Goal: Task Accomplishment & Management: Use online tool/utility

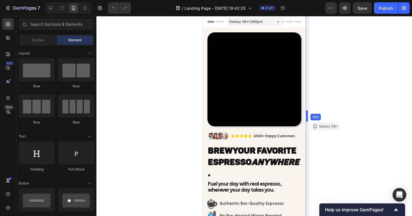
drag, startPoint x: 312, startPoint y: 117, endPoint x: 302, endPoint y: 118, distance: 10.7
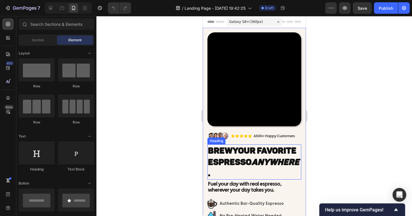
click at [249, 154] on span "Your Favorite Espresso Anywhere ." at bounding box center [253, 161] width 91 height 33
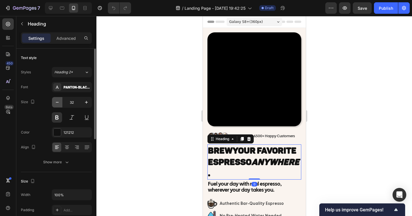
click at [56, 102] on icon "button" at bounding box center [57, 102] width 3 height 1
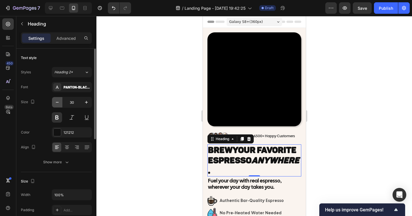
click at [56, 102] on icon "button" at bounding box center [57, 102] width 3 height 1
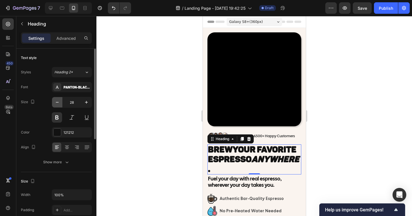
click at [56, 102] on icon "button" at bounding box center [57, 102] width 3 height 1
click at [86, 101] on icon "button" at bounding box center [87, 102] width 6 height 6
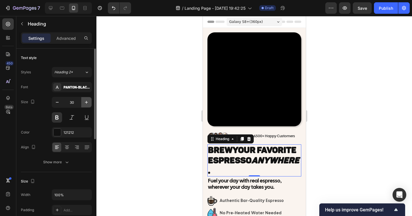
click at [86, 101] on icon "button" at bounding box center [87, 102] width 6 height 6
type input "31"
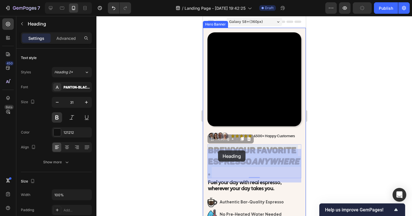
drag, startPoint x: 265, startPoint y: 171, endPoint x: 218, endPoint y: 150, distance: 51.7
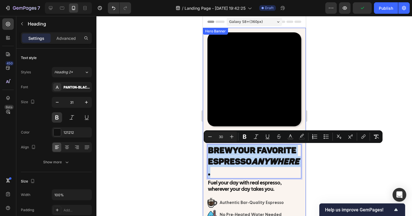
drag, startPoint x: 262, startPoint y: 169, endPoint x: 201, endPoint y: 138, distance: 67.7
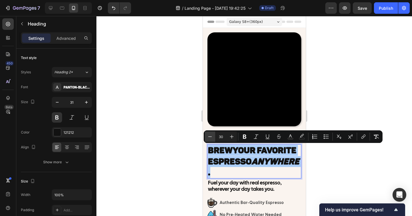
click at [211, 135] on icon "Editor contextual toolbar" at bounding box center [210, 137] width 6 height 6
type input "29"
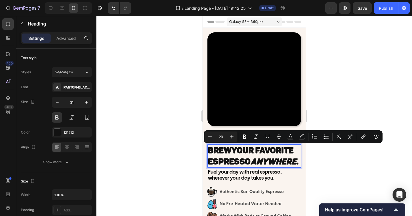
click at [345, 164] on div at bounding box center [254, 116] width 316 height 200
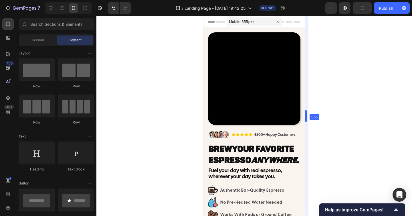
drag, startPoint x: 306, startPoint y: 127, endPoint x: 305, endPoint y: 130, distance: 3.5
click at [37, 41] on span "Section" at bounding box center [38, 39] width 12 height 5
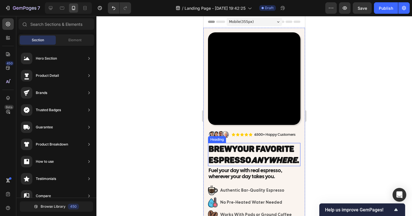
click at [236, 157] on span "Your Favorite Espresso Anywhere ." at bounding box center [254, 154] width 91 height 21
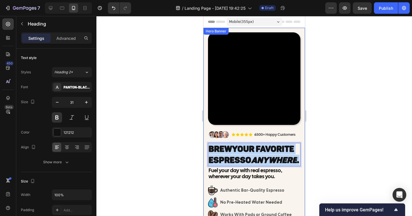
drag, startPoint x: 258, startPoint y: 169, endPoint x: 205, endPoint y: 147, distance: 58.1
click at [205, 147] on div "Image Icon Icon Icon Icon Icon Icon List 6500+ Happy Customers Text Block Row R…" at bounding box center [254, 127] width 102 height 198
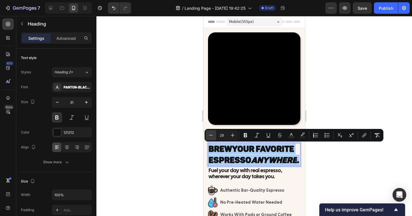
click at [212, 136] on icon "Editor contextual toolbar" at bounding box center [211, 135] width 6 height 6
type input "28"
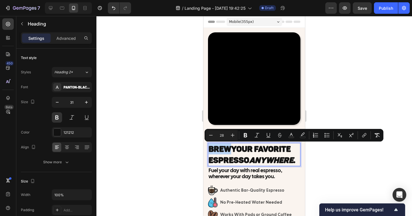
click at [253, 24] on span "Mobile ( 355 px)" at bounding box center [241, 22] width 25 height 6
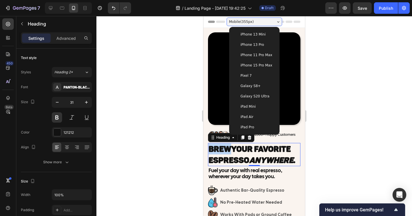
click at [256, 49] on div "iPhone 13 Pro" at bounding box center [255, 44] width 46 height 10
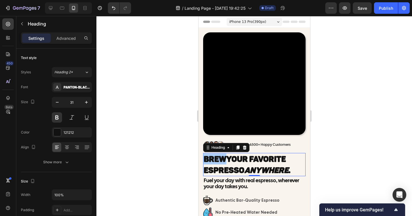
click at [338, 116] on div at bounding box center [254, 116] width 316 height 200
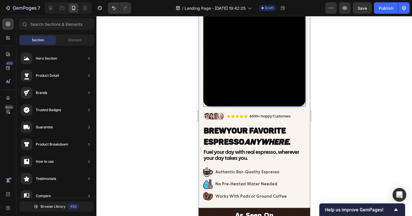
scroll to position [31, 0]
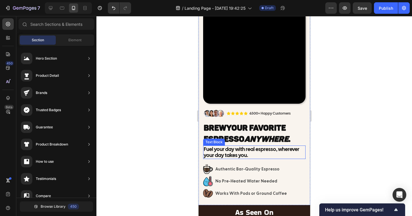
click at [282, 149] on p "Fuel your day with real espresso, wherever your day takes you." at bounding box center [253, 152] width 101 height 12
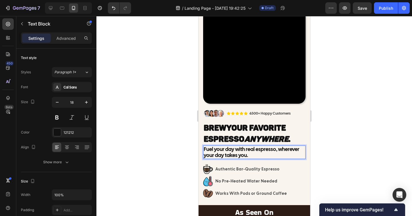
click at [231, 153] on p "Fuel your day with real espresso, wherever your day takes you." at bounding box center [253, 152] width 101 height 12
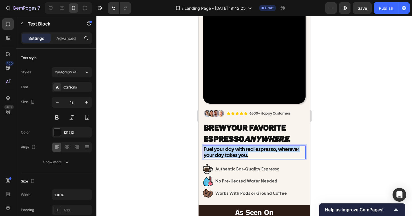
click at [231, 153] on p "Fuel your day with real espresso, wherever your day takes you." at bounding box center [253, 152] width 101 height 12
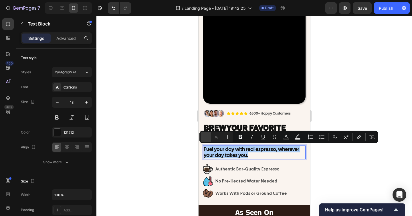
click at [207, 138] on icon "Editor contextual toolbar" at bounding box center [206, 137] width 6 height 6
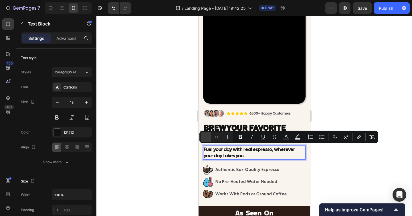
click at [207, 138] on icon "Editor contextual toolbar" at bounding box center [206, 137] width 6 height 6
type input "16"
click at [346, 113] on div at bounding box center [254, 116] width 316 height 200
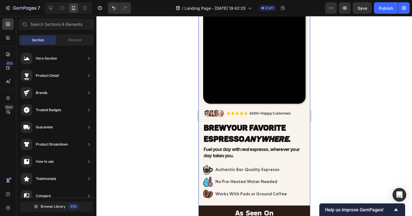
click at [251, 151] on span "Fuel your day with real espresso, wherever your day takes you." at bounding box center [251, 152] width 96 height 13
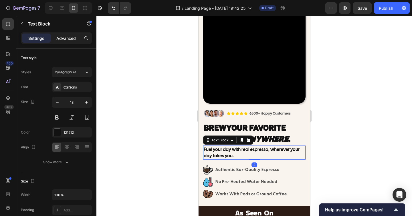
click at [70, 40] on p "Advanced" at bounding box center [65, 38] width 19 height 6
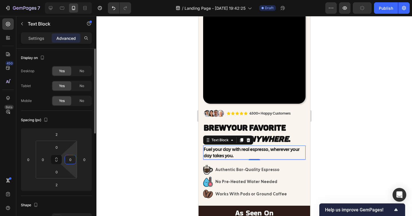
click at [69, 159] on input "0" at bounding box center [70, 159] width 9 height 9
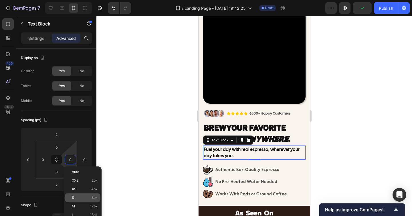
click at [81, 195] on p "S 8px" at bounding box center [85, 197] width 26 height 4
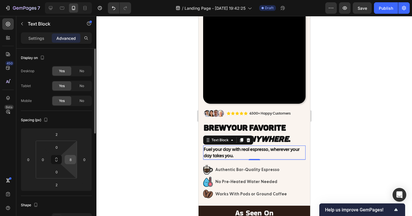
click at [68, 158] on input "8" at bounding box center [70, 159] width 9 height 9
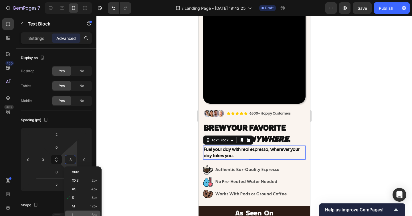
click at [77, 213] on p "L 16px" at bounding box center [85, 215] width 26 height 4
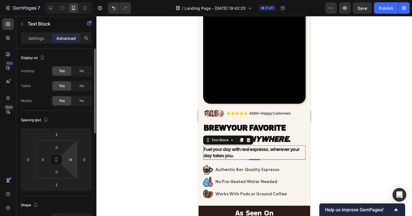
click at [71, 0] on html "7 / Landing Page - Sep 23, 19:42:25 Draft Preview Save Publish 450 Beta Section…" at bounding box center [206, 0] width 412 height 0
click at [70, 160] on input "16" at bounding box center [70, 159] width 9 height 9
type input "0"
click at [85, 160] on input "0" at bounding box center [84, 159] width 9 height 9
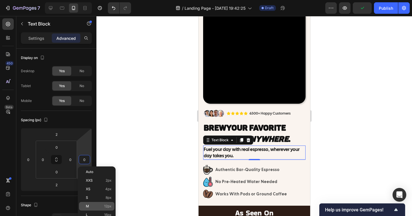
click at [95, 207] on p "M 12px" at bounding box center [99, 206] width 26 height 4
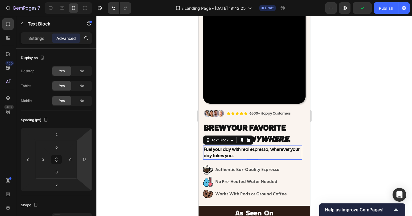
click at [89, 0] on html "7 / Landing Page - Sep 23, 19:42:25 Draft Preview Publish 450 Beta Sections(18)…" at bounding box center [206, 0] width 412 height 0
click at [86, 0] on html "7 / Landing Page - Sep 23, 19:42:25 Draft Preview Save Publish 450 Beta Section…" at bounding box center [206, 0] width 412 height 0
click at [85, 160] on input "12" at bounding box center [84, 159] width 9 height 9
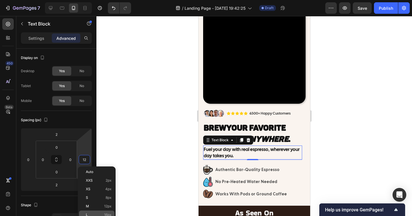
click at [95, 210] on div "L 16px" at bounding box center [96, 214] width 35 height 9
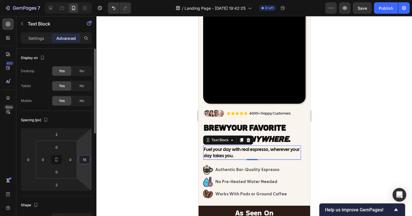
click at [84, 157] on input "16" at bounding box center [84, 159] width 9 height 9
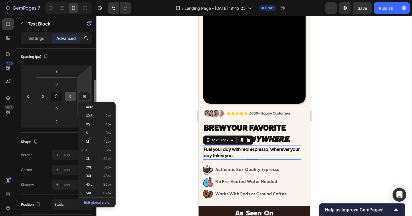
scroll to position [65, 0]
click at [92, 165] on span "2XL" at bounding box center [89, 167] width 6 height 4
type input "32"
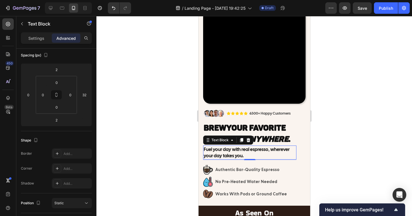
click at [330, 155] on div at bounding box center [254, 116] width 316 height 200
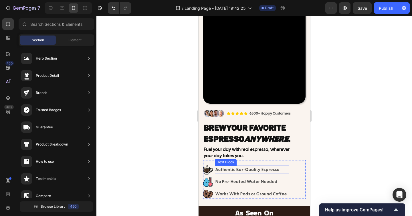
click at [267, 172] on p "Authentic Bar-Quality Espresso" at bounding box center [251, 169] width 73 height 7
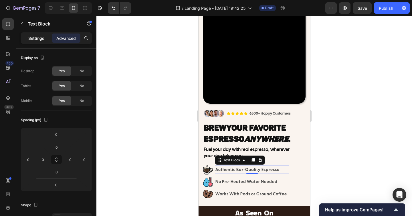
click at [34, 35] on div "Settings" at bounding box center [36, 37] width 29 height 9
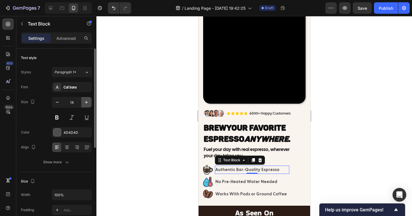
click at [86, 100] on icon "button" at bounding box center [87, 102] width 6 height 6
type input "15"
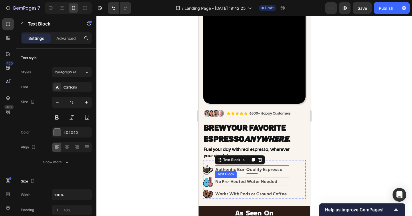
click at [237, 182] on p "No Pre-Heated Water Needed" at bounding box center [251, 181] width 73 height 7
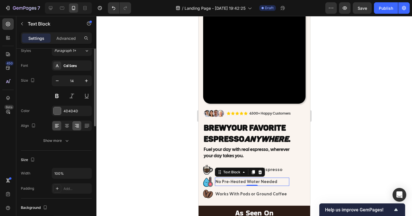
scroll to position [0, 0]
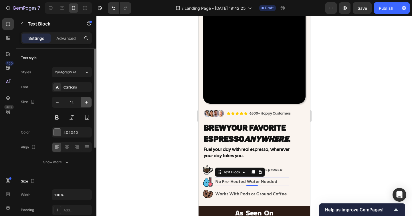
click at [83, 102] on button "button" at bounding box center [86, 102] width 10 height 10
type input "15"
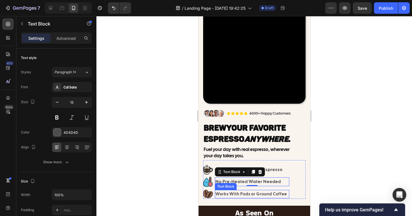
click at [235, 194] on p "Works With Pods or Ground Coffee" at bounding box center [251, 193] width 73 height 7
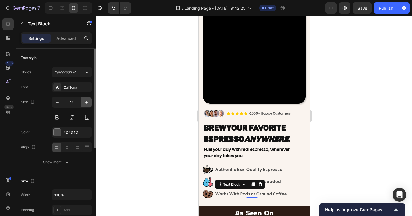
click at [87, 104] on icon "button" at bounding box center [87, 102] width 6 height 6
type input "15"
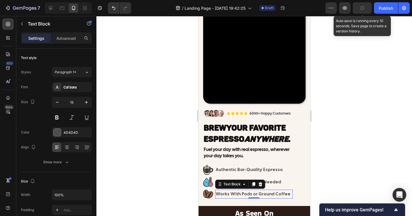
click at [362, 11] on button "button" at bounding box center [362, 7] width 19 height 11
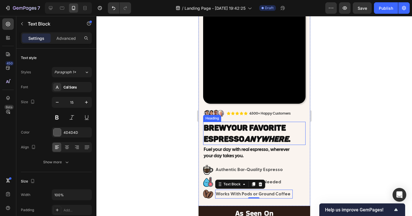
scroll to position [52, 0]
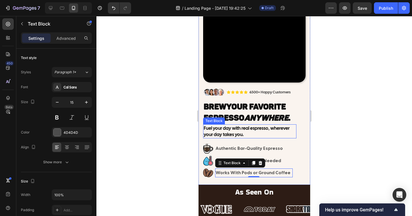
click at [260, 130] on span "Fuel your day with real espresso, wherever your day takes you." at bounding box center [246, 131] width 86 height 13
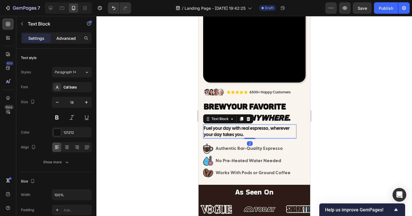
click at [64, 36] on p "Advanced" at bounding box center [65, 38] width 19 height 6
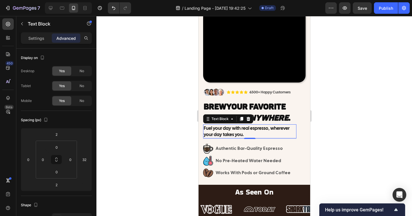
click at [267, 117] on icon "Anywhere" at bounding box center [266, 117] width 44 height 9
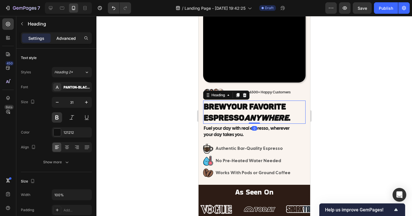
click at [69, 38] on p "Advanced" at bounding box center [65, 38] width 19 height 6
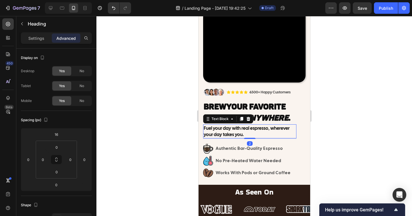
click at [242, 128] on span "Fuel your day with real espresso, wherever your day takes you." at bounding box center [246, 131] width 86 height 13
click at [300, 127] on div "Image Icon Icon Icon Icon Icon Icon List 6500+ Happy Customers Text Block Row R…" at bounding box center [254, 131] width 102 height 98
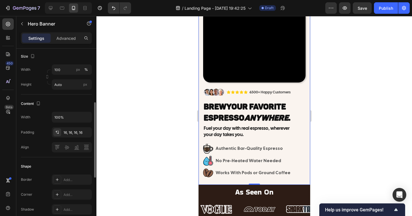
scroll to position [6, 0]
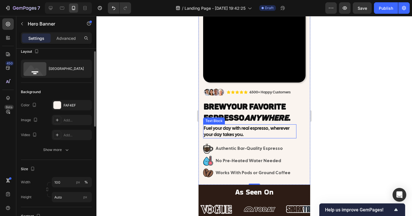
click at [231, 127] on span "Fuel your day with real espresso, wherever your day takes you." at bounding box center [246, 131] width 86 height 13
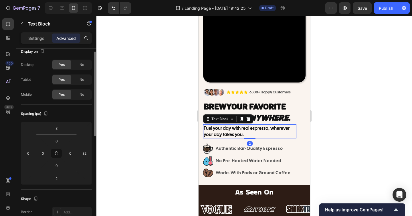
scroll to position [0, 0]
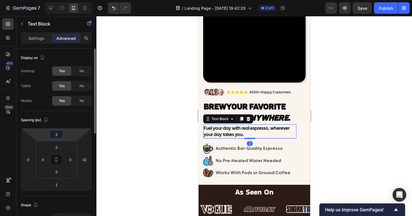
click at [55, 133] on input "2" at bounding box center [56, 134] width 11 height 9
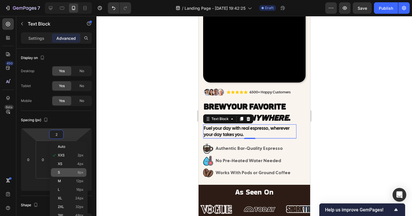
click at [63, 172] on p "S 8px" at bounding box center [71, 172] width 26 height 4
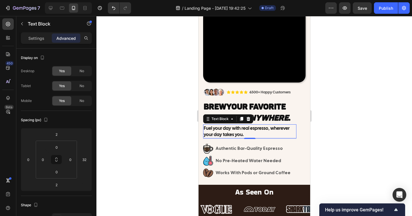
type input "8"
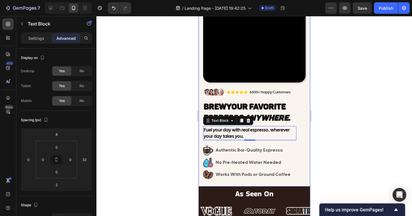
click at [340, 162] on div at bounding box center [254, 116] width 316 height 200
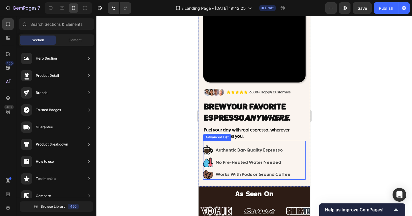
click at [277, 136] on p "Fuel your day with real espresso, wherever your day takes you." at bounding box center [249, 132] width 92 height 13
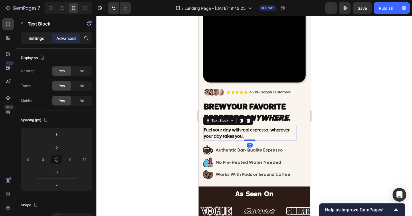
click at [31, 37] on p "Settings" at bounding box center [36, 38] width 16 height 6
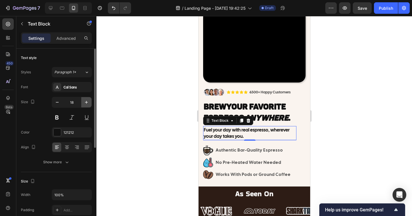
click at [87, 102] on icon "button" at bounding box center [87, 102] width 6 height 6
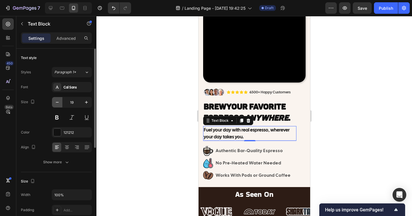
click at [57, 102] on icon "button" at bounding box center [57, 102] width 6 height 6
type input "18"
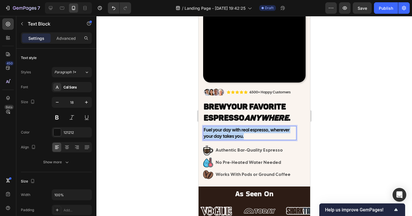
drag, startPoint x: 249, startPoint y: 136, endPoint x: 193, endPoint y: 127, distance: 56.4
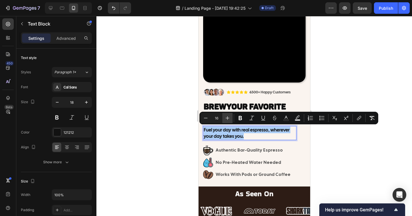
click at [225, 118] on icon "Editor contextual toolbar" at bounding box center [228, 118] width 6 height 6
type input "17"
click at [331, 153] on div at bounding box center [254, 116] width 316 height 200
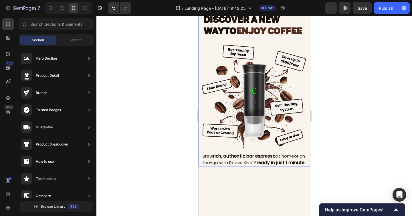
scroll to position [324, 0]
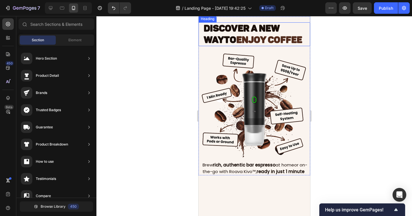
click at [259, 45] on span "Discover a New Way" at bounding box center [241, 34] width 76 height 23
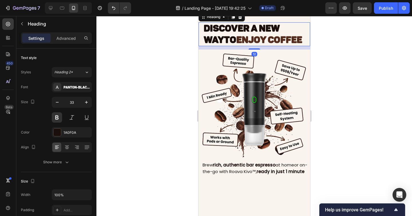
click at [291, 46] on h2 "Discover a New Way to ENJOY COFFEE" at bounding box center [256, 34] width 107 height 24
click at [291, 45] on p "Discover a New Way to ENJOY COFFEE" at bounding box center [256, 34] width 106 height 23
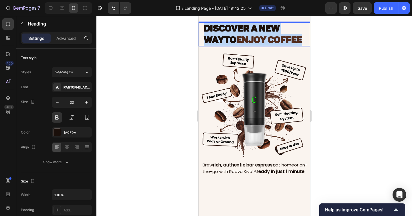
click at [291, 45] on p "Discover a New Way to ENJOY COFFEE" at bounding box center [256, 34] width 106 height 23
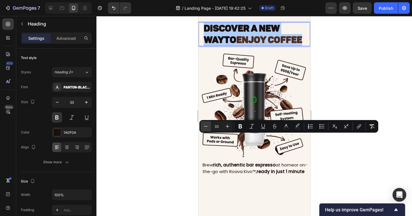
click at [204, 126] on icon "Editor contextual toolbar" at bounding box center [206, 126] width 6 height 6
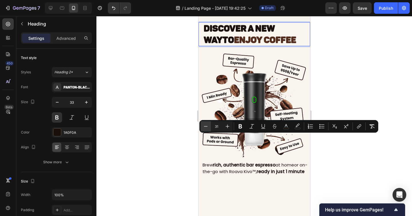
click at [204, 126] on icon "Editor contextual toolbar" at bounding box center [206, 126] width 4 height 0
type input "30"
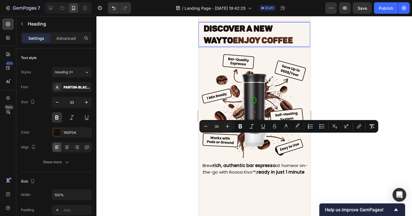
click at [332, 155] on div at bounding box center [254, 116] width 316 height 200
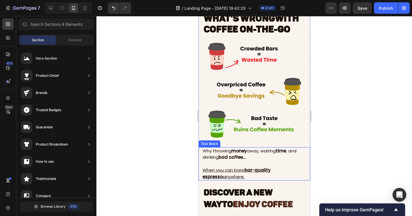
scroll to position [244, 0]
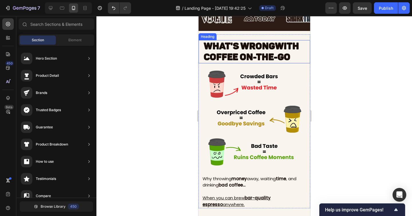
click at [260, 58] on span "WITH COFFEE ON-THE-GO" at bounding box center [250, 51] width 95 height 22
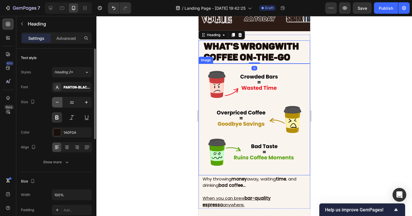
click at [55, 101] on icon "button" at bounding box center [57, 102] width 6 height 6
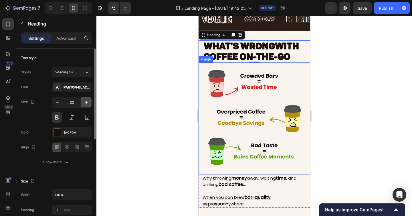
click at [88, 102] on icon "button" at bounding box center [87, 102] width 6 height 6
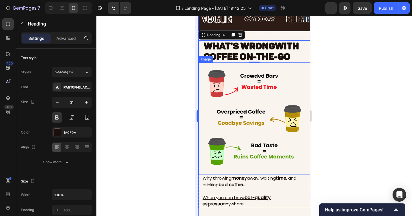
type input "32"
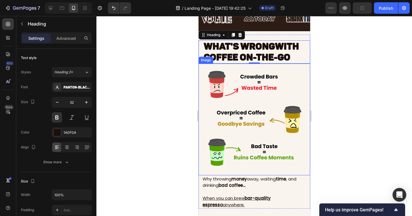
scroll to position [194, 0]
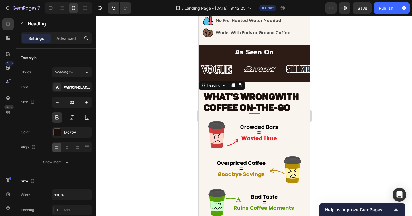
click at [232, 89] on div "Heading" at bounding box center [221, 85] width 46 height 9
click at [232, 92] on span "WHAT'S WRONG" at bounding box center [238, 96] width 71 height 11
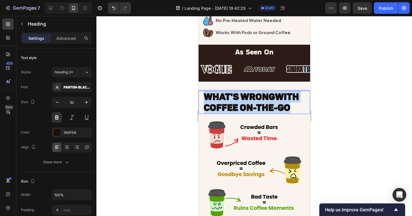
click at [232, 92] on span "WHAT'S WRONG" at bounding box center [238, 96] width 71 height 11
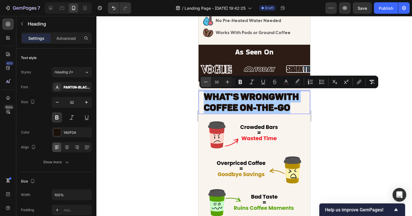
click at [204, 79] on icon "Editor contextual toolbar" at bounding box center [206, 82] width 6 height 6
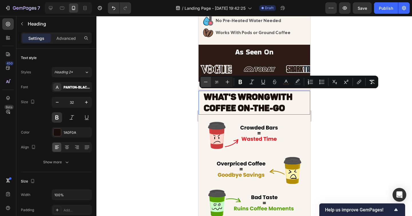
click at [204, 79] on icon "Editor contextual toolbar" at bounding box center [206, 82] width 6 height 6
type input "30"
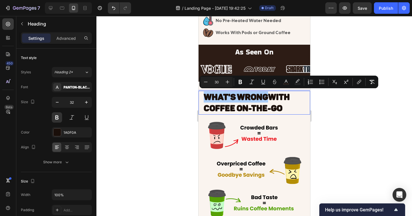
click at [175, 90] on div at bounding box center [254, 116] width 316 height 200
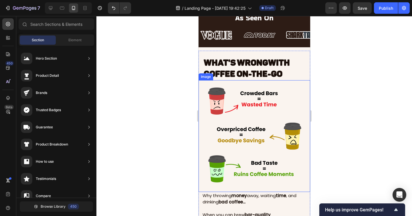
scroll to position [302, 0]
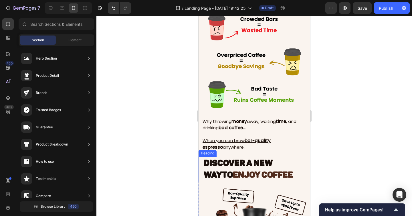
click at [256, 173] on span "ENJOY COFFEE" at bounding box center [263, 174] width 60 height 10
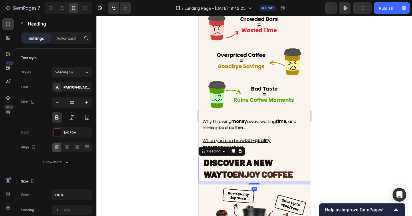
scroll to position [318, 0]
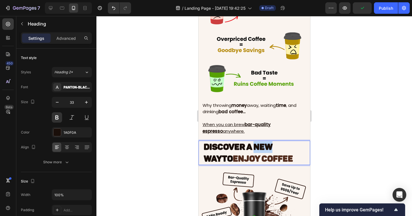
click at [267, 152] on span "Discover a New Way" at bounding box center [237, 153] width 69 height 22
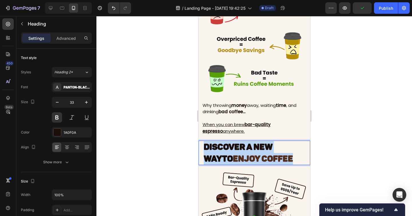
click at [267, 152] on span "Discover a New Way" at bounding box center [237, 153] width 69 height 22
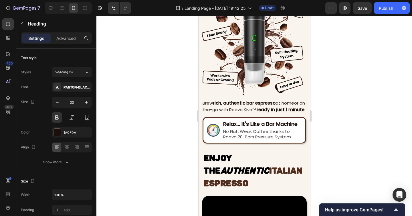
scroll to position [511, 0]
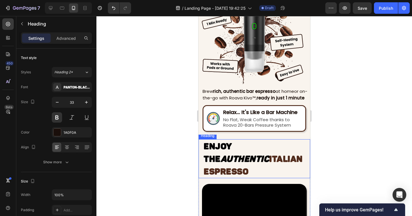
click at [260, 154] on icon "Authentic" at bounding box center [244, 159] width 49 height 10
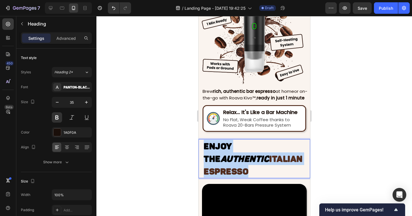
click at [260, 154] on icon "Authentic" at bounding box center [244, 159] width 49 height 10
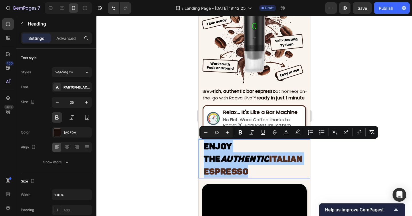
click at [180, 144] on div at bounding box center [254, 116] width 316 height 200
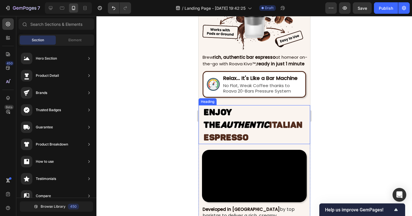
scroll to position [547, 0]
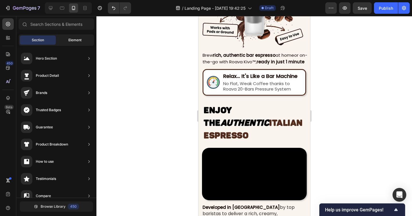
click at [75, 37] on div "Element" at bounding box center [75, 39] width 36 height 9
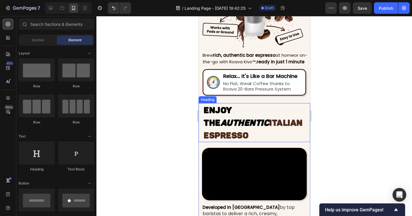
click at [296, 120] on p "⁠⁠⁠⁠⁠⁠⁠ Enjoy the Authentic ITALIAN ESPRESSO" at bounding box center [256, 123] width 106 height 38
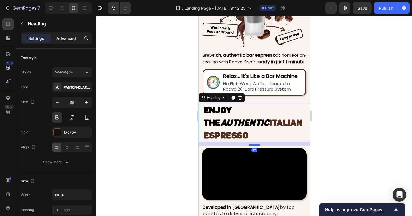
click at [58, 38] on p "Advanced" at bounding box center [65, 38] width 19 height 6
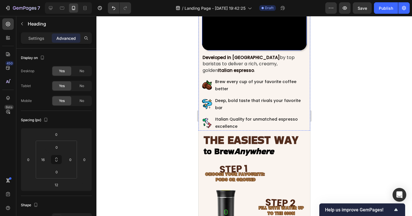
scroll to position [734, 0]
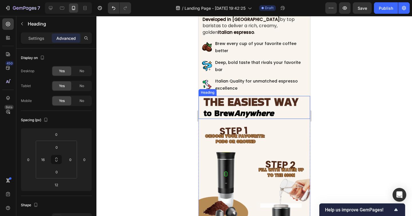
click at [273, 110] on span "THE EASIEST WAY" at bounding box center [250, 102] width 95 height 16
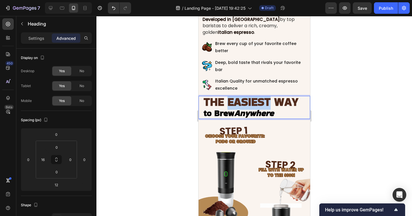
click at [252, 110] on span "THE EASIEST WAY" at bounding box center [250, 102] width 95 height 16
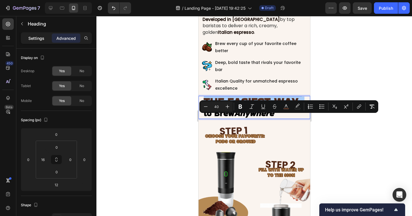
click at [32, 41] on div "Settings" at bounding box center [36, 37] width 29 height 9
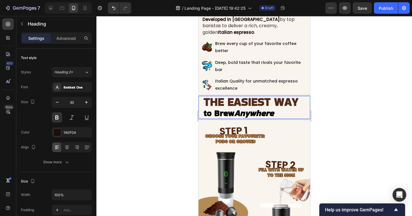
click at [235, 119] on span "to Brew Anywhere" at bounding box center [238, 113] width 70 height 12
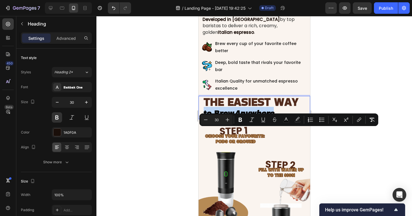
click at [235, 119] on span "to Brew Anywhere" at bounding box center [238, 113] width 70 height 12
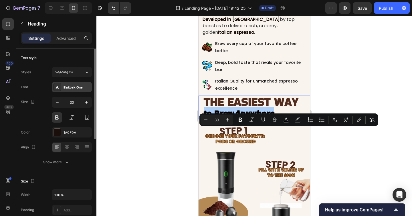
click at [72, 87] on div "Bakbak One" at bounding box center [77, 87] width 27 height 5
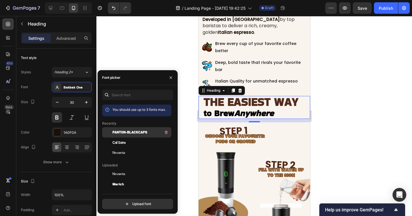
click at [132, 131] on span "Panton-BlackCaps" at bounding box center [129, 132] width 35 height 5
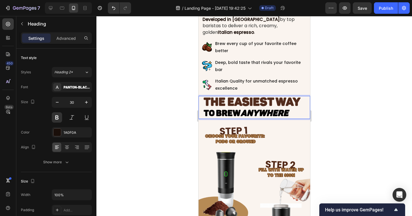
click at [288, 118] on icon "Anywhere" at bounding box center [264, 113] width 48 height 10
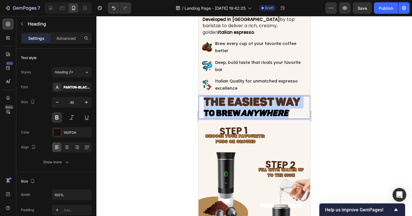
drag, startPoint x: 297, startPoint y: 134, endPoint x: 190, endPoint y: 123, distance: 107.9
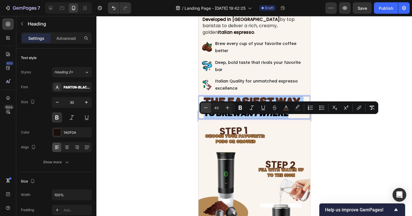
click at [207, 108] on icon "Editor contextual toolbar" at bounding box center [206, 108] width 6 height 6
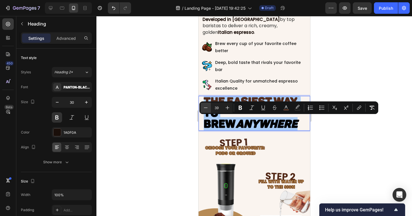
click at [207, 108] on icon "Editor contextual toolbar" at bounding box center [206, 108] width 6 height 6
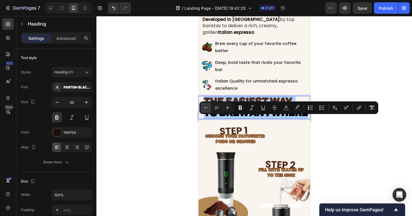
click at [207, 108] on icon "Editor contextual toolbar" at bounding box center [206, 108] width 6 height 6
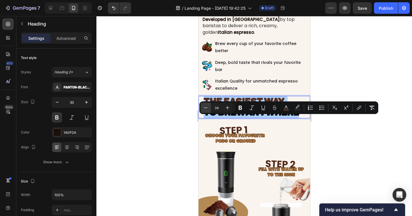
click at [207, 108] on icon "Editor contextual toolbar" at bounding box center [206, 108] width 6 height 6
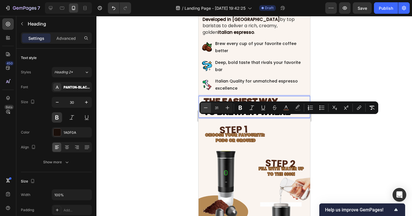
click at [207, 108] on icon "Editor contextual toolbar" at bounding box center [206, 108] width 6 height 6
type input "30"
click at [336, 137] on div at bounding box center [254, 116] width 316 height 200
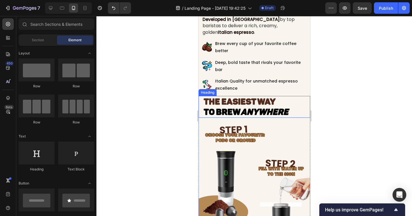
click at [260, 107] on span "THE EASIEST WAY" at bounding box center [239, 101] width 72 height 10
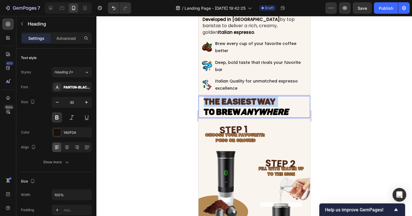
click at [260, 107] on span "THE EASIEST WAY" at bounding box center [239, 101] width 72 height 10
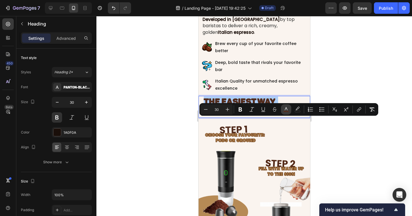
click at [284, 113] on button "color" at bounding box center [286, 109] width 10 height 10
type input "522C1D"
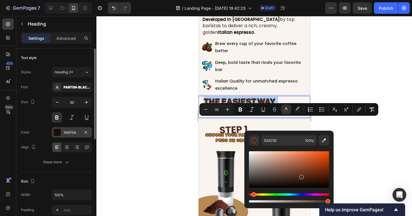
click at [73, 136] on div "1A0F0A" at bounding box center [72, 132] width 40 height 10
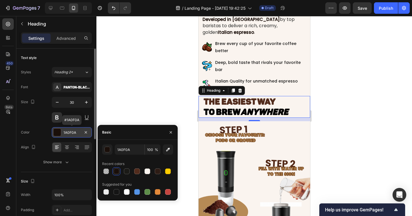
click at [73, 135] on div "1A0F0A" at bounding box center [72, 132] width 17 height 5
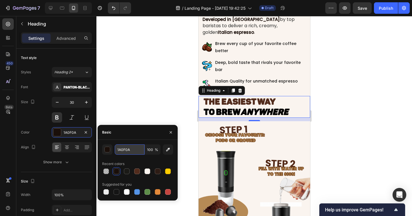
click at [130, 148] on input "1A0F0A" at bounding box center [130, 149] width 30 height 10
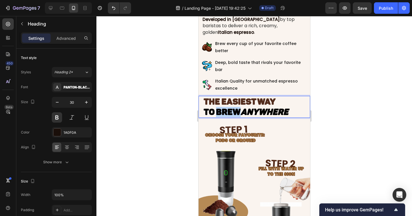
click at [220, 117] on span "to Brew Anywhere" at bounding box center [245, 112] width 85 height 10
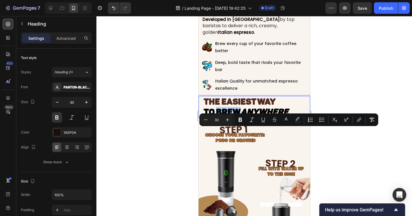
click at [221, 125] on div "Minus 30 Plus Bold Italic Underline Strikethrough color color Numbered List Bul…" at bounding box center [288, 119] width 179 height 13
click at [212, 117] on span "to Brew Anywhere" at bounding box center [245, 112] width 85 height 10
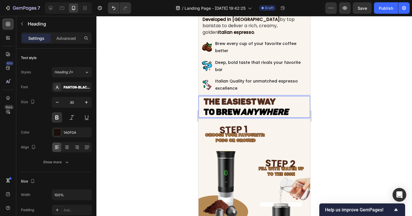
click at [213, 107] on span "THE EASIEST WAY" at bounding box center [239, 101] width 72 height 10
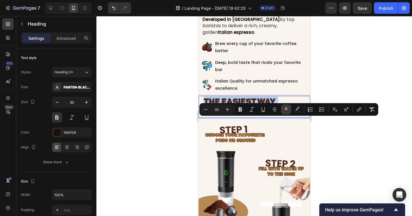
click at [284, 108] on icon "Editor contextual toolbar" at bounding box center [286, 109] width 6 height 6
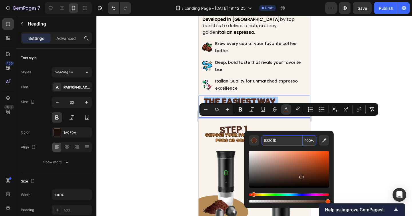
click at [282, 143] on input "522C1D" at bounding box center [282, 140] width 41 height 10
paste input "1A0F0A"
type input "1A0F0A"
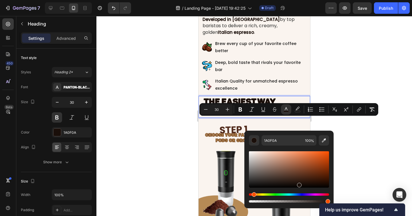
click at [333, 123] on div at bounding box center [254, 116] width 316 height 200
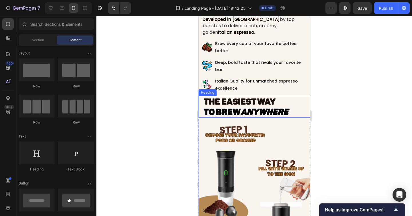
click at [268, 117] on icon "Anywhere" at bounding box center [264, 112] width 48 height 10
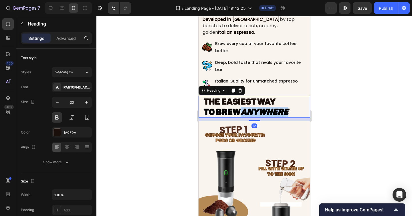
click at [262, 117] on icon "Anywhere" at bounding box center [264, 112] width 48 height 10
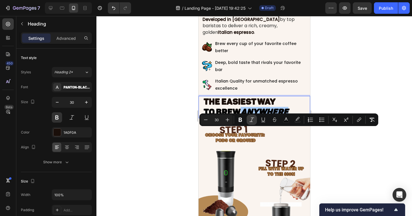
click at [251, 121] on icon "Editor contextual toolbar" at bounding box center [252, 119] width 5 height 4
drag, startPoint x: 256, startPoint y: 147, endPoint x: 253, endPoint y: 143, distance: 4.5
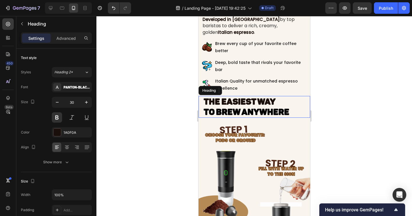
click at [237, 107] on span "THE EASIEST WAY" at bounding box center [239, 101] width 72 height 10
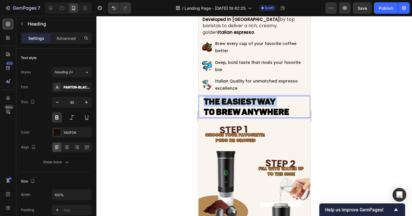
click at [237, 107] on span "THE EASIEST WAY" at bounding box center [239, 101] width 72 height 10
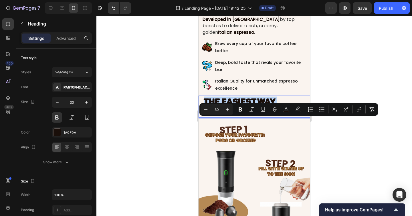
click at [237, 107] on span "THE EASIEST WAY" at bounding box center [239, 101] width 72 height 10
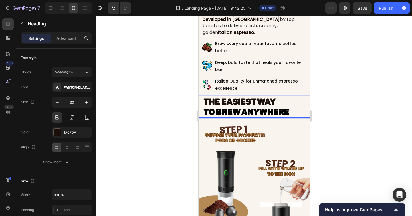
click at [224, 107] on span "THE EASIEST WAY" at bounding box center [239, 101] width 72 height 10
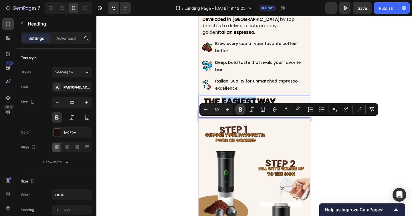
click at [240, 109] on icon "Editor contextual toolbar" at bounding box center [240, 109] width 3 height 4
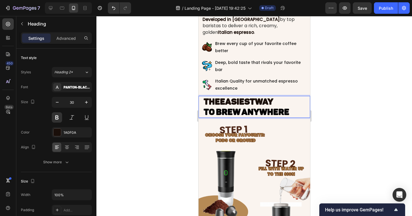
click at [244, 107] on strong "EASIEST" at bounding box center [237, 101] width 35 height 10
click at [245, 107] on strong "EASIEST" at bounding box center [237, 101] width 35 height 10
click at [244, 107] on strong "EASIEST" at bounding box center [237, 101] width 35 height 10
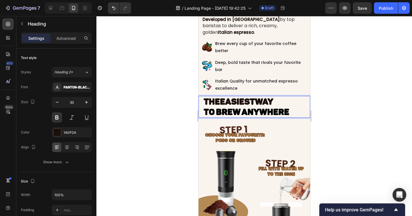
click at [297, 117] on p "THE EASIEST WAY to Brew Anywhere" at bounding box center [256, 106] width 106 height 21
click at [252, 117] on span "to Brew Anywhere" at bounding box center [246, 112] width 86 height 10
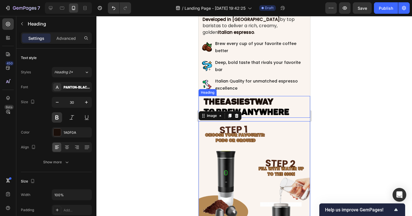
click at [236, 107] on strong "EASIEST" at bounding box center [237, 101] width 35 height 10
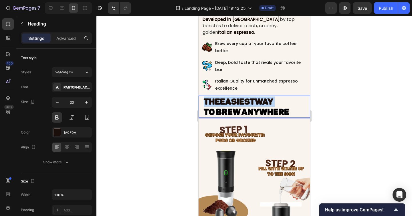
click at [236, 107] on strong "EASIEST" at bounding box center [237, 101] width 35 height 10
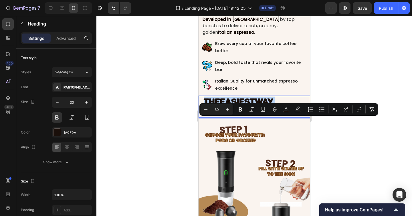
click at [238, 107] on strong "EASIEST" at bounding box center [237, 101] width 35 height 10
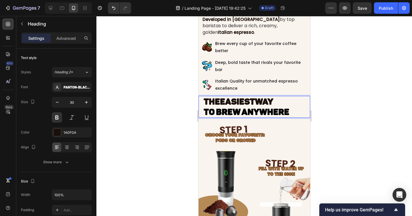
click at [237, 107] on strong "EASIEST" at bounding box center [237, 101] width 35 height 10
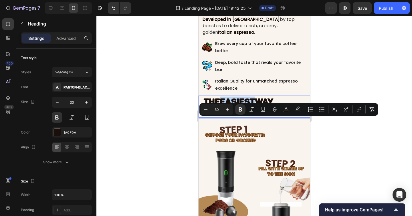
drag, startPoint x: 223, startPoint y: 122, endPoint x: 254, endPoint y: 122, distance: 31.5
click at [254, 107] on strong "EASIEST" at bounding box center [237, 101] width 35 height 10
click at [252, 108] on icon "Editor contextual toolbar" at bounding box center [252, 109] width 6 height 6
click at [260, 107] on span "THE EASIEST WAY" at bounding box center [238, 101] width 70 height 10
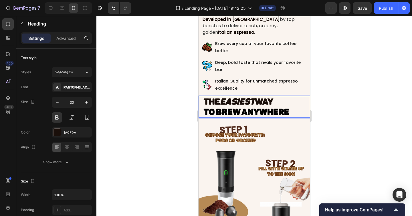
click at [333, 136] on div at bounding box center [254, 116] width 316 height 200
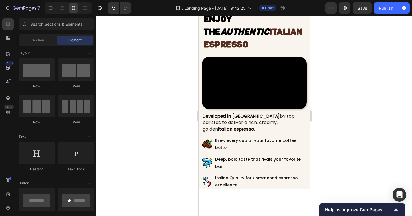
scroll to position [711, 0]
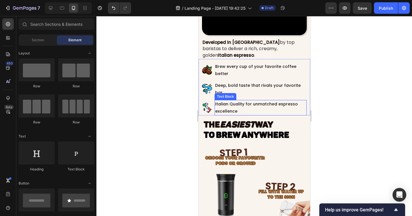
click at [237, 130] on strong "EASIEST" at bounding box center [237, 124] width 35 height 10
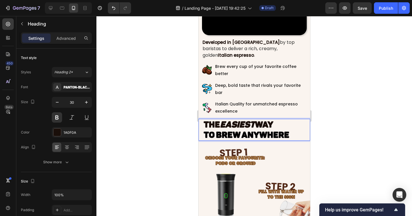
click at [244, 130] on strong "EASIEST" at bounding box center [237, 124] width 35 height 10
drag, startPoint x: 257, startPoint y: 147, endPoint x: 220, endPoint y: 147, distance: 36.9
click at [220, 130] on span "THE EASIEST WAY" at bounding box center [238, 124] width 70 height 10
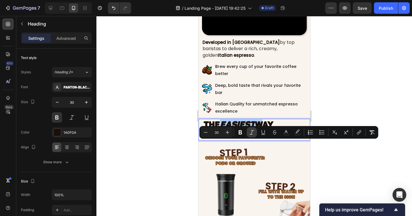
click at [253, 130] on icon "Editor contextual toolbar" at bounding box center [252, 132] width 6 height 6
click at [255, 130] on strong "EASIEST" at bounding box center [237, 124] width 35 height 10
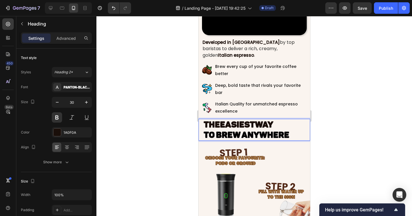
click at [257, 130] on span "THE EASIEST WAY" at bounding box center [238, 124] width 70 height 10
click at [340, 145] on div at bounding box center [254, 116] width 316 height 200
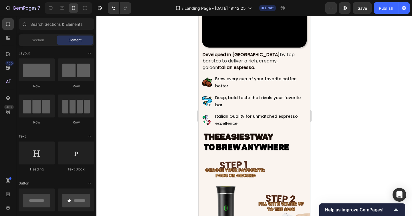
scroll to position [706, 0]
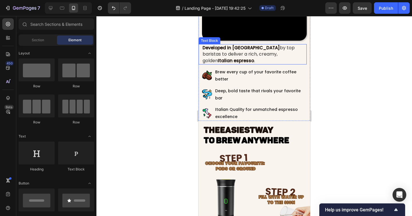
click at [237, 51] on strong "Developed in [GEOGRAPHIC_DATA]" at bounding box center [240, 48] width 77 height 6
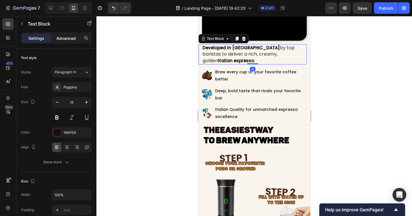
click at [67, 39] on p "Advanced" at bounding box center [65, 38] width 19 height 6
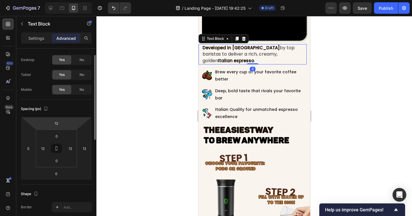
scroll to position [12, 0]
click at [57, 123] on input "12" at bounding box center [56, 122] width 11 height 9
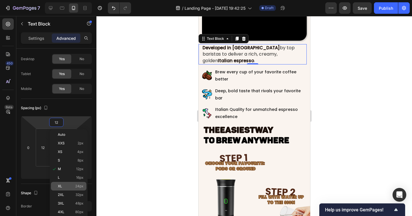
click at [68, 185] on p "XL 24px" at bounding box center [71, 186] width 26 height 4
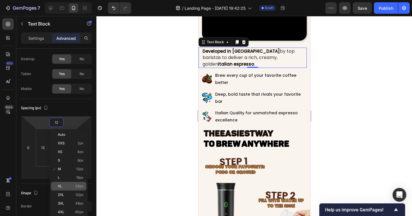
type input "24"
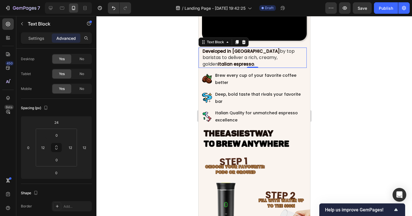
click at [156, 145] on div at bounding box center [254, 116] width 316 height 200
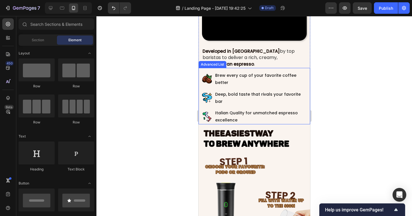
click at [200, 104] on div "Image Brew every cup of your favorite coffee better Text Block Image Deep, bold…" at bounding box center [254, 97] width 112 height 54
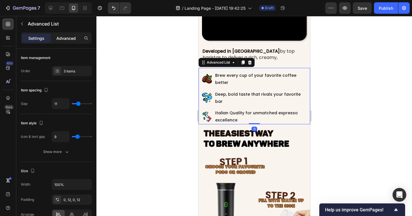
click at [71, 39] on p "Advanced" at bounding box center [65, 38] width 19 height 6
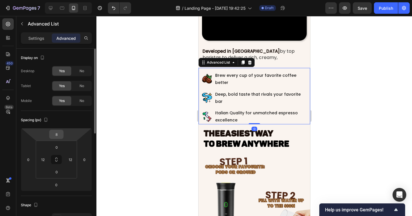
click at [59, 136] on input "8" at bounding box center [56, 134] width 11 height 9
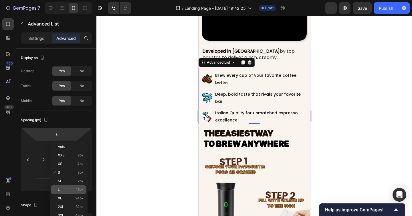
click at [76, 190] on span "16px" at bounding box center [79, 189] width 7 height 4
type input "16"
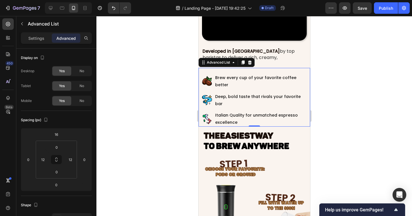
click at [338, 154] on div at bounding box center [254, 116] width 316 height 200
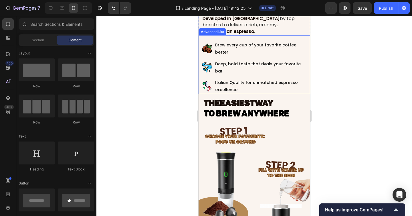
scroll to position [767, 0]
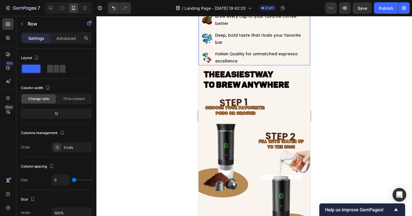
click at [198, 26] on div "Developed in Italy by top baristas to deliver a rich, creamy, golden Italian es…" at bounding box center [254, 22] width 112 height 86
click at [71, 34] on div "Advanced" at bounding box center [66, 37] width 29 height 9
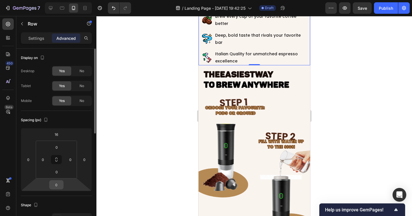
click at [58, 185] on input "0" at bounding box center [56, 184] width 11 height 9
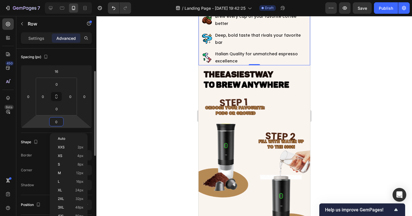
scroll to position [64, 0]
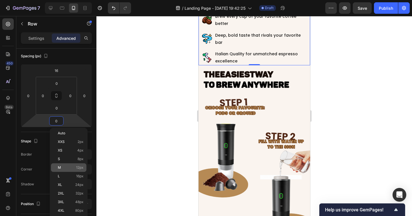
click at [60, 168] on span "M" at bounding box center [59, 167] width 3 height 4
type input "12"
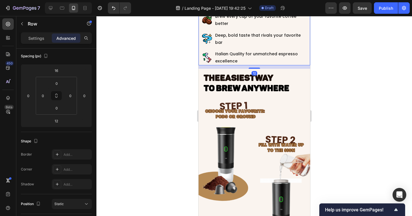
click at [145, 145] on div at bounding box center [254, 116] width 316 height 200
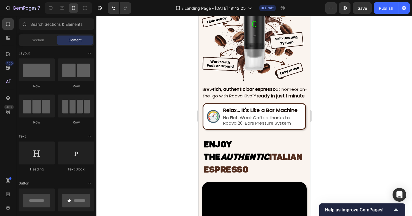
scroll to position [512, 0]
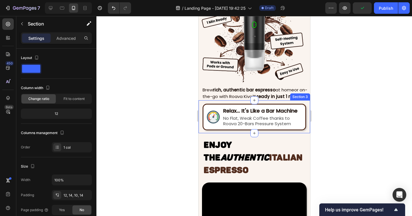
click at [201, 110] on div "Image Relax... It's Like a Bar Machine Heading No Flat, Weak Coffee thanks to R…" at bounding box center [254, 116] width 112 height 33
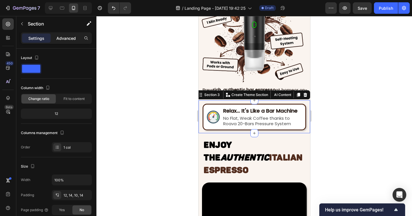
click at [72, 39] on p "Advanced" at bounding box center [65, 38] width 19 height 6
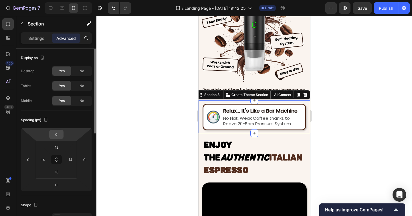
click at [59, 136] on input "0" at bounding box center [56, 134] width 11 height 9
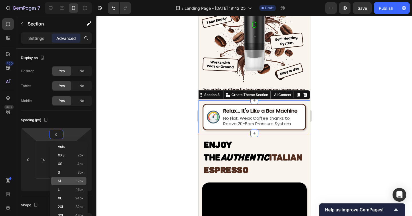
click at [69, 180] on p "M 12px" at bounding box center [71, 181] width 26 height 4
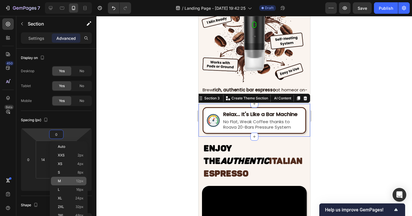
type input "12"
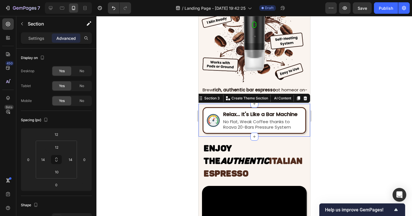
click at [162, 152] on div at bounding box center [254, 116] width 316 height 200
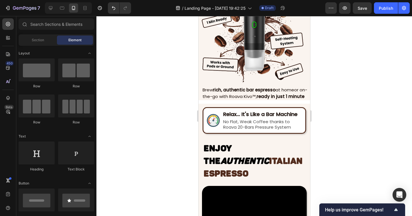
click at [200, 108] on div "Image Relax... It's Like a Bar Machine Heading No Flat, Weak Coffee thanks to R…" at bounding box center [254, 120] width 112 height 33
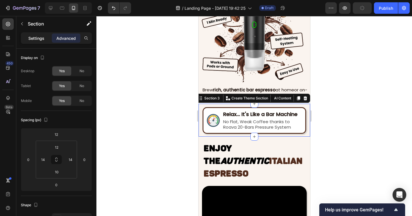
click at [28, 38] on div "Settings" at bounding box center [36, 37] width 29 height 9
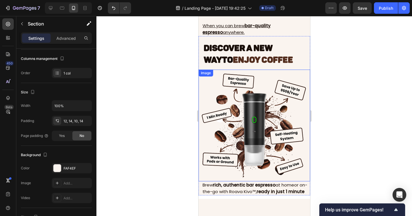
scroll to position [363, 0]
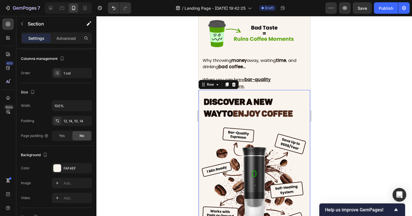
click at [208, 91] on div "Discover a New Way to ENJOY COFFEE Heading" at bounding box center [254, 106] width 112 height 33
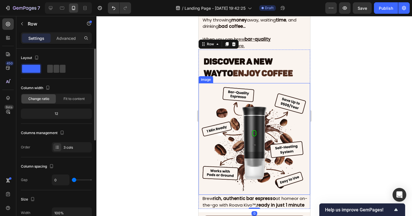
scroll to position [474, 0]
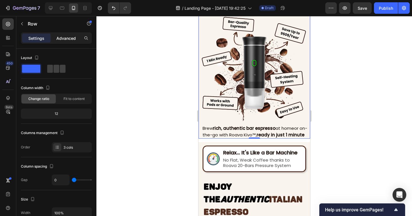
click at [71, 38] on p "Advanced" at bounding box center [65, 38] width 19 height 6
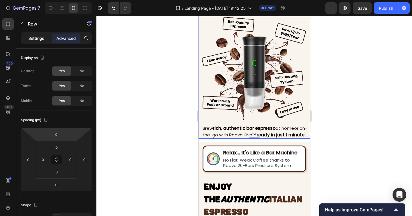
click at [33, 37] on p "Settings" at bounding box center [36, 38] width 16 height 6
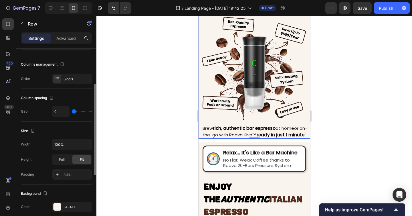
scroll to position [85, 0]
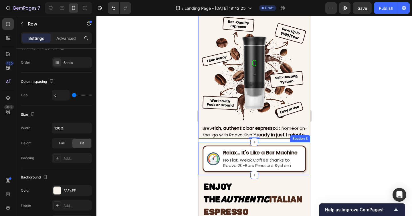
click at [216, 143] on div "Image Relax... It's Like a Bar Machine Heading No Flat, Weak Coffee thanks to R…" at bounding box center [254, 158] width 112 height 33
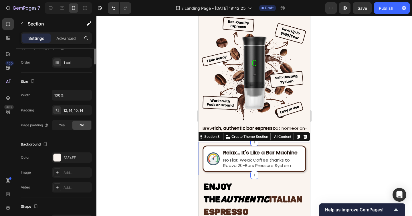
scroll to position [0, 0]
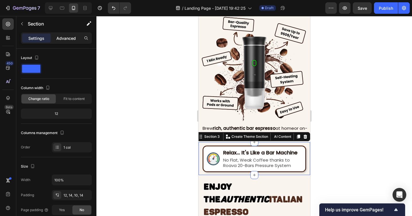
click at [66, 40] on p "Advanced" at bounding box center [65, 38] width 19 height 6
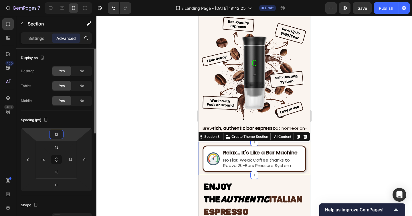
click at [56, 136] on input "12" at bounding box center [56, 134] width 11 height 9
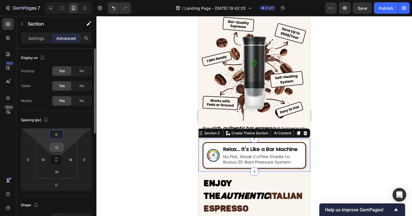
type input "0"
click at [58, 148] on input "12" at bounding box center [56, 147] width 11 height 9
click at [73, 125] on div "Spacing (px) 0 0 0 0 12 14 10 14" at bounding box center [56, 153] width 71 height 85
click at [56, 145] on input "12" at bounding box center [56, 147] width 11 height 9
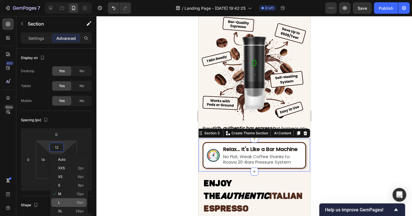
click at [76, 200] on p "L 16px" at bounding box center [71, 202] width 26 height 4
type input "16"
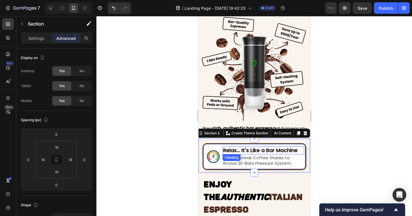
click at [331, 149] on div at bounding box center [254, 116] width 316 height 200
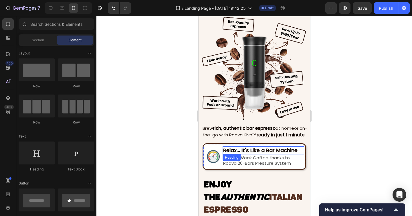
click at [331, 149] on div at bounding box center [254, 116] width 316 height 200
click at [287, 150] on h2 "Relax... It's Like a Bar Machine" at bounding box center [263, 150] width 82 height 8
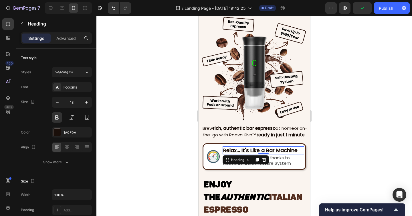
click at [275, 151] on h2 "Relax... It's Like a Bar Machine" at bounding box center [263, 150] width 82 height 8
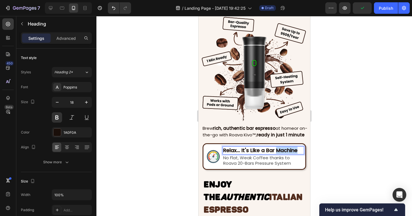
click at [275, 151] on p "Relax... It's Like a Bar Machine" at bounding box center [263, 150] width 80 height 7
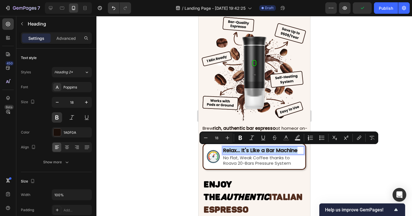
click at [275, 151] on p "Relax... It's Like a Bar Machine" at bounding box center [263, 150] width 80 height 7
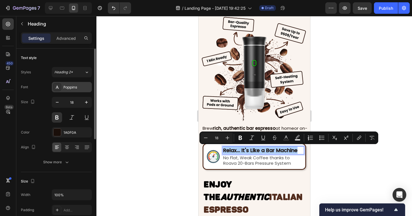
click at [74, 85] on div "Poppins" at bounding box center [77, 87] width 27 height 5
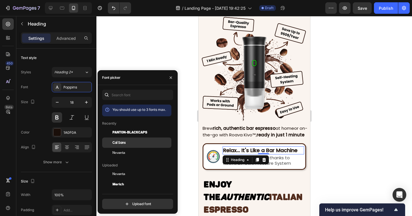
click at [130, 143] on div "Cal Sans" at bounding box center [141, 142] width 58 height 5
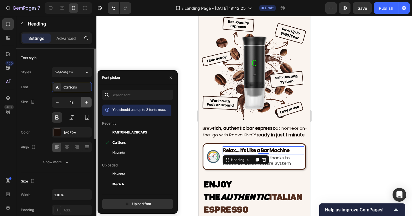
click at [84, 103] on icon "button" at bounding box center [87, 102] width 6 height 6
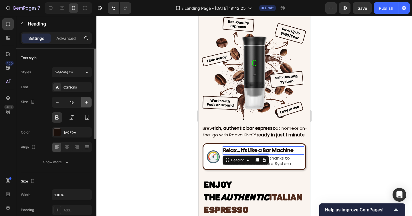
click at [86, 100] on icon "button" at bounding box center [87, 102] width 6 height 6
type input "20"
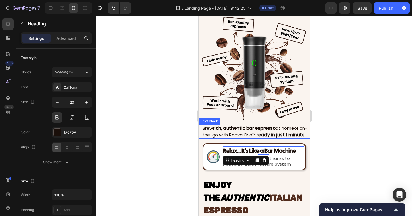
click at [325, 143] on div at bounding box center [254, 116] width 316 height 200
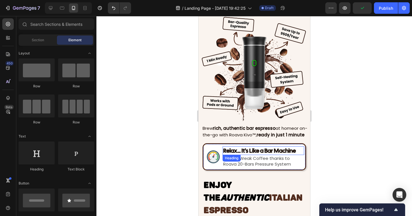
click at [281, 150] on p "Relax... It's Like a Bar Machine" at bounding box center [263, 150] width 80 height 7
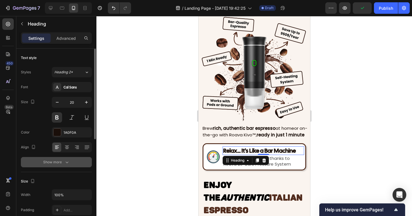
click at [58, 165] on button "Show more" at bounding box center [56, 162] width 71 height 10
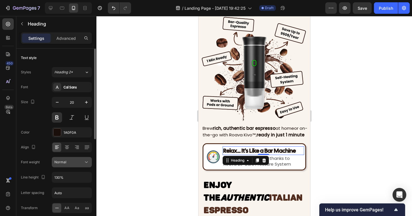
click at [71, 163] on div "Normal" at bounding box center [68, 161] width 29 height 5
click at [59, 115] on button at bounding box center [57, 117] width 10 height 10
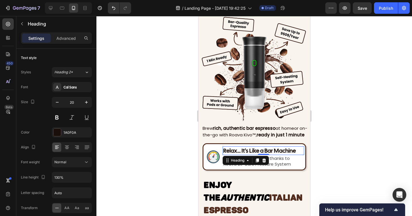
click at [160, 151] on div at bounding box center [254, 116] width 316 height 200
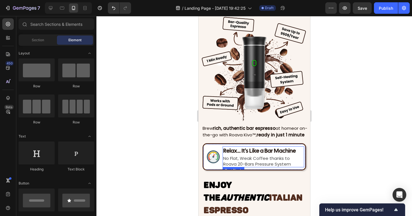
click at [265, 162] on p "No Flat, Weak Coffee thanks to Roava 20-Bars Pressure System" at bounding box center [263, 160] width 80 height 11
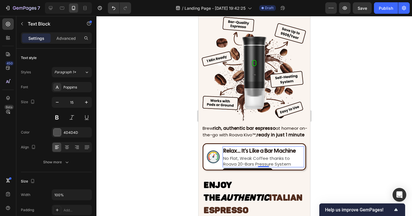
click at [333, 161] on div at bounding box center [254, 116] width 316 height 200
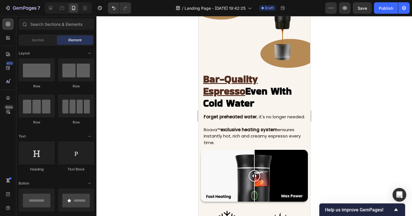
scroll to position [1093, 0]
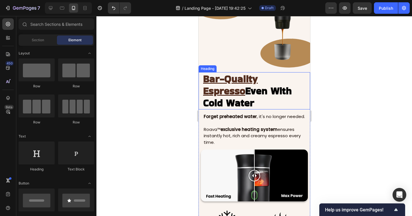
click at [271, 87] on span "Even With Cold Water" at bounding box center [247, 97] width 89 height 26
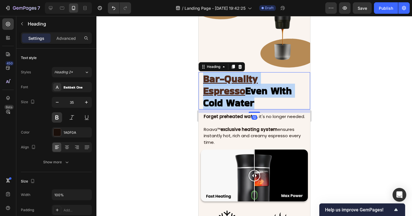
click at [271, 87] on span "Even With Cold Water" at bounding box center [247, 97] width 89 height 26
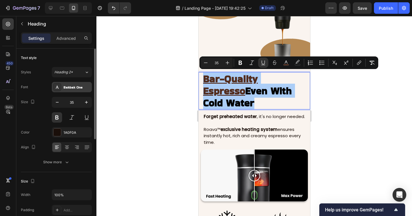
click at [64, 88] on div "Bakbak One" at bounding box center [77, 87] width 27 height 5
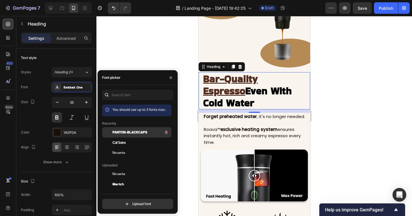
click at [122, 134] on span "Panton-BlackCaps" at bounding box center [129, 132] width 35 height 5
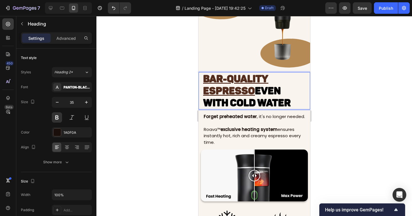
click at [252, 90] on u "Bar-Quality Espresso" at bounding box center [235, 85] width 65 height 24
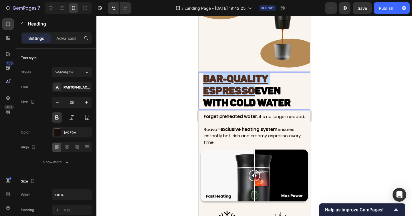
drag, startPoint x: 254, startPoint y: 92, endPoint x: 203, endPoint y: 81, distance: 52.4
click at [203, 81] on u "Bar-Quality Espresso" at bounding box center [235, 85] width 65 height 24
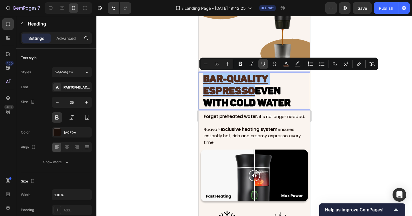
click at [266, 65] on icon "Editor contextual toolbar" at bounding box center [263, 64] width 6 height 6
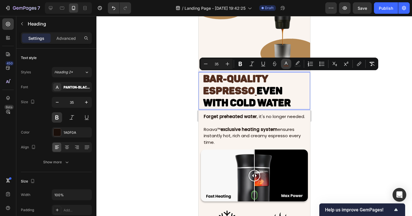
click at [288, 63] on icon "Editor contextual toolbar" at bounding box center [286, 64] width 6 height 6
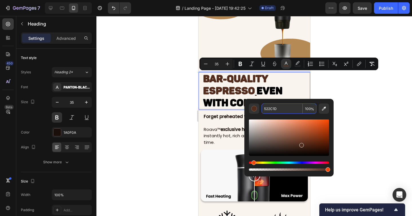
click at [274, 106] on input "522C1D" at bounding box center [282, 108] width 41 height 10
paste input "1A0F0A"
type input "1A0F0A"
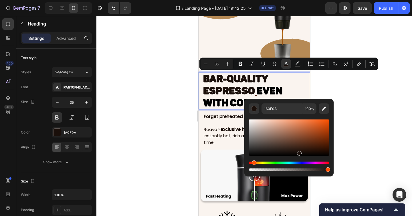
click at [343, 82] on div at bounding box center [254, 116] width 316 height 200
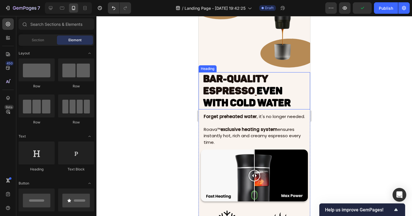
click at [256, 93] on span "Even With Cold Water" at bounding box center [247, 97] width 88 height 24
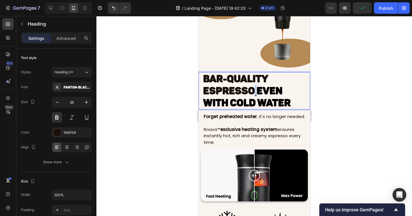
click at [257, 94] on p "Bar-Quality Espresso Even With Cold Water" at bounding box center [254, 91] width 102 height 36
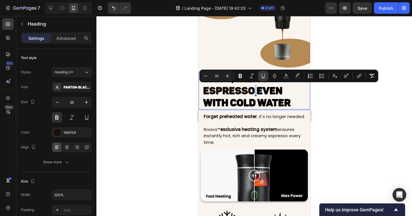
click at [264, 76] on icon "Editor contextual toolbar" at bounding box center [263, 76] width 6 height 6
click at [293, 98] on p "Bar-Quality Espresso Even With Cold Water" at bounding box center [254, 91] width 102 height 36
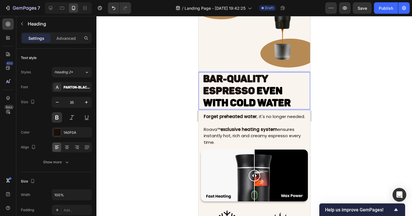
click at [229, 92] on span "Bar-Quality Espresso" at bounding box center [235, 85] width 65 height 24
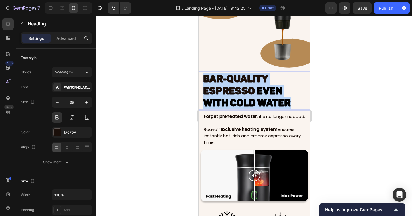
click at [229, 92] on span "Bar-Quality Espresso" at bounding box center [235, 85] width 65 height 24
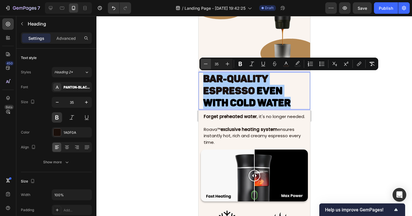
click at [207, 62] on icon "Editor contextual toolbar" at bounding box center [206, 64] width 6 height 6
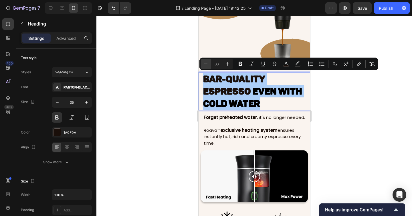
click at [207, 62] on icon "Editor contextual toolbar" at bounding box center [206, 64] width 6 height 6
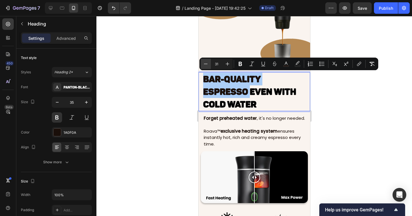
click at [207, 62] on icon "Editor contextual toolbar" at bounding box center [206, 64] width 6 height 6
type input "30"
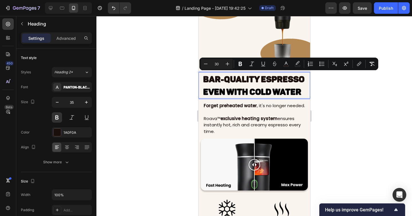
click at [358, 115] on div at bounding box center [254, 116] width 316 height 200
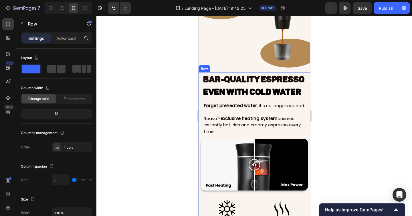
click at [200, 99] on div "⁠⁠⁠⁠⁠⁠⁠ Bar-Quality Espresso Even With Cold Water Heading" at bounding box center [254, 87] width 112 height 30
click at [58, 40] on p "Advanced" at bounding box center [65, 38] width 19 height 6
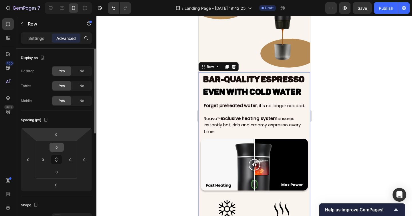
click at [59, 147] on input "0" at bounding box center [56, 147] width 11 height 9
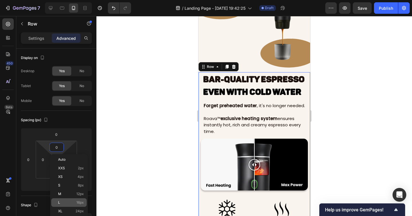
click at [69, 199] on div "L 16px" at bounding box center [68, 202] width 35 height 9
type input "16"
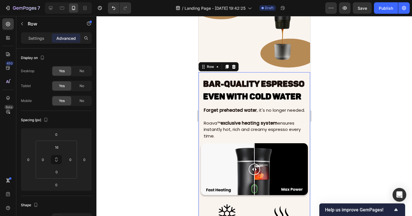
click at [141, 171] on div at bounding box center [254, 116] width 316 height 200
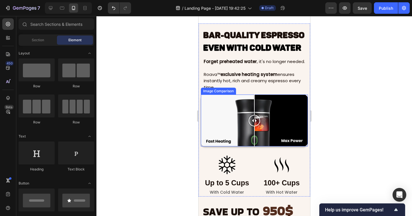
scroll to position [1137, 0]
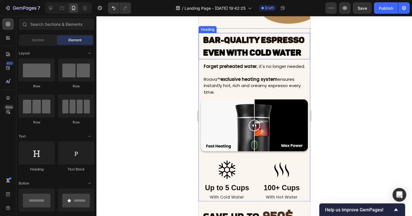
click at [260, 47] on p "⁠⁠⁠⁠⁠⁠⁠ Bar-Quality Espresso Even With Cold Water" at bounding box center [254, 45] width 102 height 25
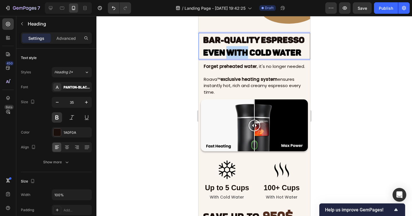
click at [230, 50] on span "Even With Cold Water" at bounding box center [252, 53] width 98 height 10
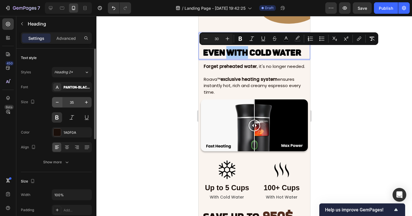
click at [61, 100] on button "button" at bounding box center [57, 102] width 10 height 10
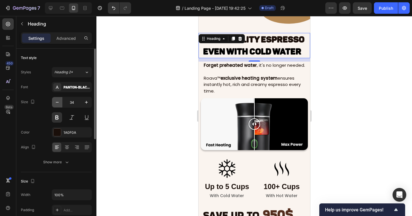
click at [60, 101] on button "button" at bounding box center [57, 102] width 10 height 10
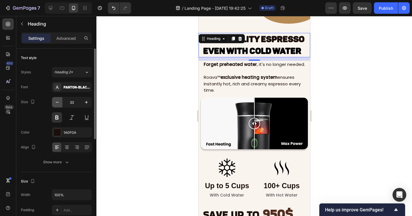
click at [60, 101] on button "button" at bounding box center [57, 102] width 10 height 10
type input "32"
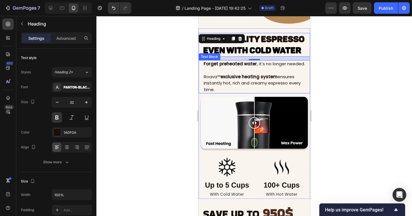
scroll to position [1095, 0]
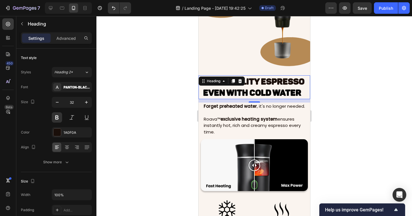
click at [329, 95] on div at bounding box center [254, 116] width 316 height 200
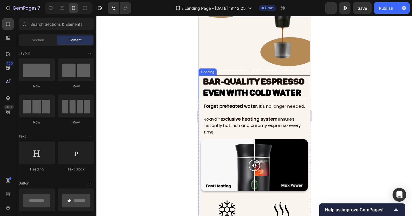
click at [272, 86] on span "Bar-Quality Espresso" at bounding box center [253, 81] width 101 height 10
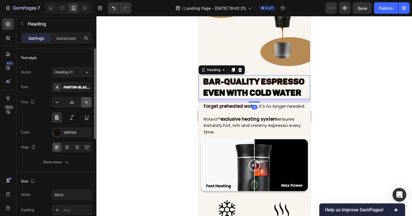
click at [81, 101] on button "button" at bounding box center [86, 102] width 10 height 10
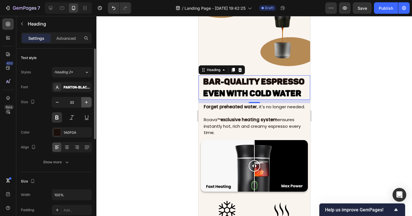
click at [81, 100] on button "button" at bounding box center [86, 102] width 10 height 10
type input "34"
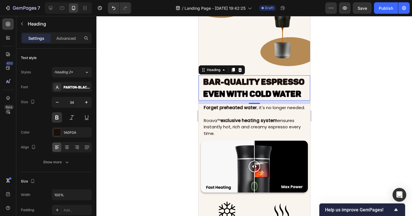
click at [133, 100] on div at bounding box center [254, 116] width 316 height 200
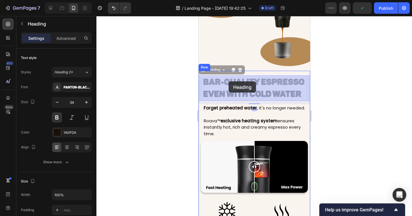
drag, startPoint x: 305, startPoint y: 91, endPoint x: 227, endPoint y: 82, distance: 78.7
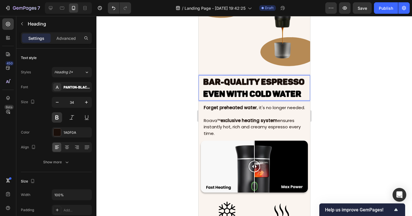
click at [304, 96] on p "Bar-Quality Espresso Even With Cold Water" at bounding box center [254, 88] width 102 height 24
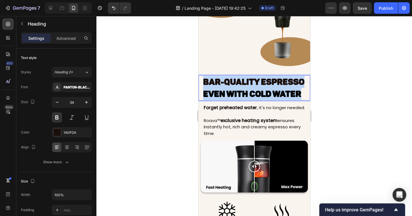
click at [304, 96] on p "Bar-Quality Espresso Even With Cold Water" at bounding box center [254, 88] width 102 height 24
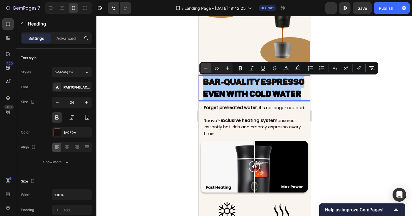
click at [209, 67] on button "Minus" at bounding box center [206, 68] width 10 height 10
type input "29"
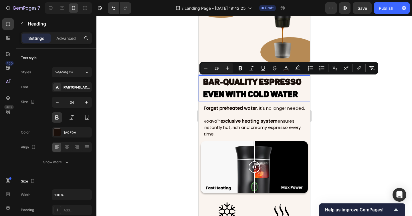
click at [348, 117] on div at bounding box center [254, 116] width 316 height 200
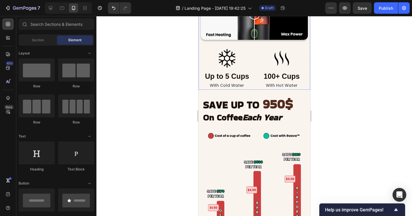
scroll to position [1255, 0]
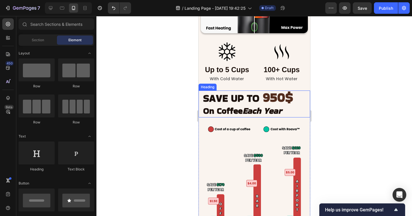
click at [278, 110] on strong "Each Year" at bounding box center [261, 110] width 39 height 12
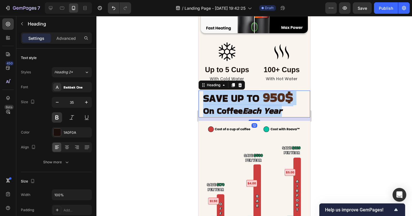
drag, startPoint x: 294, startPoint y: 111, endPoint x: 199, endPoint y: 95, distance: 96.3
click at [199, 95] on div "SAVE UP TO 950$ On Coffee Each Year Heading 12" at bounding box center [254, 103] width 112 height 27
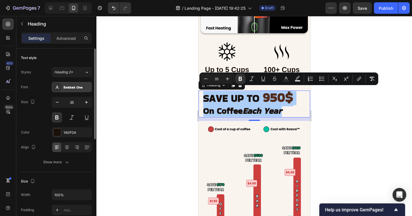
click at [73, 88] on div "Bakbak One" at bounding box center [77, 87] width 27 height 5
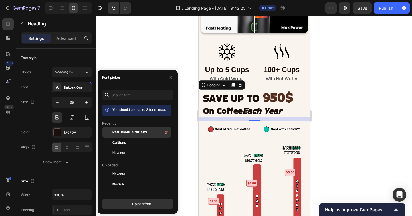
click at [124, 134] on span "Panton-BlackCaps" at bounding box center [129, 132] width 35 height 5
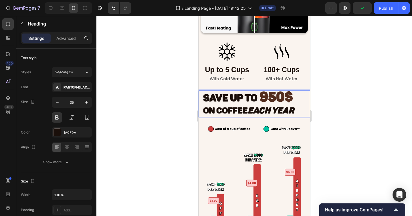
click at [337, 114] on div at bounding box center [254, 116] width 316 height 200
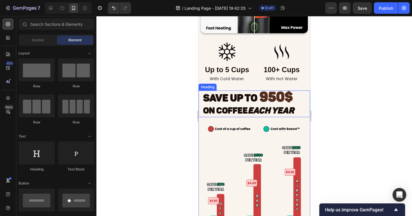
click at [284, 108] on strong "Each Year" at bounding box center [271, 110] width 46 height 10
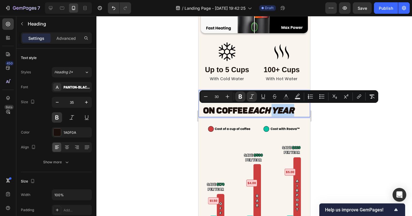
drag, startPoint x: 295, startPoint y: 111, endPoint x: 274, endPoint y: 113, distance: 21.3
click at [274, 113] on strong "Each Year" at bounding box center [271, 110] width 46 height 10
click at [250, 97] on icon "Editor contextual toolbar" at bounding box center [252, 97] width 6 height 6
click at [249, 93] on button "Italic" at bounding box center [252, 96] width 10 height 10
drag, startPoint x: 342, startPoint y: 119, endPoint x: 105, endPoint y: 89, distance: 238.9
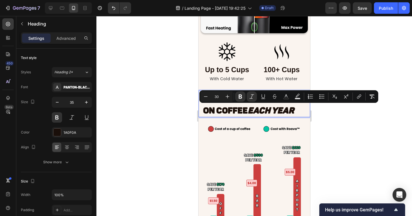
click at [342, 119] on div at bounding box center [254, 116] width 316 height 200
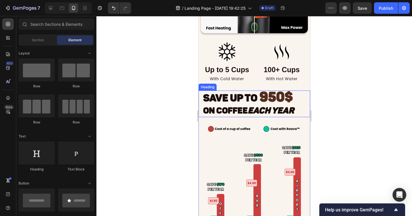
click at [297, 104] on p "⁠⁠⁠⁠⁠⁠⁠ SAVE UP TO 950$ On Coffee Each Year" at bounding box center [254, 103] width 102 height 25
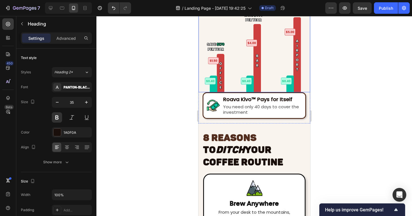
scroll to position [1413, 0]
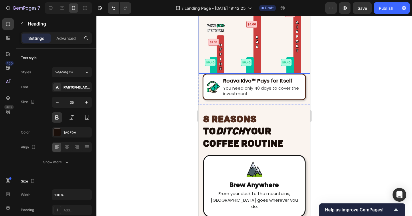
click at [280, 130] on h2 "8 REASONS to Ditch Your Coffee Routine" at bounding box center [254, 132] width 104 height 38
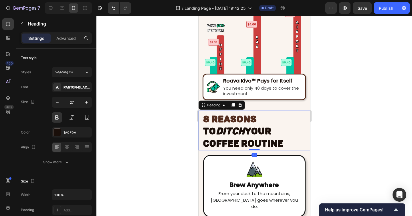
click at [287, 136] on h2 "8 REASONS to Ditch Your Coffee Routine" at bounding box center [254, 132] width 104 height 38
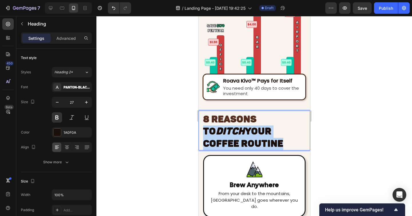
drag, startPoint x: 296, startPoint y: 144, endPoint x: 203, endPoint y: 130, distance: 93.5
click at [203, 130] on p "8 REASONS to Ditch Your Coffee Routine" at bounding box center [254, 131] width 102 height 37
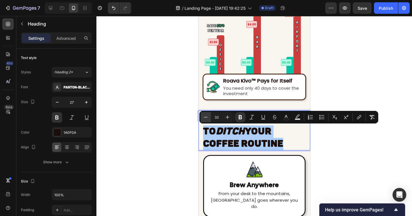
click at [206, 116] on icon "Editor contextual toolbar" at bounding box center [206, 117] width 6 height 6
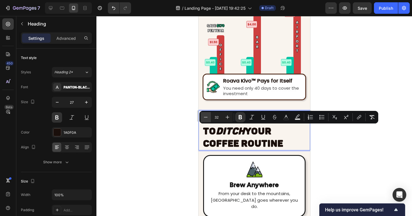
click at [206, 116] on icon "Editor contextual toolbar" at bounding box center [206, 117] width 6 height 6
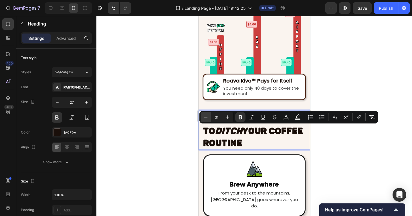
click at [206, 116] on icon "Editor contextual toolbar" at bounding box center [206, 117] width 6 height 6
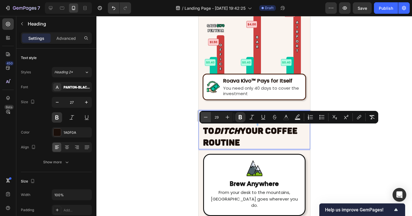
click at [206, 116] on icon "Editor contextual toolbar" at bounding box center [206, 117] width 6 height 6
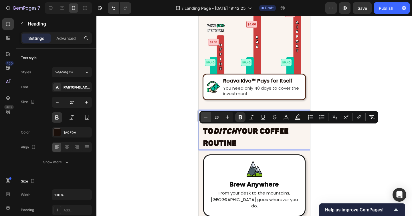
click at [206, 116] on icon "Editor contextual toolbar" at bounding box center [206, 117] width 6 height 6
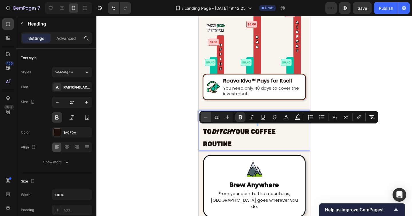
click at [206, 116] on icon "Editor contextual toolbar" at bounding box center [206, 117] width 6 height 6
type input "21"
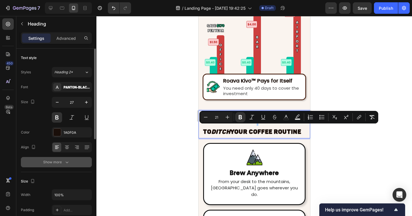
click at [55, 161] on div "Show more" at bounding box center [56, 162] width 27 height 6
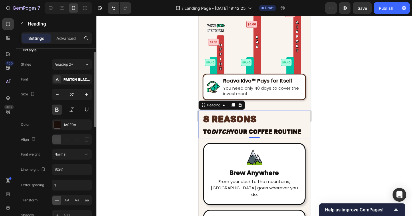
scroll to position [9, 0]
click at [58, 183] on input "1" at bounding box center [71, 184] width 39 height 10
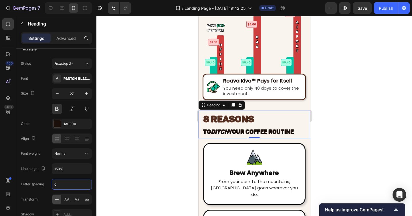
type input "0"
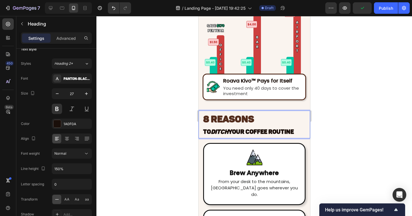
click at [228, 132] on strong "Ditch" at bounding box center [219, 131] width 17 height 7
click at [220, 126] on p "8 REASONS to Ditch Your Coffee Routine" at bounding box center [254, 125] width 102 height 24
click at [215, 118] on strong "8 REASONS" at bounding box center [228, 118] width 51 height 11
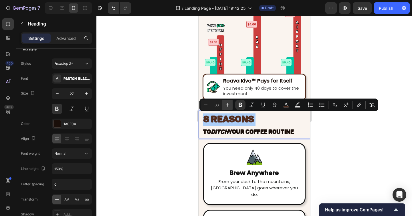
click at [227, 103] on icon "Editor contextual toolbar" at bounding box center [228, 105] width 6 height 6
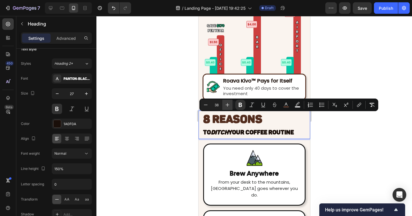
click at [227, 103] on icon "Editor contextual toolbar" at bounding box center [228, 105] width 6 height 6
type input "40"
click at [179, 119] on div at bounding box center [254, 116] width 316 height 200
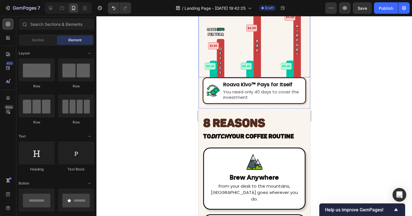
scroll to position [1410, 0]
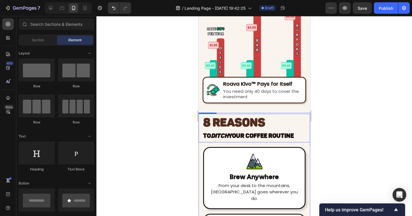
click at [233, 132] on h2 "8 REASONS to Ditch Your Coffee Routine" at bounding box center [254, 129] width 104 height 26
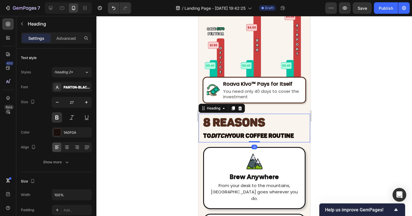
click at [203, 132] on h2 "8 REASONS to Ditch Your Coffee Routine" at bounding box center [254, 129] width 104 height 26
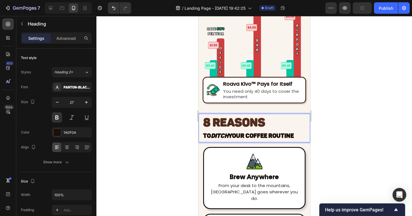
click at [206, 130] on p "8 REASONS to Ditch Your Coffee Routine" at bounding box center [254, 128] width 102 height 25
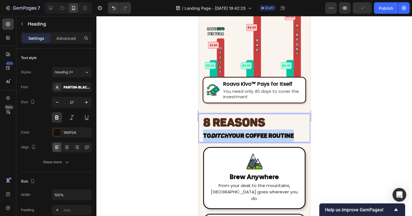
click at [206, 130] on p "8 REASONS to Ditch Your Coffee Routine" at bounding box center [254, 128] width 102 height 25
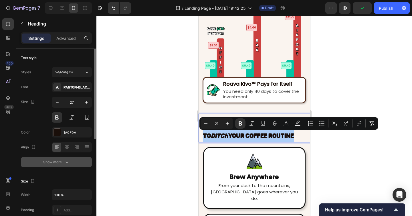
click at [51, 165] on div "Show more" at bounding box center [56, 162] width 27 height 6
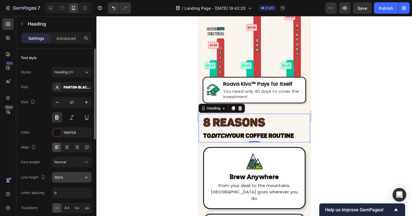
click at [59, 179] on input "150%" at bounding box center [71, 177] width 39 height 10
click at [58, 177] on input "150%" at bounding box center [71, 177] width 39 height 10
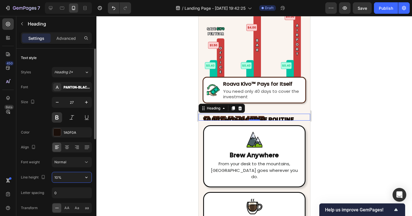
type input "150%"
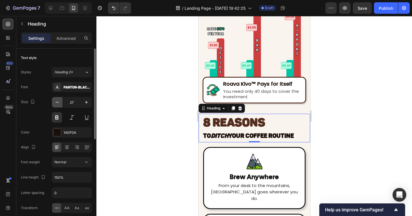
click at [57, 103] on icon "button" at bounding box center [57, 102] width 6 height 6
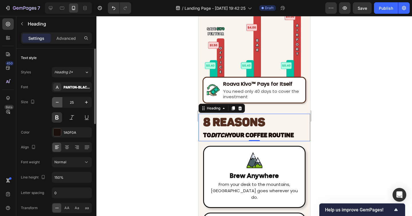
click at [57, 103] on icon "button" at bounding box center [57, 102] width 6 height 6
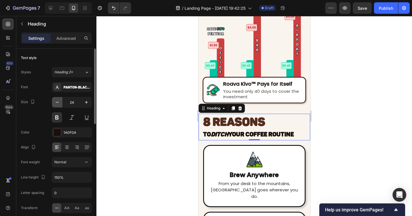
click at [57, 103] on icon "button" at bounding box center [57, 102] width 6 height 6
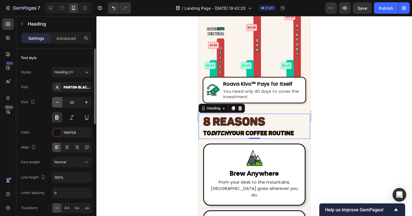
click at [57, 103] on icon "button" at bounding box center [57, 102] width 6 height 6
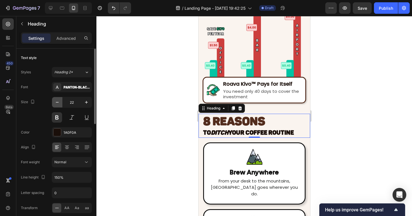
click at [57, 103] on icon "button" at bounding box center [57, 102] width 6 height 6
type input "21"
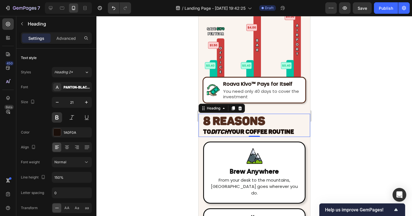
click at [157, 135] on div at bounding box center [254, 116] width 316 height 200
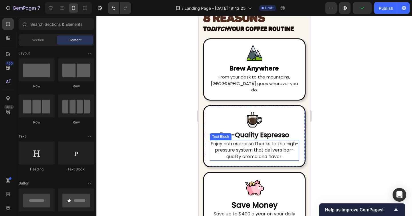
scroll to position [1513, 0]
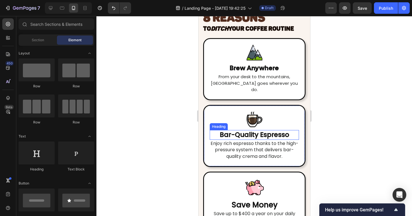
click at [254, 131] on h2 "Bar-Quality Espresso" at bounding box center [253, 135] width 89 height 10
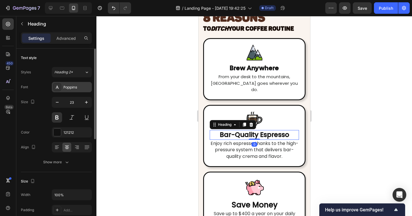
click at [75, 84] on div "Poppins" at bounding box center [72, 87] width 40 height 10
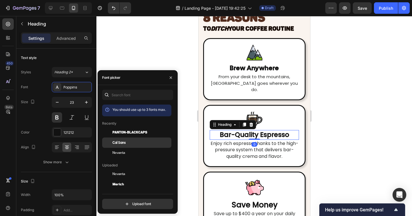
click at [125, 142] on span "Cal Sans" at bounding box center [118, 142] width 13 height 5
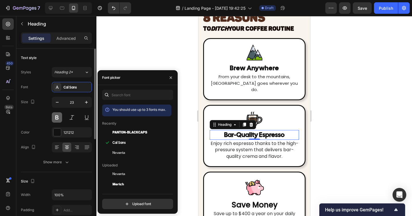
click at [59, 117] on button at bounding box center [57, 117] width 10 height 10
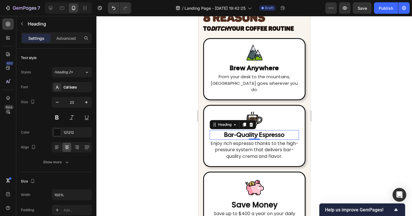
click at [150, 122] on div at bounding box center [254, 116] width 316 height 200
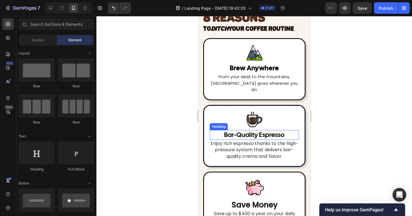
click at [255, 130] on h2 "Bar-Quality Espresso" at bounding box center [253, 135] width 89 height 10
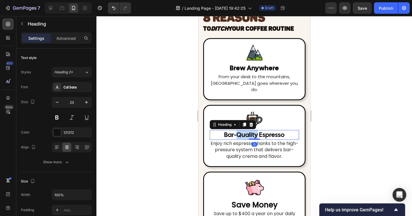
click at [255, 130] on h2 "Bar-Quality Espresso" at bounding box center [253, 135] width 89 height 10
click at [255, 130] on p "Bar-Quality Espresso" at bounding box center [254, 134] width 88 height 9
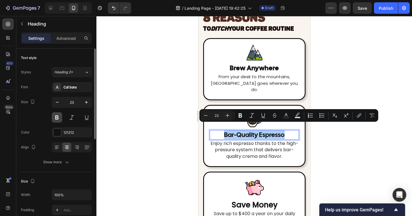
click at [55, 119] on button at bounding box center [57, 117] width 10 height 10
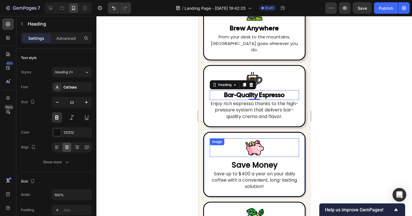
scroll to position [1556, 0]
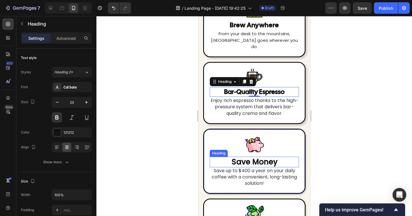
click at [242, 157] on h2 "Save Money" at bounding box center [253, 162] width 89 height 11
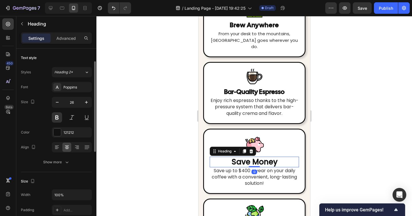
scroll to position [9, 0]
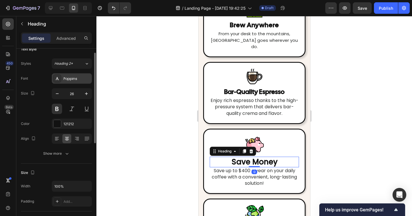
click at [74, 83] on div "Poppins" at bounding box center [72, 78] width 40 height 10
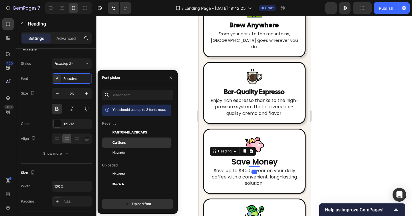
click at [121, 143] on span "Cal Sans" at bounding box center [118, 142] width 13 height 5
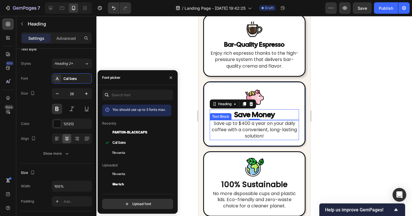
scroll to position [1611, 0]
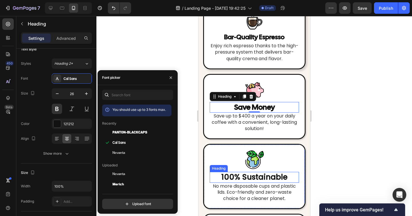
click at [243, 173] on h2 "100% Sustainable" at bounding box center [253, 177] width 89 height 11
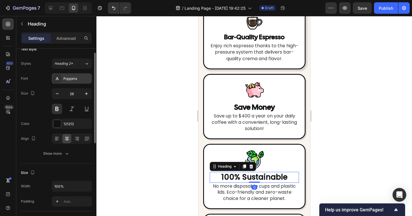
click at [68, 80] on div "Poppins" at bounding box center [77, 78] width 27 height 5
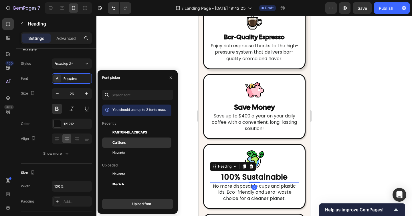
click at [118, 142] on span "Cal Sans" at bounding box center [118, 142] width 13 height 5
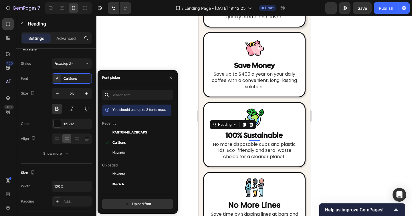
scroll to position [1661, 0]
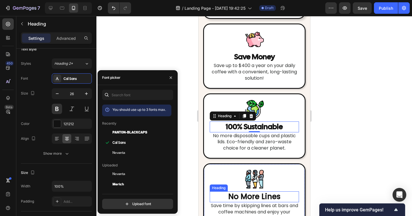
click at [250, 191] on h2 "No More Lines" at bounding box center [253, 196] width 89 height 11
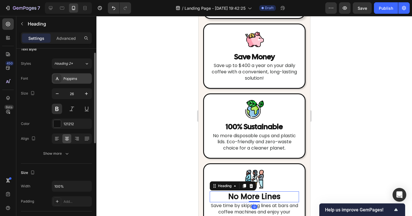
click at [72, 75] on div "Poppins" at bounding box center [72, 78] width 40 height 10
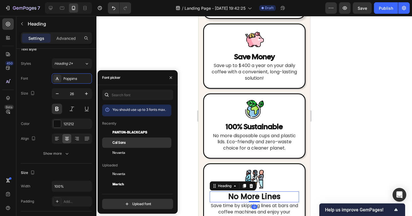
click at [124, 141] on span "Cal Sans" at bounding box center [118, 142] width 13 height 5
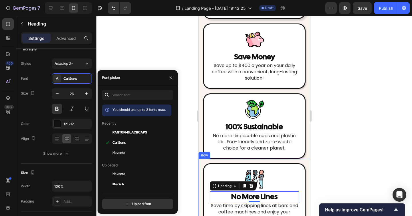
click at [337, 167] on div at bounding box center [254, 116] width 316 height 200
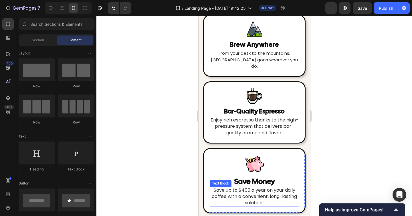
scroll to position [1533, 0]
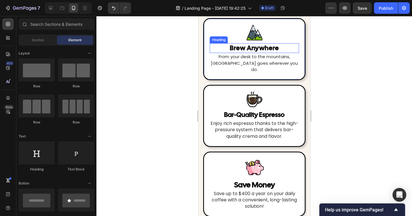
click at [254, 47] on h2 "Brew Anywhere" at bounding box center [253, 48] width 89 height 10
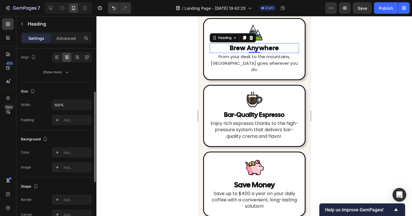
scroll to position [55, 0]
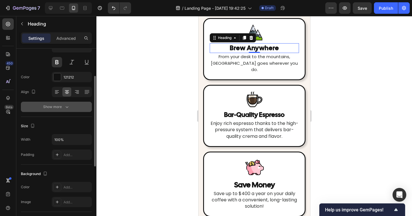
click at [58, 105] on div "Show more" at bounding box center [56, 107] width 27 height 6
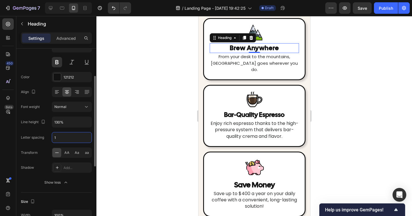
click at [60, 138] on input "1" at bounding box center [71, 137] width 39 height 10
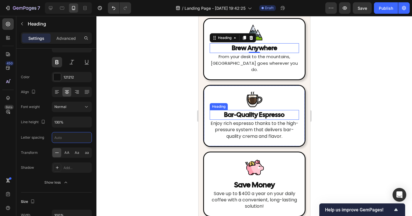
click at [243, 110] on p "Bar-Quality Espresso" at bounding box center [254, 114] width 88 height 9
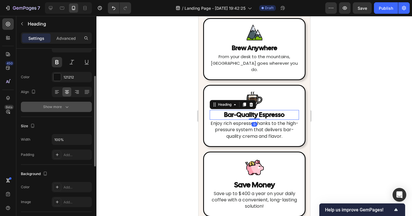
click at [56, 107] on div "Show more" at bounding box center [56, 107] width 27 height 6
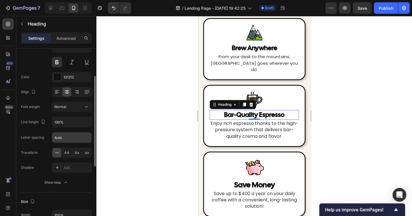
click at [59, 139] on input "Auto" at bounding box center [71, 137] width 39 height 10
type input "0.7"
click at [59, 139] on input "0.7" at bounding box center [71, 137] width 39 height 10
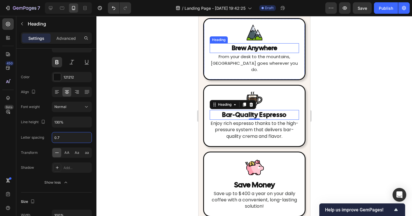
click at [241, 51] on h2 "Brew Anywhere" at bounding box center [253, 48] width 89 height 10
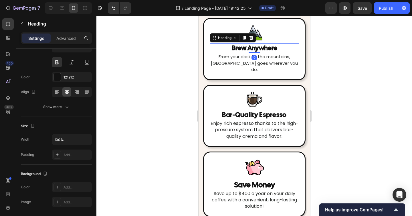
click at [240, 47] on h2 "Brew Anywhere" at bounding box center [253, 48] width 89 height 10
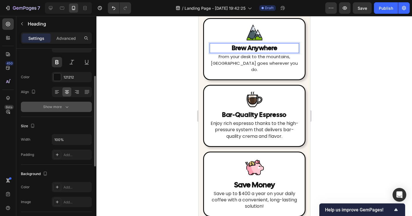
click at [66, 109] on icon "button" at bounding box center [67, 107] width 6 height 6
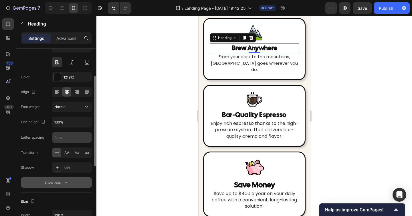
click at [63, 137] on input "text" at bounding box center [71, 137] width 39 height 10
paste input "0.7"
type input "0.7"
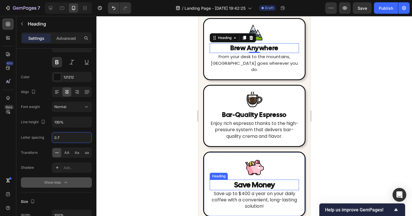
click at [248, 181] on h2 "Save Money" at bounding box center [253, 184] width 89 height 11
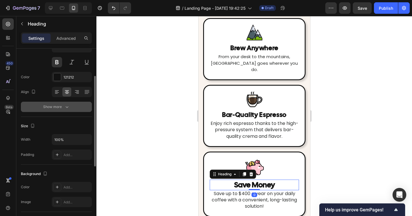
click at [67, 106] on icon "button" at bounding box center [67, 107] width 6 height 6
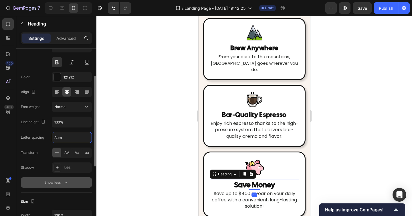
click at [75, 142] on input "Auto" at bounding box center [71, 137] width 39 height 10
paste input "0.7"
type input "0.7"
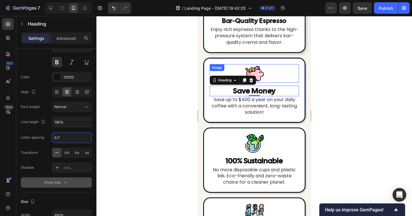
scroll to position [1628, 0]
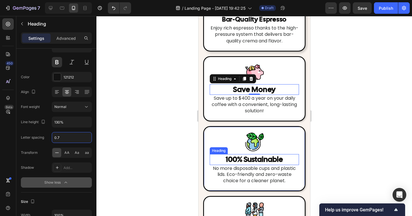
click at [241, 154] on h2 "100% Sustainable" at bounding box center [253, 159] width 89 height 11
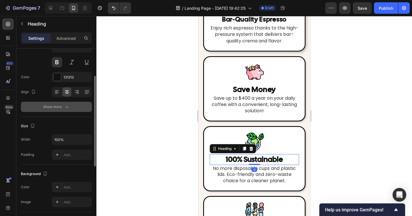
click at [65, 110] on button "Show more" at bounding box center [56, 107] width 71 height 10
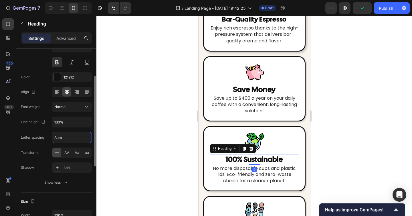
click at [72, 138] on input "Auto" at bounding box center [71, 137] width 39 height 10
paste input "0.7"
type input "0.7"
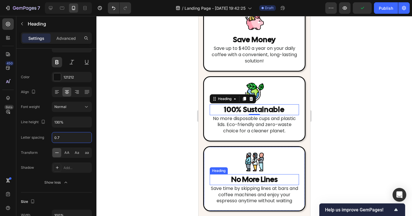
click at [240, 175] on h2 "No More Lines" at bounding box center [253, 179] width 89 height 11
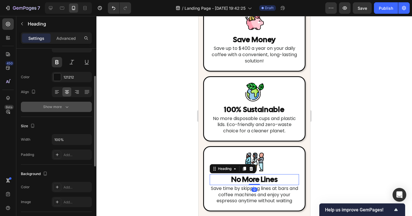
click at [68, 106] on icon "button" at bounding box center [67, 107] width 6 height 6
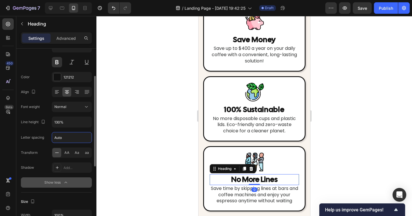
click at [72, 139] on input "Auto" at bounding box center [71, 137] width 39 height 10
paste input "0.7"
type input "0.7"
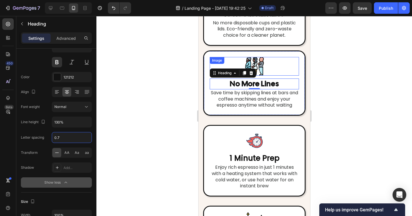
scroll to position [1776, 0]
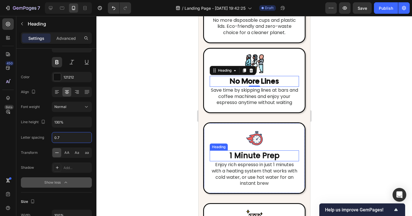
click at [256, 150] on h2 "1 Minute Prep" at bounding box center [253, 155] width 89 height 11
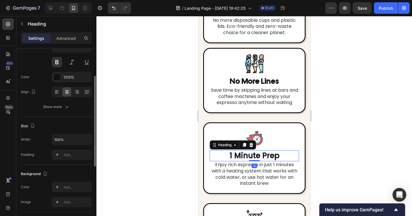
scroll to position [0, 0]
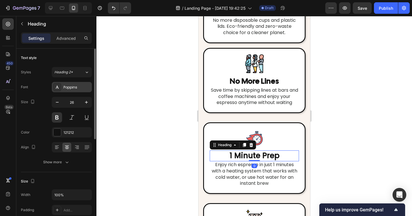
click at [68, 88] on div "Poppins" at bounding box center [77, 87] width 27 height 5
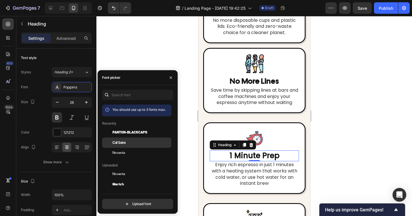
click at [121, 144] on span "Cal Sans" at bounding box center [118, 142] width 13 height 5
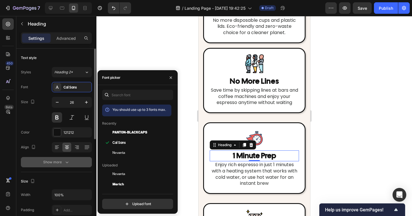
click at [61, 163] on div "Show more" at bounding box center [56, 162] width 27 height 6
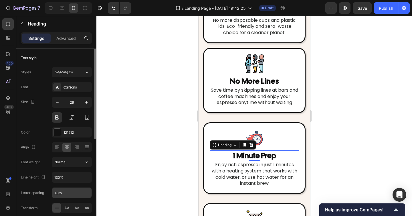
click at [67, 192] on input "Auto" at bounding box center [71, 192] width 39 height 10
paste input "0.7"
type input "0.7"
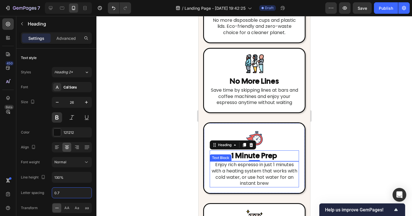
scroll to position [1842, 0]
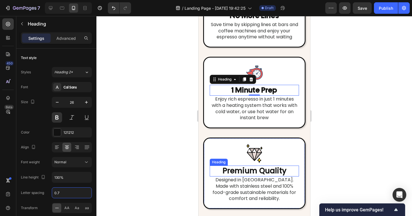
click at [261, 167] on h2 "Premium Quality" at bounding box center [253, 170] width 89 height 11
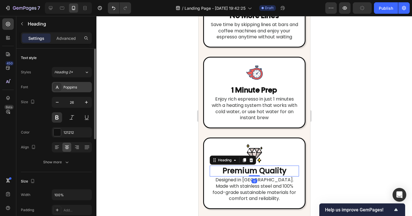
click at [78, 88] on div "Poppins" at bounding box center [77, 87] width 27 height 5
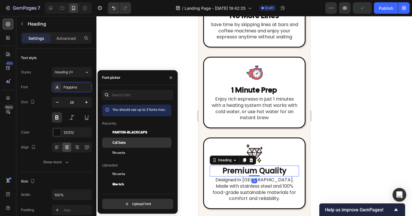
click at [116, 141] on span "Cal Sans" at bounding box center [118, 142] width 13 height 5
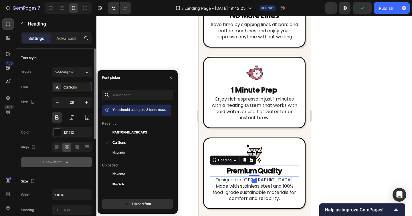
click at [73, 162] on button "Show more" at bounding box center [56, 162] width 71 height 10
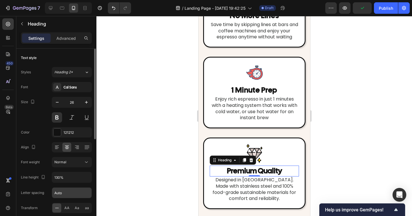
click at [71, 194] on input "Auto" at bounding box center [71, 192] width 39 height 10
paste input "0.7"
type input "0.7"
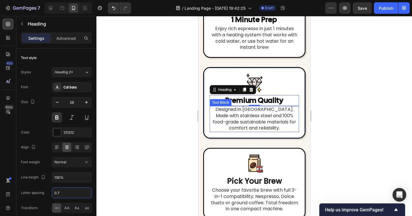
scroll to position [1912, 0]
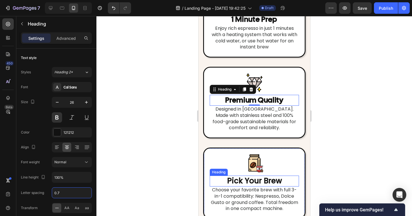
click at [259, 175] on h2 "Pick Your Brew" at bounding box center [253, 180] width 89 height 11
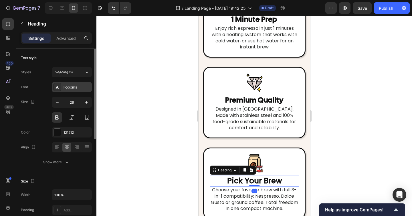
click at [64, 88] on div "Poppins" at bounding box center [77, 87] width 27 height 5
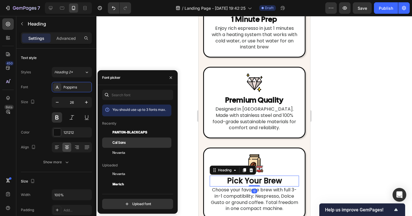
click at [116, 141] on span "Cal Sans" at bounding box center [118, 142] width 13 height 5
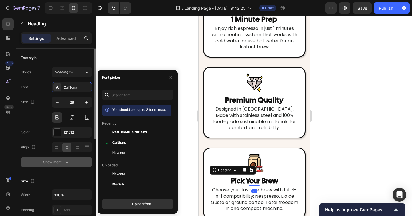
click at [64, 161] on icon "button" at bounding box center [67, 162] width 6 height 6
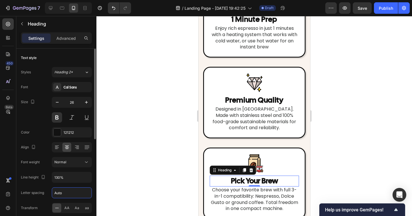
click at [74, 189] on input "Auto" at bounding box center [71, 192] width 39 height 10
paste input "0.7"
type input "0.7"
click at [144, 169] on div at bounding box center [254, 116] width 316 height 200
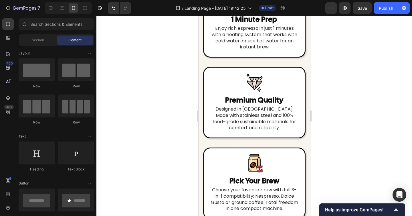
click at [364, 154] on div at bounding box center [254, 116] width 316 height 200
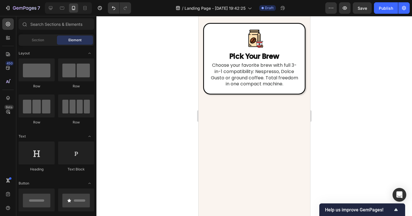
click at [345, 122] on div at bounding box center [254, 116] width 316 height 200
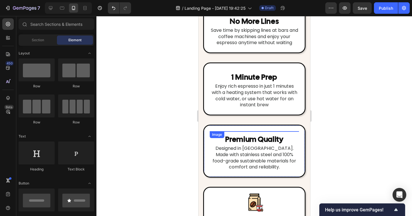
scroll to position [1749, 0]
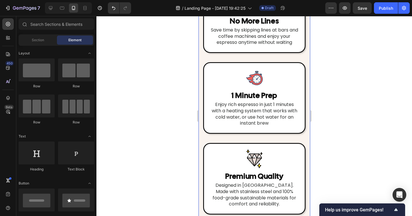
click at [251, 138] on div "Image No More Lines Heading Save time by skipping lines at bars and coffee mach…" at bounding box center [254, 148] width 112 height 293
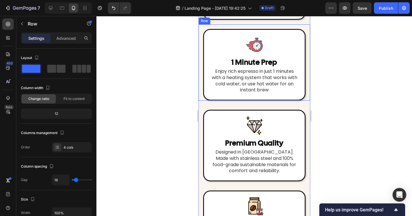
scroll to position [1782, 0]
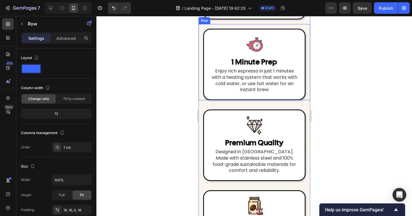
click at [215, 100] on div "Image 1 Minute Prep Heading Enjoy rich espresso in just 1 minutes with a heatin…" at bounding box center [254, 62] width 112 height 76
click at [198, 104] on div "Image No More Lines Heading Save time by skipping lines at bars and coffee mach…" at bounding box center [254, 114] width 112 height 293
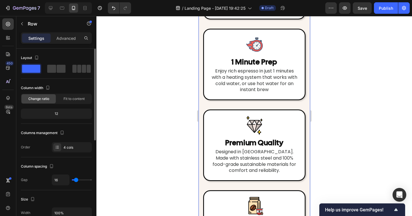
type input "0"
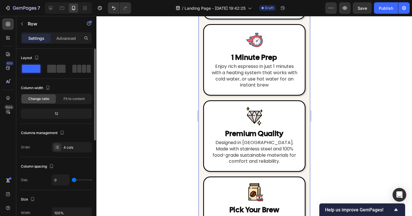
type input "0"
drag, startPoint x: 77, startPoint y: 179, endPoint x: 57, endPoint y: 179, distance: 20.3
click at [57, 179] on div "0" at bounding box center [72, 179] width 40 height 11
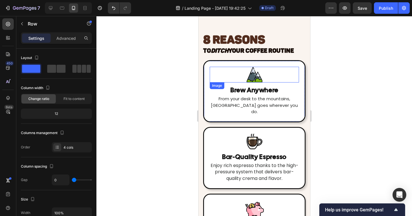
scroll to position [1474, 0]
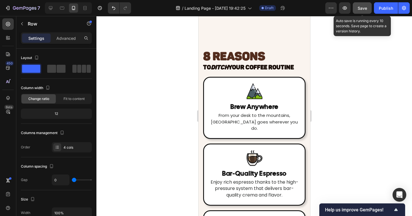
click at [365, 9] on span "Save" at bounding box center [362, 8] width 9 height 5
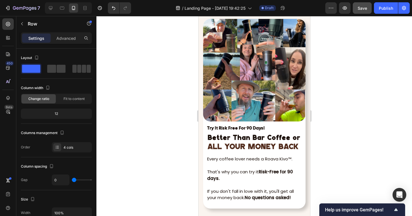
scroll to position [2116, 0]
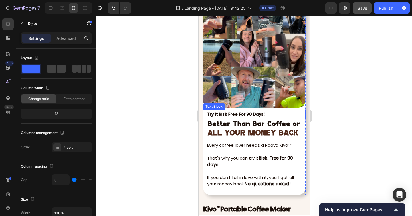
click at [256, 130] on strong "ALL YOUR MONEY BACK" at bounding box center [252, 132] width 91 height 7
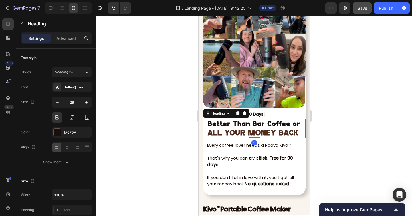
click at [243, 128] on h2 "Better Than Bar Coffee or ALL YOUR MONEY BACK" at bounding box center [256, 128] width 98 height 19
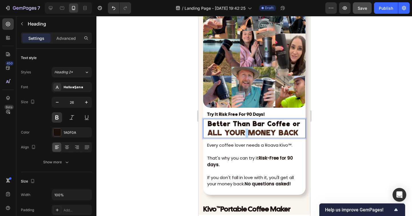
click at [243, 128] on p "Better Than Bar Coffee or ALL YOUR MONEY BACK" at bounding box center [255, 128] width 97 height 18
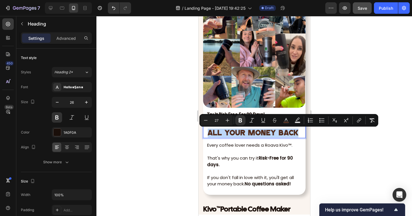
click at [244, 130] on strong "ALL YOUR MONEY BACK" at bounding box center [252, 132] width 91 height 7
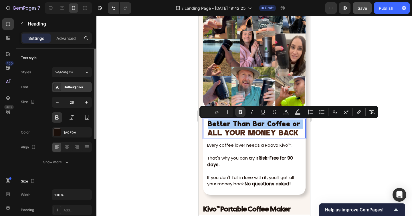
click at [71, 88] on div "HallosSans" at bounding box center [77, 87] width 27 height 5
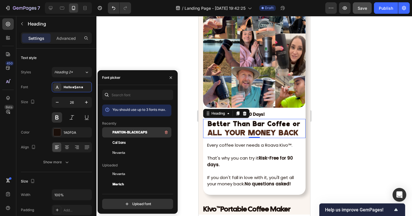
click at [131, 134] on span "Panton-BlackCaps" at bounding box center [129, 132] width 35 height 5
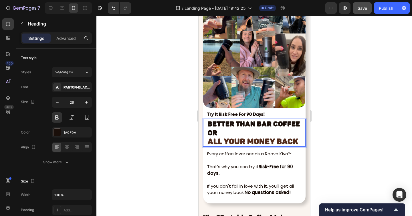
click at [249, 142] on strong "ALL YOUR MONEY BACK" at bounding box center [252, 141] width 91 height 9
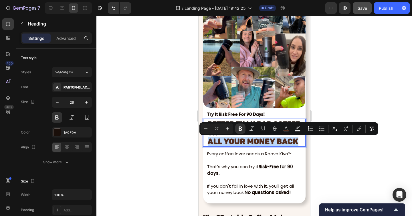
click at [211, 141] on strong "ALL YOUR MONEY BACK" at bounding box center [252, 141] width 91 height 9
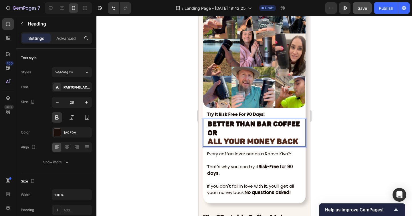
click at [214, 141] on strong "ALL YOUR MONEY BACK" at bounding box center [252, 141] width 91 height 9
click at [212, 142] on strong "YOUR MONEY BACK" at bounding box center [244, 141] width 75 height 9
click at [211, 142] on strong "YOUR MONEY BACK" at bounding box center [244, 141] width 75 height 9
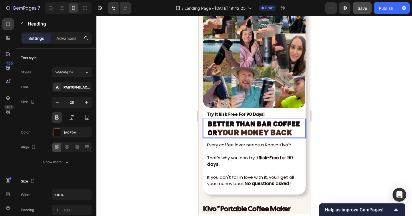
click at [263, 132] on strong "YOUR MONEY BACK" at bounding box center [254, 132] width 75 height 9
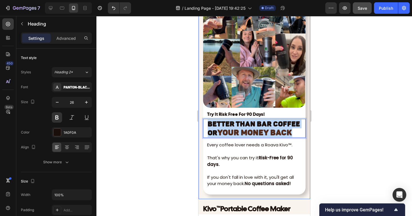
drag, startPoint x: 297, startPoint y: 132, endPoint x: 194, endPoint y: 120, distance: 103.8
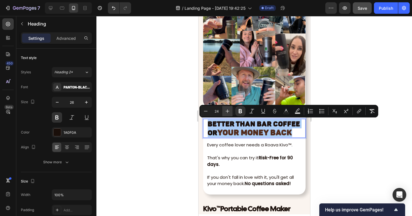
click at [225, 110] on icon "Editor contextual toolbar" at bounding box center [228, 111] width 6 height 6
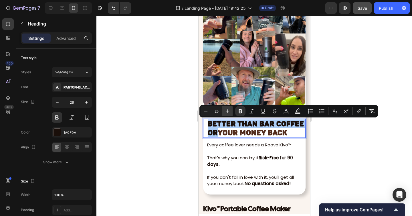
click at [225, 110] on icon "Editor contextual toolbar" at bounding box center [228, 111] width 6 height 6
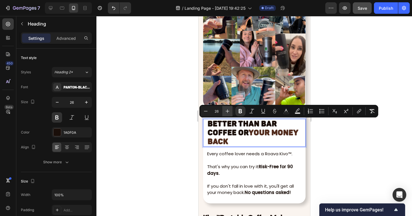
click at [225, 110] on icon "Editor contextual toolbar" at bounding box center [228, 111] width 6 height 6
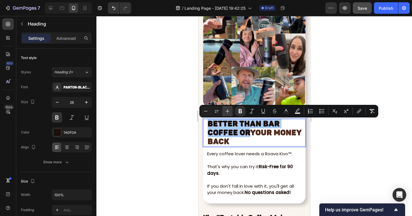
click at [225, 110] on icon "Editor contextual toolbar" at bounding box center [228, 111] width 6 height 6
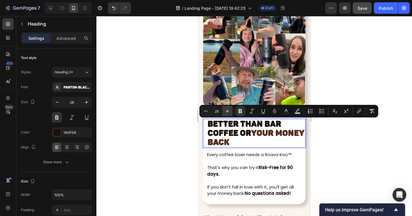
click at [225, 110] on icon "Editor contextual toolbar" at bounding box center [228, 111] width 6 height 6
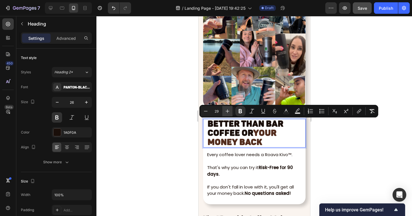
click at [225, 110] on icon "Editor contextual toolbar" at bounding box center [228, 111] width 6 height 6
type input "30"
click at [321, 145] on div at bounding box center [254, 116] width 316 height 200
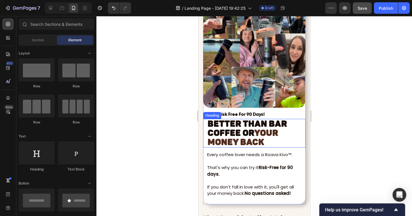
click at [259, 133] on strong "YOUR MONEY BACK" at bounding box center [242, 137] width 71 height 19
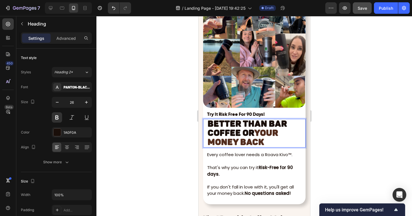
click at [258, 134] on strong "YOUR MONEY BACK" at bounding box center [242, 137] width 71 height 19
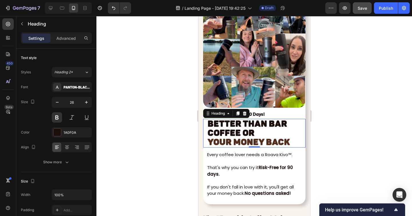
click at [371, 133] on div at bounding box center [254, 116] width 316 height 200
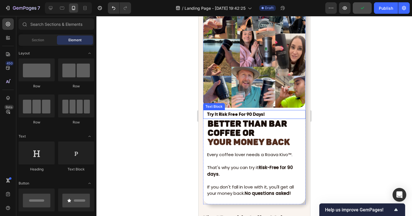
click at [257, 112] on p "Try It Risk Free For 90 Days!" at bounding box center [256, 114] width 98 height 8
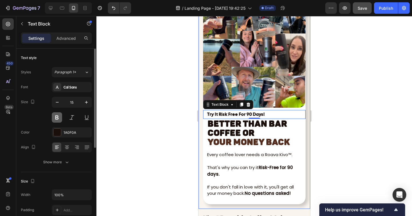
click at [59, 116] on button at bounding box center [57, 117] width 10 height 10
click at [147, 127] on div at bounding box center [254, 116] width 316 height 200
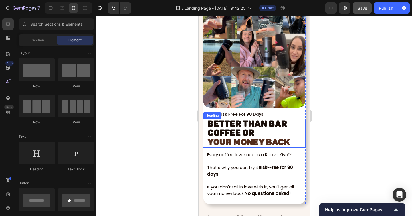
click at [221, 113] on div "Heading" at bounding box center [212, 115] width 18 height 7
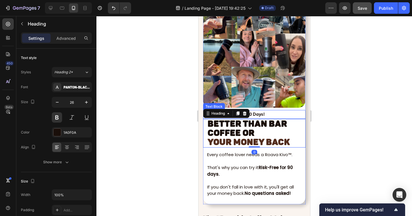
click at [258, 113] on p "Try It Risk Free For 90 Days!" at bounding box center [256, 114] width 98 height 8
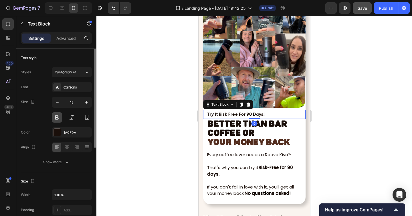
click at [58, 119] on button at bounding box center [57, 117] width 10 height 10
click at [133, 126] on div at bounding box center [254, 116] width 316 height 200
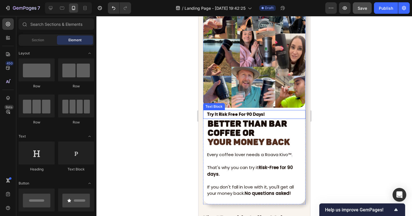
click at [217, 114] on p "Try It Risk Free For 90 Days!" at bounding box center [256, 114] width 98 height 8
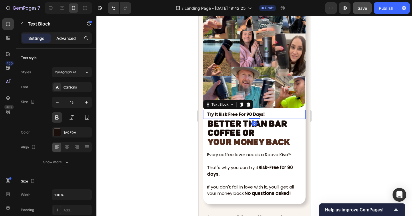
click at [69, 39] on p "Advanced" at bounding box center [65, 38] width 19 height 6
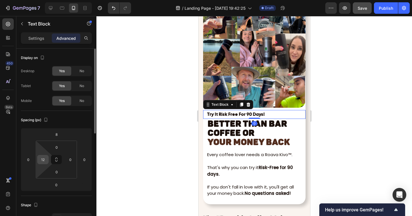
click at [44, 163] on input "12" at bounding box center [43, 159] width 9 height 9
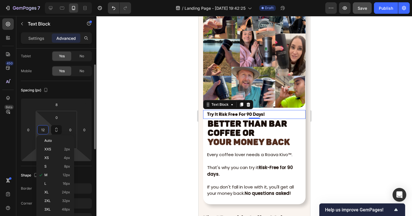
scroll to position [31, 0]
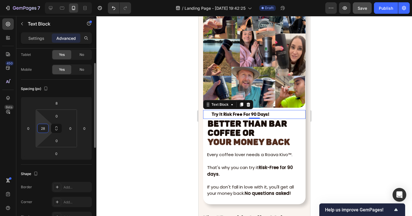
type input "2"
type input "18"
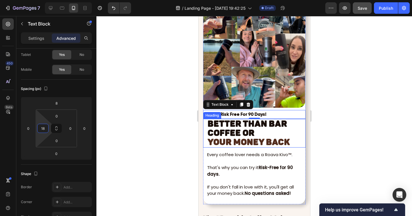
click at [219, 122] on strong "Better Than Bar Coffee or" at bounding box center [247, 127] width 80 height 19
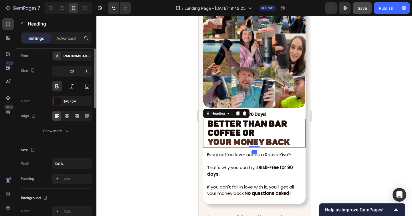
scroll to position [0, 0]
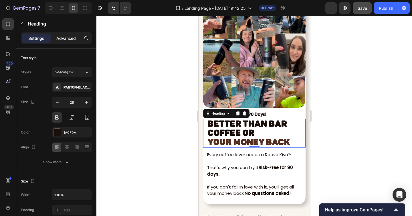
click at [68, 38] on p "Advanced" at bounding box center [65, 38] width 19 height 6
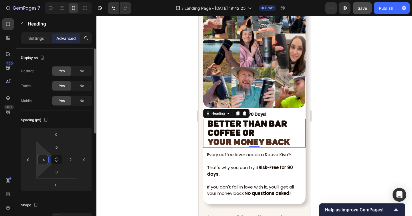
click at [45, 0] on html "7 / Landing Page - Sep 23, 19:42:25 Draft Preview Save Publish 450 Beta Section…" at bounding box center [206, 0] width 412 height 0
type input "18"
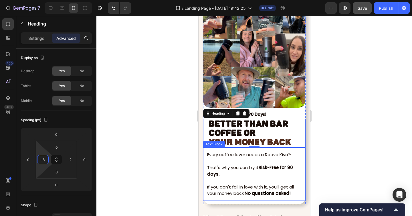
click at [224, 171] on p "That's why you can try it Risk-Free for 90 days." at bounding box center [254, 170] width 94 height 13
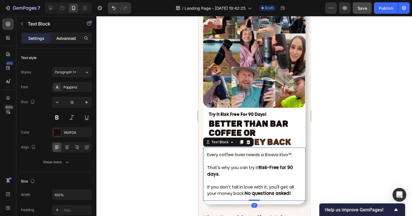
click at [66, 41] on div "Advanced" at bounding box center [66, 37] width 29 height 9
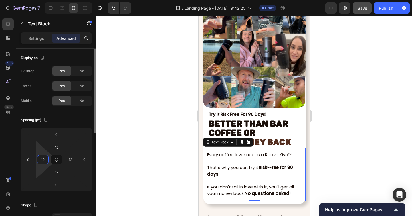
click at [43, 161] on input "12" at bounding box center [43, 159] width 9 height 9
type input "18"
click at [329, 166] on div at bounding box center [254, 116] width 316 height 200
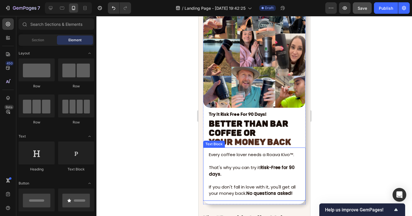
click at [217, 161] on p at bounding box center [255, 161] width 93 height 7
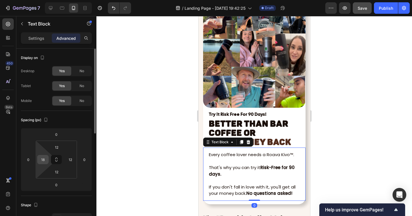
click at [42, 162] on input "18" at bounding box center [43, 159] width 9 height 9
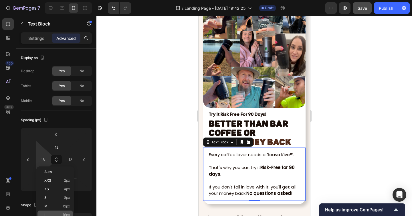
click at [68, 211] on div "L 16px" at bounding box center [54, 214] width 35 height 9
type input "16"
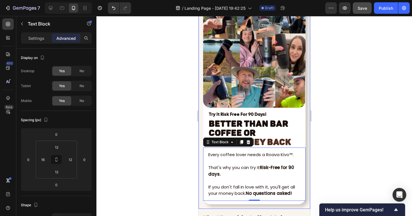
click at [213, 130] on strong "Better Than Bar Coffee or" at bounding box center [249, 127] width 80 height 19
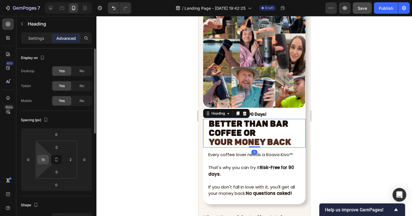
click at [42, 160] on input "18" at bounding box center [43, 159] width 9 height 9
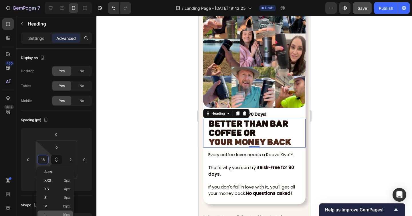
click at [68, 211] on div "L 16px" at bounding box center [54, 214] width 35 height 9
type input "16"
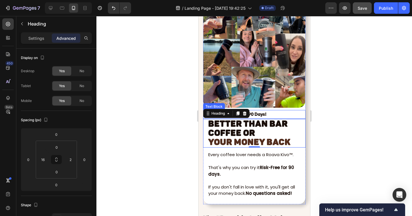
click at [260, 113] on p "Try It Risk Free For 90 Days!" at bounding box center [257, 114] width 96 height 8
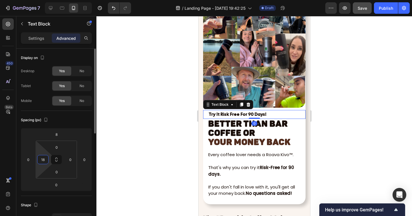
click at [39, 159] on input "18" at bounding box center [43, 159] width 9 height 9
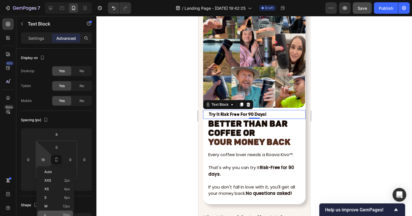
click at [65, 213] on span "16px" at bounding box center [66, 215] width 7 height 4
type input "16"
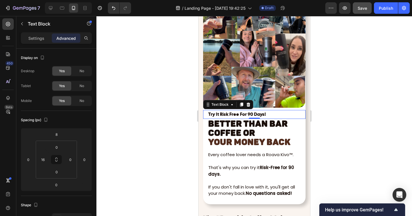
click at [189, 159] on div at bounding box center [254, 116] width 316 height 200
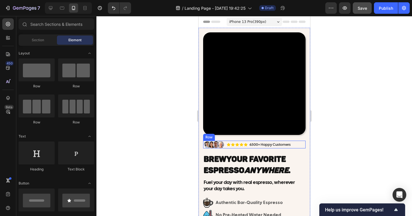
click at [299, 144] on div "Image Icon Icon Icon Icon Icon Icon List 6500+ Happy Customers Text Block Row R…" at bounding box center [254, 145] width 102 height 8
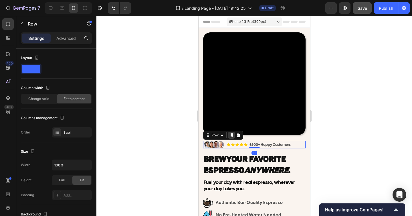
click at [233, 136] on icon at bounding box center [231, 135] width 5 height 5
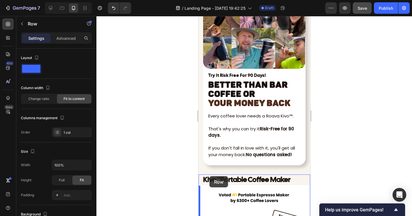
scroll to position [2193, 0]
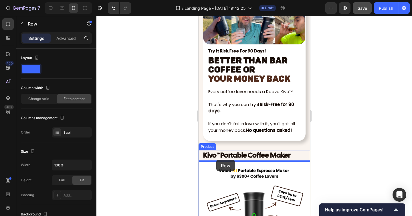
drag, startPoint x: 206, startPoint y: 148, endPoint x: 216, endPoint y: 160, distance: 15.4
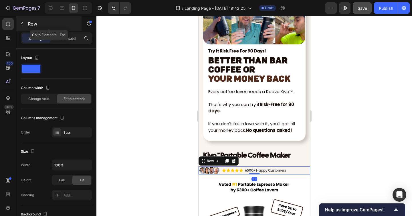
click at [16, 19] on div "Row" at bounding box center [48, 23] width 65 height 15
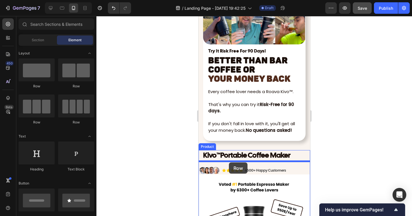
drag, startPoint x: 242, startPoint y: 80, endPoint x: 229, endPoint y: 162, distance: 83.0
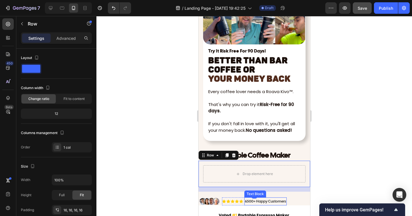
click at [267, 199] on p "6500+ Happy Customers" at bounding box center [265, 201] width 41 height 7
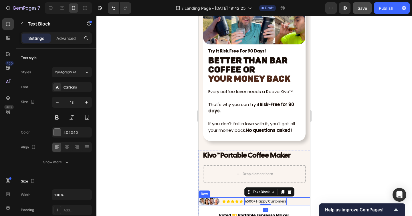
click at [296, 203] on div "Image Icon Icon Icon Icon Icon Icon List 6500+ Happy Customers Text Block 0 Row…" at bounding box center [254, 201] width 112 height 8
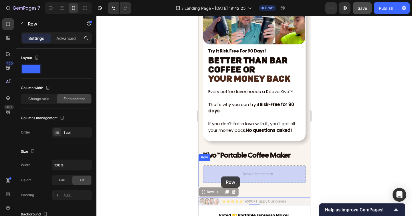
drag, startPoint x: 203, startPoint y: 193, endPoint x: 221, endPoint y: 176, distance: 24.5
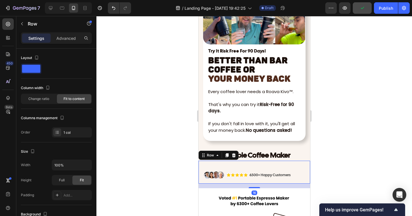
click at [278, 165] on div "Image Icon Icon Icon Icon Icon Icon List 6500+ Happy Customers Text Block Row R…" at bounding box center [254, 172] width 112 height 23
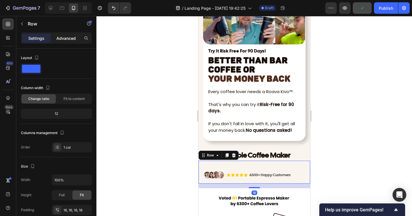
click at [67, 42] on div "Advanced" at bounding box center [66, 37] width 29 height 9
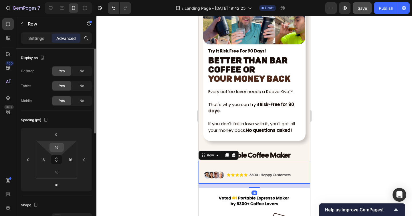
click at [58, 149] on input "16" at bounding box center [56, 147] width 11 height 9
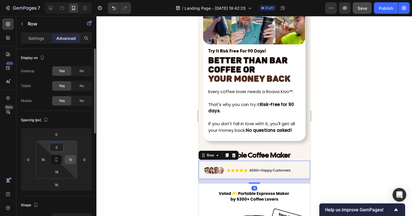
type input "0"
click at [70, 161] on input "16" at bounding box center [70, 159] width 9 height 9
type input "0"
click at [54, 175] on input "16" at bounding box center [56, 171] width 11 height 9
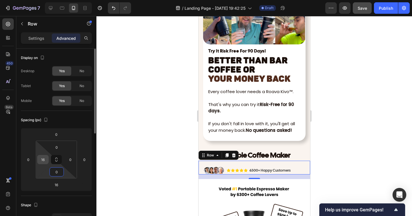
type input "0"
click at [43, 162] on input "16" at bounding box center [43, 159] width 9 height 9
type input "0"
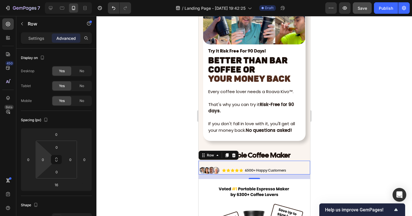
click at [258, 178] on div "16" at bounding box center [254, 176] width 112 height 5
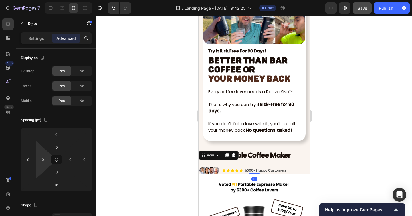
drag, startPoint x: 257, startPoint y: 179, endPoint x: 256, endPoint y: 171, distance: 8.0
click at [256, 171] on div "Image Icon Icon Icon Icon Icon Icon List 6500+ Happy Customers Text Block Row R…" at bounding box center [254, 167] width 112 height 13
type input "0"
click at [336, 173] on div at bounding box center [254, 116] width 316 height 200
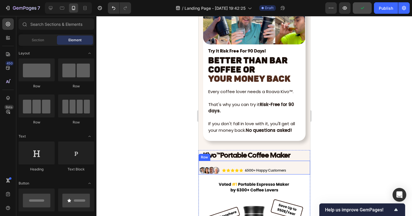
click at [274, 164] on div "Image Icon Icon Icon Icon Icon Icon List 6500+ Happy Customers Text Block Row R…" at bounding box center [254, 167] width 112 height 13
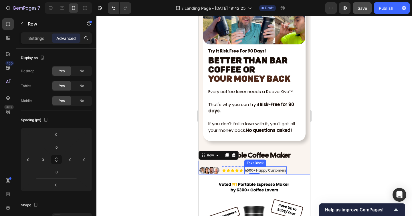
click at [260, 170] on p "6500+ Happy Customers" at bounding box center [265, 170] width 41 height 7
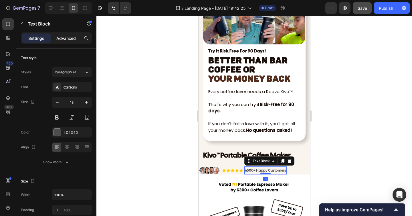
click at [68, 35] on div "Advanced" at bounding box center [66, 37] width 29 height 9
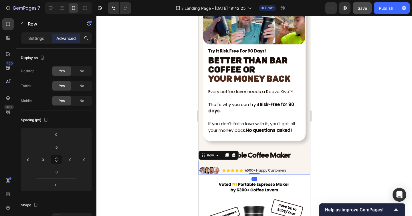
click at [217, 164] on div "Image Icon Icon Icon Icon Icon Icon List 6500+ Happy Customers Text Block Row R…" at bounding box center [254, 167] width 112 height 13
click at [40, 40] on p "Settings" at bounding box center [36, 38] width 16 height 6
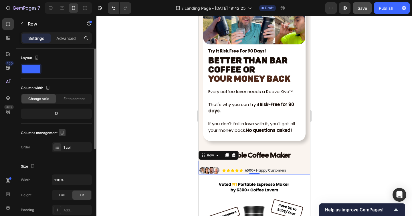
scroll to position [14, 0]
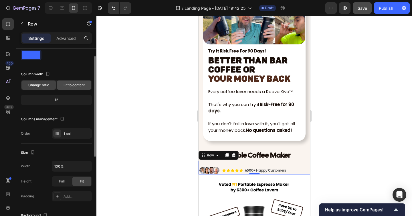
click at [69, 85] on span "Fit to content" at bounding box center [74, 84] width 21 height 5
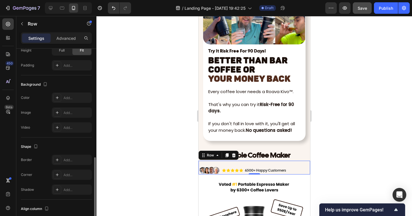
scroll to position [168, 0]
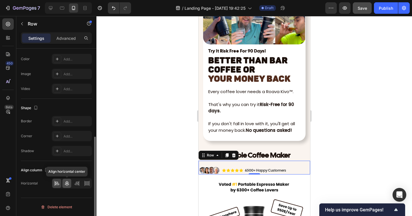
click at [66, 182] on icon at bounding box center [67, 183] width 6 height 6
click at [59, 182] on icon at bounding box center [57, 183] width 6 height 6
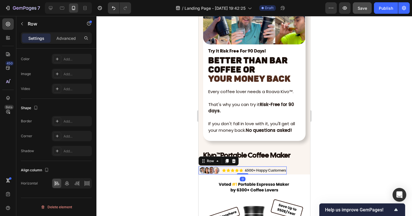
click at [220, 167] on div "Image Icon Icon Icon Icon Icon Icon List 6500+ Happy Customers Text Block Row R…" at bounding box center [242, 170] width 88 height 8
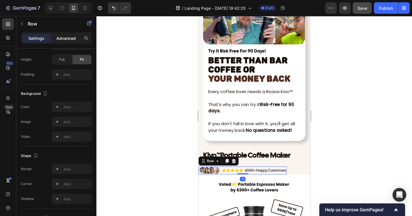
click at [58, 37] on p "Advanced" at bounding box center [65, 38] width 19 height 6
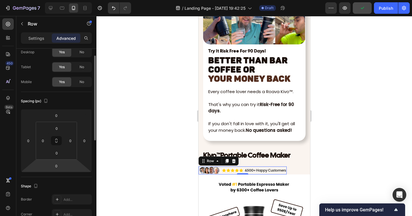
scroll to position [16, 0]
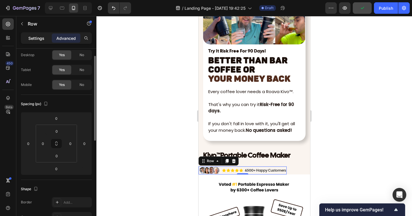
click at [41, 35] on p "Settings" at bounding box center [36, 38] width 16 height 6
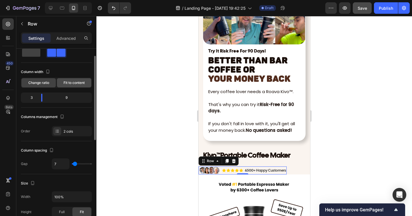
click at [64, 80] on span "Fit to content" at bounding box center [74, 82] width 21 height 5
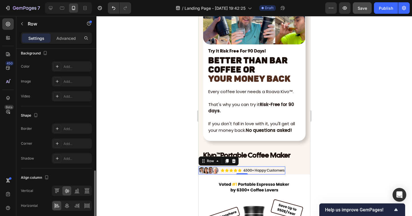
scroll to position [216, 0]
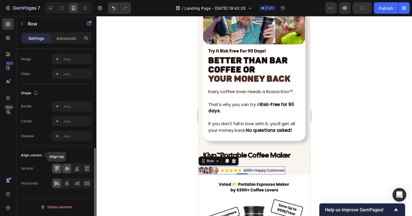
click at [60, 168] on div at bounding box center [56, 168] width 9 height 9
click at [68, 168] on icon at bounding box center [67, 168] width 6 height 6
click at [69, 183] on icon at bounding box center [67, 183] width 6 height 6
click at [57, 182] on icon at bounding box center [57, 183] width 6 height 6
click at [77, 170] on icon at bounding box center [76, 170] width 5 height 0
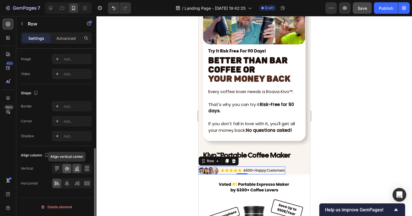
click at [67, 170] on icon at bounding box center [67, 168] width 6 height 6
click at [87, 170] on icon at bounding box center [87, 168] width 6 height 6
click at [77, 170] on icon at bounding box center [77, 168] width 6 height 6
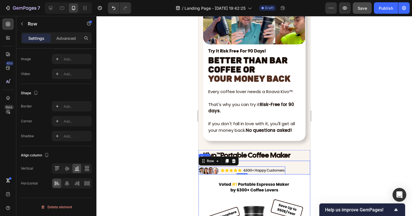
click at [279, 164] on div "Image Icon Icon Icon Icon Icon Icon List 6500+ Happy Customers Text Block Row R…" at bounding box center [241, 167] width 87 height 13
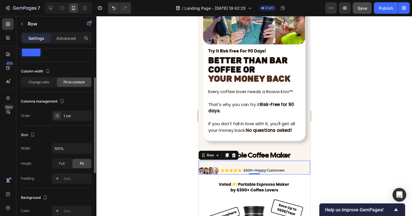
scroll to position [5, 0]
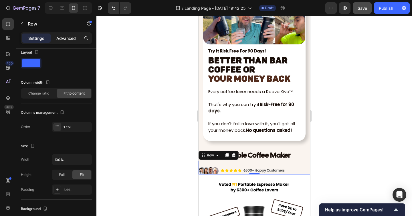
click at [61, 36] on p "Advanced" at bounding box center [65, 38] width 19 height 6
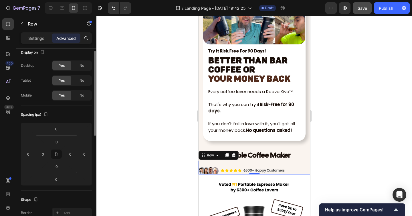
scroll to position [0, 0]
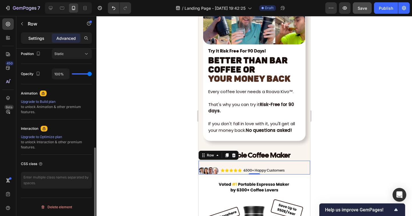
click at [37, 37] on p "Settings" at bounding box center [36, 38] width 16 height 6
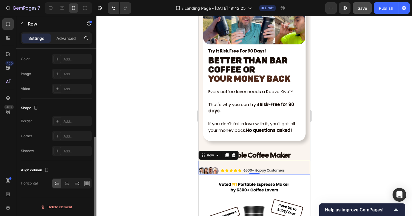
scroll to position [168, 0]
click at [218, 167] on div "Image" at bounding box center [208, 170] width 20 height 8
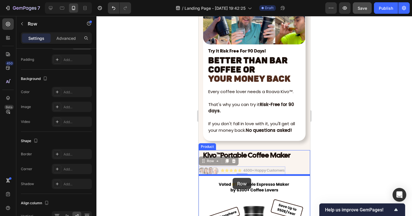
drag, startPoint x: 204, startPoint y: 162, endPoint x: 233, endPoint y: 177, distance: 32.9
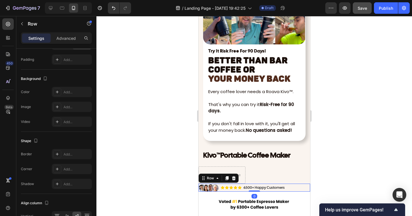
drag, startPoint x: 252, startPoint y: 195, endPoint x: 252, endPoint y: 184, distance: 10.9
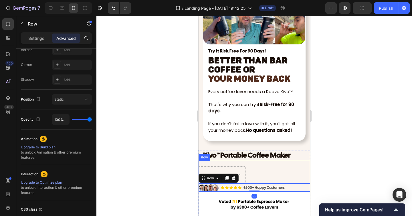
click at [247, 167] on div "Drop element here Row Row" at bounding box center [254, 172] width 112 height 23
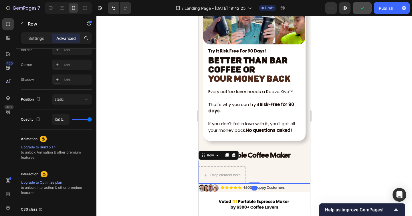
click at [252, 167] on div "Drop element here Row Row 0" at bounding box center [254, 172] width 112 height 23
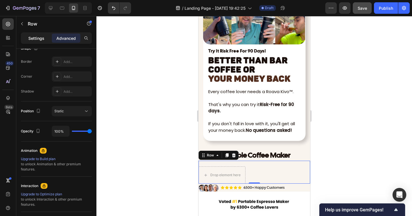
scroll to position [42, 0]
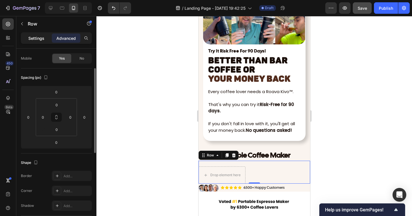
click at [41, 37] on p "Settings" at bounding box center [36, 38] width 16 height 6
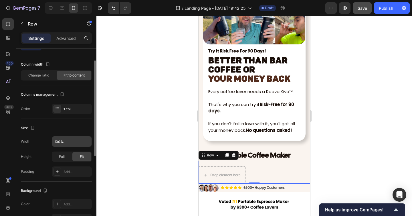
scroll to position [23, 0]
click at [39, 71] on div "Change ratio" at bounding box center [38, 75] width 34 height 9
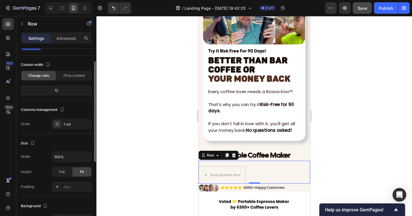
click at [39, 77] on span "Change ratio" at bounding box center [38, 75] width 21 height 5
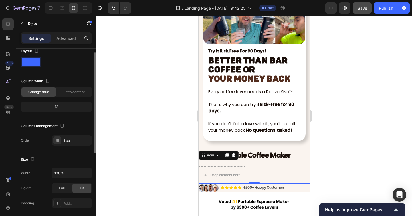
scroll to position [0, 0]
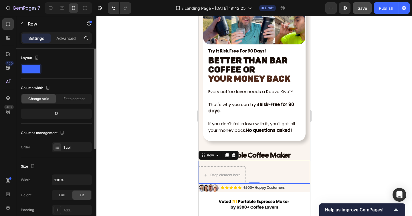
click at [33, 65] on span at bounding box center [31, 69] width 18 height 8
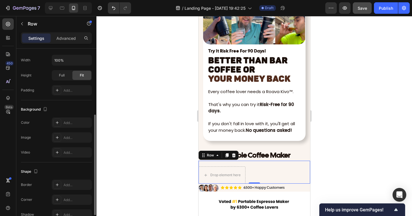
scroll to position [151, 0]
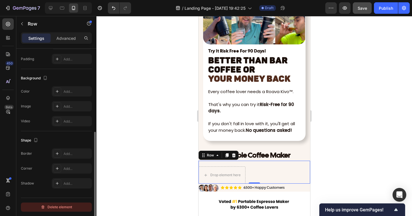
click at [62, 207] on div "Delete element" at bounding box center [56, 206] width 31 height 7
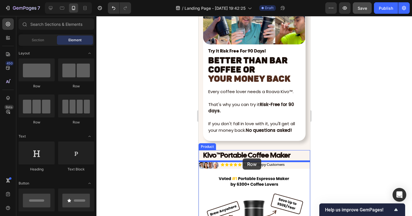
drag, startPoint x: 242, startPoint y: 97, endPoint x: 242, endPoint y: 158, distance: 61.2
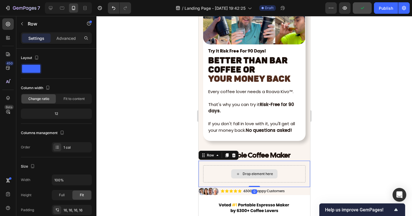
drag, startPoint x: 256, startPoint y: 191, endPoint x: 257, endPoint y: 172, distance: 18.9
click at [257, 172] on div "Drop element here Row 0" at bounding box center [254, 174] width 112 height 26
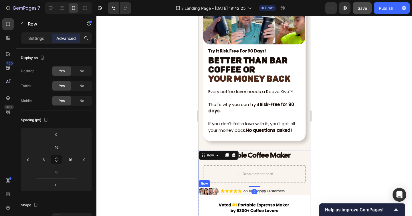
click at [291, 191] on div "Image Icon Icon Icon Icon Icon Icon List 6500+ Happy Customers Text Block Row R…" at bounding box center [254, 191] width 112 height 8
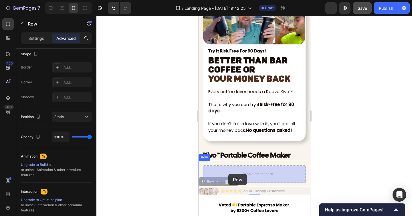
drag, startPoint x: 201, startPoint y: 182, endPoint x: 228, endPoint y: 174, distance: 28.3
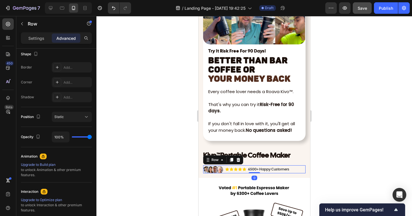
click at [352, 160] on div at bounding box center [254, 116] width 316 height 200
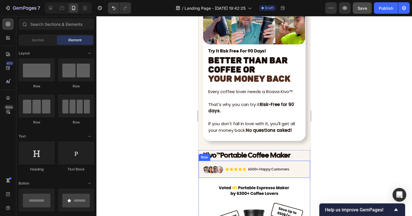
click at [226, 163] on div "Image Icon Icon Icon Icon Icon Icon List 6500+ Happy Customers Text Block Row R…" at bounding box center [254, 169] width 112 height 17
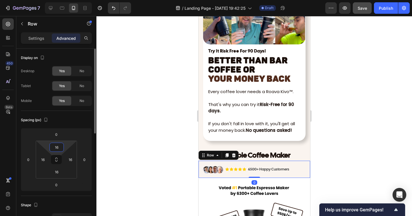
click at [60, 147] on input "16" at bounding box center [56, 147] width 11 height 9
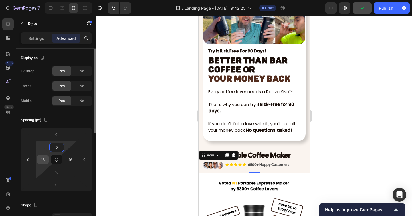
type input "0"
click at [42, 159] on input "16" at bounding box center [43, 159] width 9 height 9
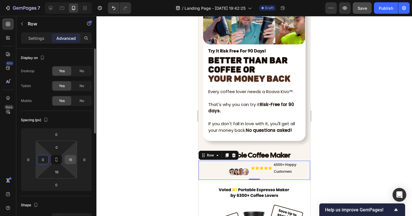
type input "0"
click at [69, 159] on input "16" at bounding box center [70, 159] width 9 height 9
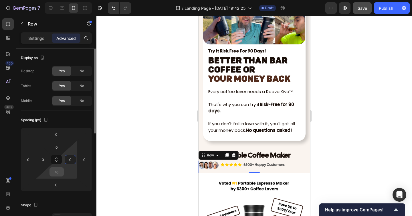
type input "0"
click at [57, 172] on input "16" at bounding box center [56, 171] width 11 height 9
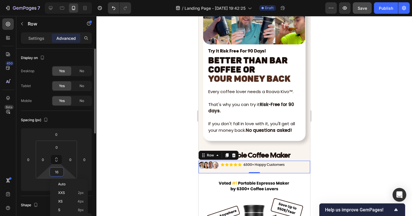
type input "0"
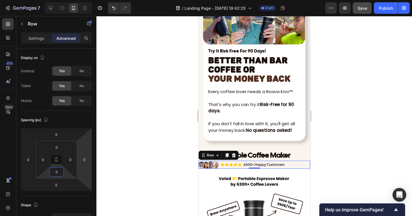
click at [343, 170] on div at bounding box center [254, 116] width 316 height 200
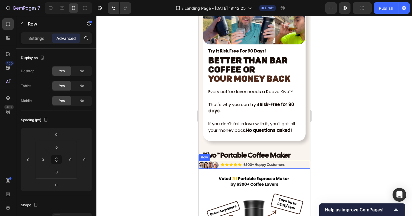
click at [293, 165] on div "Image Icon Icon Icon Icon Icon Icon List 6500+ Happy Customers Text Block Row R…" at bounding box center [254, 165] width 112 height 8
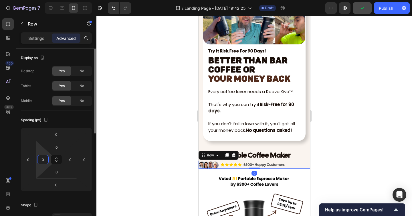
click at [45, 156] on input "0" at bounding box center [43, 159] width 9 height 9
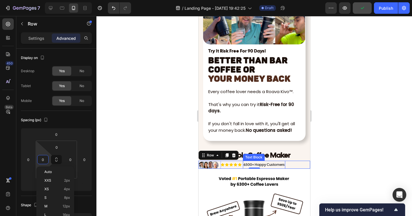
click at [254, 156] on div "Text Block" at bounding box center [253, 157] width 19 height 5
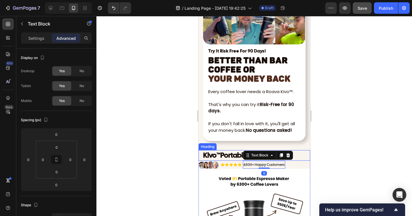
click at [297, 157] on h2 "Kivo ™ Portable Coffee Maker" at bounding box center [254, 155] width 104 height 11
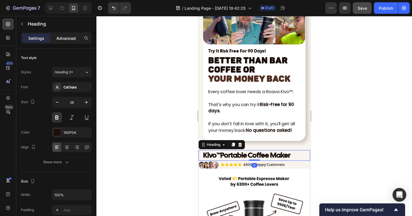
click at [67, 37] on p "Advanced" at bounding box center [65, 38] width 19 height 6
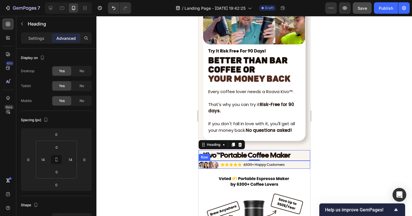
click at [294, 166] on div "Image Icon Icon Icon Icon Icon Icon List 6500+ Happy Customers Text Block Row R…" at bounding box center [254, 165] width 112 height 8
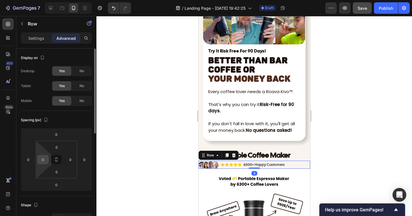
click at [41, 159] on input "0" at bounding box center [43, 159] width 9 height 9
type input "15"
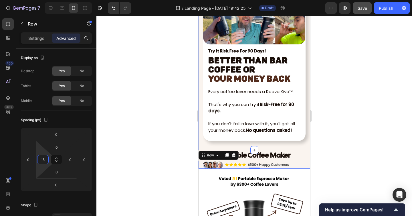
click at [344, 156] on div at bounding box center [254, 116] width 316 height 200
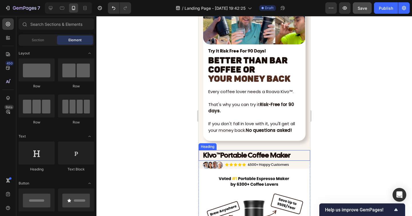
click at [272, 157] on strong "Portable Coffee Maker" at bounding box center [255, 154] width 70 height 9
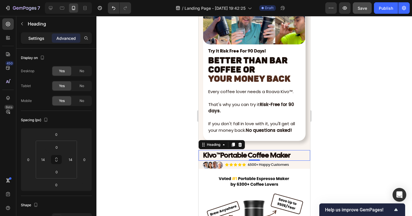
click at [37, 40] on p "Settings" at bounding box center [36, 38] width 16 height 6
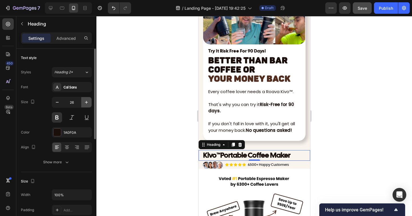
click at [86, 104] on icon "button" at bounding box center [87, 102] width 6 height 6
type input "27"
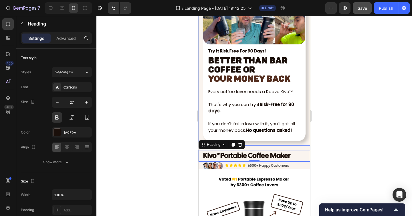
click at [330, 155] on div at bounding box center [254, 116] width 316 height 200
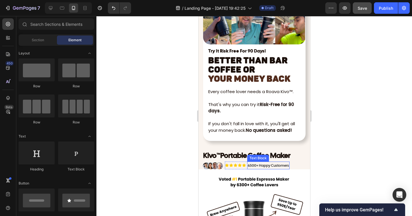
click at [247, 166] on div "6500+ Happy Customers" at bounding box center [268, 165] width 42 height 8
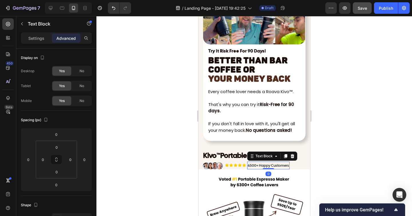
click at [248, 166] on p "6500+ Happy Customers" at bounding box center [268, 165] width 41 height 7
click at [257, 165] on p "4.8 | 6500+ Happy Customers" at bounding box center [272, 165] width 48 height 7
click at [349, 155] on div at bounding box center [254, 116] width 316 height 200
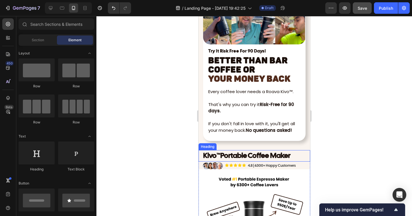
click at [290, 156] on strong "Portable Coffee Maker" at bounding box center [255, 155] width 70 height 9
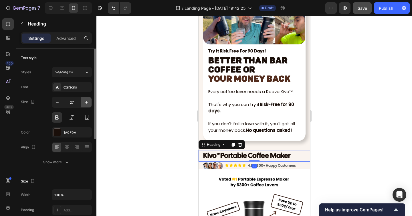
click at [81, 101] on button "button" at bounding box center [86, 102] width 10 height 10
click at [59, 100] on icon "button" at bounding box center [57, 102] width 6 height 6
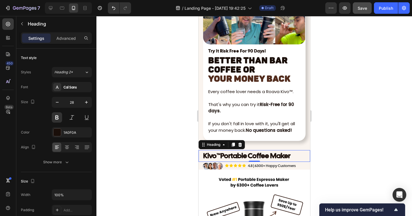
type input "27"
click at [243, 156] on strong "Portable Coffee Maker" at bounding box center [255, 155] width 70 height 9
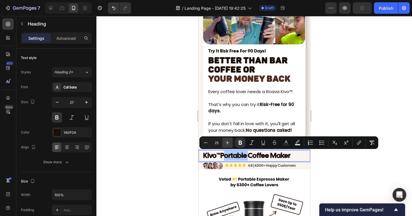
click at [227, 143] on icon "Editor contextual toolbar" at bounding box center [228, 143] width 4 height 4
type input "26"
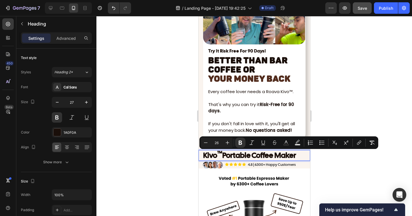
click at [322, 171] on div at bounding box center [254, 116] width 316 height 200
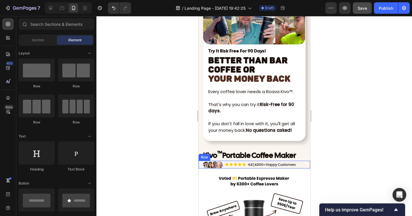
click at [298, 165] on div "Image Icon Icon Icon Icon Icon Icon List 4.8 | 6300+ Happy Customers Text Block…" at bounding box center [254, 165] width 112 height 8
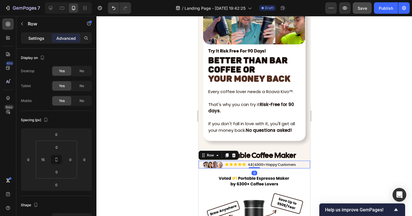
click at [39, 41] on p "Settings" at bounding box center [36, 38] width 16 height 6
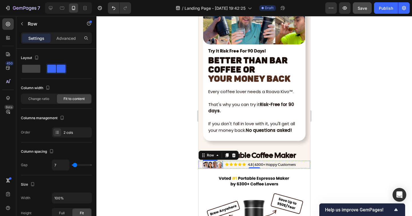
click at [213, 165] on img at bounding box center [213, 164] width 20 height 7
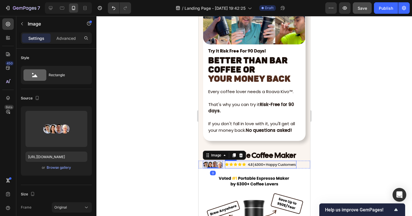
click at [231, 164] on icon at bounding box center [230, 164] width 3 height 3
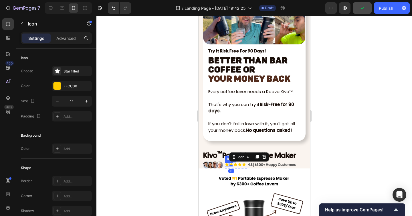
click at [226, 162] on div "Icon" at bounding box center [230, 158] width 11 height 7
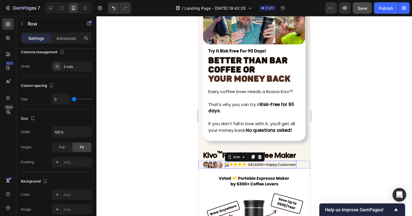
click at [235, 167] on div "Icon 0 Icon Icon Icon Icon Icon List" at bounding box center [236, 165] width 22 height 8
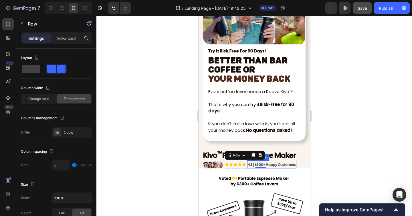
click at [247, 167] on div "4.8 | 6300+ Happy Customers" at bounding box center [271, 165] width 49 height 8
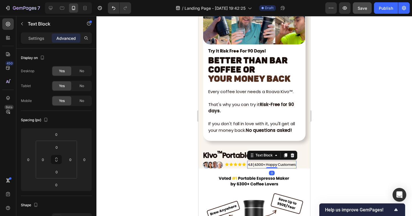
click at [38, 33] on div "Settings Advanced" at bounding box center [56, 37] width 71 height 11
click at [38, 38] on p "Settings" at bounding box center [36, 38] width 16 height 6
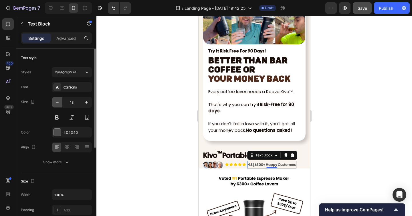
click at [59, 105] on icon "button" at bounding box center [57, 102] width 6 height 6
type input "12"
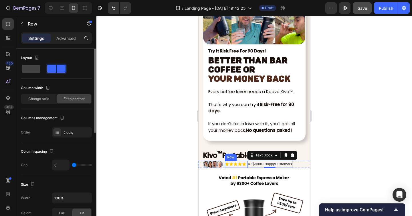
click at [246, 166] on div "Icon Icon Icon Icon Icon Icon List" at bounding box center [236, 164] width 22 height 7
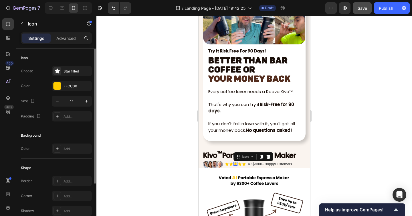
click at [237, 165] on div "Icon 0" at bounding box center [235, 164] width 4 height 4
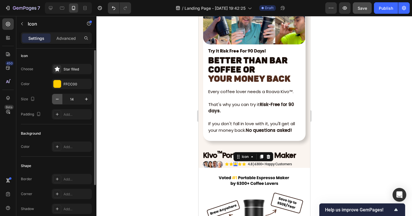
click at [59, 98] on icon "button" at bounding box center [57, 99] width 6 height 6
type input "13"
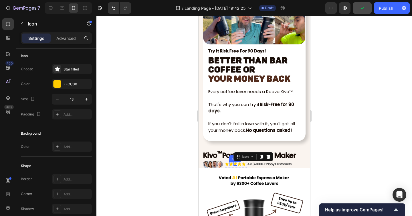
click at [231, 165] on icon at bounding box center [230, 163] width 3 height 3
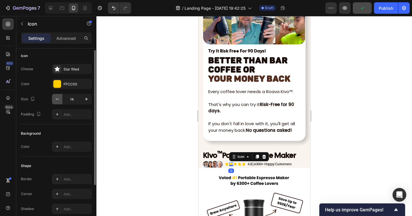
click at [60, 100] on icon "button" at bounding box center [57, 99] width 6 height 6
type input "13"
click at [239, 164] on icon at bounding box center [238, 163] width 3 height 3
click at [60, 94] on button "button" at bounding box center [57, 99] width 10 height 10
type input "13"
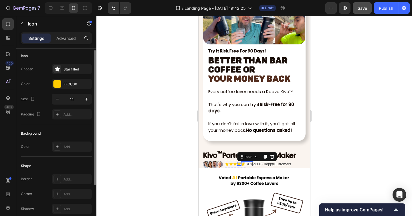
click at [243, 165] on icon at bounding box center [242, 163] width 3 height 3
click at [57, 98] on icon "button" at bounding box center [57, 99] width 6 height 6
type input "13"
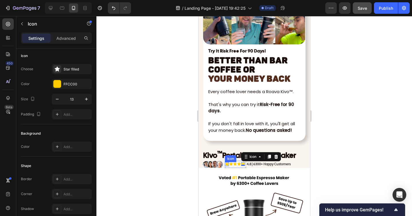
click at [226, 164] on div "Icon" at bounding box center [227, 164] width 4 height 4
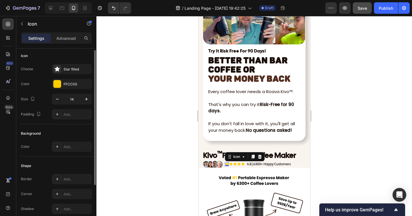
click at [51, 98] on div "Size 14" at bounding box center [56, 99] width 71 height 11
click at [54, 98] on icon "button" at bounding box center [57, 99] width 6 height 6
type input "13"
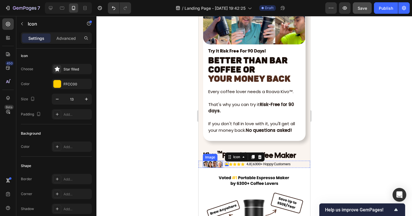
click at [206, 163] on img at bounding box center [213, 164] width 20 height 7
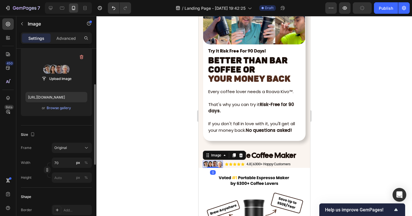
scroll to position [69, 0]
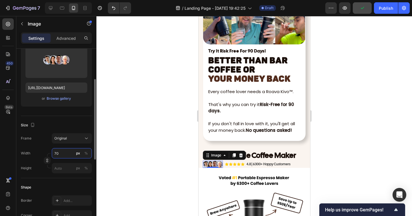
click at [56, 154] on input "70" at bounding box center [72, 153] width 40 height 10
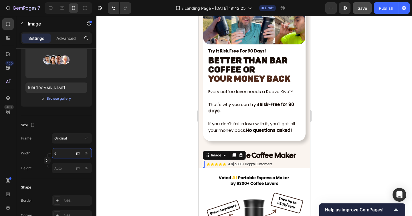
type input "65"
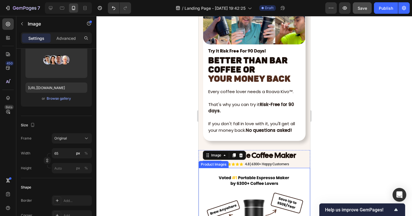
click at [369, 158] on div at bounding box center [254, 116] width 316 height 200
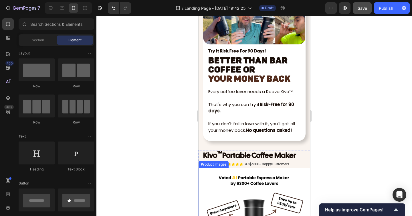
click at [367, 158] on div at bounding box center [254, 116] width 316 height 200
click at [333, 149] on div at bounding box center [254, 116] width 316 height 200
click at [298, 164] on div "Image Icon Icon Icon Icon Icon Icon List 4.8 | 6300+ Happy Customers Text Block…" at bounding box center [254, 164] width 112 height 7
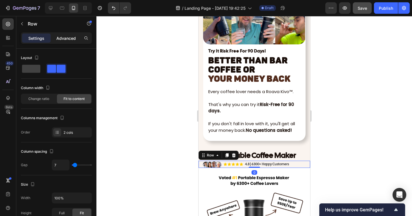
click at [67, 37] on p "Advanced" at bounding box center [65, 38] width 19 height 6
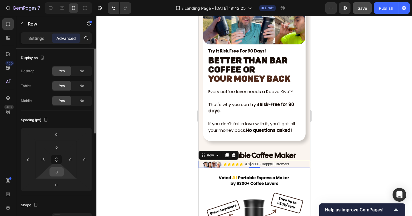
click at [59, 173] on input "0" at bounding box center [56, 171] width 11 height 9
click at [47, 0] on html "7 / Landing Page - Sep 23, 19:42:25 Draft Preview Save Publish 450 Beta Section…" at bounding box center [206, 0] width 412 height 0
click at [47, 0] on html "7 / Landing Page - Sep 23, 19:42:25 Draft Preview Publish 450 Beta Sections(18)…" at bounding box center [206, 0] width 412 height 0
click at [58, 185] on input "0" at bounding box center [56, 184] width 11 height 9
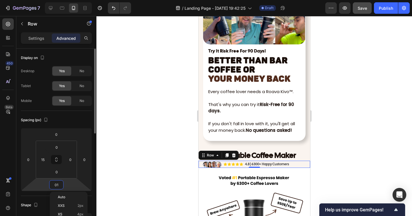
type input "012"
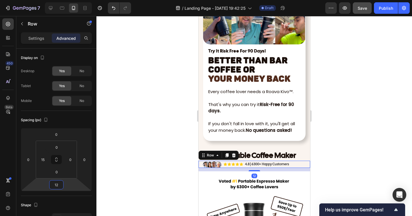
click at [128, 170] on div at bounding box center [254, 116] width 316 height 200
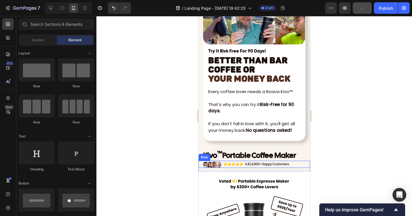
click at [294, 164] on div "Image Icon Icon Icon Icon Icon Icon List 4.8 | 6300+ Happy Customers Text Block…" at bounding box center [254, 164] width 112 height 7
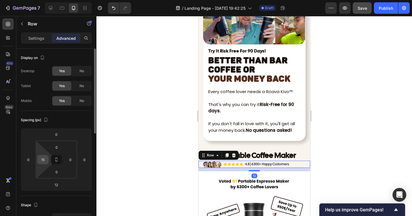
click at [47, 159] on input "15" at bounding box center [43, 159] width 9 height 9
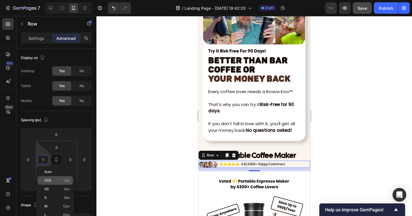
type input "18"
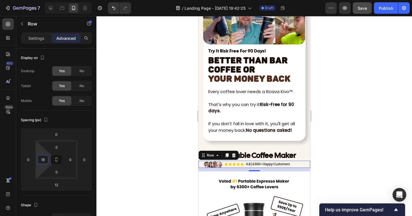
click at [334, 165] on div at bounding box center [254, 116] width 316 height 200
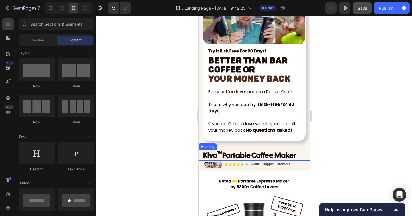
click at [221, 155] on sup "™" at bounding box center [219, 152] width 5 height 7
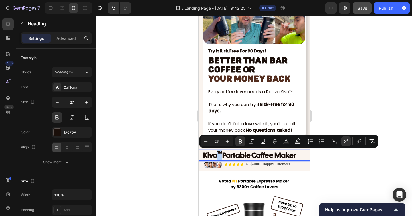
drag, startPoint x: 217, startPoint y: 153, endPoint x: 221, endPoint y: 153, distance: 4.0
click at [209, 142] on button "Minus" at bounding box center [206, 141] width 10 height 10
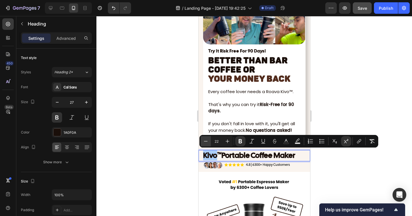
click at [209, 142] on button "Minus" at bounding box center [206, 141] width 10 height 10
type input "20"
click at [354, 170] on div at bounding box center [254, 116] width 316 height 200
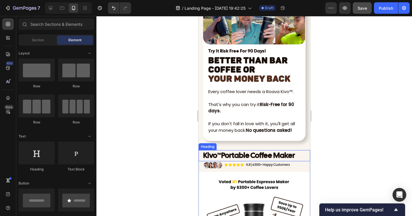
click at [216, 153] on strong "Kivo" at bounding box center [210, 155] width 14 height 10
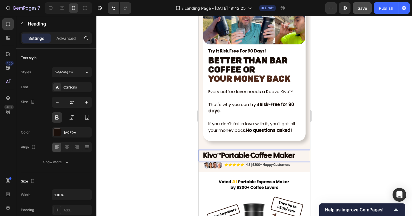
click at [218, 155] on sup "™" at bounding box center [219, 154] width 4 height 6
click at [219, 155] on sup "™" at bounding box center [219, 154] width 4 height 6
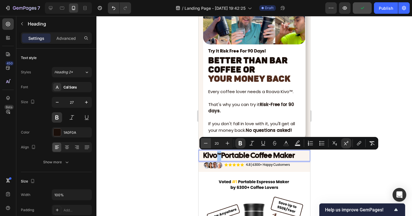
click at [206, 144] on icon "Editor contextual toolbar" at bounding box center [206, 143] width 6 height 6
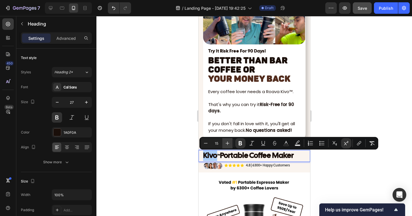
click at [228, 142] on icon "Editor contextual toolbar" at bounding box center [228, 143] width 6 height 6
type input "18"
click at [177, 152] on div at bounding box center [254, 116] width 316 height 200
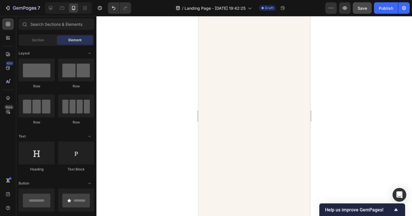
scroll to position [1172, 0]
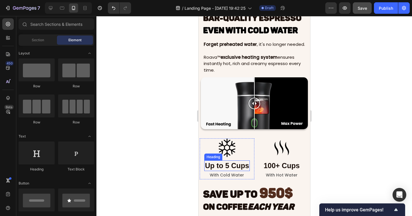
click at [228, 164] on strong "Up to 5 Cups" at bounding box center [227, 165] width 44 height 8
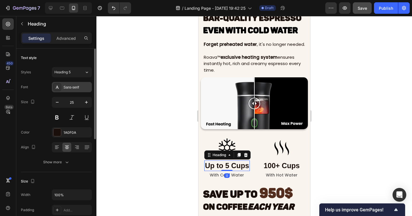
click at [75, 86] on div "Sans-serif" at bounding box center [77, 87] width 27 height 5
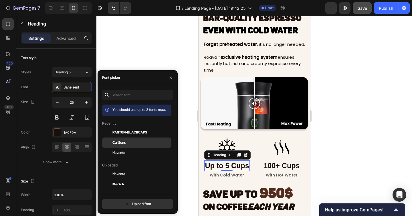
click at [122, 144] on span "Cal Sans" at bounding box center [118, 142] width 13 height 5
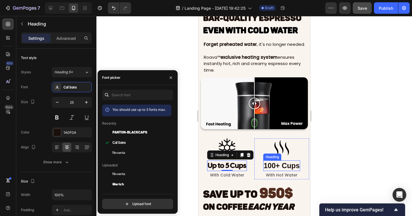
click at [290, 168] on strong "100+ Cups" at bounding box center [282, 165] width 36 height 8
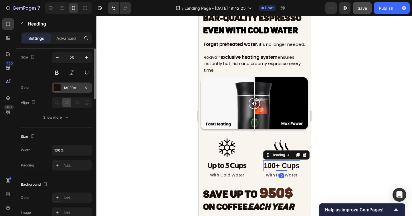
scroll to position [0, 0]
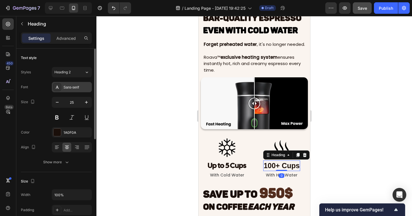
click at [70, 87] on div "Sans-serif" at bounding box center [77, 87] width 27 height 5
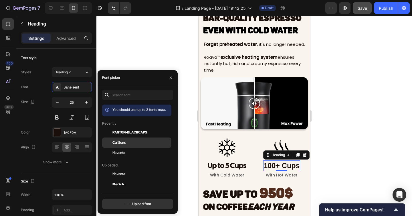
click at [117, 142] on span "Cal Sans" at bounding box center [118, 142] width 13 height 5
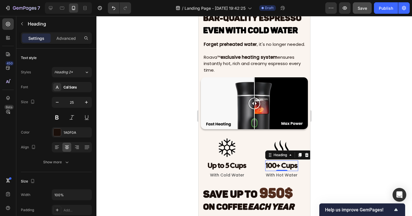
click at [335, 173] on div at bounding box center [254, 116] width 316 height 200
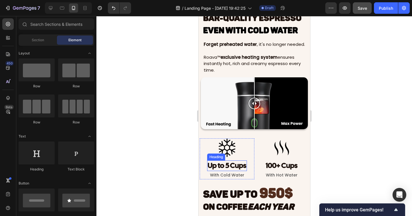
click at [222, 163] on strong "Up to 5 Cups" at bounding box center [226, 165] width 39 height 9
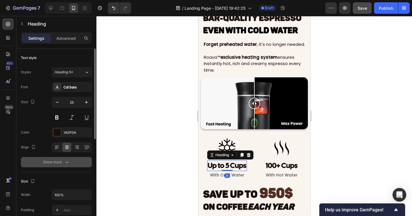
click at [61, 160] on div "Show more" at bounding box center [56, 162] width 27 height 6
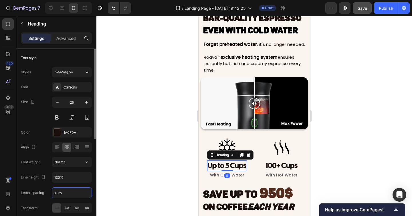
click at [71, 193] on input "Auto" at bounding box center [71, 192] width 39 height 10
type input "0.7"
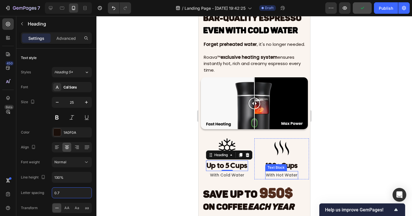
click at [284, 165] on div "Text Block" at bounding box center [275, 167] width 19 height 5
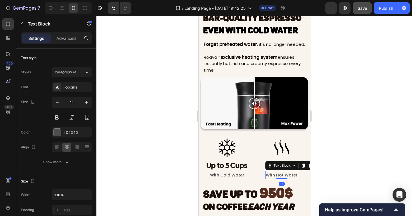
click at [263, 161] on div "Image 100+ Cups Heading With Hot Water Text Block 0 Row" at bounding box center [281, 158] width 55 height 41
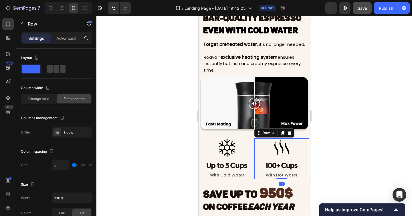
click at [274, 166] on strong "100+ Cups" at bounding box center [282, 165] width 32 height 9
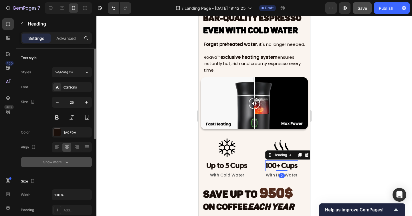
click at [61, 158] on button "Show more" at bounding box center [56, 162] width 71 height 10
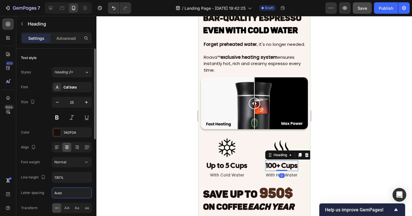
click at [64, 192] on input "Auto" at bounding box center [71, 192] width 39 height 10
type input "0.7"
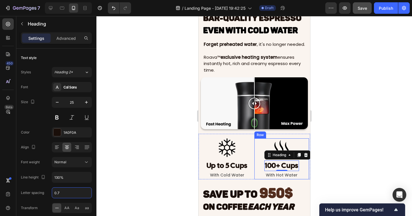
click at [346, 169] on div at bounding box center [254, 116] width 316 height 200
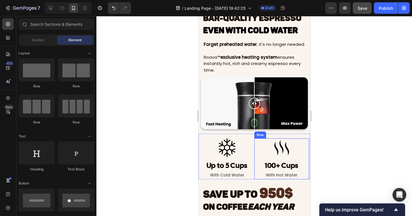
click at [338, 170] on div at bounding box center [254, 116] width 316 height 200
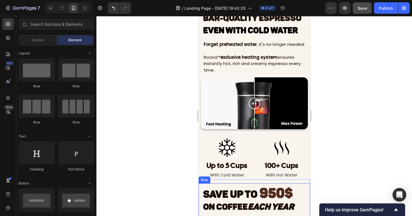
click at [354, 130] on div at bounding box center [254, 116] width 316 height 200
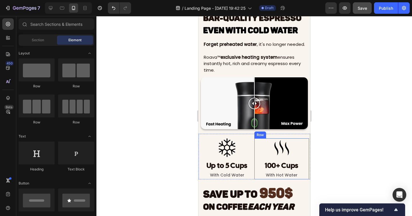
scroll to position [1205, 0]
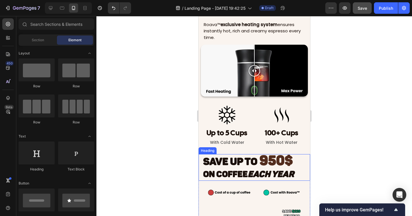
click at [228, 166] on strong "SAVE UP TO" at bounding box center [230, 161] width 54 height 12
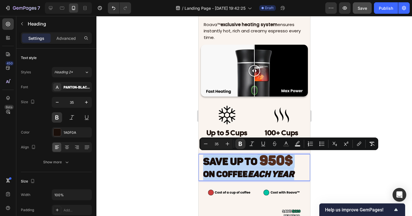
drag, startPoint x: 203, startPoint y: 160, endPoint x: 296, endPoint y: 170, distance: 93.9
click at [296, 170] on p "SAVE UP TO 950$ On Coffee Each Year" at bounding box center [254, 167] width 102 height 25
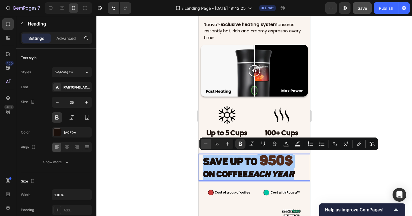
click at [203, 142] on icon "Editor contextual toolbar" at bounding box center [206, 144] width 6 height 6
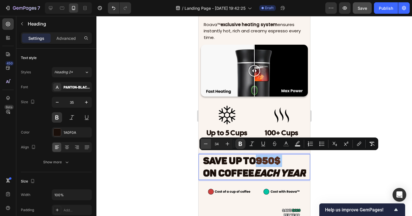
click at [203, 142] on icon "Editor contextual toolbar" at bounding box center [206, 144] width 6 height 6
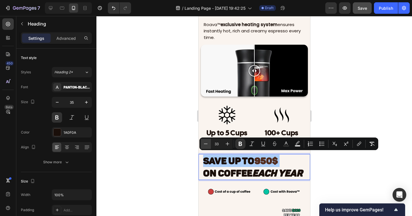
click at [203, 142] on icon "Editor contextual toolbar" at bounding box center [206, 144] width 6 height 6
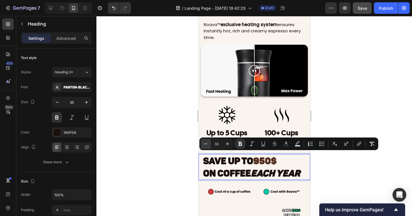
click at [203, 142] on icon "Editor contextual toolbar" at bounding box center [206, 144] width 6 height 6
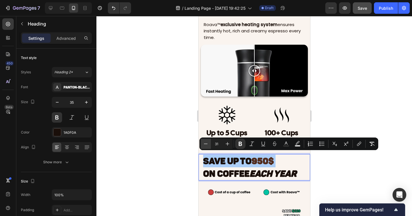
click at [203, 142] on icon "Editor contextual toolbar" at bounding box center [206, 144] width 6 height 6
type input "30"
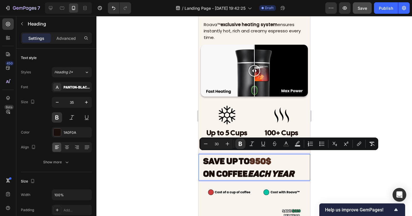
click at [270, 163] on strong "950$" at bounding box center [260, 161] width 22 height 10
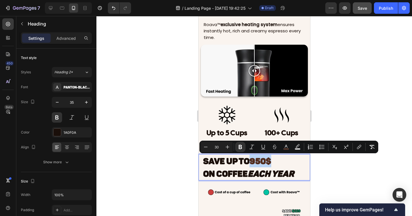
drag, startPoint x: 253, startPoint y: 161, endPoint x: 271, endPoint y: 161, distance: 18.3
click at [271, 161] on strong "950$" at bounding box center [260, 161] width 22 height 10
click at [228, 147] on icon "Editor contextual toolbar" at bounding box center [228, 147] width 6 height 6
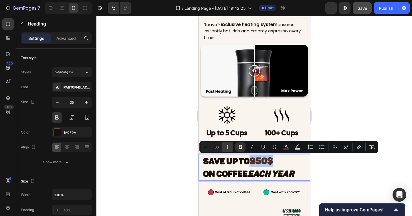
click at [228, 147] on icon "Editor contextual toolbar" at bounding box center [228, 147] width 6 height 6
type input "35"
click at [354, 169] on div at bounding box center [254, 116] width 316 height 200
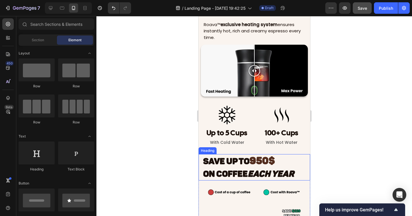
click at [242, 164] on strong "SAVE UP TO" at bounding box center [226, 161] width 46 height 10
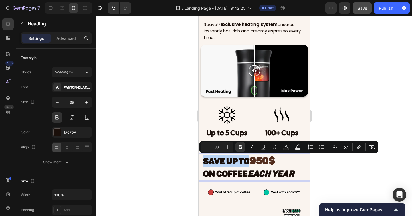
drag, startPoint x: 248, startPoint y: 163, endPoint x: 204, endPoint y: 162, distance: 44.6
click at [204, 162] on strong "SAVE UP TO" at bounding box center [226, 161] width 46 height 10
click at [227, 149] on icon "Editor contextual toolbar" at bounding box center [228, 147] width 6 height 6
type input "32"
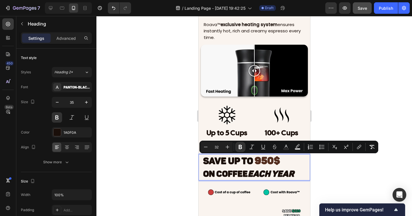
click at [342, 166] on div at bounding box center [254, 116] width 316 height 200
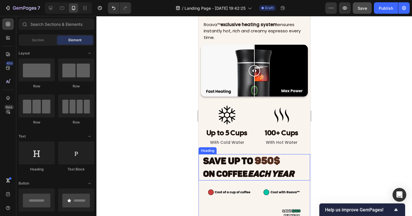
click at [259, 156] on strong "950$" at bounding box center [266, 161] width 25 height 12
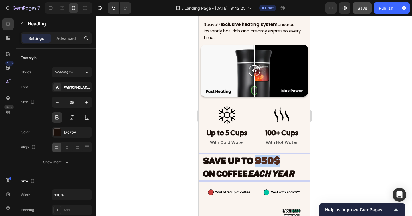
drag, startPoint x: 254, startPoint y: 160, endPoint x: 281, endPoint y: 160, distance: 26.9
click at [281, 160] on p "SAVE UP TO 950$ On Coffee Each Year" at bounding box center [254, 167] width 102 height 25
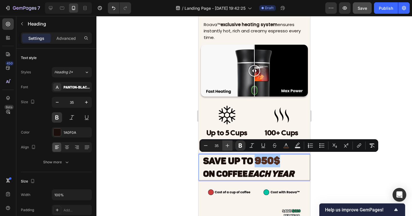
click at [230, 145] on icon "Editor contextual toolbar" at bounding box center [228, 146] width 6 height 6
type input "37"
click at [351, 163] on div at bounding box center [254, 116] width 316 height 200
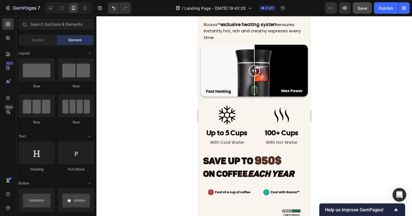
click at [339, 172] on div at bounding box center [254, 116] width 316 height 200
click at [291, 161] on p "⁠⁠⁠⁠⁠⁠⁠ SAVE UP TO 950$ On Coffee Each Year" at bounding box center [254, 167] width 102 height 25
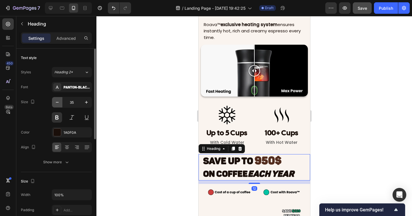
click at [60, 103] on icon "button" at bounding box center [57, 102] width 6 height 6
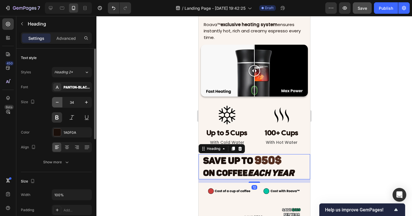
type input "33"
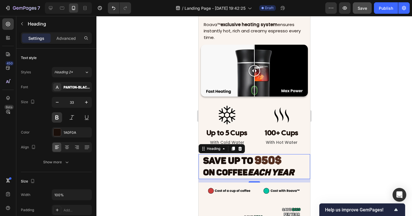
click at [164, 112] on div at bounding box center [254, 116] width 316 height 200
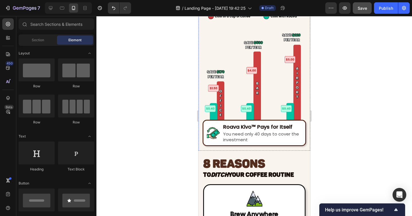
scroll to position [1381, 0]
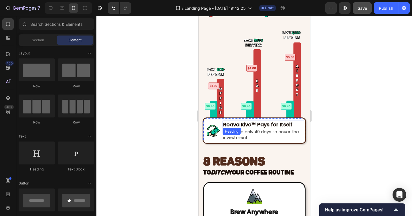
click at [261, 124] on h2 "Roava Kivo™ Pays for Itself" at bounding box center [263, 124] width 82 height 8
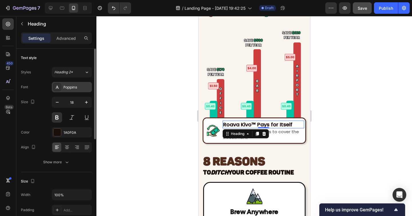
click at [75, 89] on div "Poppins" at bounding box center [77, 87] width 27 height 5
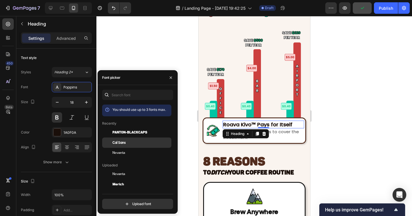
click at [134, 139] on div "Cal Sans" at bounding box center [136, 142] width 69 height 10
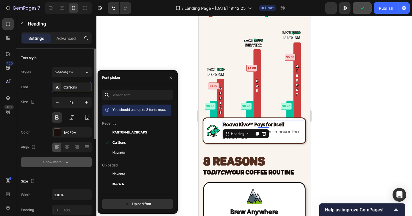
click at [57, 159] on div "Show more" at bounding box center [56, 162] width 27 height 6
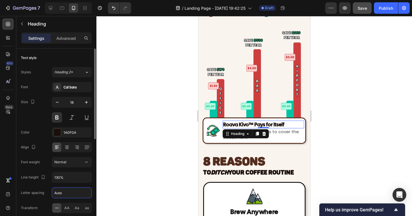
click at [64, 194] on input "Auto" at bounding box center [71, 192] width 39 height 10
type input "0.7"
click at [248, 122] on h2 "Roava Kivo™ Pays for Itself" at bounding box center [263, 124] width 82 height 8
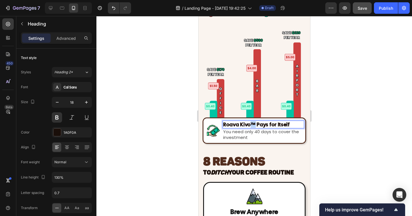
click at [253, 124] on p "Roava Kivo™ Pays for Itself" at bounding box center [263, 124] width 80 height 7
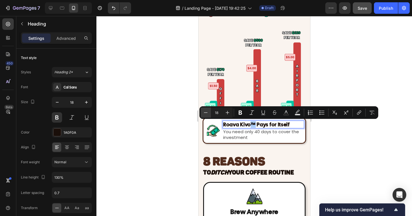
click at [208, 114] on icon "Editor contextual toolbar" at bounding box center [206, 113] width 6 height 6
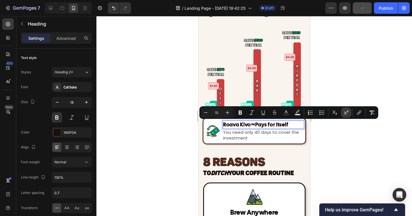
click at [347, 113] on icon "Editor contextual toolbar" at bounding box center [346, 113] width 6 height 6
click at [204, 113] on icon "Editor contextual toolbar" at bounding box center [206, 113] width 6 height 6
type input "14"
click at [191, 132] on div at bounding box center [254, 116] width 316 height 200
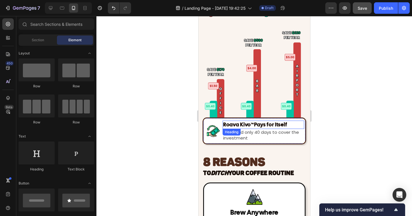
click at [247, 124] on p "Roava Kivo ™ Pays for Itself" at bounding box center [263, 124] width 80 height 7
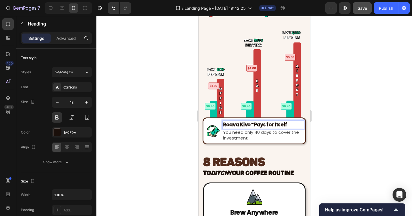
click at [251, 124] on sup "™" at bounding box center [252, 124] width 3 height 4
click at [253, 124] on sup "™" at bounding box center [252, 124] width 3 height 4
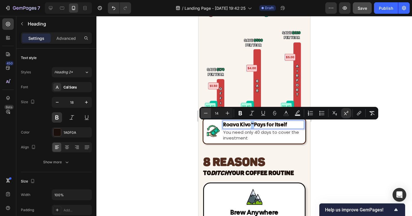
click at [205, 115] on icon "Editor contextual toolbar" at bounding box center [206, 113] width 6 height 6
type input "12"
click at [334, 143] on div at bounding box center [254, 116] width 316 height 200
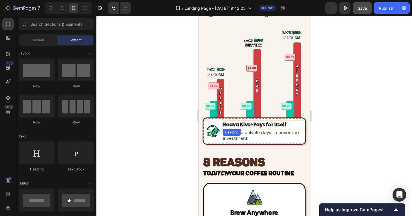
click at [250, 127] on p "Roava Kivo ™ Pays for Itself" at bounding box center [263, 124] width 80 height 7
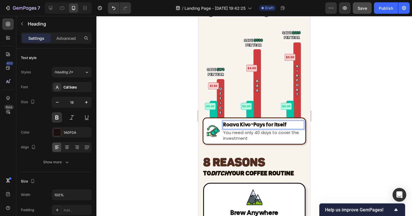
click at [251, 124] on sup "™" at bounding box center [252, 123] width 3 height 3
click at [253, 124] on p "Roava Kivo ™ Pays for Itself" at bounding box center [263, 124] width 80 height 7
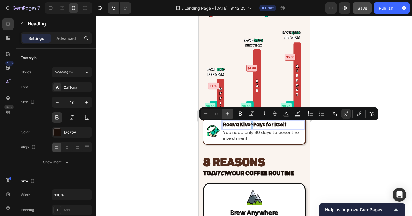
click at [228, 115] on icon "Editor contextual toolbar" at bounding box center [228, 114] width 6 height 6
type input "14"
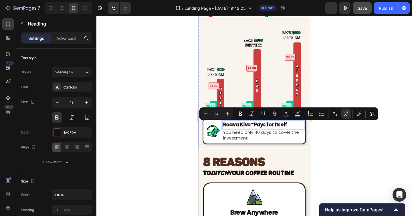
click at [186, 139] on div at bounding box center [254, 116] width 316 height 200
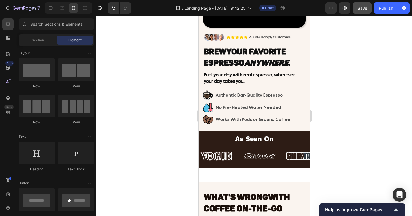
scroll to position [107, 0]
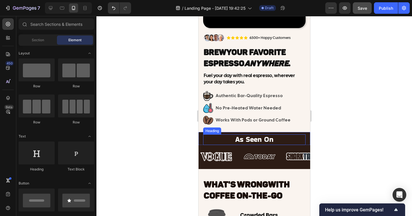
click at [246, 139] on h2 "As Seen On" at bounding box center [254, 139] width 102 height 11
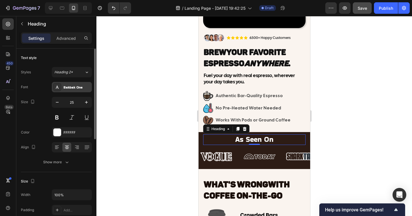
click at [77, 88] on div "Bakbak One" at bounding box center [77, 87] width 27 height 5
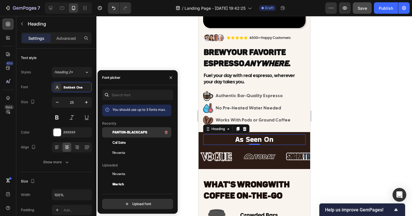
click at [118, 131] on span "Panton-BlackCaps" at bounding box center [129, 132] width 35 height 5
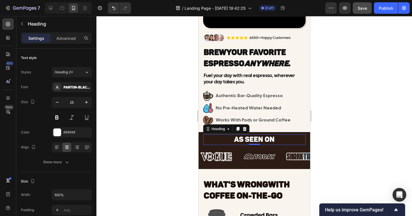
click at [331, 140] on div at bounding box center [254, 116] width 316 height 200
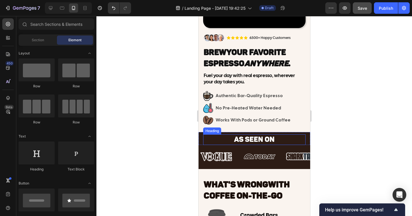
click at [249, 139] on h2 "As Seen On" at bounding box center [254, 139] width 102 height 11
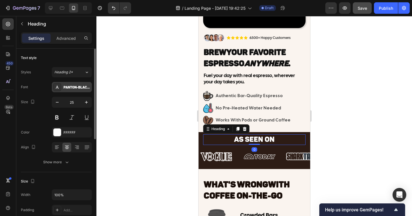
click at [78, 88] on div "Panton-BlackCaps" at bounding box center [77, 87] width 27 height 5
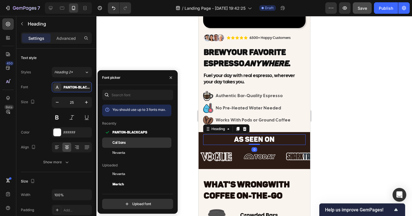
click at [111, 142] on div at bounding box center [107, 142] width 10 height 10
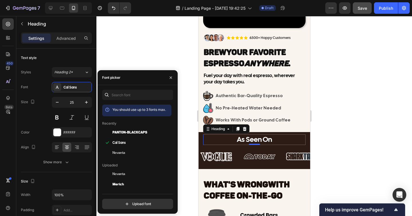
click at [349, 145] on div at bounding box center [254, 116] width 316 height 200
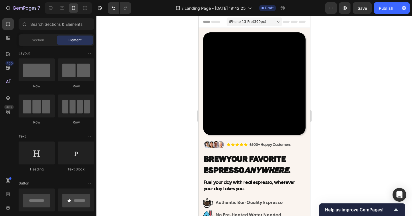
scroll to position [107, 0]
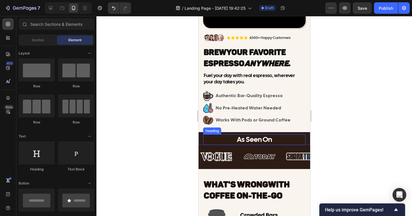
click at [266, 138] on h2 "As Seen On" at bounding box center [254, 139] width 102 height 11
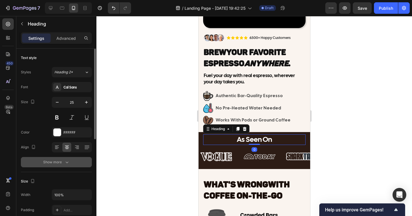
click at [58, 162] on div "Show more" at bounding box center [56, 162] width 27 height 6
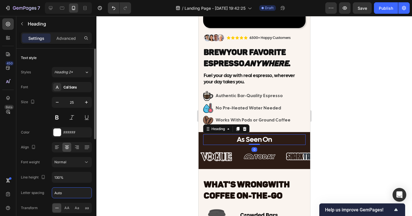
click at [66, 193] on input "Auto" at bounding box center [71, 192] width 39 height 10
type input "0.7"
drag, startPoint x: 170, startPoint y: 162, endPoint x: 173, endPoint y: 161, distance: 3.0
click at [170, 162] on div at bounding box center [254, 116] width 316 height 200
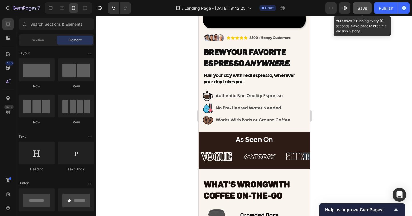
click at [362, 8] on span "Save" at bounding box center [362, 8] width 9 height 5
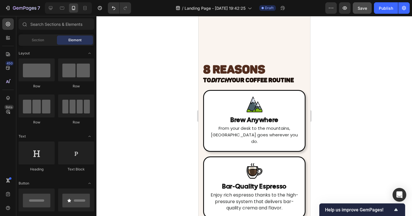
scroll to position [1460, 0]
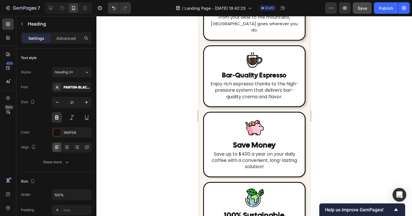
click at [323, 94] on div at bounding box center [254, 116] width 316 height 200
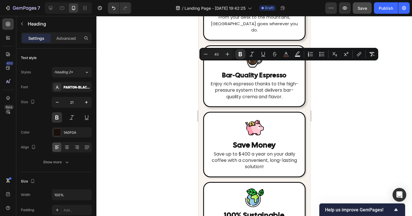
drag, startPoint x: 298, startPoint y: 68, endPoint x: 203, endPoint y: 69, distance: 94.7
click at [206, 55] on icon "Editor contextual toolbar" at bounding box center [206, 54] width 6 height 6
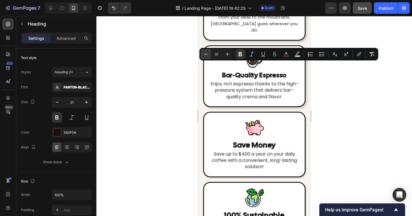
click at [206, 55] on icon "Editor contextual toolbar" at bounding box center [206, 54] width 6 height 6
type input "33"
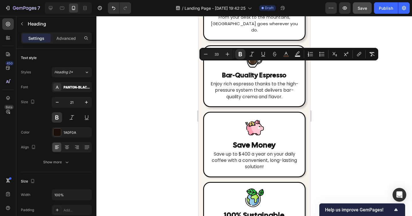
click at [180, 75] on div at bounding box center [254, 116] width 316 height 200
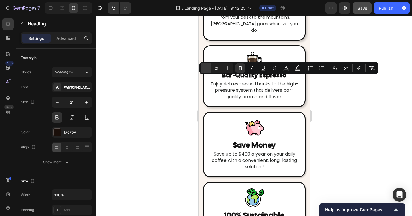
click at [206, 71] on button "Minus" at bounding box center [206, 68] width 10 height 10
type input "20"
click at [334, 93] on div at bounding box center [254, 116] width 316 height 200
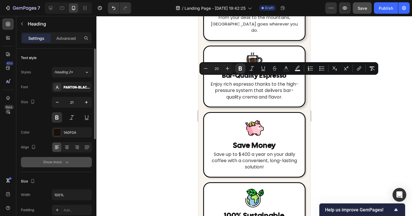
click at [56, 164] on div "Show more" at bounding box center [56, 162] width 27 height 6
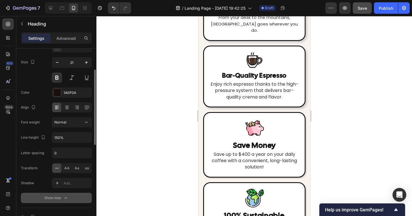
scroll to position [45, 0]
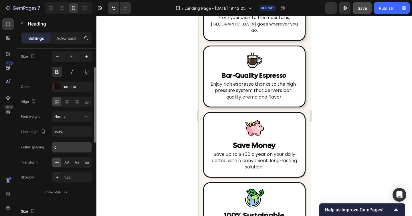
click at [56, 151] on input "0" at bounding box center [71, 147] width 39 height 10
type input "0.7"
click at [191, 138] on div at bounding box center [254, 116] width 316 height 200
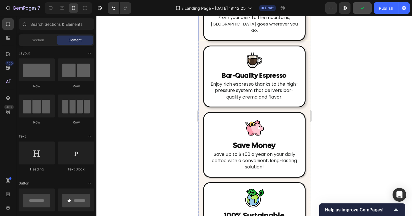
click at [343, 132] on div at bounding box center [254, 116] width 316 height 200
click at [339, 104] on div at bounding box center [254, 116] width 316 height 200
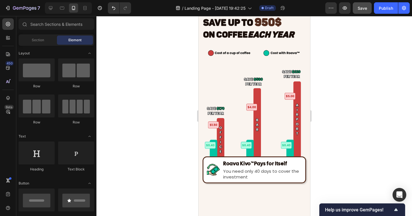
scroll to position [1255, 0]
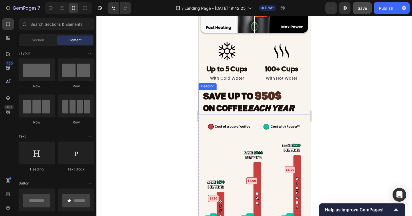
click at [278, 106] on strong "Each Year" at bounding box center [271, 108] width 46 height 10
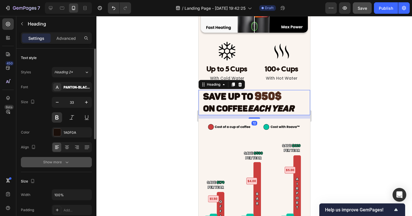
click at [66, 166] on button "Show more" at bounding box center [56, 162] width 71 height 10
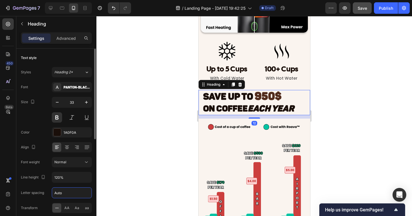
click at [64, 193] on input "Auto" at bounding box center [71, 192] width 39 height 10
type input "0.7"
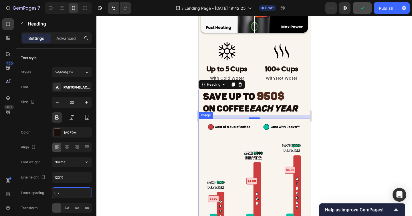
click at [329, 140] on div at bounding box center [254, 116] width 316 height 200
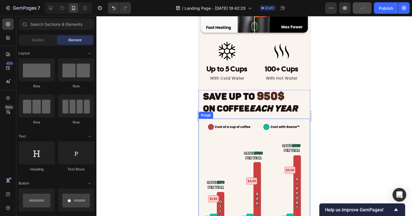
click at [337, 140] on div at bounding box center [254, 116] width 316 height 200
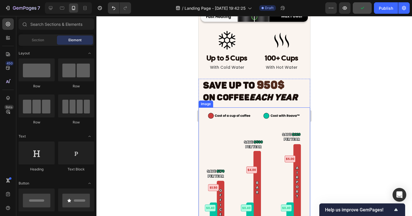
scroll to position [1263, 0]
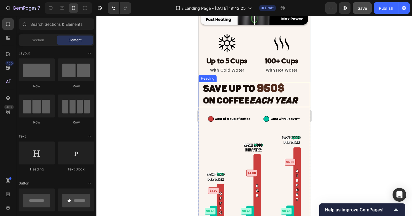
click at [230, 94] on h2 "SAVE UP TO 950$ On Coffee Each Year" at bounding box center [254, 94] width 104 height 25
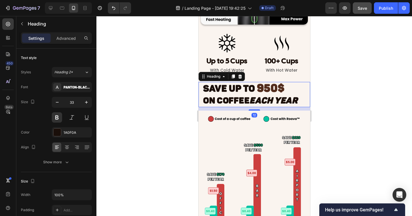
click at [357, 112] on div at bounding box center [254, 116] width 316 height 200
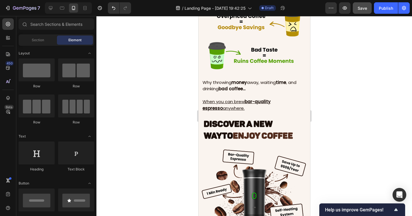
scroll to position [0, 0]
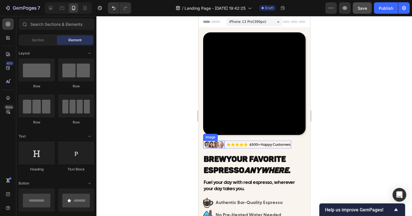
click at [218, 145] on img at bounding box center [214, 144] width 20 height 7
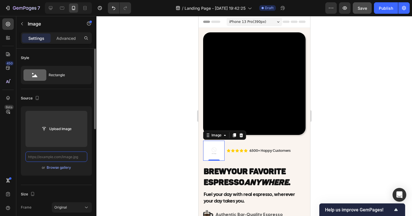
paste input "[URL][DOMAIN_NAME]"
type input "[URL][DOMAIN_NAME]"
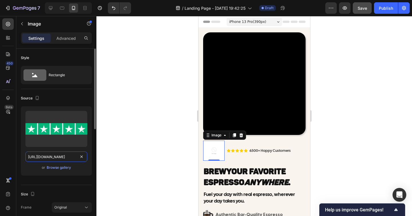
scroll to position [0, 157]
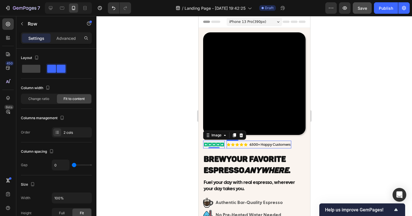
click at [248, 146] on div "Icon Icon Icon Icon Icon Icon List" at bounding box center [237, 145] width 22 height 8
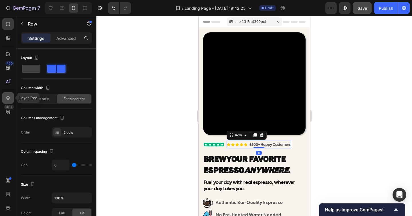
click at [7, 98] on icon at bounding box center [8, 98] width 6 height 6
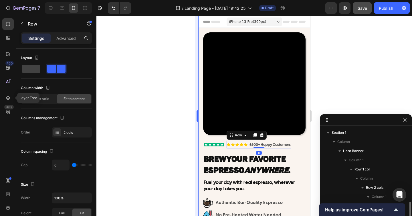
scroll to position [53, 0]
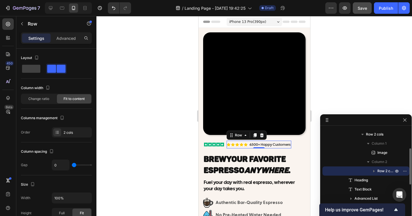
click at [375, 171] on icon "button" at bounding box center [374, 171] width 6 height 6
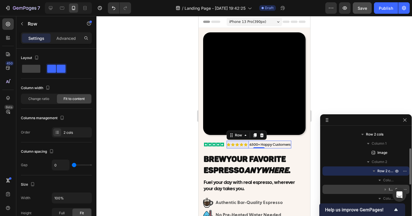
click at [387, 186] on icon "button" at bounding box center [386, 189] width 6 height 6
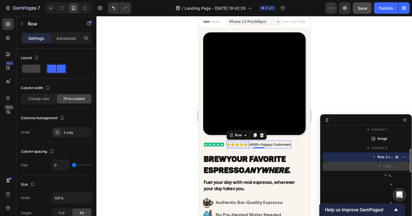
scroll to position [71, 0]
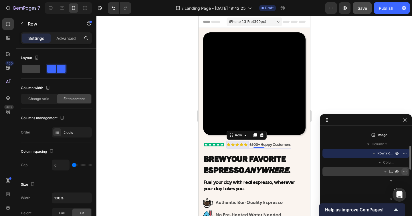
click at [404, 171] on icon "button" at bounding box center [405, 171] width 5 height 5
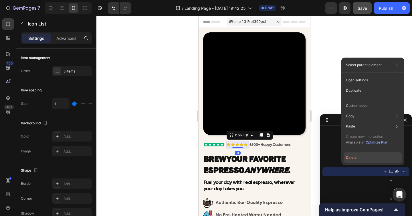
click at [376, 153] on button "Delete" at bounding box center [373, 157] width 58 height 10
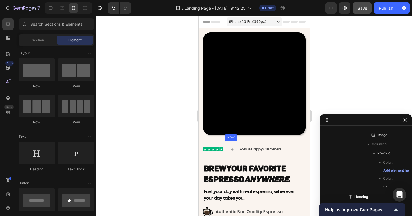
click at [273, 143] on div "6500+ Happy Customers Text Block" at bounding box center [260, 149] width 42 height 17
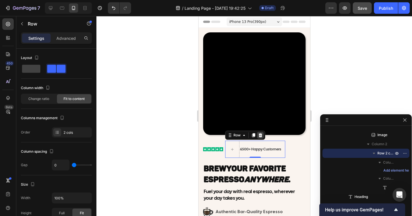
click at [259, 134] on icon at bounding box center [260, 135] width 4 height 4
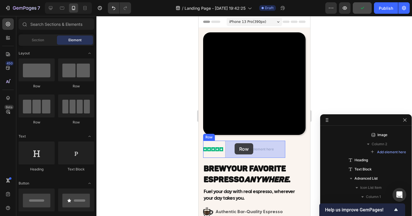
drag, startPoint x: 241, startPoint y: 86, endPoint x: 234, endPoint y: 143, distance: 57.0
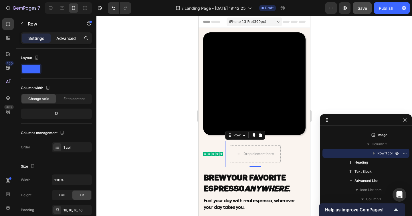
click at [61, 38] on p "Advanced" at bounding box center [65, 38] width 19 height 6
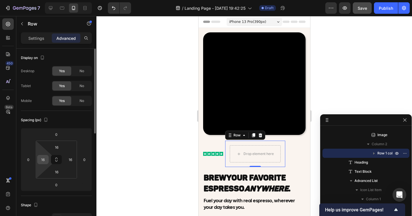
click at [40, 156] on input "16" at bounding box center [43, 159] width 9 height 9
type input "0"
click at [53, 148] on input "16" at bounding box center [56, 147] width 11 height 9
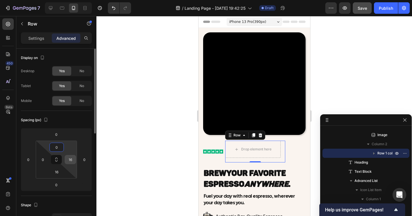
type input "0"
click at [68, 158] on input "16" at bounding box center [70, 159] width 9 height 9
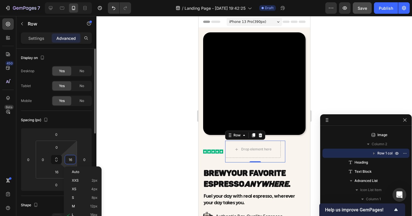
click at [68, 158] on input "16" at bounding box center [70, 159] width 9 height 9
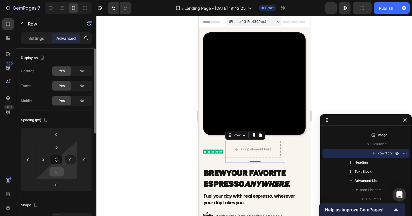
type input "0"
click at [57, 170] on input "16" at bounding box center [56, 171] width 11 height 9
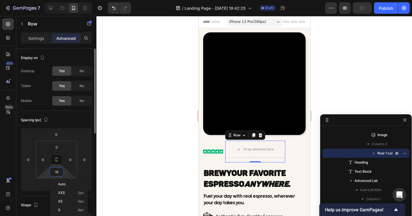
type input "0"
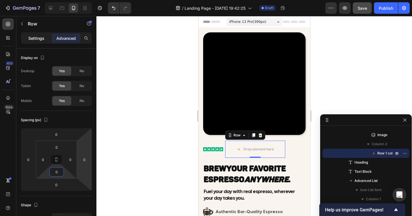
click at [40, 42] on div "Settings" at bounding box center [36, 37] width 29 height 9
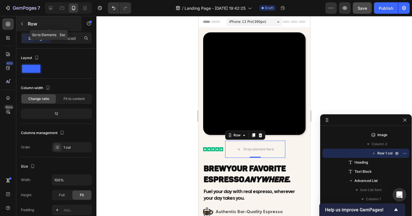
click at [23, 25] on icon "button" at bounding box center [22, 23] width 5 height 5
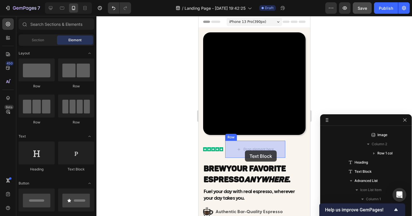
drag, startPoint x: 276, startPoint y: 169, endPoint x: 245, endPoint y: 150, distance: 37.1
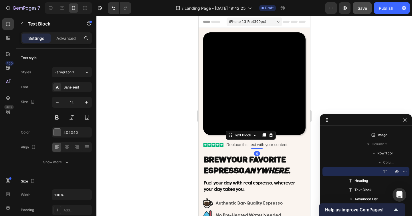
click at [240, 143] on div "Replace this text with your content" at bounding box center [256, 145] width 62 height 8
click at [240, 143] on p "Replace this text with your content" at bounding box center [256, 144] width 61 height 7
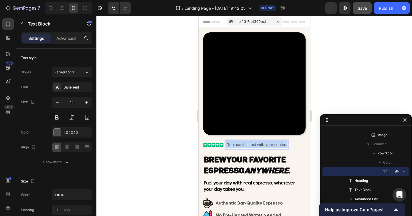
click at [240, 143] on p "Replace this text with your content" at bounding box center [256, 144] width 61 height 7
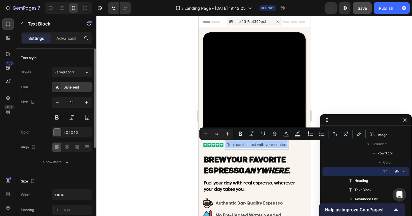
click at [74, 86] on div "Sans-serif" at bounding box center [77, 87] width 27 height 5
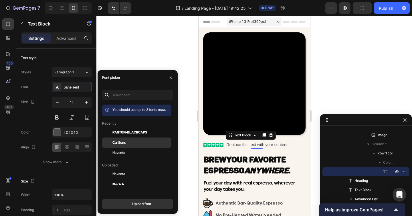
click at [123, 144] on span "Cal Sans" at bounding box center [118, 142] width 13 height 5
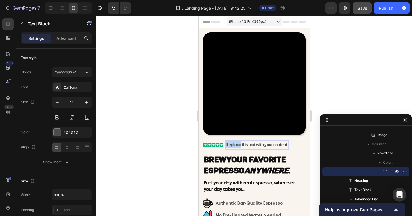
click at [239, 144] on p "Replace this text with your content" at bounding box center [256, 144] width 61 height 7
click at [342, 88] on div at bounding box center [254, 116] width 316 height 200
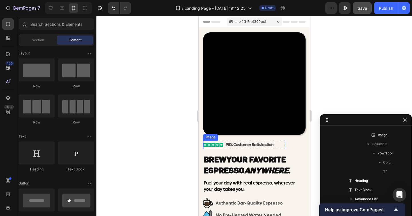
click at [208, 144] on img at bounding box center [213, 145] width 20 height 4
click at [213, 145] on img at bounding box center [213, 145] width 20 height 4
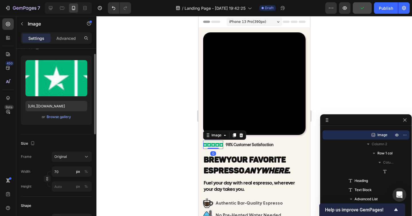
scroll to position [51, 0]
click at [56, 172] on input "70" at bounding box center [72, 171] width 40 height 10
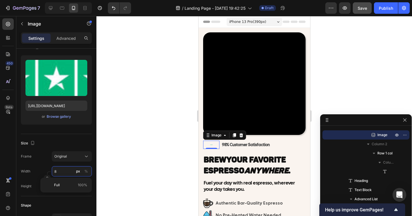
type input "80"
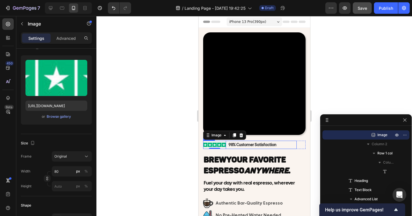
click at [227, 145] on div "Image 0 98% Customer Satisfaction Text Block Row Row" at bounding box center [250, 145] width 94 height 8
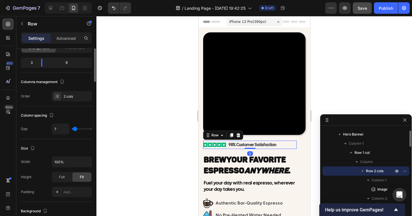
scroll to position [0, 0]
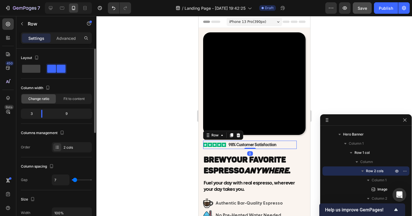
type input "0"
type input "10"
type input "14"
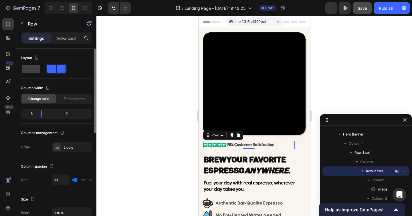
type input "14"
type input "9"
type input "8"
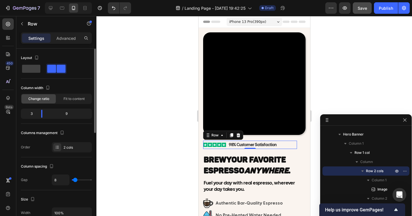
type input "7"
type input "6"
type input "5"
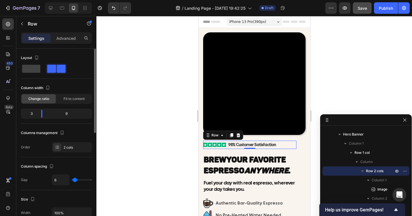
type input "5"
type input "6"
type input "8"
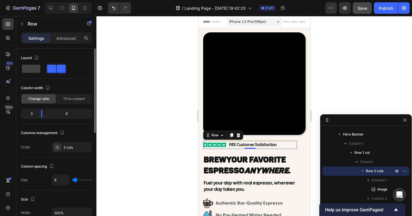
type input "7"
click at [75, 179] on input "range" at bounding box center [82, 179] width 20 height 1
click at [345, 82] on div at bounding box center [254, 116] width 316 height 200
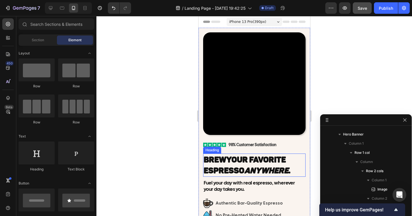
click at [222, 154] on h2 "Brew Your Favorite Espresso Anywhere ." at bounding box center [254, 164] width 102 height 23
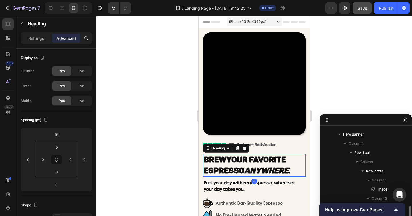
scroll to position [81, 0]
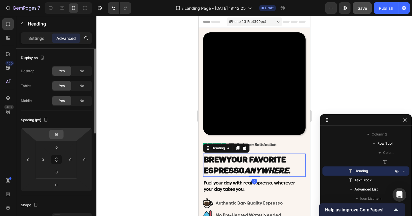
click at [57, 134] on input "16" at bounding box center [56, 134] width 11 height 9
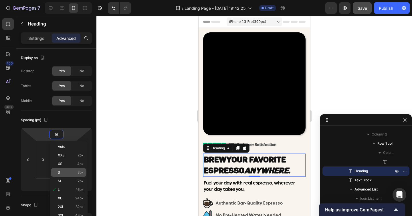
click at [65, 173] on p "S 8px" at bounding box center [71, 172] width 26 height 4
type input "8"
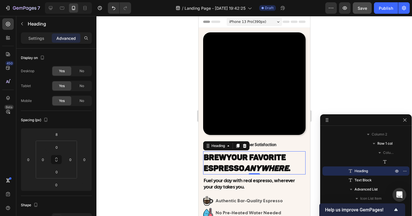
click at [164, 154] on div at bounding box center [254, 116] width 316 height 200
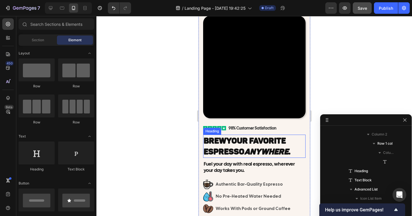
scroll to position [20, 0]
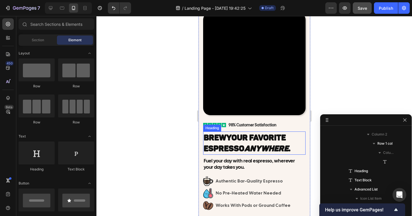
click at [227, 133] on span "Your Favorite Espresso Anywhere ." at bounding box center [246, 143] width 87 height 20
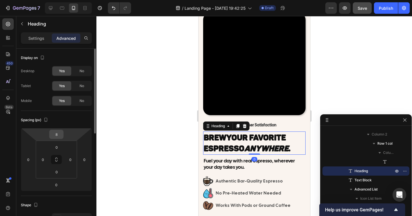
click at [59, 134] on input "8" at bounding box center [56, 134] width 11 height 9
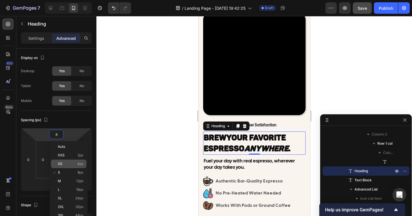
click at [68, 166] on div "XS 4px" at bounding box center [68, 163] width 35 height 9
type input "4"
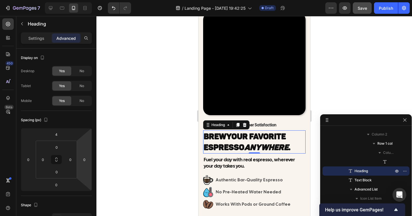
click at [139, 158] on div at bounding box center [254, 116] width 316 height 200
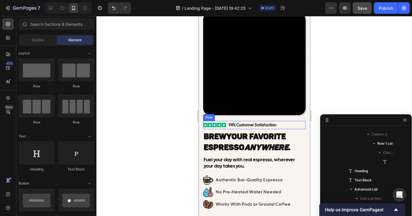
click at [299, 126] on div "Image 98% Customer Satisfaction Text Block Row Row Row" at bounding box center [254, 125] width 102 height 8
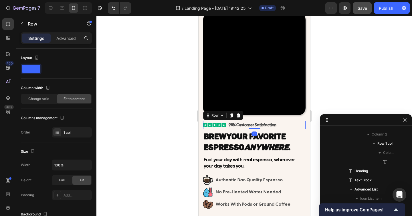
scroll to position [0, 0]
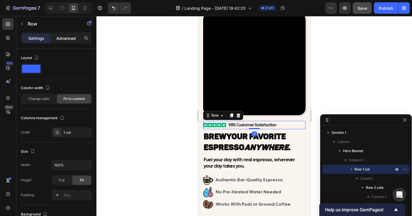
click at [72, 41] on div "Advanced" at bounding box center [66, 37] width 29 height 9
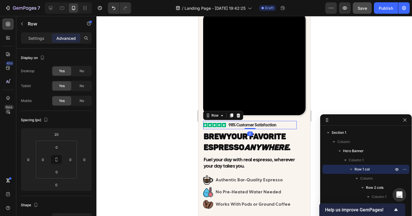
click at [226, 127] on div "Image 98% Customer Satisfaction Text Block Row Row 0" at bounding box center [250, 125] width 94 height 8
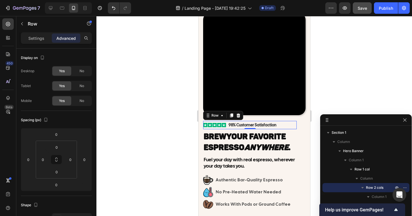
click at [326, 90] on div at bounding box center [254, 116] width 316 height 200
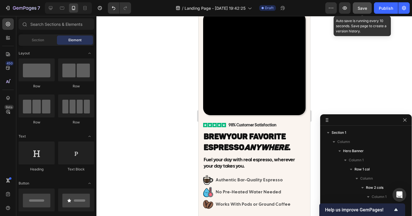
click at [362, 6] on span "Save" at bounding box center [362, 8] width 9 height 5
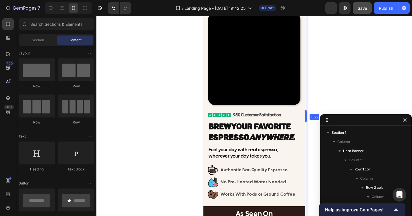
drag, startPoint x: 310, startPoint y: 116, endPoint x: 300, endPoint y: 117, distance: 10.1
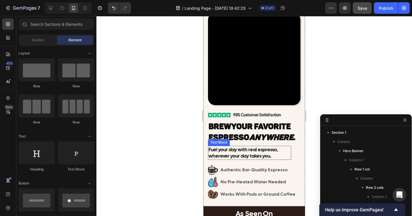
click at [268, 154] on span "Fuel your day with real espresso, wherever your day takes you." at bounding box center [244, 152] width 70 height 13
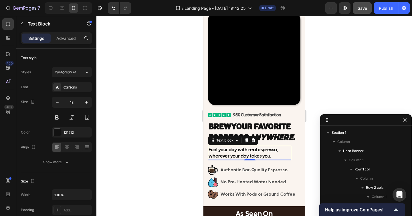
scroll to position [90, 0]
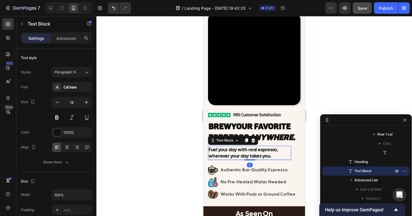
click at [241, 151] on span "Fuel your day with real espresso, wherever your day takes you." at bounding box center [244, 152] width 70 height 13
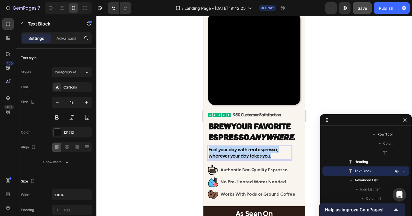
click at [241, 151] on span "Fuel your day with real espresso, wherever your day takes you." at bounding box center [244, 152] width 70 height 13
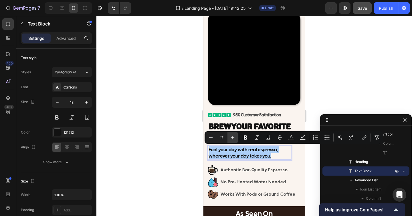
click at [232, 138] on icon "Editor contextual toolbar" at bounding box center [233, 137] width 6 height 6
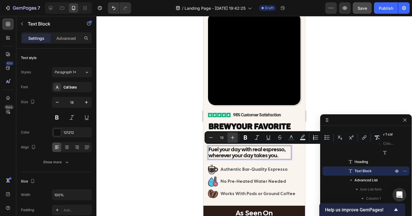
click at [232, 138] on icon "Editor contextual toolbar" at bounding box center [233, 137] width 6 height 6
type input "20"
click at [317, 98] on div at bounding box center [254, 116] width 316 height 200
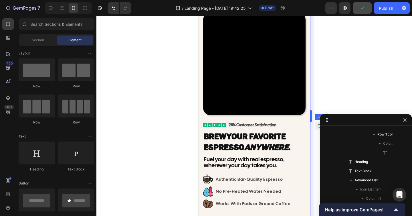
drag, startPoint x: 306, startPoint y: 115, endPoint x: 315, endPoint y: 118, distance: 10.4
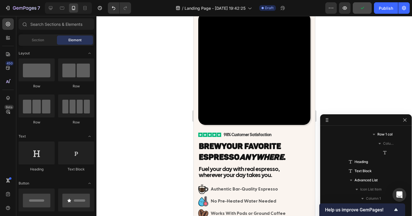
click at [333, 106] on div at bounding box center [254, 116] width 316 height 200
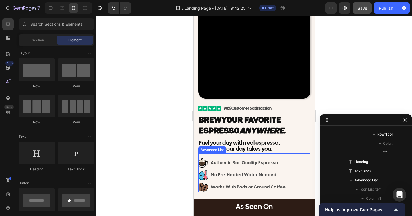
scroll to position [63, 0]
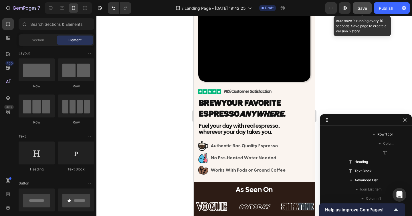
click at [360, 11] on div "Save" at bounding box center [362, 8] width 9 height 6
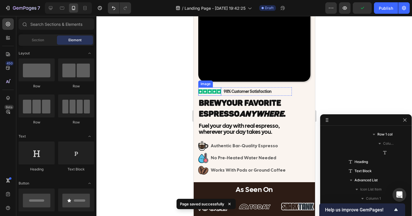
click at [210, 90] on img at bounding box center [209, 91] width 23 height 4
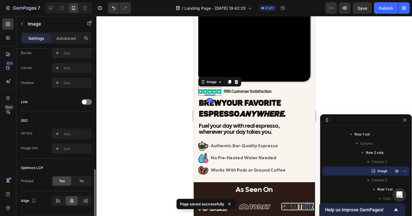
scroll to position [234, 0]
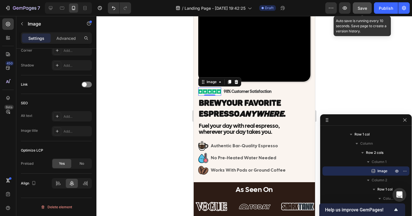
click at [363, 7] on span "Save" at bounding box center [362, 8] width 9 height 5
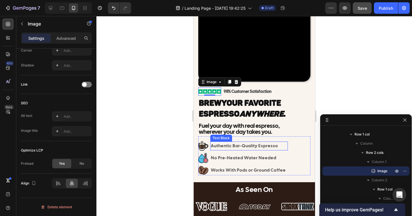
scroll to position [161, 0]
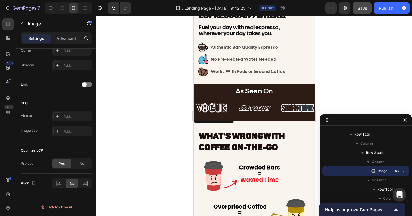
click at [240, 125] on div "WHAT'S WRONG WITH COFFEE ON-THE-GO Heading" at bounding box center [253, 138] width 121 height 29
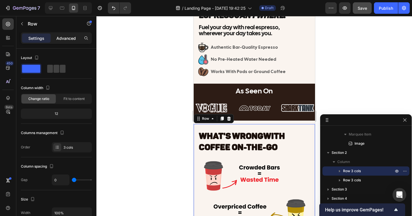
click at [65, 38] on p "Advanced" at bounding box center [65, 38] width 19 height 6
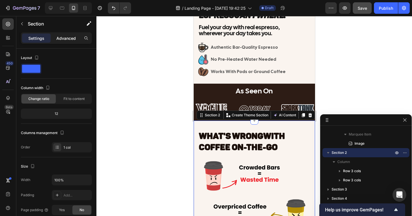
click at [66, 37] on p "Advanced" at bounding box center [65, 38] width 19 height 6
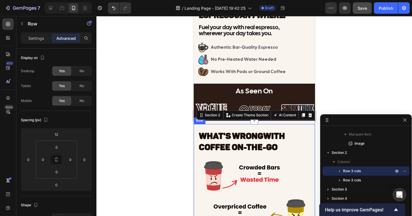
click at [230, 126] on div "WHAT'S WRONG WITH COFFEE ON-THE-GO Heading" at bounding box center [253, 138] width 121 height 29
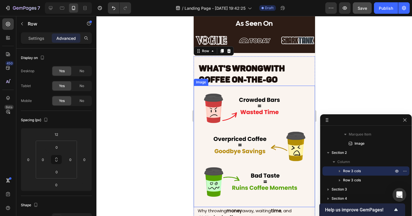
scroll to position [338, 0]
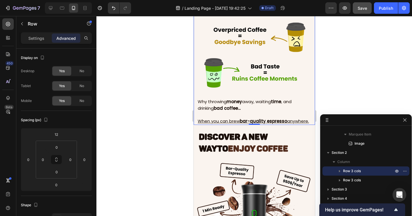
click at [331, 93] on div at bounding box center [254, 116] width 316 height 200
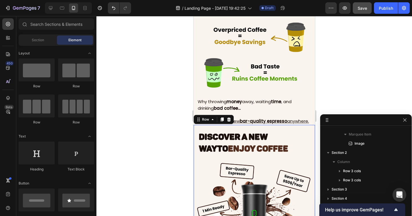
click at [234, 130] on div "Discover a New Way to ENJOY COFFEE Heading" at bounding box center [253, 141] width 121 height 33
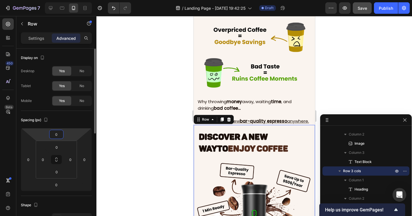
click at [54, 133] on input "0" at bounding box center [56, 134] width 11 height 9
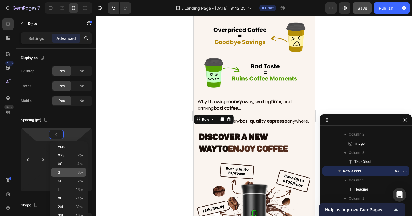
click at [66, 172] on p "S 8px" at bounding box center [71, 172] width 26 height 4
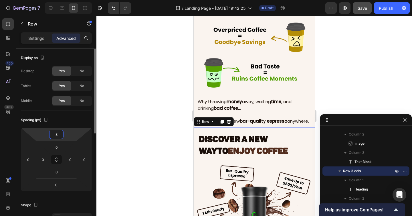
click at [61, 137] on input "8" at bounding box center [56, 134] width 11 height 9
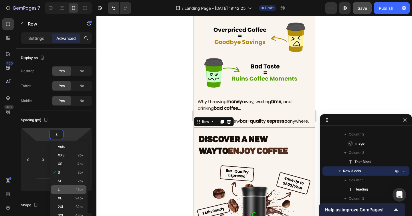
click at [62, 186] on div "L 16px" at bounding box center [68, 189] width 35 height 9
type input "16"
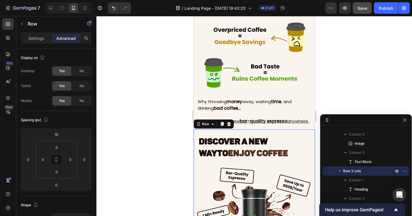
click at [142, 165] on div at bounding box center [254, 116] width 316 height 200
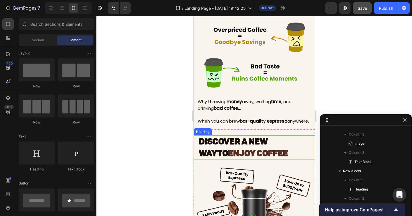
scroll to position [352, 0]
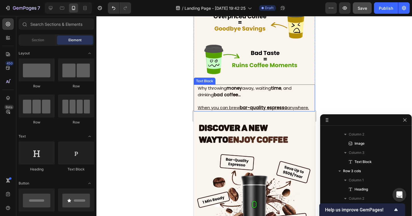
click at [303, 88] on p "Why throwing money away, waiting time , and drinking bad coffee..." at bounding box center [254, 91] width 115 height 13
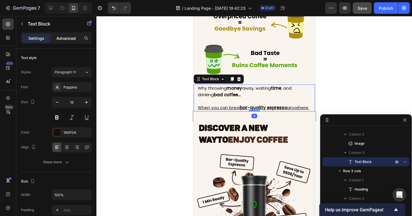
click at [69, 37] on p "Advanced" at bounding box center [65, 38] width 19 height 6
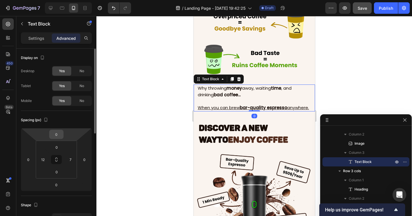
click at [56, 132] on input "0" at bounding box center [56, 134] width 11 height 9
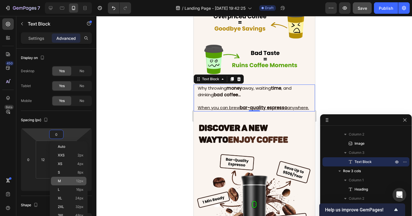
click at [65, 178] on div "M 12px" at bounding box center [68, 181] width 35 height 9
type input "12"
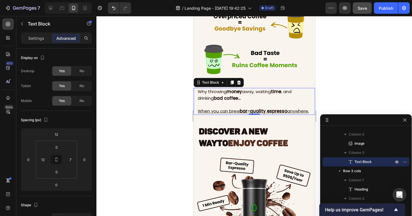
click at [137, 176] on div at bounding box center [254, 116] width 316 height 200
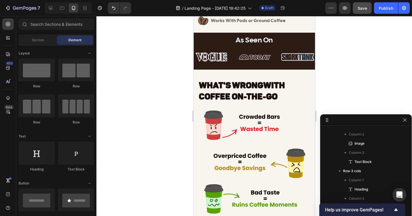
scroll to position [209, 0]
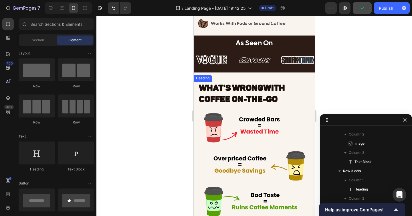
click at [284, 95] on h2 "WHAT'S WRONG WITH COFFEE ON-THE-GO" at bounding box center [256, 94] width 117 height 24
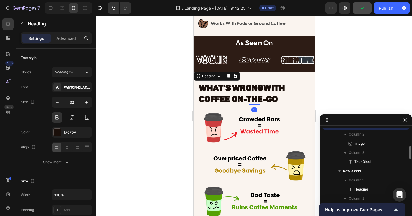
scroll to position [465, 0]
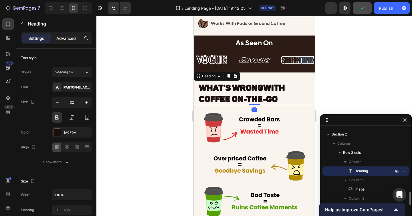
click at [65, 39] on p "Advanced" at bounding box center [65, 38] width 19 height 6
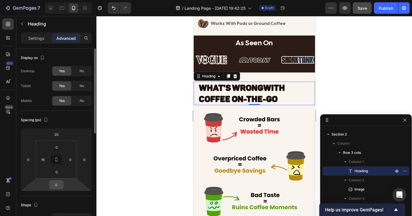
click at [57, 184] on input "0" at bounding box center [56, 184] width 11 height 9
click at [57, 186] on input "0" at bounding box center [56, 184] width 11 height 9
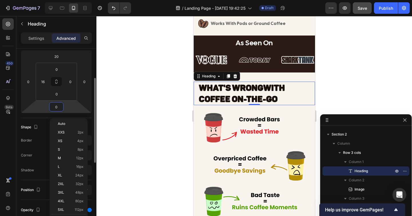
scroll to position [78, 0]
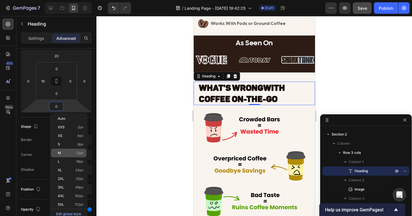
click at [65, 154] on p "M 12px" at bounding box center [71, 153] width 26 height 4
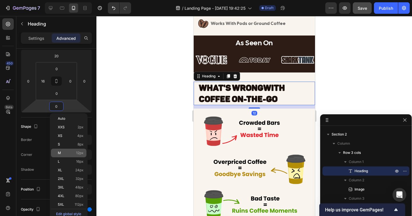
type input "12"
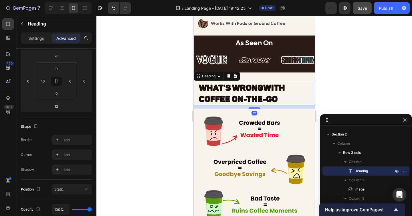
click at [123, 148] on div at bounding box center [254, 116] width 316 height 200
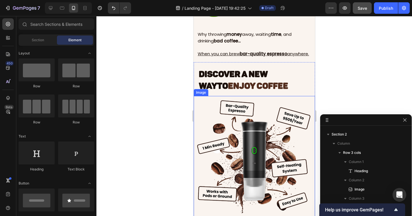
scroll to position [416, 0]
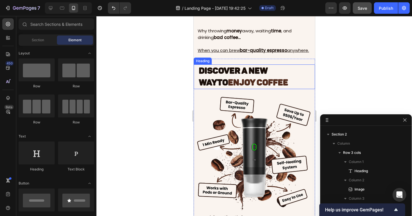
click at [265, 85] on h2 "Discover a New Way to ENJOY COFFEE" at bounding box center [256, 76] width 117 height 24
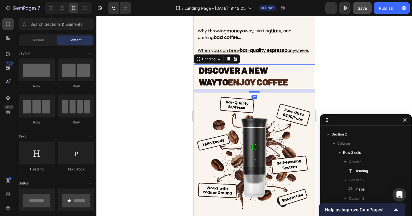
scroll to position [529, 0]
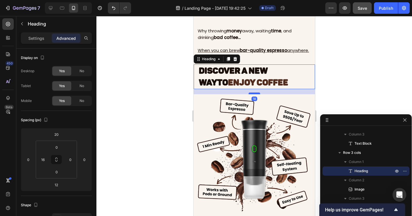
click at [256, 93] on div at bounding box center [253, 93] width 11 height 2
type input "18"
click at [175, 107] on div at bounding box center [254, 116] width 316 height 200
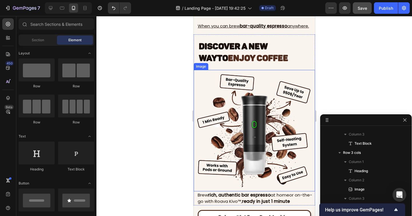
scroll to position [441, 0]
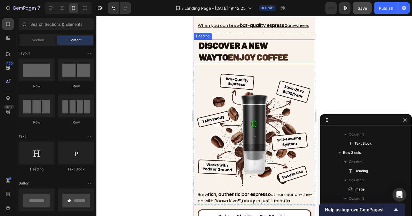
click at [253, 61] on span "ENJOY COFFEE" at bounding box center [258, 57] width 60 height 10
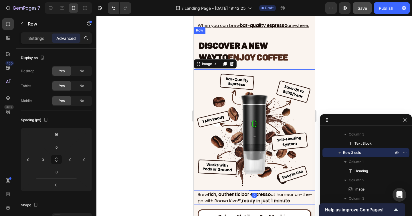
click at [254, 66] on div "Discover a New Way to ENJOY COFFEE Heading" at bounding box center [253, 51] width 121 height 35
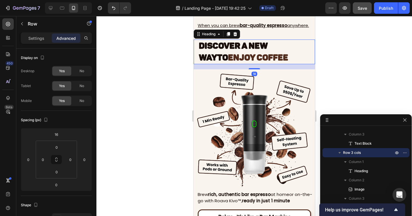
click at [251, 60] on span "ENJOY COFFEE" at bounding box center [258, 57] width 60 height 10
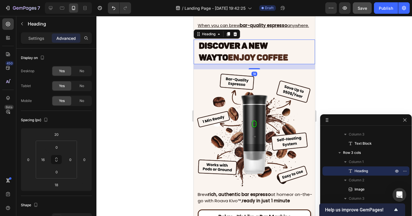
click at [249, 72] on img at bounding box center [253, 129] width 121 height 121
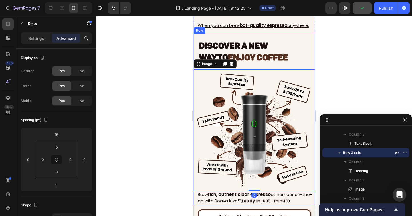
click at [241, 65] on div "Discover a New Way to ENJOY COFFEE Heading" at bounding box center [253, 51] width 121 height 35
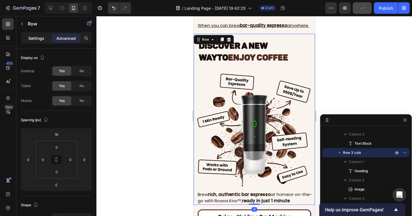
click at [33, 38] on p "Settings" at bounding box center [36, 38] width 16 height 6
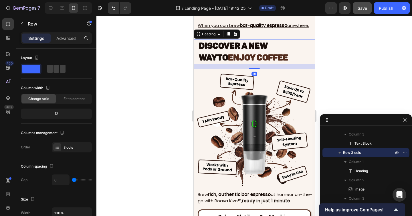
click at [252, 62] on span "ENJOY COFFEE" at bounding box center [258, 57] width 60 height 10
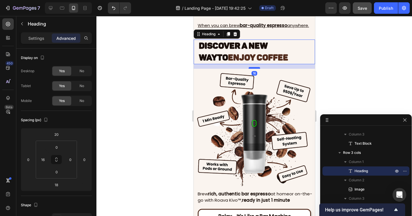
click at [253, 68] on div at bounding box center [253, 68] width 11 height 2
type input "16"
click at [335, 72] on div at bounding box center [254, 116] width 316 height 200
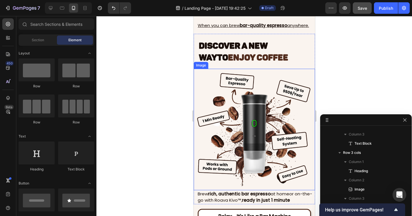
click at [334, 72] on div at bounding box center [254, 116] width 316 height 200
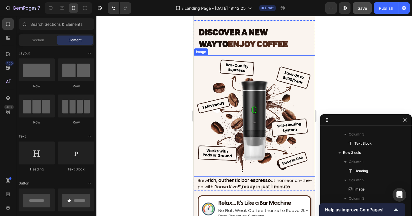
scroll to position [465, 0]
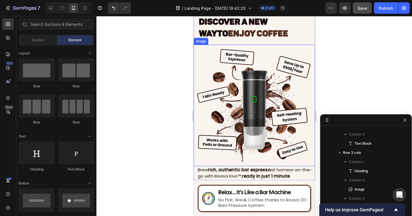
click at [256, 165] on img at bounding box center [253, 105] width 121 height 121
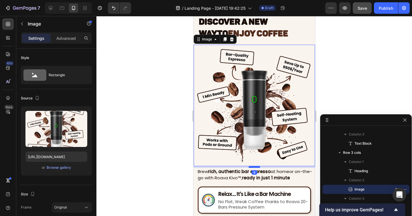
click at [256, 167] on div at bounding box center [253, 167] width 11 height 2
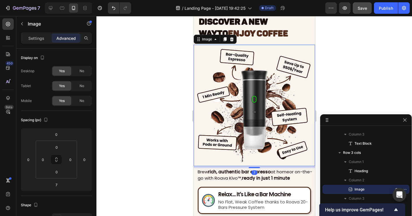
click at [180, 162] on div at bounding box center [254, 116] width 316 height 200
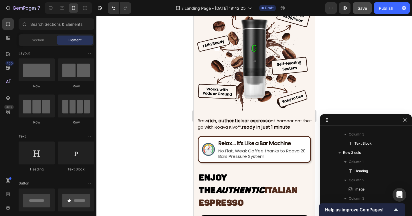
scroll to position [524, 0]
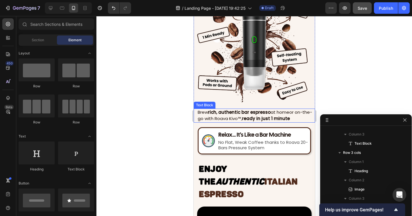
click at [276, 120] on strong "in just 1 minute" at bounding box center [272, 118] width 33 height 6
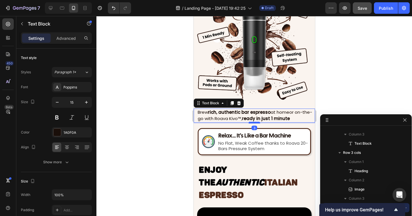
click at [258, 122] on div at bounding box center [253, 123] width 11 height 2
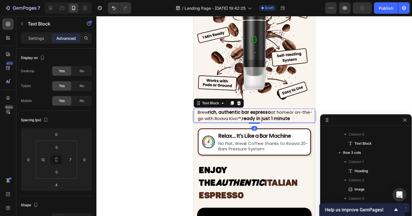
click at [165, 121] on div at bounding box center [254, 116] width 316 height 200
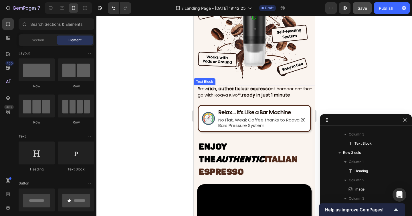
scroll to position [557, 0]
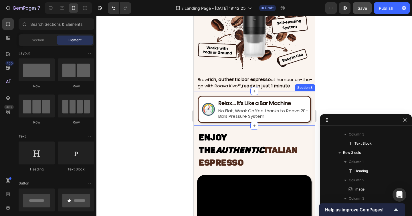
click at [266, 124] on div "Image Relax... It's Like a Bar Machine Heading No Flat, Weak Coffee thanks to R…" at bounding box center [253, 108] width 121 height 35
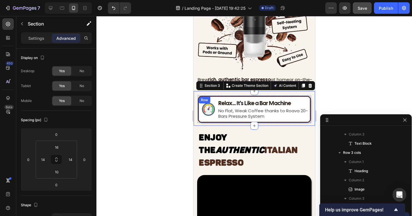
click at [268, 120] on div "Image Relax... It's Like a Bar Machine Heading No Flat, Weak Coffee thanks to R…" at bounding box center [253, 109] width 113 height 27
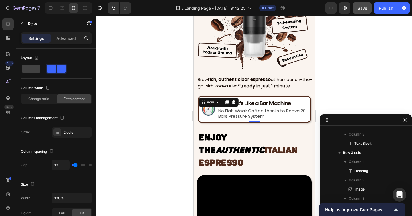
scroll to position [612, 0]
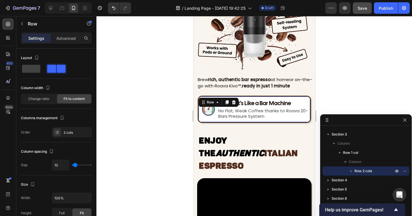
drag, startPoint x: 257, startPoint y: 121, endPoint x: 257, endPoint y: 124, distance: 3.1
click at [257, 124] on div "Image Relax... It's Like a Bar Machine Heading No Flat, Weak Coffee thanks to R…" at bounding box center [253, 111] width 113 height 30
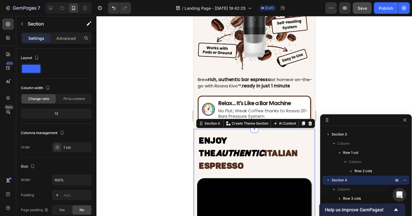
scroll to position [587, 0]
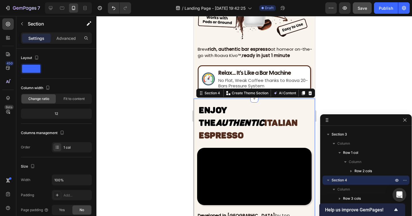
click at [340, 103] on div at bounding box center [254, 116] width 316 height 200
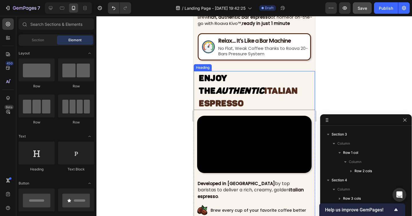
scroll to position [635, 0]
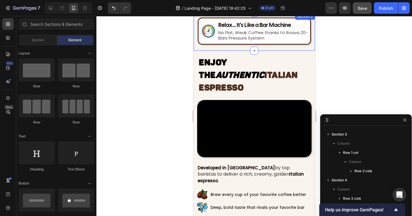
click at [245, 48] on div "Image Relax... It's Like a Bar Machine Heading No Flat, Weak Coffee thanks to R…" at bounding box center [253, 32] width 121 height 38
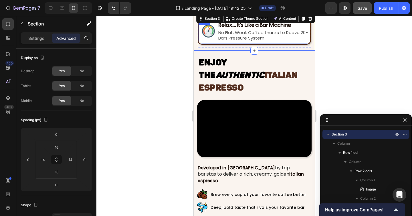
click at [244, 41] on div "Image Relax... It's Like a Bar Machine Heading No Flat, Weak Coffee thanks to R…" at bounding box center [253, 30] width 113 height 27
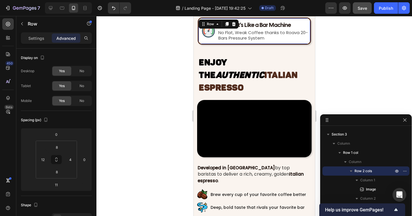
click at [262, 43] on div "Image Relax... It's Like a Bar Machine Heading No Flat, Weak Coffee thanks to R…" at bounding box center [253, 30] width 113 height 27
click at [242, 47] on div "Image Relax... It's Like a Bar Machine Heading No Flat, Weak Coffee thanks to R…" at bounding box center [253, 32] width 113 height 30
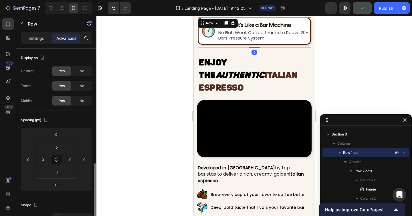
scroll to position [78, 0]
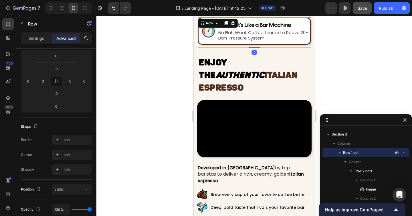
click at [250, 44] on div "Image Relax... It's Like a Bar Machine Heading No Flat, Weak Coffee thanks to R…" at bounding box center [253, 32] width 113 height 30
click at [242, 41] on div "No Flat, Weak Coffee thanks to Roava 20-Bars Pressure System" at bounding box center [262, 35] width 91 height 12
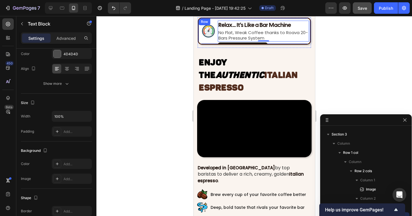
scroll to position [0, 0]
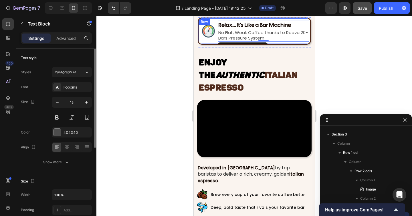
click at [204, 42] on div "Image Relax... It's Like a Bar Machine Heading No Flat, Weak Coffee thanks to R…" at bounding box center [253, 30] width 113 height 27
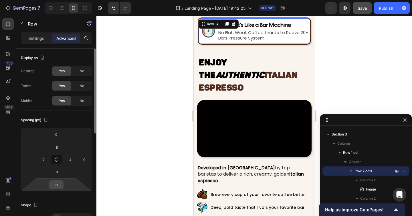
click at [58, 181] on input "11" at bounding box center [56, 184] width 11 height 9
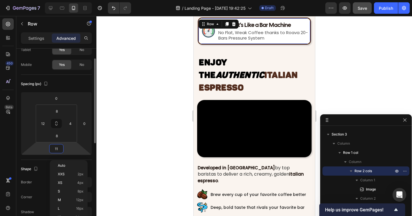
scroll to position [37, 0]
click at [66, 186] on p "S 8px" at bounding box center [71, 186] width 26 height 4
type input "8"
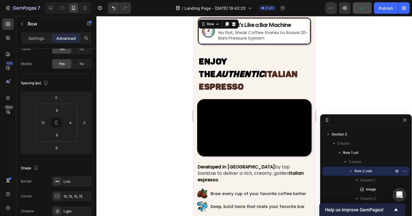
click at [216, 41] on div "Image Relax... It's Like a Bar Machine Heading No Flat, Weak Coffee thanks to R…" at bounding box center [253, 30] width 113 height 27
click at [57, 135] on input "8" at bounding box center [56, 134] width 11 height 9
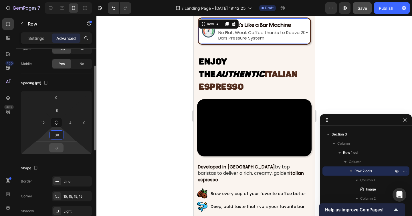
click at [55, 148] on input "8" at bounding box center [56, 147] width 11 height 9
type input "8"
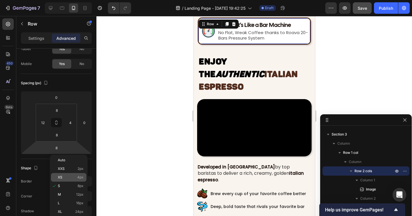
click at [63, 175] on div "XS 4px" at bounding box center [68, 177] width 35 height 9
type input "4"
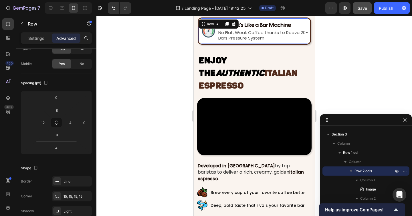
click at [363, 73] on div at bounding box center [254, 116] width 316 height 200
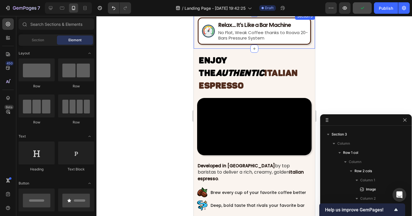
click at [230, 46] on div "Image Relax... It's Like a Bar Machine Heading No Flat, Weak Coffee thanks to R…" at bounding box center [253, 31] width 121 height 36
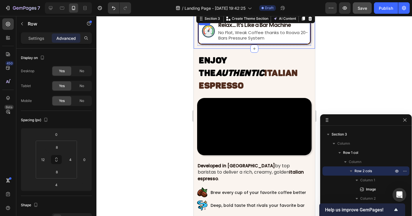
click at [232, 43] on div "Image Relax... It's Like a Bar Machine Heading No Flat, Weak Coffee thanks to R…" at bounding box center [253, 30] width 113 height 27
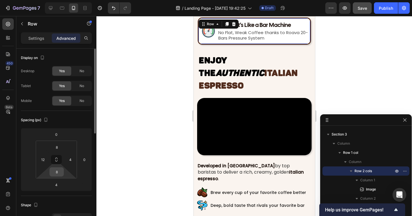
click at [54, 174] on input "8" at bounding box center [56, 171] width 11 height 9
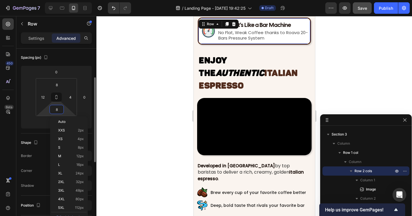
scroll to position [63, 0]
click at [69, 157] on p "M 12px" at bounding box center [71, 155] width 26 height 4
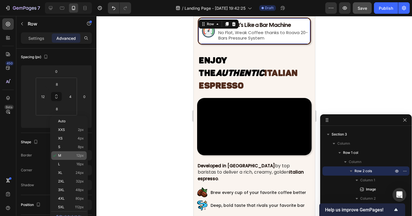
type input "12"
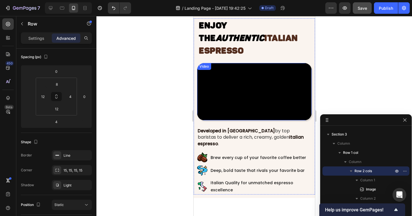
scroll to position [671, 0]
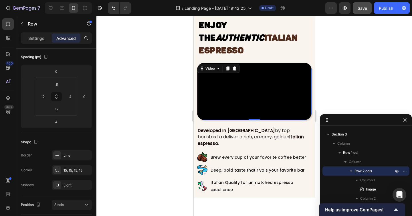
click at [248, 74] on video at bounding box center [254, 91] width 114 height 57
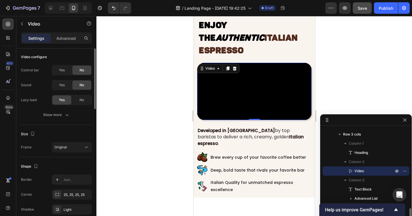
scroll to position [0, 0]
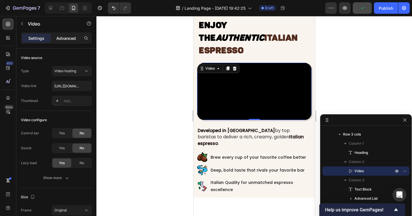
click at [65, 41] on p "Advanced" at bounding box center [65, 38] width 19 height 6
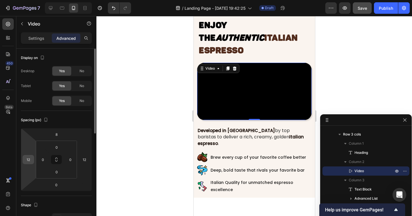
click at [27, 161] on input "12" at bounding box center [28, 159] width 9 height 9
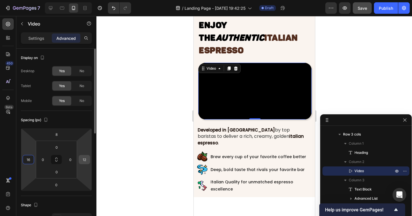
type input "16"
click at [84, 161] on input "12" at bounding box center [84, 159] width 9 height 9
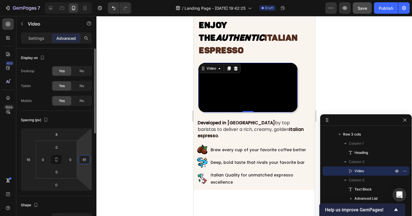
type input "6"
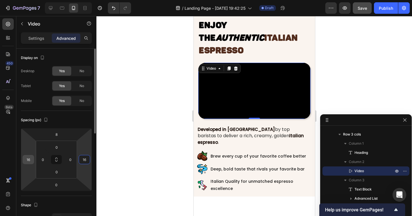
type input "16"
click at [28, 158] on input "16" at bounding box center [28, 159] width 9 height 9
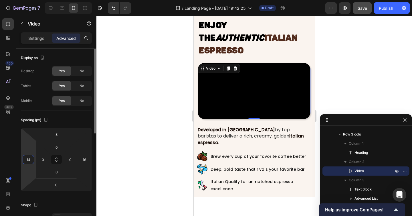
type input "1"
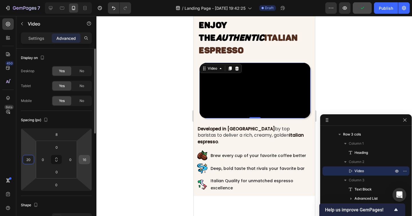
type input "20"
click at [88, 162] on input "16" at bounding box center [84, 159] width 9 height 9
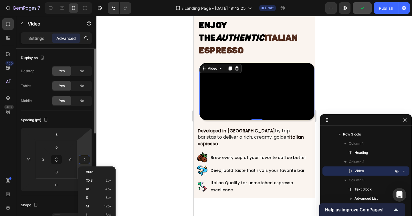
type input "20"
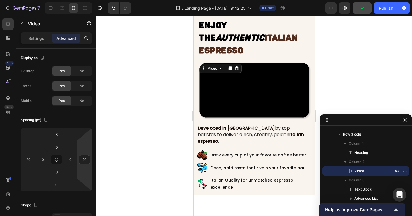
click at [147, 137] on div at bounding box center [254, 116] width 316 height 200
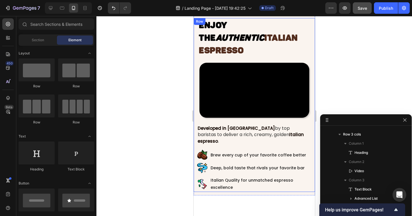
click at [204, 63] on video at bounding box center [254, 90] width 110 height 55
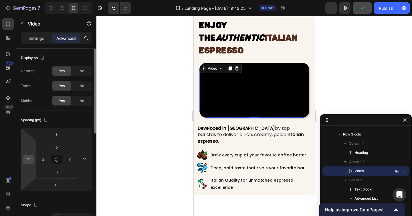
click at [30, 159] on input "20" at bounding box center [28, 159] width 9 height 9
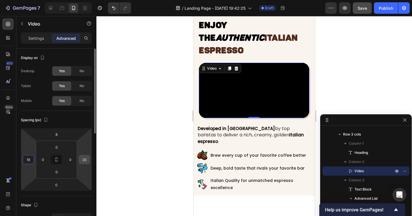
type input "18"
click at [85, 161] on input "20" at bounding box center [84, 159] width 9 height 9
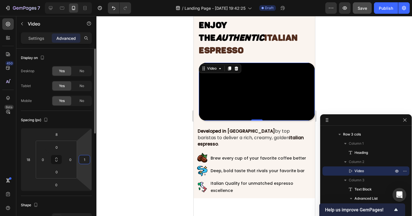
type input "18"
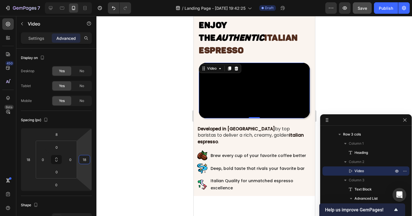
click at [152, 145] on div at bounding box center [254, 116] width 316 height 200
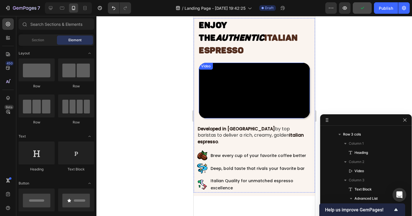
click at [213, 82] on video at bounding box center [254, 91] width 111 height 56
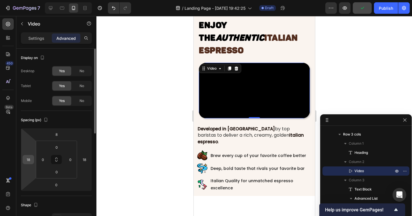
click at [31, 160] on input "18" at bounding box center [28, 159] width 9 height 9
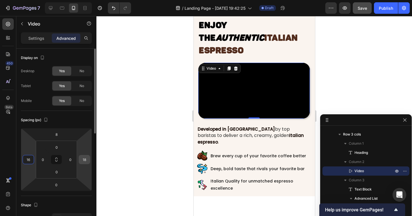
type input "16"
click at [83, 159] on input "18" at bounding box center [84, 159] width 9 height 9
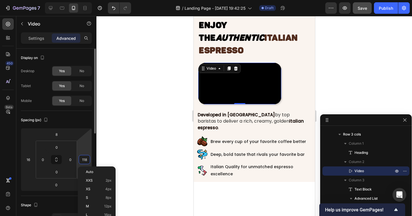
type input "6"
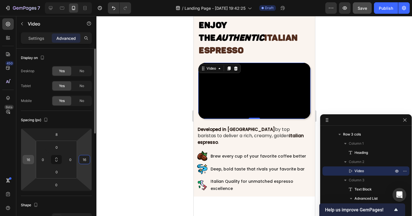
type input "16"
click at [27, 159] on input "16" at bounding box center [28, 159] width 9 height 9
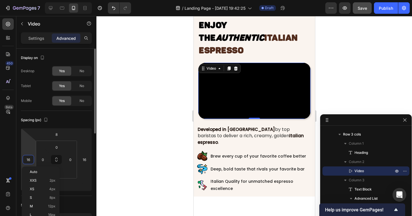
click at [27, 159] on input "16" at bounding box center [28, 159] width 9 height 9
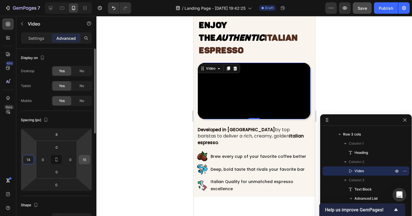
type input "14"
click at [81, 158] on input "16" at bounding box center [84, 159] width 9 height 9
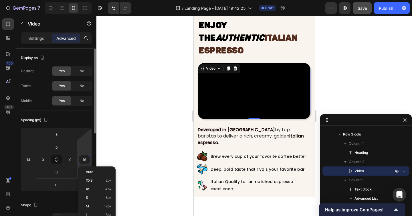
click at [81, 158] on input "16" at bounding box center [84, 159] width 9 height 9
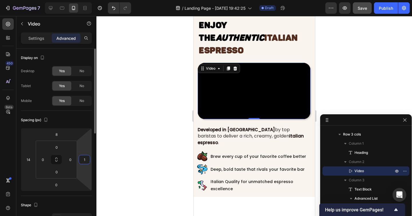
type input "14"
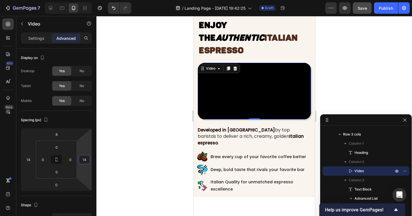
click at [121, 150] on div at bounding box center [254, 116] width 316 height 200
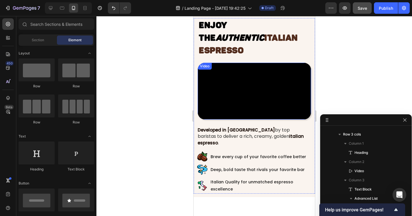
click at [345, 84] on div at bounding box center [254, 116] width 316 height 200
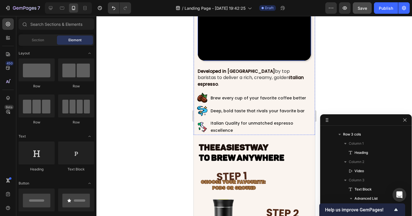
scroll to position [775, 0]
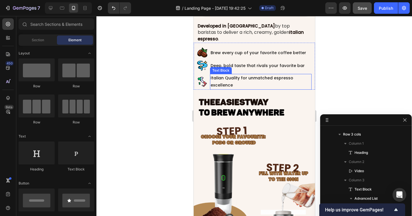
click at [241, 89] on div "Italian Quality for unmatched espresso excellence" at bounding box center [261, 81] width 102 height 15
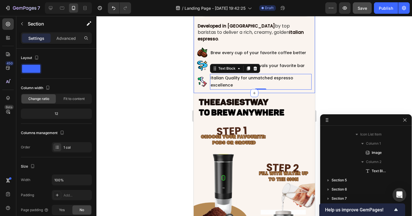
click at [239, 93] on div "Enjoy the Authentic ITALIAN ESPRESSO Heading Video Developed in Italy by top ba…" at bounding box center [253, 1] width 121 height 183
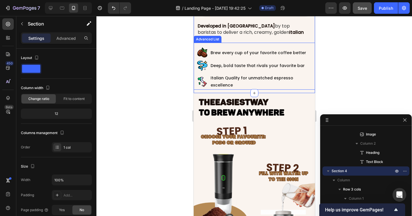
click at [310, 71] on li "Image Deep, bold taste that rivals your favorite bar Text Block" at bounding box center [254, 66] width 114 height 10
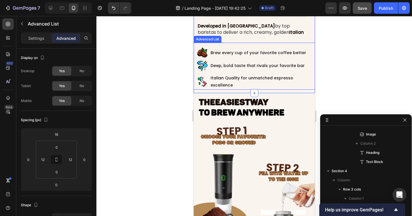
scroll to position [749, 0]
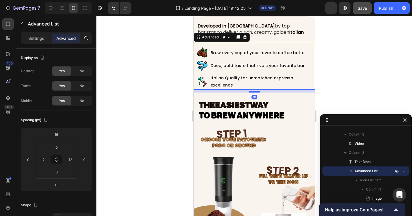
drag, startPoint x: 258, startPoint y: 126, endPoint x: 257, endPoint y: 128, distance: 2.9
click at [257, 92] on div at bounding box center [253, 92] width 11 height 2
type input "10"
click at [163, 124] on div at bounding box center [254, 116] width 316 height 200
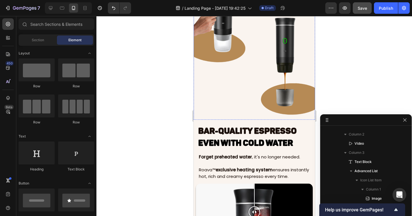
scroll to position [1129, 0]
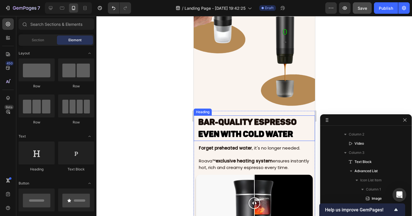
click at [282, 129] on h2 "Bar-Quality Espresso Even With Cold Water" at bounding box center [253, 128] width 113 height 26
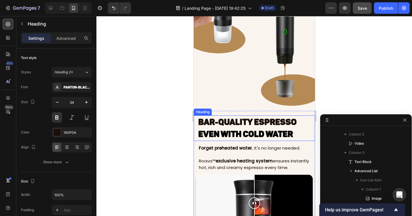
scroll to position [960, 0]
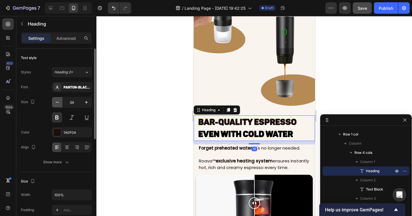
click at [57, 100] on icon "button" at bounding box center [57, 102] width 6 height 6
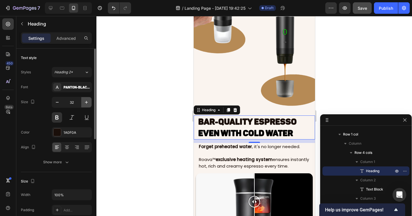
click at [84, 100] on icon "button" at bounding box center [87, 102] width 6 height 6
type input "34"
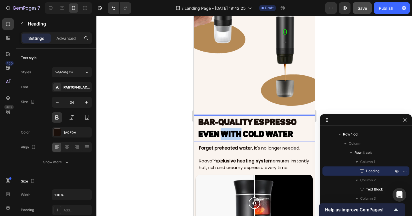
click at [226, 130] on span "Even With Cold Water" at bounding box center [245, 134] width 95 height 10
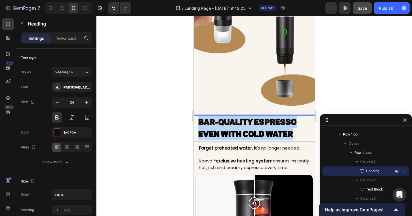
click at [226, 130] on span "Even With Cold Water" at bounding box center [245, 134] width 95 height 10
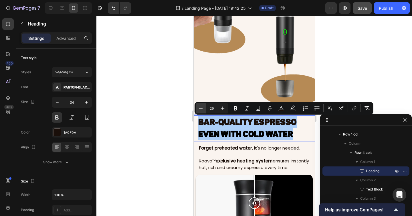
click at [201, 108] on icon "Editor contextual toolbar" at bounding box center [201, 108] width 6 height 6
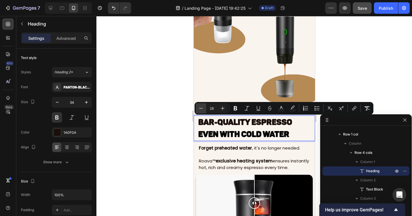
click at [201, 108] on icon "Editor contextual toolbar" at bounding box center [201, 108] width 6 height 6
type input "27"
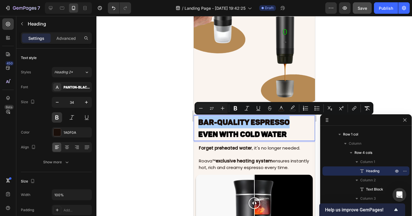
click at [167, 118] on div at bounding box center [254, 116] width 316 height 200
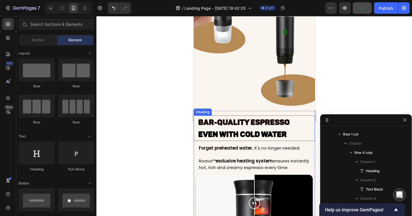
scroll to position [1139, 0]
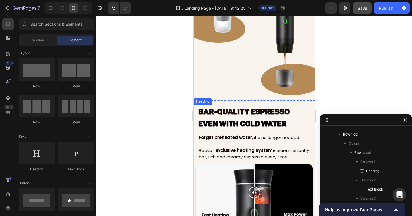
click at [294, 127] on p "⁠⁠⁠⁠⁠⁠⁠ Bar-Quality Espresso Even With Cold Water" at bounding box center [254, 117] width 112 height 25
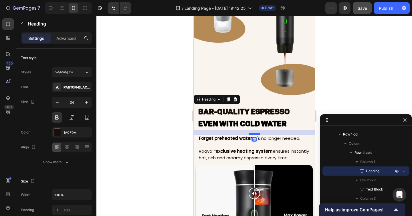
click at [254, 134] on div at bounding box center [253, 134] width 11 height 2
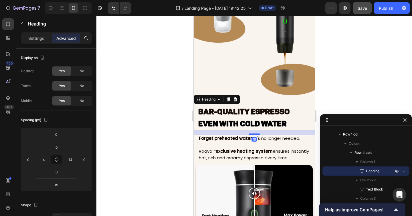
click at [179, 137] on div at bounding box center [254, 116] width 316 height 200
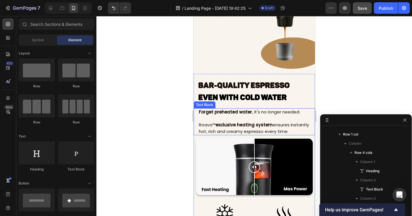
scroll to position [1180, 0]
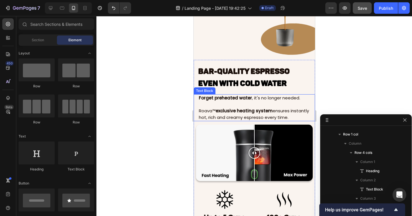
click at [291, 117] on p "Roava™ exclusive heating system ensures instantly hot, rich and creamy espresso…" at bounding box center [254, 114] width 111 height 13
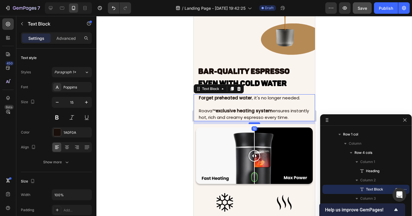
click at [253, 123] on div at bounding box center [253, 123] width 11 height 2
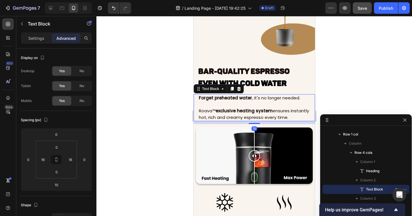
click at [170, 122] on div at bounding box center [254, 116] width 316 height 200
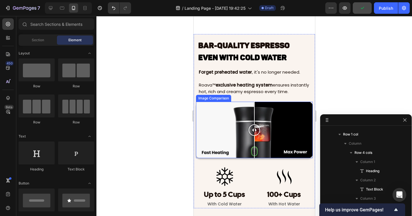
scroll to position [1243, 0]
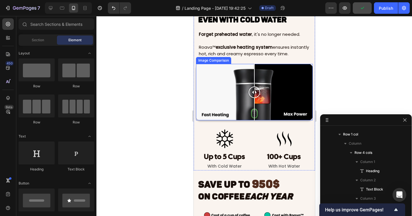
click at [275, 117] on div at bounding box center [254, 92] width 117 height 56
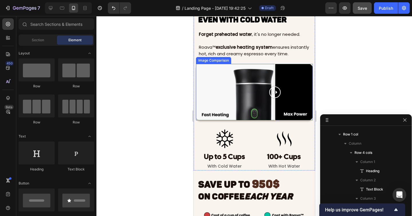
click at [257, 114] on div at bounding box center [254, 92] width 117 height 56
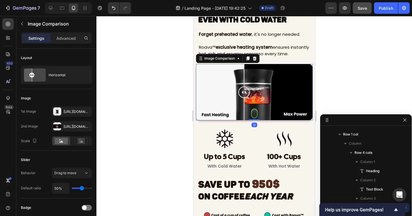
click at [244, 115] on div at bounding box center [254, 92] width 117 height 56
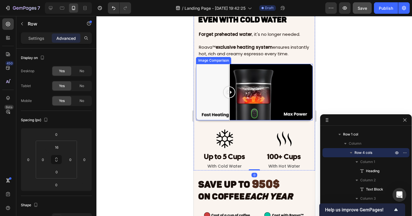
click at [229, 115] on div at bounding box center [254, 92] width 117 height 56
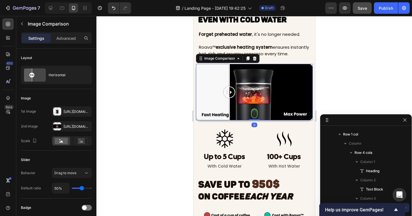
click at [220, 115] on div at bounding box center [254, 92] width 117 height 56
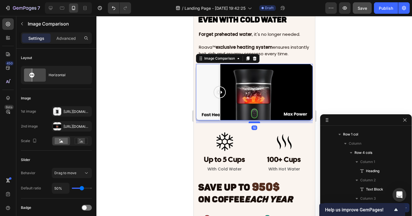
drag, startPoint x: 252, startPoint y: 120, endPoint x: 252, endPoint y: 123, distance: 2.9
click at [252, 123] on div at bounding box center [253, 122] width 11 height 2
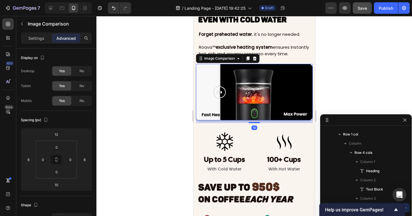
click at [173, 133] on div at bounding box center [254, 116] width 316 height 200
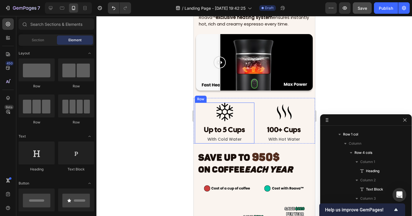
scroll to position [1278, 0]
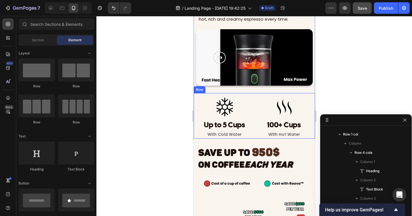
click at [194, 125] on div "Image Up to 5 Cups Heading With Cold Water Text Block Row Image 100+ Cups Headi…" at bounding box center [253, 115] width 121 height 45
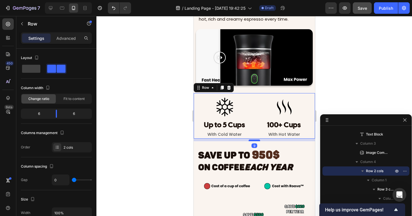
click at [251, 141] on div at bounding box center [253, 140] width 11 height 2
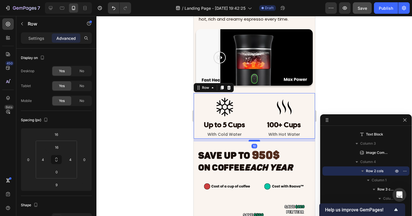
click at [251, 141] on div at bounding box center [253, 141] width 11 height 2
type input "10"
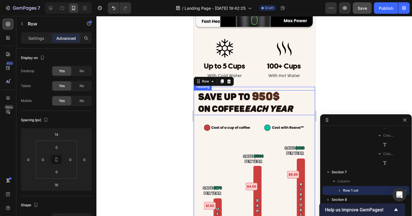
scroll to position [1341, 0]
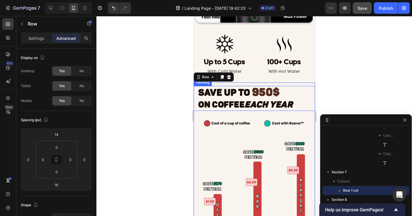
click at [252, 106] on strong "Each Year" at bounding box center [268, 104] width 48 height 10
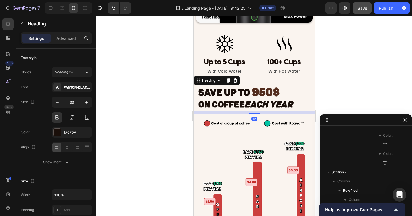
scroll to position [1225, 0]
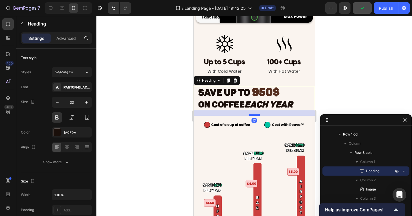
click at [252, 115] on div at bounding box center [253, 115] width 11 height 2
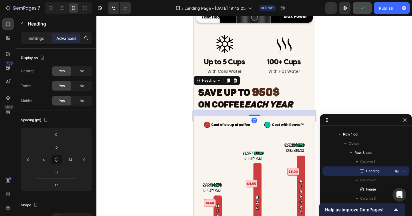
click at [178, 118] on div at bounding box center [254, 116] width 316 height 200
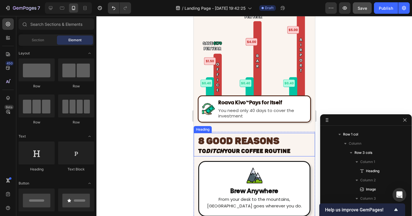
scroll to position [1484, 0]
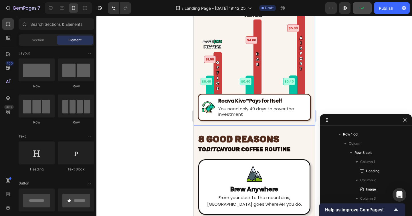
click at [250, 121] on div "Image Roava Kivo ™ Pays for Itself Heading You need only 40 days to cover the i…" at bounding box center [253, 109] width 121 height 31
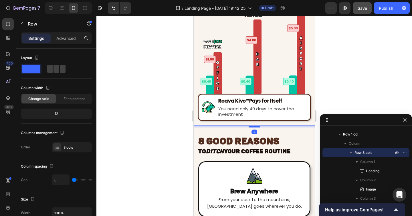
click at [251, 126] on div at bounding box center [253, 127] width 11 height 2
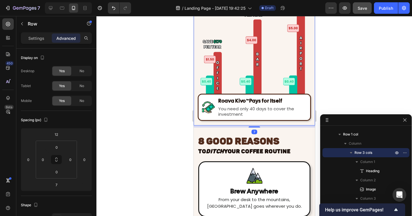
click at [186, 136] on div at bounding box center [254, 116] width 316 height 200
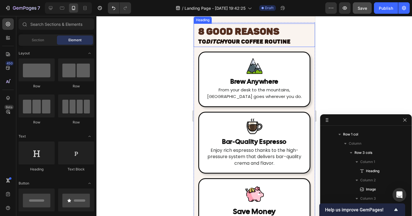
scroll to position [1599, 0]
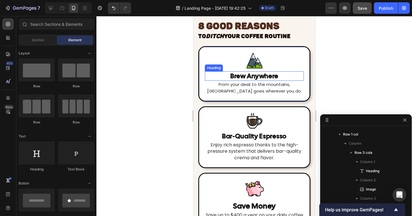
click at [248, 78] on h2 "Brew Anywhere" at bounding box center [254, 76] width 99 height 10
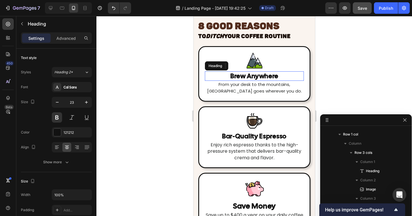
scroll to position [1427, 0]
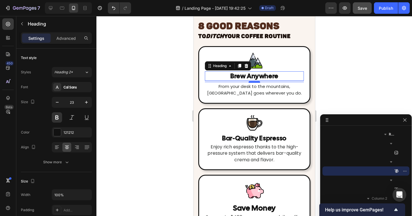
click at [252, 82] on div at bounding box center [253, 82] width 11 height 2
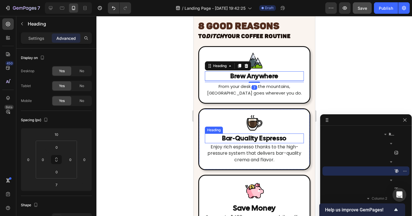
click at [253, 138] on h2 "Bar-Quality Espresso" at bounding box center [254, 138] width 99 height 10
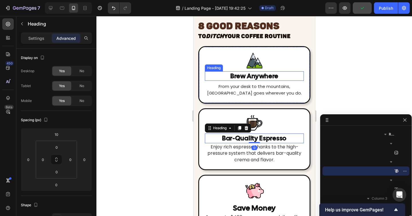
click at [247, 78] on h2 "Brew Anywhere" at bounding box center [254, 76] width 99 height 10
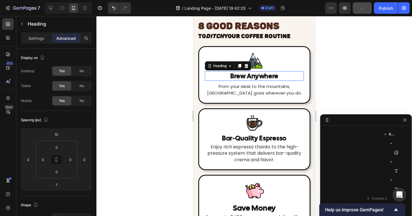
scroll to position [1427, 0]
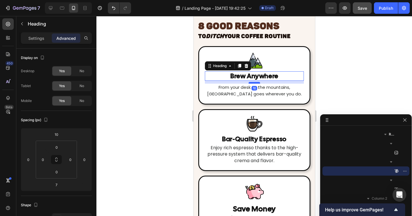
click at [253, 82] on div at bounding box center [253, 83] width 11 height 2
click at [333, 83] on div at bounding box center [254, 116] width 316 height 200
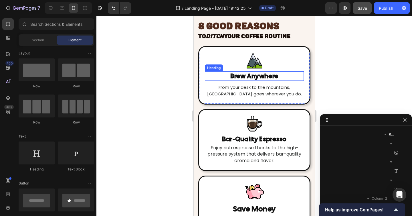
click at [251, 76] on h2 "Brew Anywhere" at bounding box center [254, 76] width 99 height 10
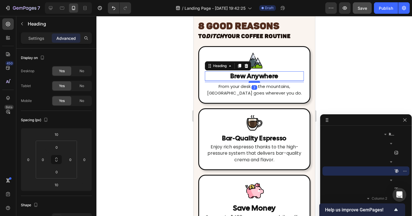
click at [256, 82] on div at bounding box center [253, 82] width 11 height 2
type input "7"
click at [328, 86] on div at bounding box center [254, 116] width 316 height 200
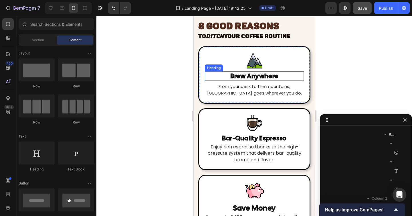
click at [262, 77] on h2 "Brew Anywhere" at bounding box center [254, 76] width 99 height 10
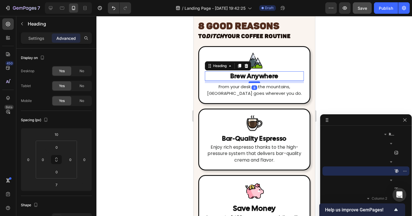
click at [254, 82] on div at bounding box center [253, 82] width 11 height 2
type input "8"
click at [263, 137] on h2 "Bar-Quality Espresso" at bounding box center [254, 139] width 99 height 10
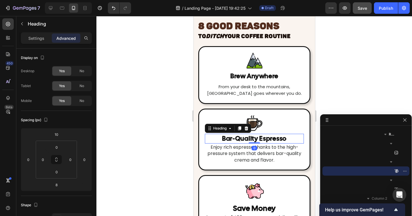
scroll to position [1518, 0]
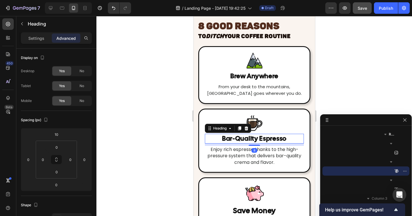
click at [257, 145] on div "Image Bar-Quality Espresso Heading 8 Enjoy rich espresso thanks to the high-pre…" at bounding box center [254, 140] width 112 height 64
type input "8"
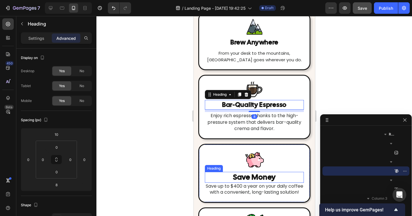
click at [264, 180] on h2 "Save Money" at bounding box center [254, 177] width 99 height 11
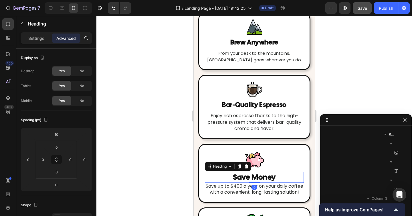
scroll to position [1610, 0]
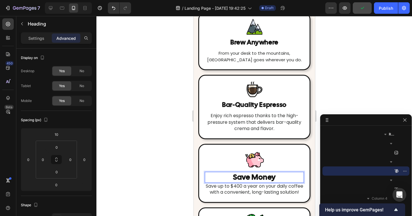
click at [255, 183] on h2 "Save Money" at bounding box center [254, 177] width 99 height 11
click at [222, 177] on p "Save Money" at bounding box center [254, 177] width 98 height 10
click at [222, 167] on div at bounding box center [254, 159] width 99 height 19
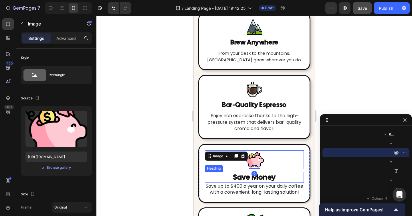
click at [226, 175] on p "Save Money" at bounding box center [254, 177] width 98 height 10
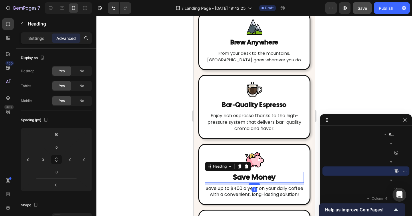
click at [253, 184] on div at bounding box center [253, 184] width 11 height 2
type input "8"
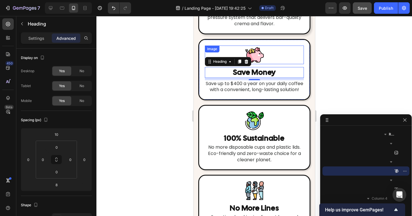
scroll to position [1738, 0]
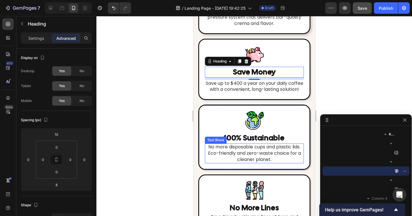
click at [254, 143] on h2 "100% Sustainable" at bounding box center [254, 137] width 99 height 11
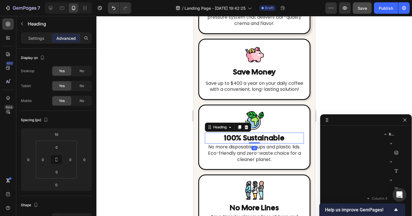
scroll to position [1702, 0]
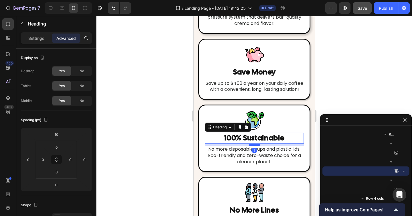
click at [254, 146] on div at bounding box center [253, 145] width 11 height 2
type input "8"
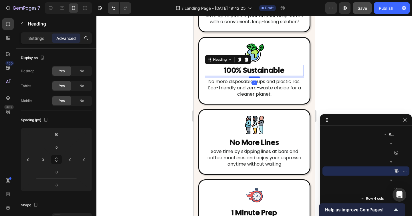
scroll to position [1806, 0]
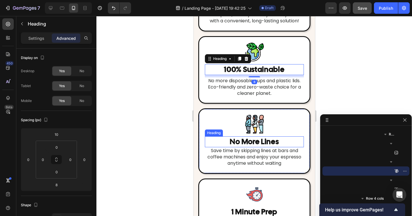
click at [252, 147] on h2 "No More Lines" at bounding box center [254, 141] width 99 height 11
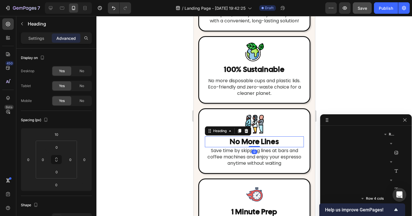
scroll to position [1802, 0]
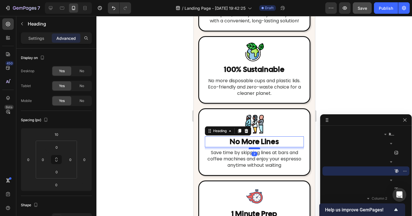
click at [252, 149] on div at bounding box center [253, 148] width 11 height 2
click at [252, 149] on div at bounding box center [253, 149] width 11 height 2
type input "8"
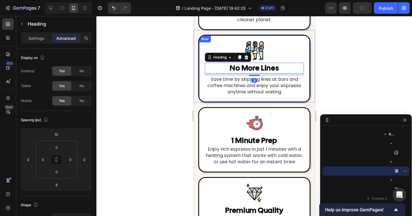
scroll to position [1891, 0]
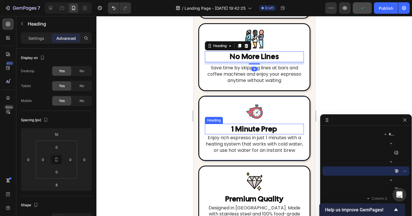
click at [246, 134] on h2 "1 Minute Prep" at bounding box center [254, 129] width 99 height 11
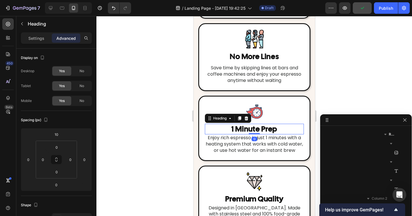
scroll to position [1894, 0]
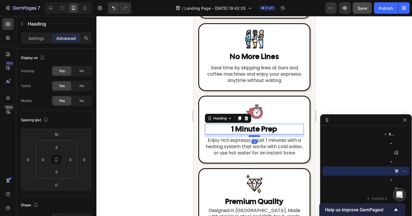
click at [252, 137] on div at bounding box center [253, 136] width 11 height 2
click at [252, 143] on div "Image 1 Minute Prep Heading 8 Enjoy rich espresso in just 1 minutes with a heat…" at bounding box center [254, 130] width 112 height 68
type input "8"
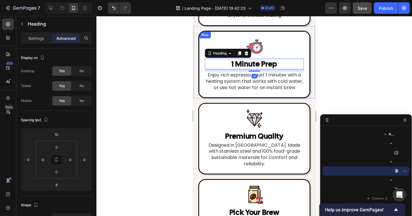
scroll to position [1966, 0]
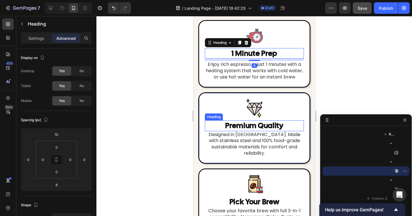
click at [249, 131] on h2 "Premium Quality" at bounding box center [254, 125] width 99 height 11
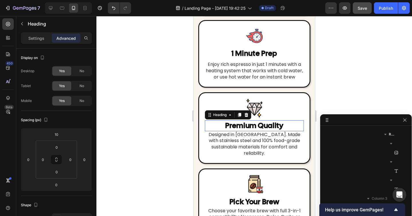
scroll to position [1985, 0]
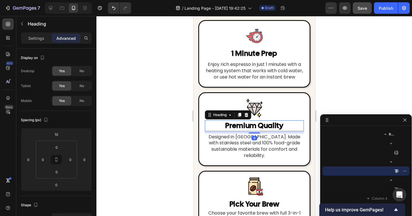
click at [254, 140] on div "Image Premium Quality Heading 8 Designed in Italy. Made with stainless steel an…" at bounding box center [254, 129] width 112 height 74
type input "8"
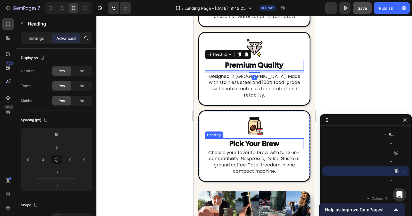
click at [251, 142] on h2 "Pick Your Brew" at bounding box center [254, 143] width 99 height 11
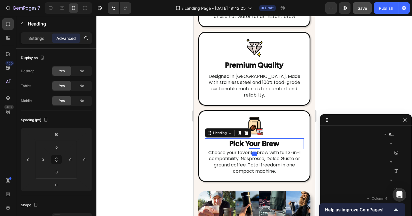
scroll to position [2067, 0]
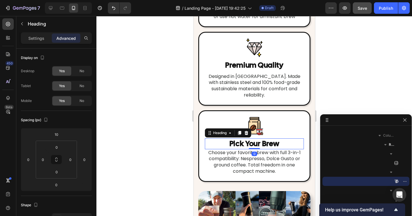
click at [288, 131] on div at bounding box center [254, 126] width 99 height 19
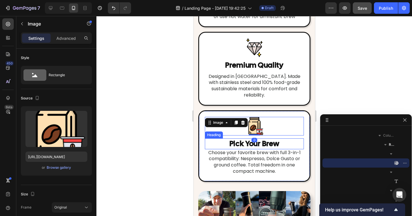
click at [282, 142] on p "Pick Your Brew" at bounding box center [254, 144] width 98 height 10
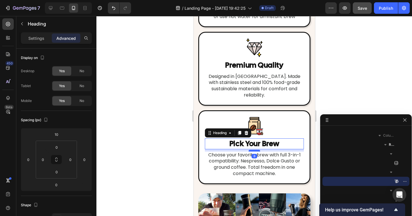
click at [256, 151] on div at bounding box center [253, 151] width 11 height 2
type input "8"
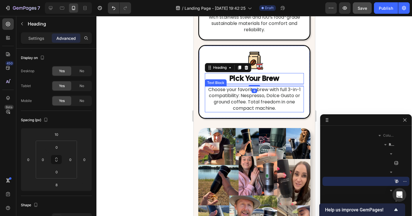
scroll to position [2110, 0]
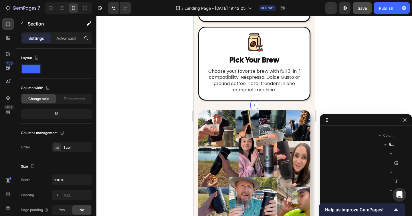
scroll to position [1289, 0]
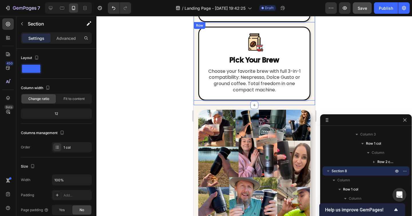
click at [311, 98] on div "Image Pick Your Brew Heading Choose your favorite brew with full 3-in-1 compati…" at bounding box center [253, 61] width 121 height 78
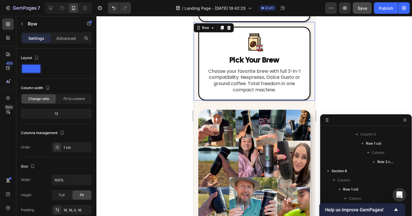
scroll to position [2022, 0]
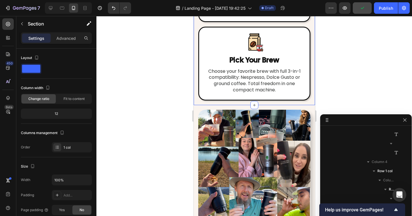
scroll to position [1289, 0]
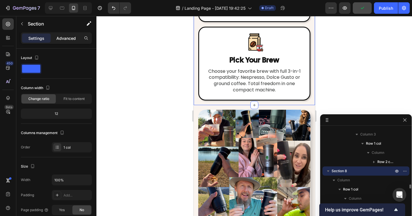
click at [63, 35] on p "Advanced" at bounding box center [65, 38] width 19 height 6
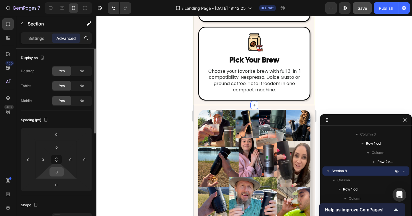
click at [56, 169] on input "0" at bounding box center [56, 171] width 11 height 9
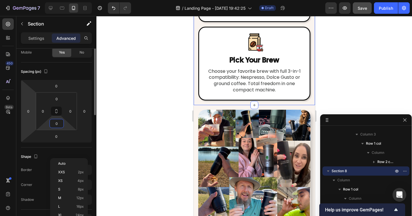
scroll to position [49, 0]
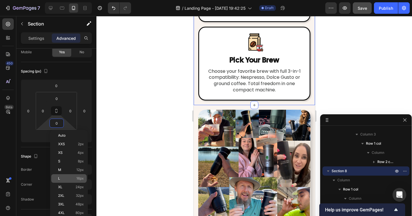
click at [72, 179] on p "L 16px" at bounding box center [71, 178] width 26 height 4
type input "16"
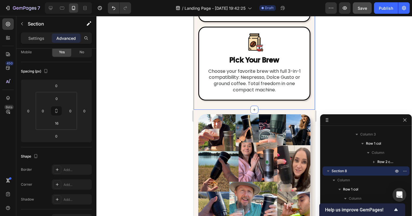
click at [131, 159] on div at bounding box center [254, 116] width 316 height 200
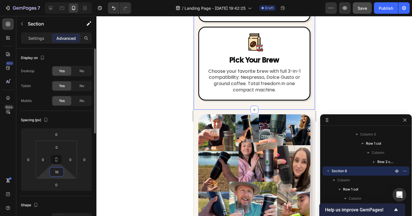
click at [56, 171] on input "16" at bounding box center [56, 171] width 11 height 9
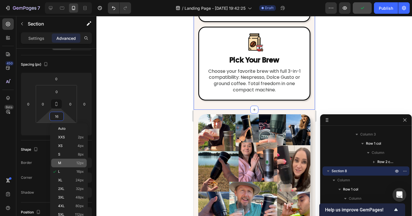
click at [62, 161] on div "M 12px" at bounding box center [68, 163] width 35 height 9
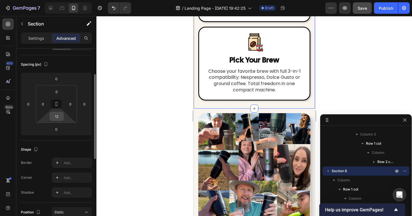
click at [56, 117] on input "12" at bounding box center [56, 116] width 11 height 9
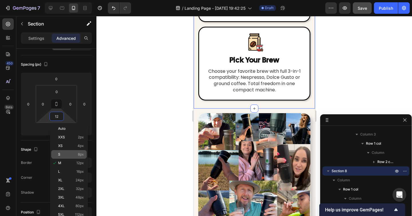
click at [73, 157] on div "S 8px" at bounding box center [68, 154] width 35 height 9
type input "8"
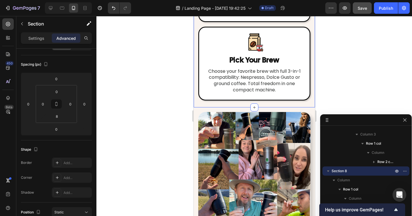
click at [179, 120] on div at bounding box center [254, 116] width 316 height 200
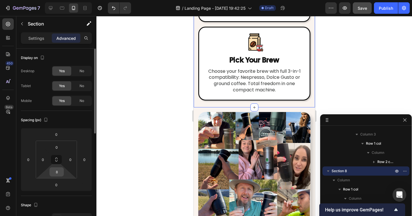
click at [58, 173] on input "8" at bounding box center [56, 171] width 11 height 9
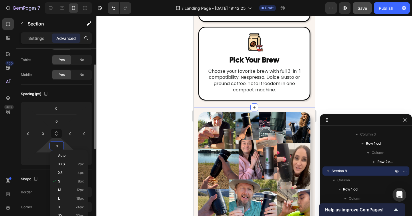
scroll to position [29, 0]
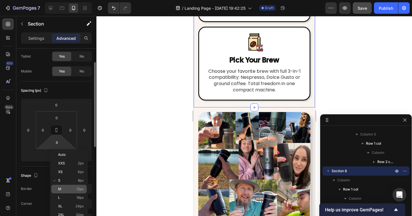
click at [62, 190] on p "M 12px" at bounding box center [71, 189] width 26 height 4
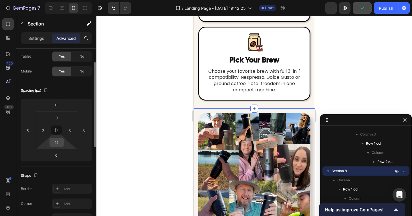
click at [52, 143] on input "12" at bounding box center [56, 142] width 11 height 9
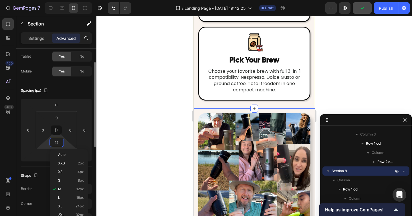
click at [52, 143] on input "12" at bounding box center [56, 142] width 11 height 9
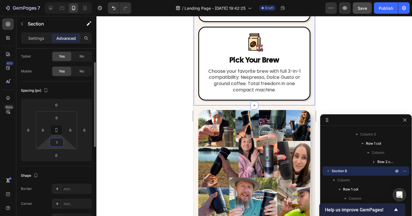
type input "14"
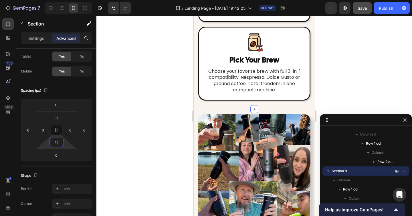
click at [163, 131] on div at bounding box center [254, 116] width 316 height 200
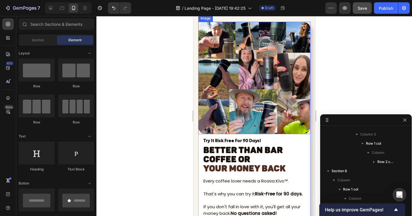
scroll to position [2278, 0]
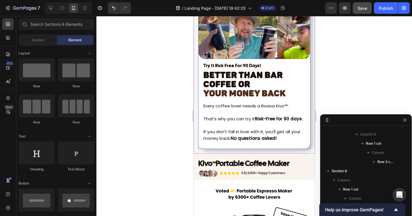
click at [259, 60] on div "Try It Risk Free For 90 Days! Text Block" at bounding box center [254, 64] width 112 height 11
click at [257, 58] on img at bounding box center [254, 3] width 112 height 112
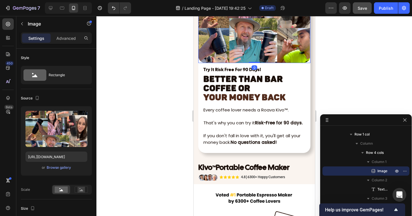
scroll to position [2264, 0]
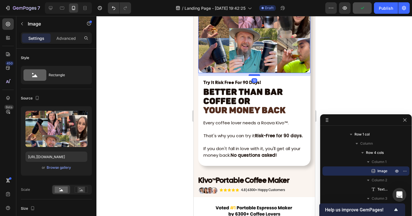
click at [252, 75] on div at bounding box center [253, 75] width 11 height 2
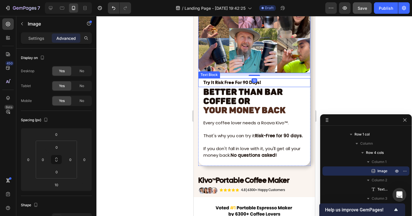
click at [264, 83] on p "Try It Risk Free For 90 Days!" at bounding box center [256, 83] width 106 height 8
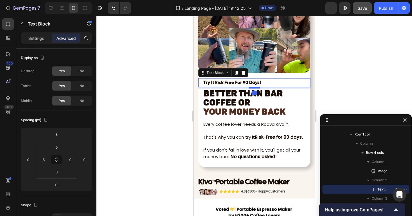
click at [253, 88] on div at bounding box center [253, 88] width 11 height 2
type input "5"
click at [285, 98] on h2 "Better Than Bar Coffee or YOUR MONEY BACK" at bounding box center [256, 102] width 107 height 29
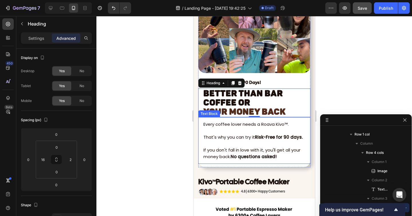
click at [253, 132] on p at bounding box center [254, 131] width 103 height 7
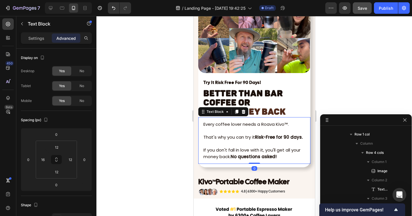
scroll to position [2195, 0]
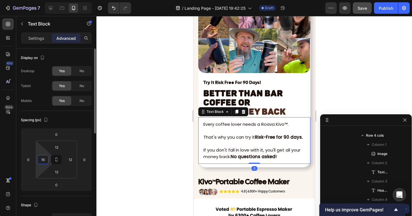
click at [41, 162] on input "16" at bounding box center [43, 159] width 9 height 9
type input "18"
click at [68, 158] on input "12" at bounding box center [70, 159] width 9 height 9
type input "18"
click at [78, 120] on div "Spacing (px)" at bounding box center [56, 119] width 71 height 9
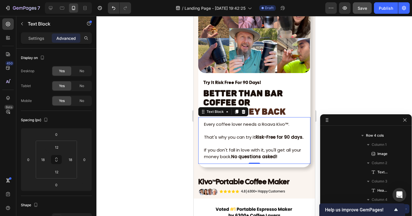
click at [272, 135] on strong "Risk-Free for 90 days." at bounding box center [279, 137] width 48 height 6
click at [329, 94] on div at bounding box center [254, 116] width 316 height 200
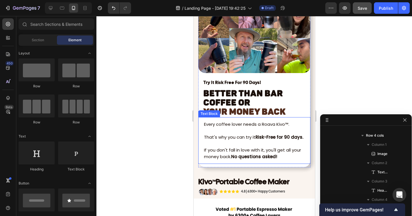
click at [238, 136] on p "That's why you can try it Risk-Free for 90 days." at bounding box center [254, 137] width 101 height 7
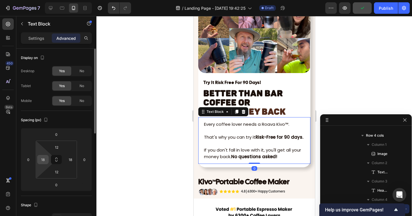
click at [42, 163] on input "18" at bounding box center [43, 159] width 9 height 9
type input "20"
click at [71, 159] on input "18" at bounding box center [70, 159] width 9 height 9
type input "20"
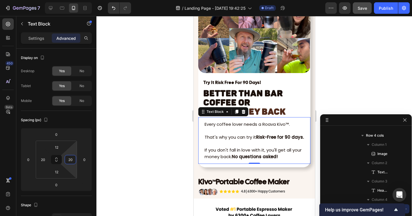
click at [176, 150] on div at bounding box center [254, 116] width 316 height 200
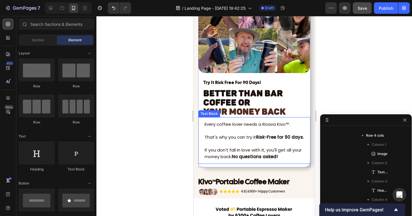
click at [270, 134] on strong "Risk-Free for 90 days." at bounding box center [280, 137] width 48 height 6
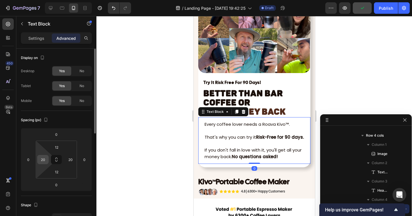
click at [40, 160] on input "20" at bounding box center [43, 159] width 9 height 9
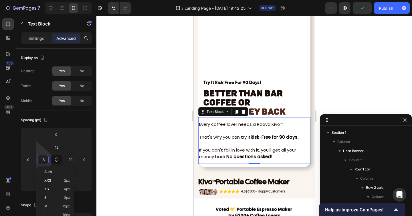
scroll to position [2195, 0]
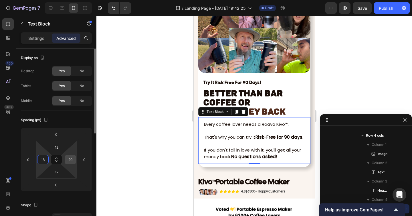
type input "18"
click at [70, 162] on input "20" at bounding box center [70, 159] width 9 height 9
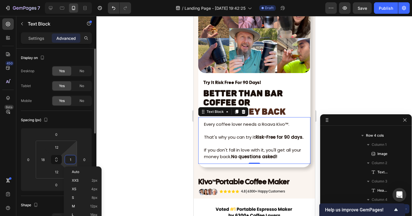
type input "18"
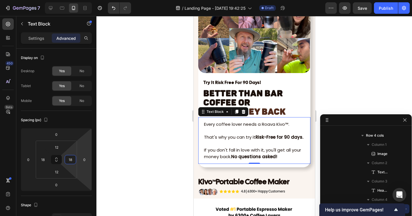
click at [113, 156] on div at bounding box center [254, 116] width 316 height 200
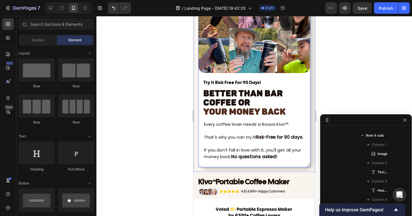
scroll to position [2288, 0]
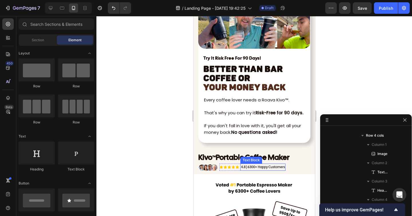
click at [246, 159] on div "Text Block" at bounding box center [250, 159] width 19 height 5
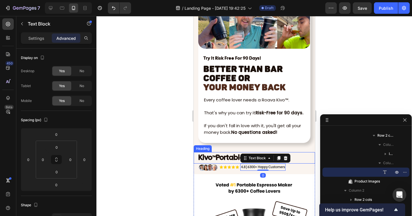
click at [220, 156] on strong "Portable Coffee Maker" at bounding box center [252, 157] width 74 height 10
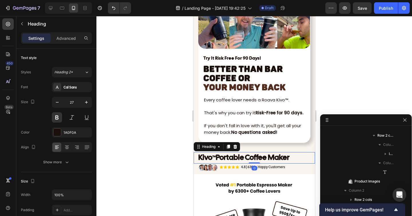
scroll to position [2278, 0]
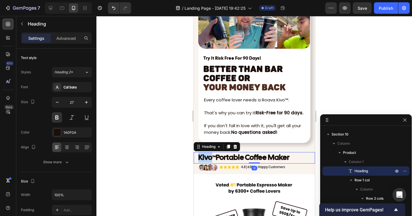
click at [208, 157] on strong "Kivo" at bounding box center [205, 157] width 14 height 10
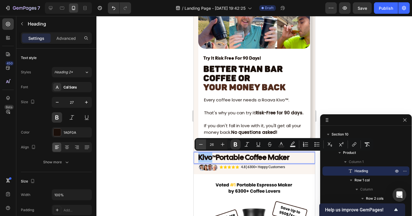
click at [200, 143] on icon "Editor contextual toolbar" at bounding box center [201, 144] width 6 height 6
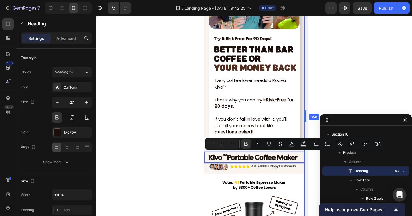
scroll to position [2286, 0]
drag, startPoint x: 316, startPoint y: 118, endPoint x: 304, endPoint y: 120, distance: 11.8
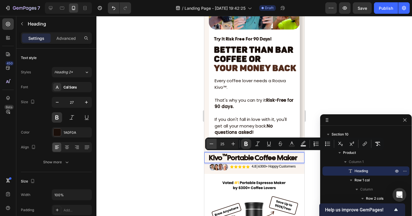
click at [213, 144] on icon "Editor contextual toolbar" at bounding box center [212, 144] width 6 height 6
type input "24"
click at [178, 156] on div at bounding box center [254, 116] width 316 height 200
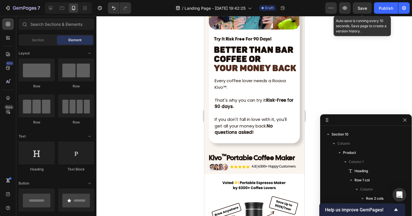
click at [366, 8] on span "Save" at bounding box center [362, 8] width 9 height 5
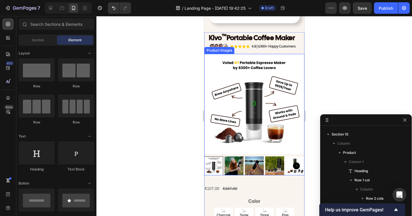
scroll to position [2408, 0]
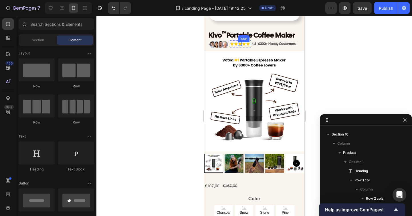
click at [240, 39] on div "Icon" at bounding box center [243, 39] width 9 height 0
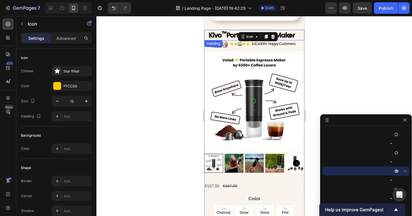
click at [231, 35] on strong "Kivo ™ Portable Coffee Maker" at bounding box center [252, 35] width 86 height 9
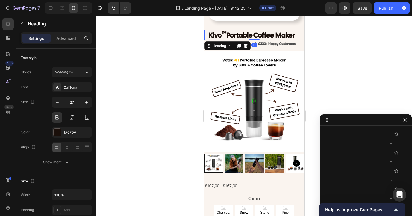
scroll to position [2278, 0]
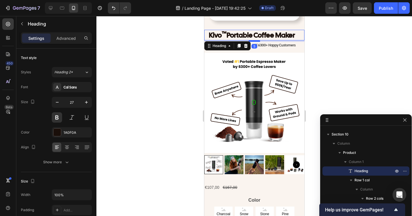
click at [250, 41] on div at bounding box center [253, 41] width 11 height 2
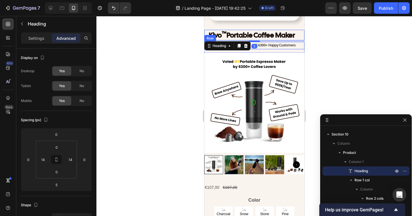
click at [320, 54] on div at bounding box center [254, 116] width 316 height 200
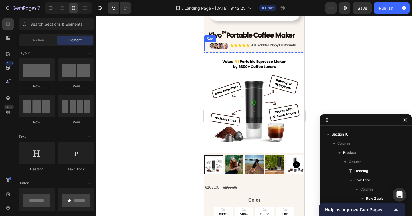
click at [323, 54] on div at bounding box center [254, 116] width 316 height 200
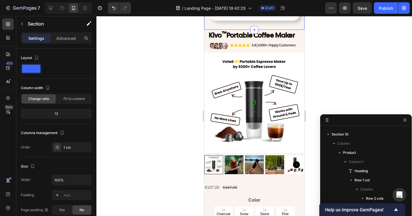
scroll to position [2104, 0]
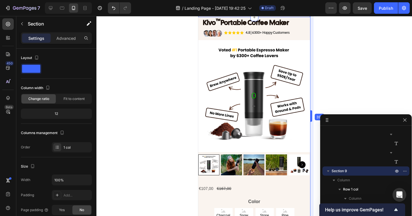
drag, startPoint x: 100, startPoint y: 26, endPoint x: 313, endPoint y: 43, distance: 213.9
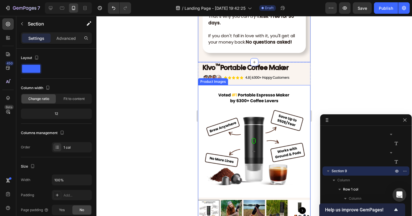
scroll to position [2374, 0]
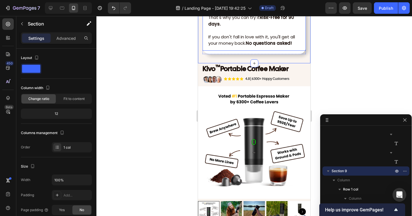
click at [332, 60] on div at bounding box center [254, 116] width 316 height 200
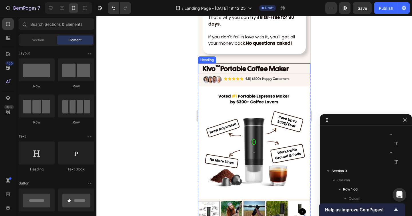
click at [244, 73] on strong "Kivo ™ Portable Coffee Maker" at bounding box center [246, 68] width 86 height 9
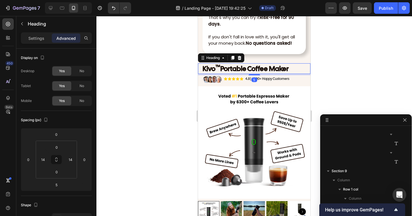
scroll to position [2278, 0]
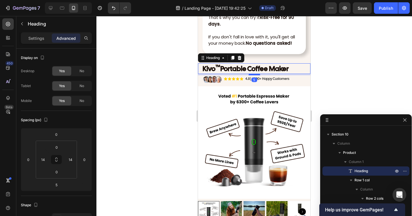
click at [257, 74] on div at bounding box center [254, 75] width 11 height 2
click at [316, 83] on div at bounding box center [254, 116] width 316 height 200
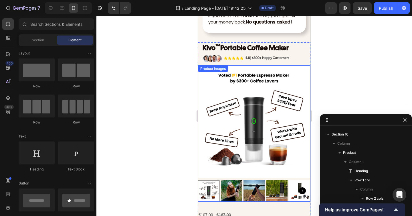
scroll to position [2371, 0]
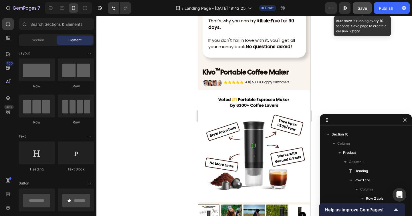
click at [358, 8] on button "Save" at bounding box center [362, 7] width 19 height 11
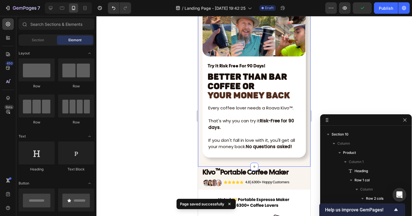
scroll to position [2269, 0]
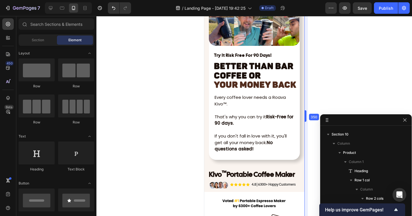
drag, startPoint x: 312, startPoint y: 115, endPoint x: 299, endPoint y: 116, distance: 12.3
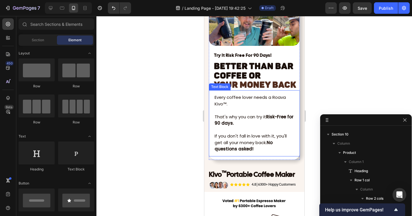
click at [293, 116] on strong "Risk-Free for 90 days." at bounding box center [253, 120] width 79 height 13
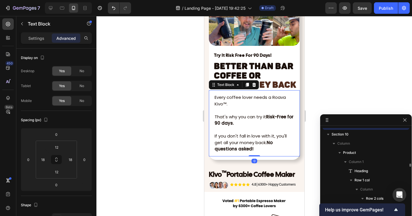
scroll to position [2233, 0]
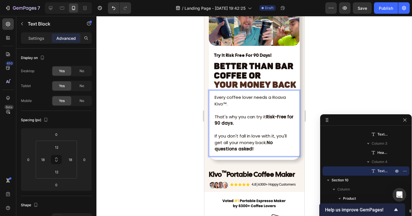
click at [290, 118] on strong "Risk-Free for 90 days." at bounding box center [253, 120] width 79 height 13
click at [288, 118] on strong "Risk-Free for 90 days." at bounding box center [253, 120] width 79 height 13
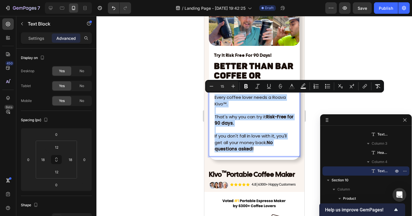
drag, startPoint x: 215, startPoint y: 98, endPoint x: 252, endPoint y: 147, distance: 62.1
click at [252, 147] on div "Every coffee lover needs a Roava Kivo™. That's why you can try it Risk-Free for…" at bounding box center [254, 123] width 81 height 59
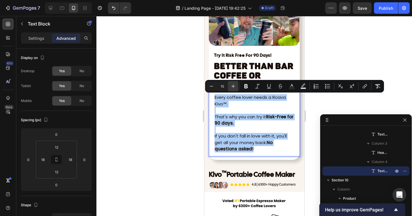
click at [235, 86] on icon "Editor contextual toolbar" at bounding box center [233, 86] width 6 height 6
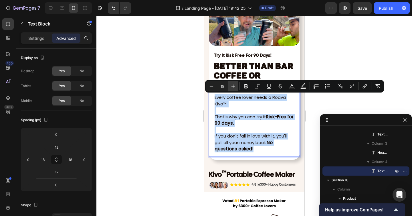
type input "16"
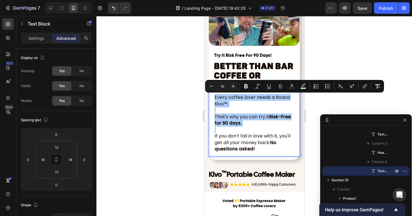
click at [311, 108] on div at bounding box center [254, 116] width 316 height 200
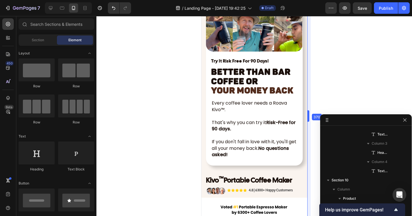
drag, startPoint x: 304, startPoint y: 115, endPoint x: 310, endPoint y: 115, distance: 6.0
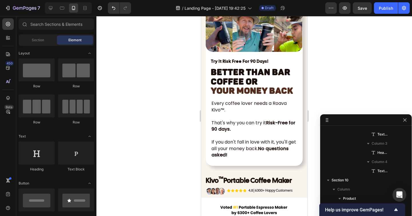
click at [311, 115] on div at bounding box center [254, 116] width 316 height 200
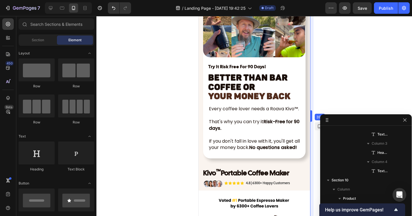
drag, startPoint x: 308, startPoint y: 113, endPoint x: 314, endPoint y: 113, distance: 6.3
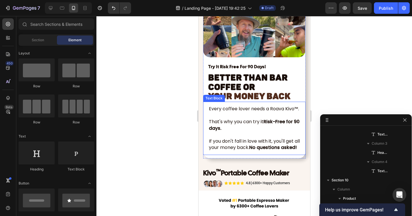
click at [271, 128] on p "That's why you can try it Risk-Free for 90 days." at bounding box center [254, 124] width 91 height 13
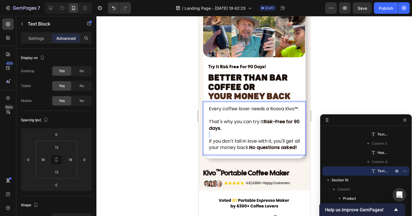
click at [243, 131] on p "That's why you can try it Risk-Free for 90 days." at bounding box center [254, 124] width 91 height 13
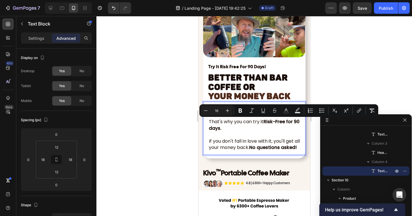
click at [236, 140] on span "If you don't fall in love with it, you'll get all your money back. No questions…" at bounding box center [254, 144] width 91 height 13
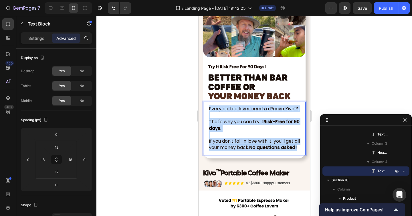
drag, startPoint x: 231, startPoint y: 153, endPoint x: 201, endPoint y: 99, distance: 61.5
click at [201, 99] on div "Image Try It Risk Free For 90 Days! Text Block Better Than Bar Coffee or YOUR M…" at bounding box center [254, 56] width 112 height 212
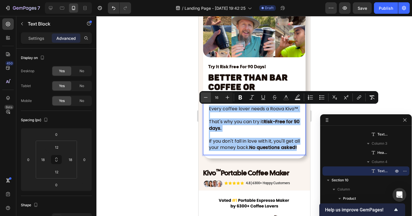
click at [209, 100] on button "Minus" at bounding box center [206, 97] width 10 height 10
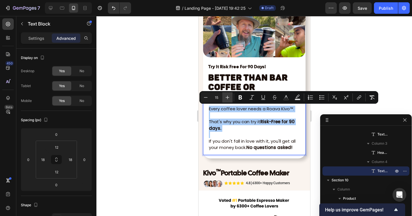
click at [226, 99] on icon "Editor contextual toolbar" at bounding box center [228, 97] width 6 height 6
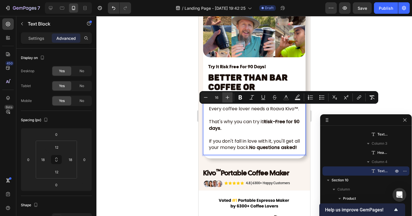
click at [226, 99] on icon "Editor contextual toolbar" at bounding box center [228, 97] width 6 height 6
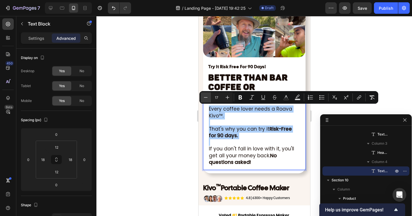
click at [201, 98] on button "Minus" at bounding box center [206, 97] width 10 height 10
type input "16"
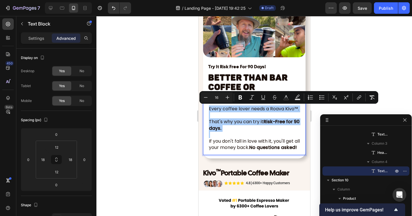
click at [178, 117] on div at bounding box center [254, 116] width 316 height 200
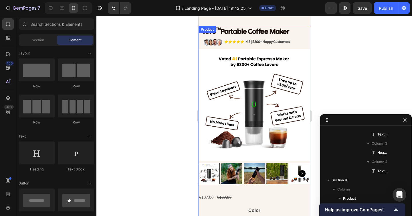
scroll to position [2382, 0]
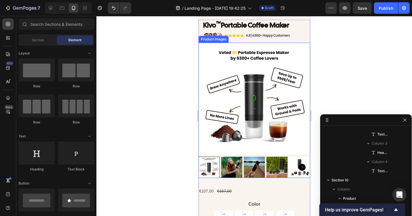
click at [246, 140] on img at bounding box center [254, 99] width 112 height 112
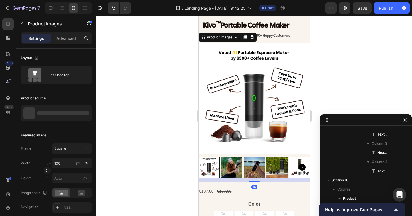
scroll to position [2480, 0]
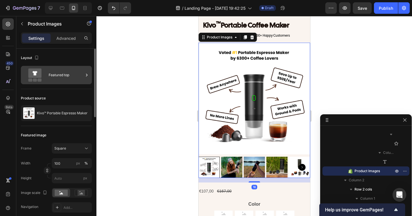
click at [55, 75] on div "Featured top" at bounding box center [66, 74] width 35 height 13
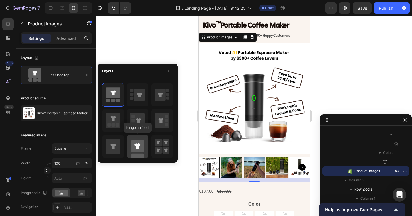
click at [137, 147] on icon at bounding box center [137, 146] width 6 height 6
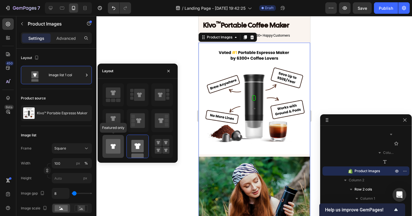
click at [116, 147] on icon at bounding box center [113, 146] width 15 height 15
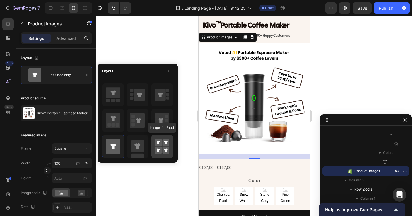
click at [163, 142] on rect at bounding box center [165, 142] width 7 height 7
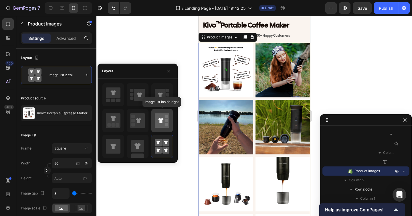
click at [158, 117] on icon at bounding box center [162, 120] width 15 height 15
type input "100"
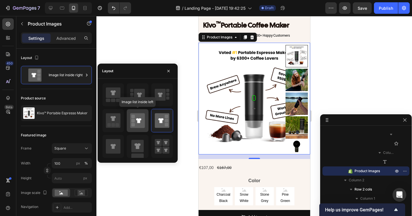
click at [141, 120] on icon at bounding box center [137, 120] width 15 height 15
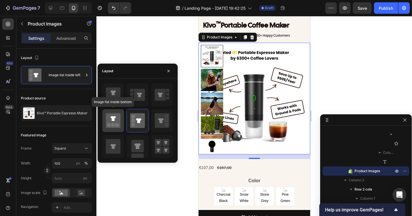
click at [118, 123] on rect at bounding box center [117, 124] width 3 height 3
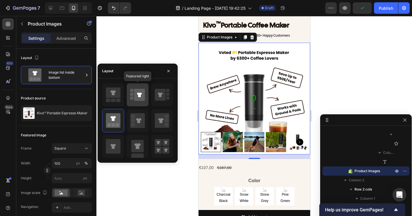
click at [139, 95] on icon at bounding box center [139, 94] width 5 height 5
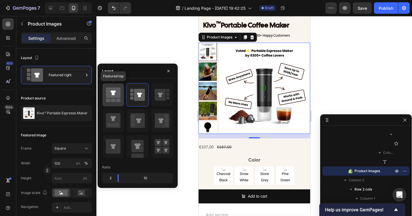
click at [116, 98] on icon at bounding box center [113, 95] width 15 height 16
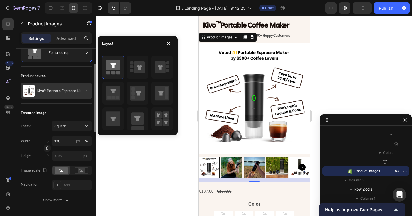
scroll to position [27, 0]
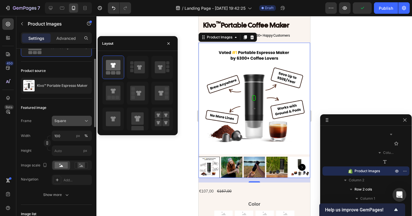
click at [70, 118] on div "Square" at bounding box center [68, 120] width 28 height 5
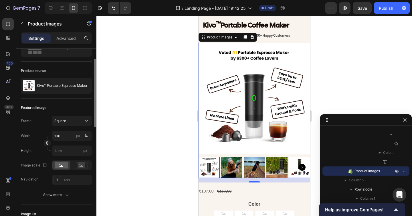
click at [32, 165] on div "Image scale" at bounding box center [34, 165] width 27 height 8
click at [53, 195] on div "Show more" at bounding box center [56, 195] width 27 height 6
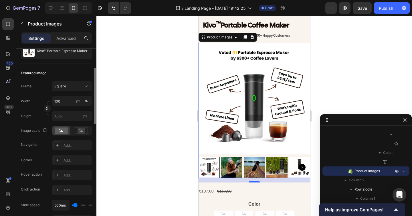
scroll to position [62, 0]
click at [67, 163] on div "Add..." at bounding box center [72, 160] width 40 height 10
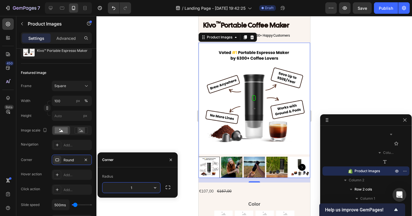
type input "18"
click at [168, 129] on div at bounding box center [254, 116] width 316 height 200
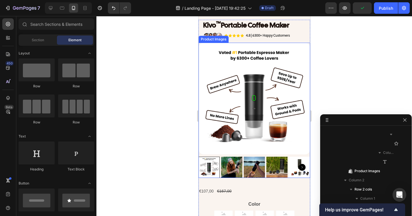
click at [231, 151] on img at bounding box center [254, 99] width 112 height 112
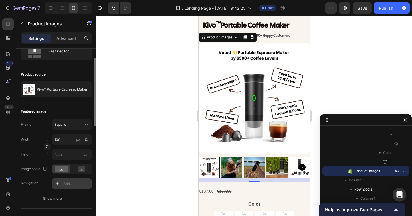
scroll to position [27, 0]
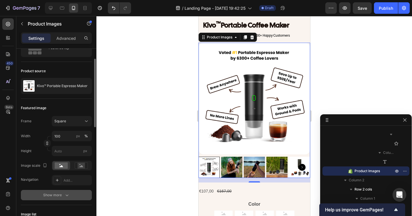
click at [63, 195] on div "Show more" at bounding box center [56, 195] width 27 height 6
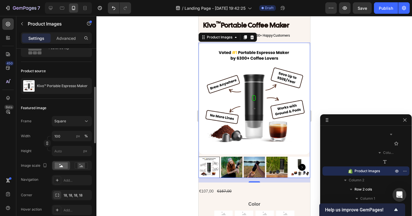
scroll to position [74, 0]
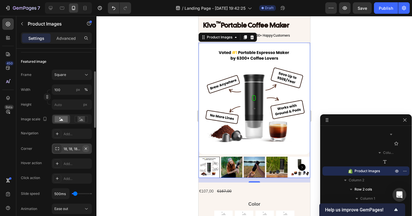
click at [86, 147] on icon "button" at bounding box center [86, 148] width 5 height 5
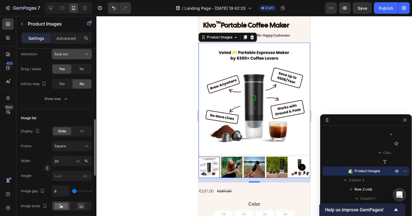
scroll to position [239, 0]
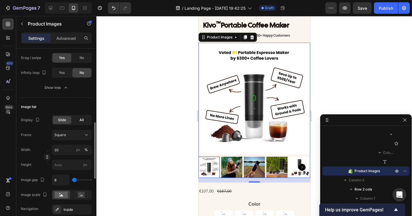
click at [81, 121] on span "All" at bounding box center [82, 119] width 4 height 5
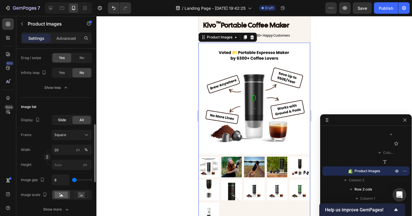
click at [65, 123] on div "Slide" at bounding box center [62, 120] width 18 height 8
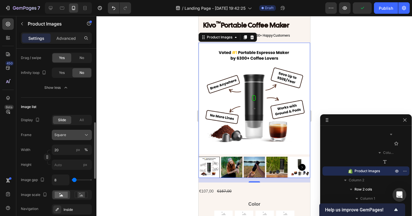
click at [66, 134] on div "Square" at bounding box center [68, 134] width 28 height 5
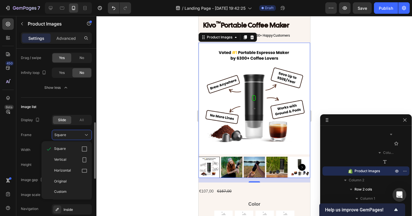
click at [48, 136] on div "Frame Square Square Vertical Horizontal Original Custom" at bounding box center [56, 135] width 71 height 10
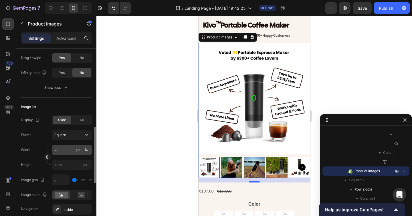
scroll to position [262, 0]
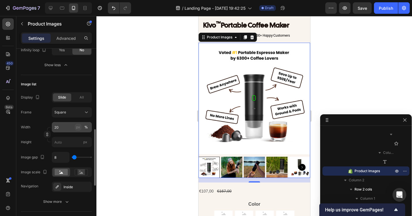
click at [80, 127] on div "px" at bounding box center [78, 126] width 4 height 5
type input "20"
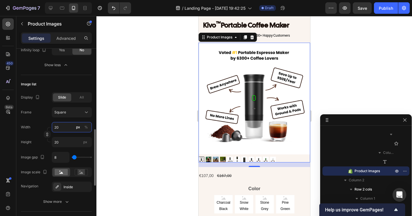
type input "2"
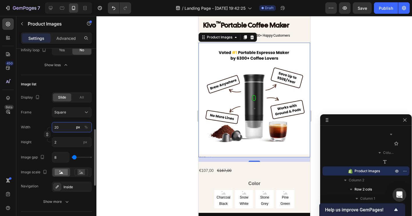
type input "2"
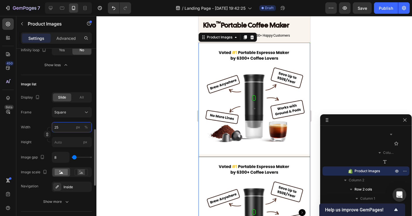
type input "25 '"
type input "25"
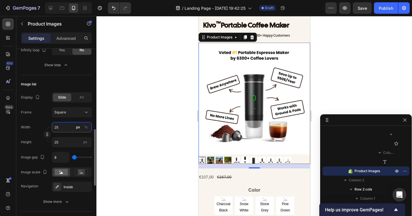
type input "2"
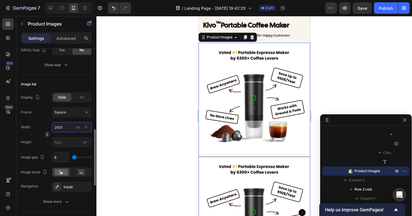
type input "25055"
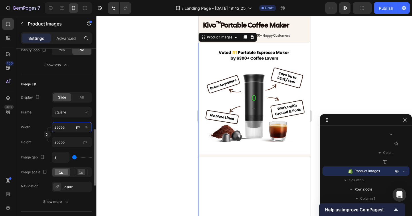
click at [58, 129] on input "25055" at bounding box center [72, 127] width 40 height 10
type input "5"
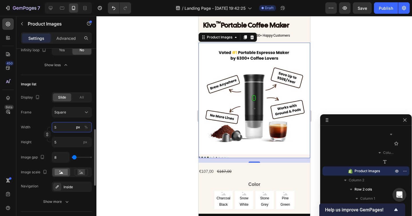
type input "50"
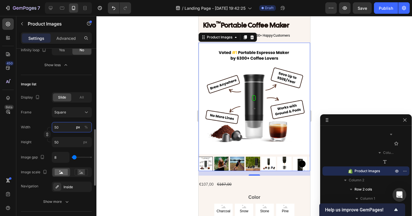
type input "5"
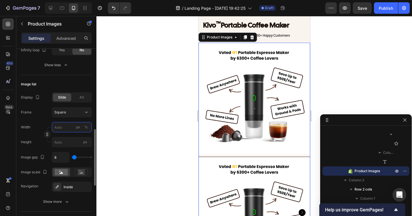
type input "5"
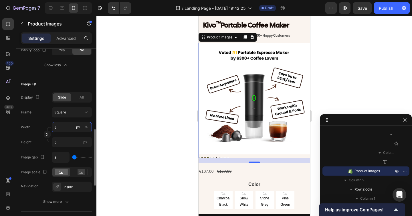
type input "57"
type input "570"
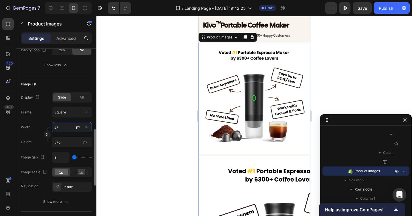
type input "5"
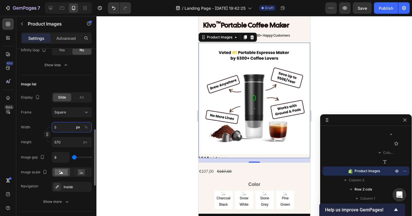
type input "5"
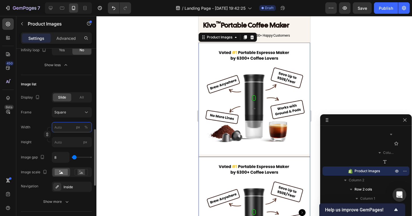
type input "7"
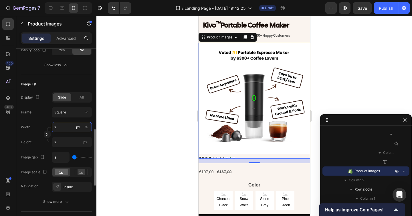
type input "70"
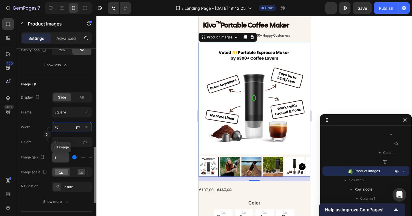
scroll to position [283, 0]
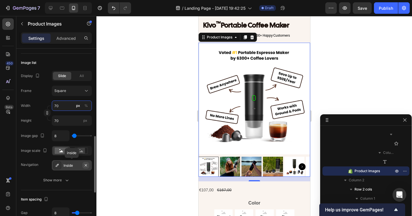
type input "70"
click at [87, 165] on icon "button" at bounding box center [86, 165] width 5 height 5
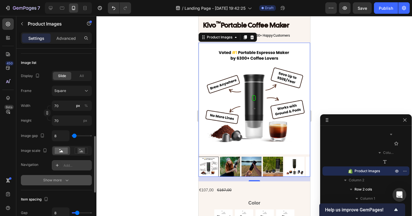
click at [64, 179] on icon "button" at bounding box center [67, 180] width 6 height 6
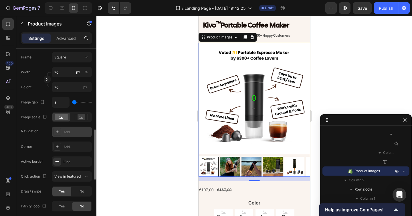
scroll to position [317, 0]
click at [71, 161] on div "Line" at bounding box center [72, 161] width 17 height 5
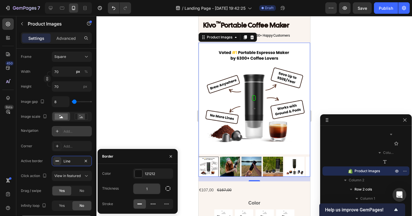
click at [152, 192] on input "1" at bounding box center [146, 188] width 27 height 10
type input "1.5"
click at [168, 189] on icon "button" at bounding box center [168, 188] width 6 height 6
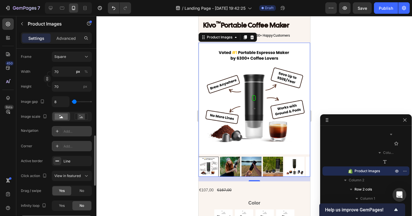
click at [68, 145] on div "Add..." at bounding box center [77, 146] width 27 height 5
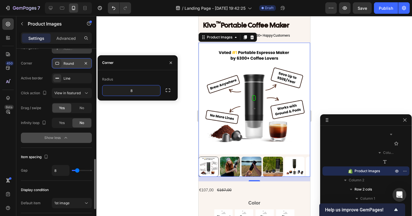
scroll to position [401, 0]
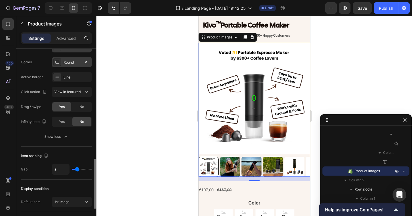
type input "0"
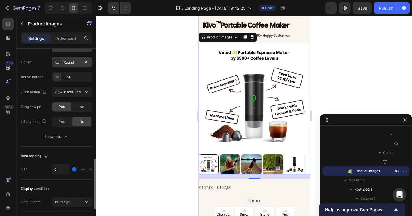
drag, startPoint x: 77, startPoint y: 169, endPoint x: 70, endPoint y: 169, distance: 7.4
type input "0"
click at [72, 169] on input "range" at bounding box center [82, 169] width 20 height 1
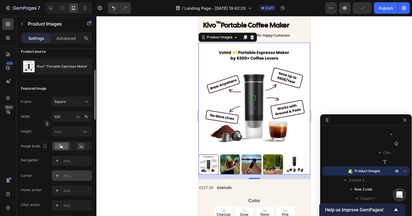
scroll to position [54, 0]
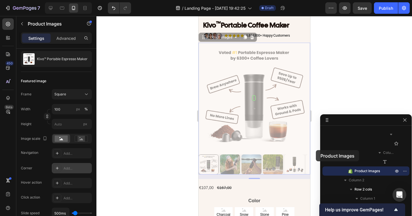
click at [316, 150] on div at bounding box center [254, 116] width 316 height 200
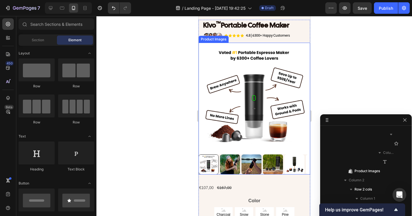
click at [248, 109] on img at bounding box center [254, 99] width 112 height 112
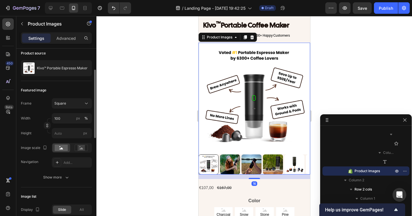
scroll to position [50, 0]
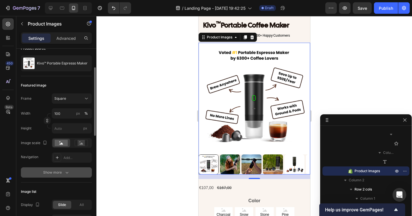
click at [62, 168] on button "Show more" at bounding box center [56, 172] width 71 height 10
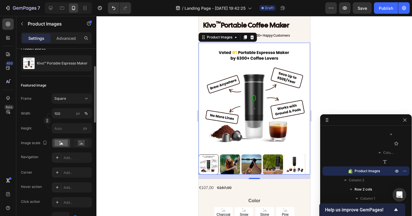
scroll to position [72, 0]
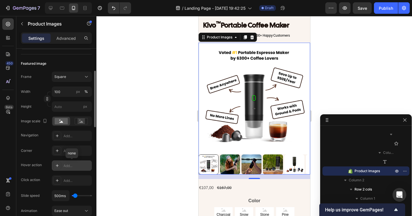
click at [63, 166] on div "Add..." at bounding box center [72, 165] width 40 height 10
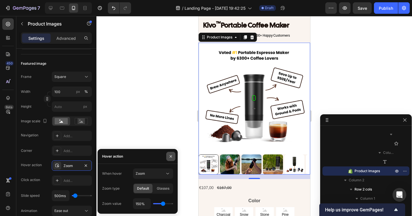
click at [173, 154] on icon "button" at bounding box center [171, 156] width 5 height 5
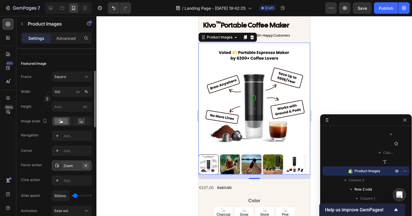
click at [87, 166] on icon "button" at bounding box center [86, 165] width 5 height 5
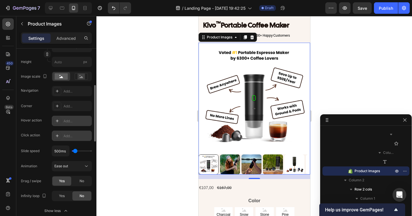
scroll to position [117, 0]
click at [76, 94] on div "Add..." at bounding box center [72, 90] width 40 height 10
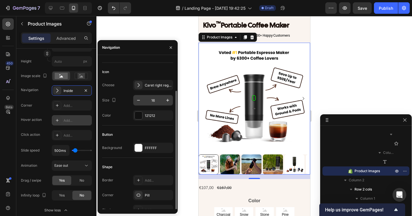
scroll to position [30, 0]
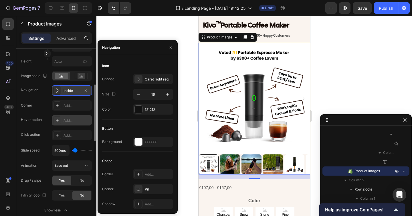
click at [84, 88] on icon "button" at bounding box center [86, 90] width 5 height 5
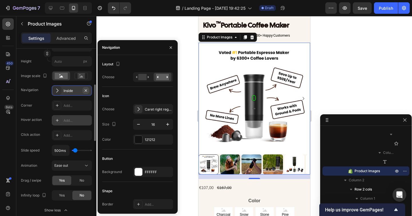
click at [87, 90] on icon "button" at bounding box center [86, 90] width 5 height 5
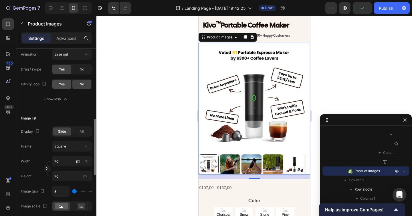
scroll to position [228, 0]
type input "0"
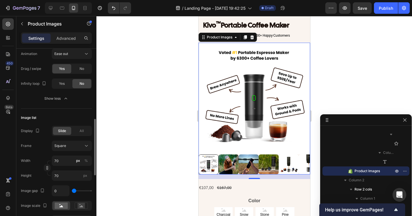
type input "25"
type input "68"
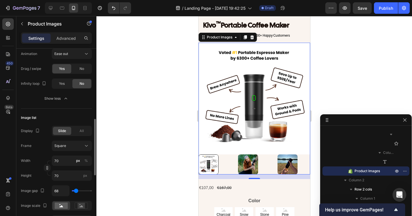
type input "49"
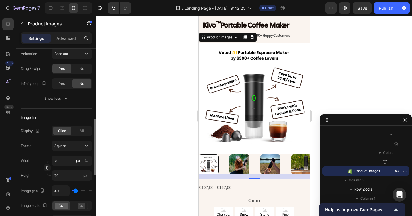
type input "38"
type input "30"
type input "25"
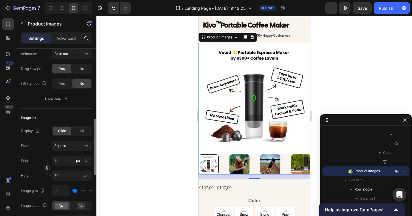
type input "25"
type input "23"
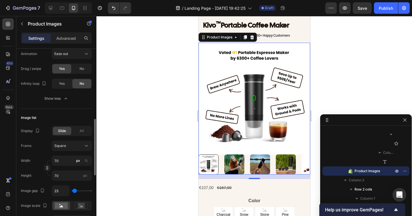
type input "20"
type input "15"
type input "13"
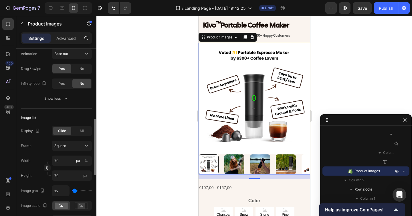
type input "13"
type input "9"
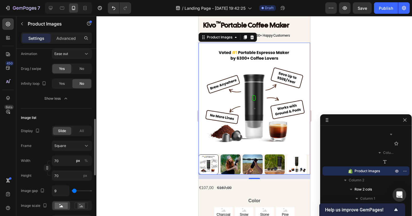
type input "7"
type input "5"
type input "2"
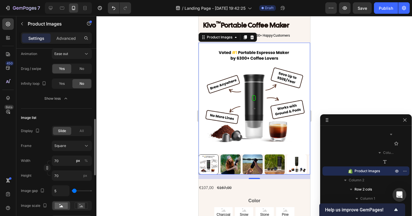
type input "2"
type input "0"
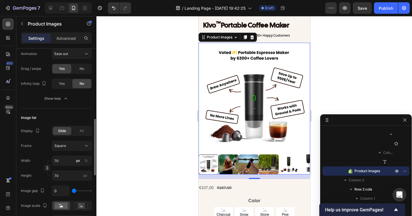
type input "0"
click at [74, 190] on input "range" at bounding box center [82, 190] width 20 height 1
click at [66, 190] on input "0" at bounding box center [60, 190] width 17 height 10
type input "1"
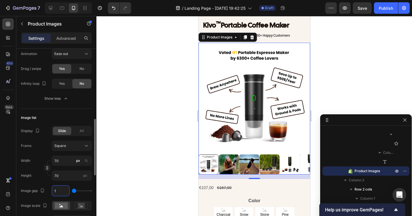
click at [66, 190] on input "1" at bounding box center [60, 190] width 17 height 10
type input "2"
click at [66, 190] on input "2" at bounding box center [60, 190] width 17 height 10
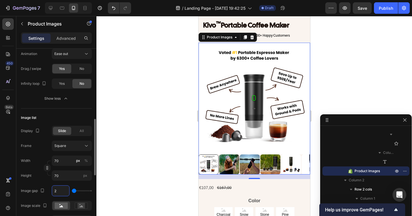
click at [66, 190] on input "2" at bounding box center [60, 190] width 17 height 10
type input "3"
click at [66, 190] on input "3" at bounding box center [60, 190] width 17 height 10
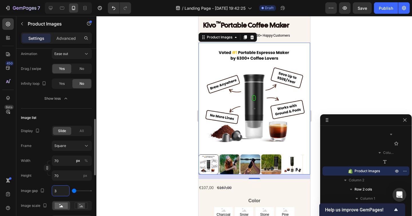
type input "4"
click at [143, 192] on div at bounding box center [254, 116] width 316 height 200
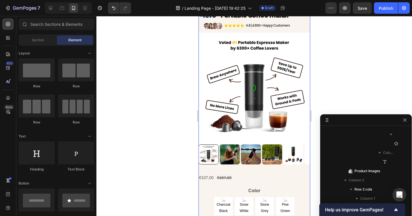
scroll to position [2393, 0]
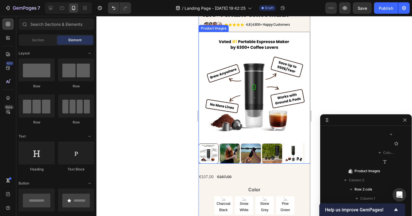
click at [237, 143] on img at bounding box center [254, 88] width 112 height 112
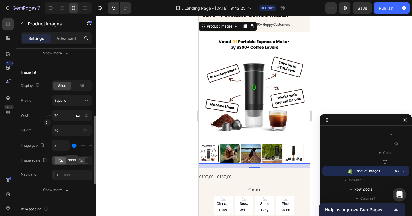
scroll to position [181, 0]
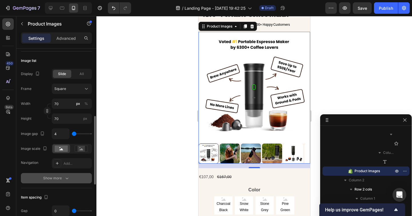
click at [55, 177] on div "Show more" at bounding box center [56, 178] width 27 height 6
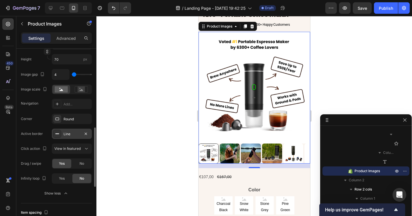
scroll to position [241, 0]
click at [220, 160] on img at bounding box center [229, 153] width 20 height 20
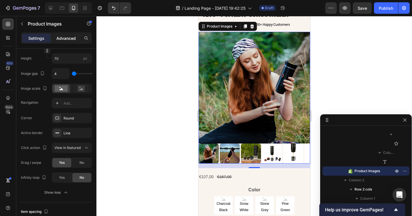
click at [65, 39] on p "Advanced" at bounding box center [65, 38] width 19 height 6
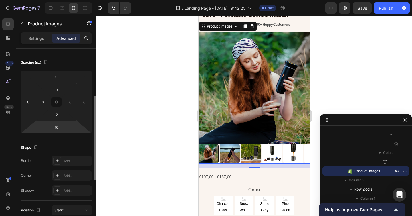
scroll to position [53, 0]
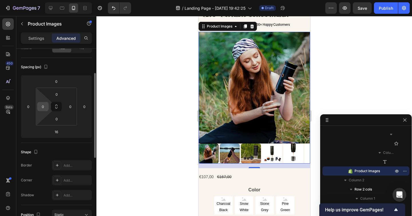
click at [43, 110] on input "0" at bounding box center [43, 106] width 9 height 9
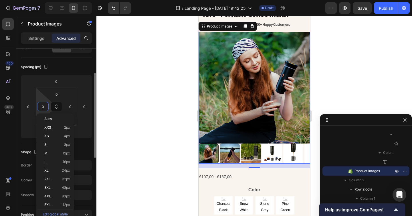
type input "5"
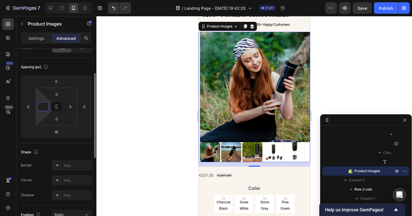
type input "0"
click at [51, 145] on div "Shape Border Add... Corner Add... Shadow Add..." at bounding box center [56, 174] width 71 height 62
click at [55, 140] on div "Spacing (px) 0 0 16 0 0 0 0 0" at bounding box center [56, 100] width 71 height 85
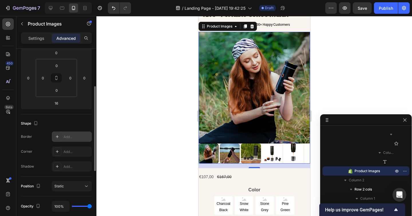
scroll to position [82, 0]
click at [42, 37] on p "Settings" at bounding box center [36, 38] width 16 height 6
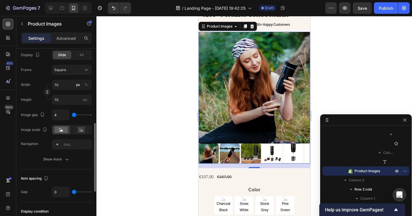
scroll to position [188, 0]
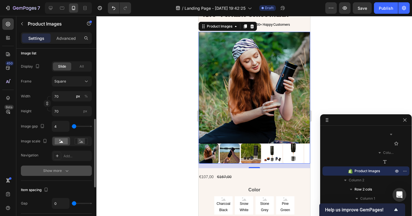
click at [64, 173] on icon "button" at bounding box center [67, 171] width 6 height 6
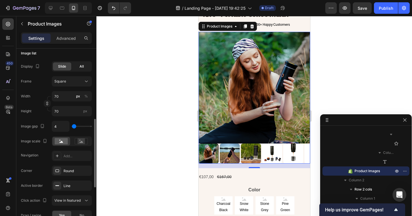
click at [77, 68] on div "All" at bounding box center [81, 66] width 18 height 8
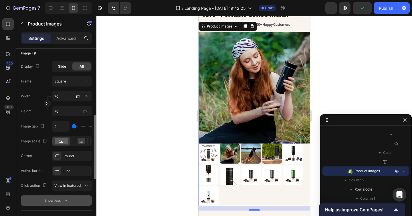
click at [66, 69] on span "Slide" at bounding box center [62, 66] width 8 height 5
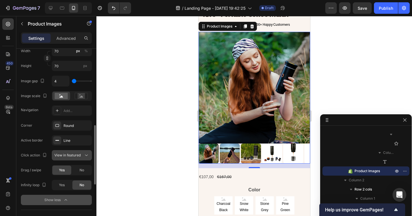
scroll to position [241, 0]
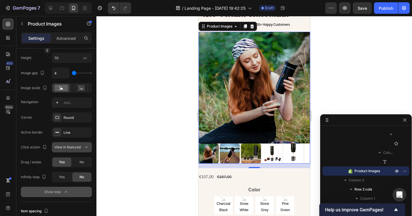
click at [72, 147] on span "View in featured" at bounding box center [67, 147] width 26 height 4
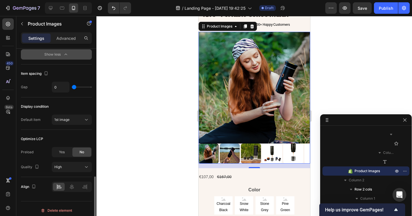
scroll to position [382, 0]
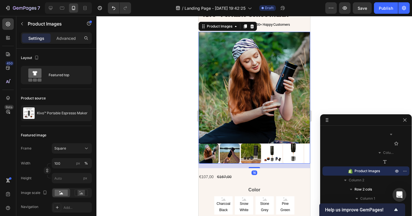
click at [201, 97] on img at bounding box center [254, 88] width 112 height 112
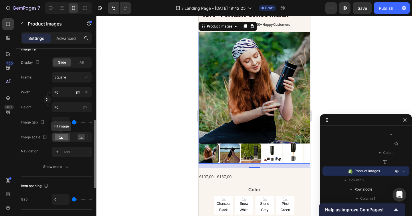
scroll to position [191, 0]
click at [60, 169] on div "Show more" at bounding box center [56, 167] width 27 height 6
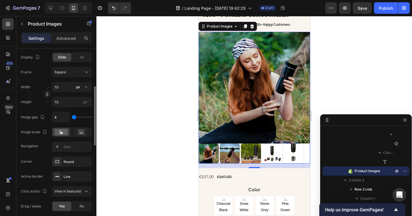
scroll to position [199, 0]
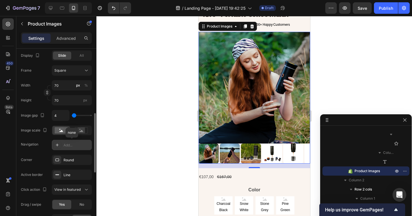
click at [65, 142] on div "Add..." at bounding box center [72, 145] width 40 height 10
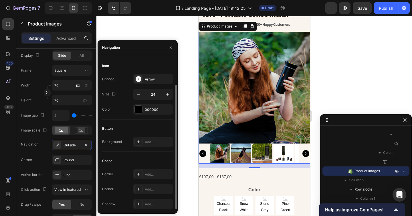
scroll to position [0, 0]
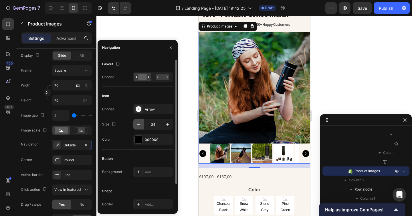
click at [141, 121] on button "button" at bounding box center [138, 124] width 10 height 10
type input "22"
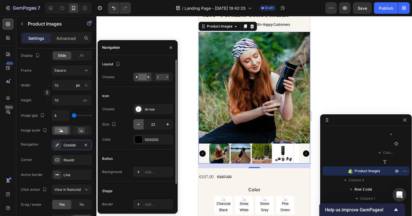
click at [140, 122] on icon "button" at bounding box center [139, 124] width 6 height 6
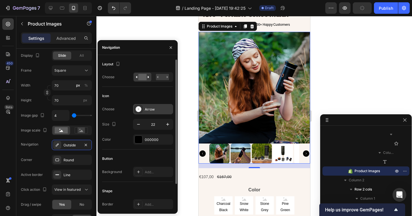
click at [139, 110] on icon at bounding box center [139, 109] width 6 height 6
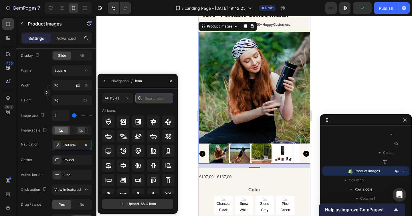
click at [148, 94] on input "text" at bounding box center [154, 98] width 38 height 10
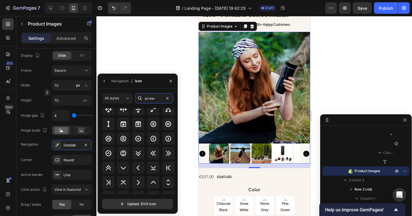
scroll to position [247, 0]
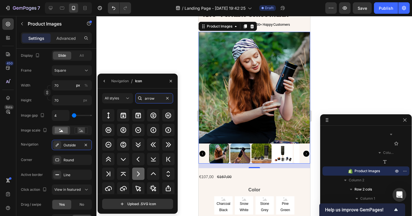
type input "arrow"
click at [138, 171] on icon at bounding box center [138, 173] width 7 height 7
click at [133, 63] on div at bounding box center [254, 116] width 316 height 200
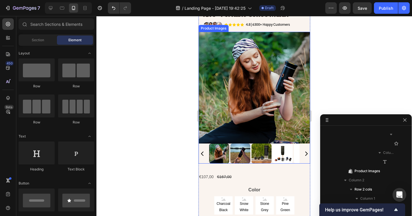
click at [206, 161] on div at bounding box center [254, 153] width 112 height 20
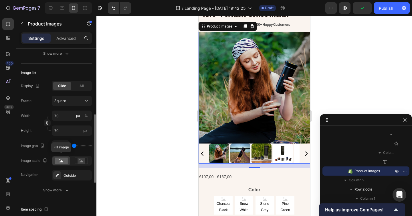
scroll to position [171, 0]
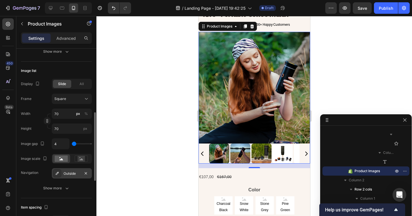
click at [73, 173] on div "Outside" at bounding box center [72, 173] width 17 height 5
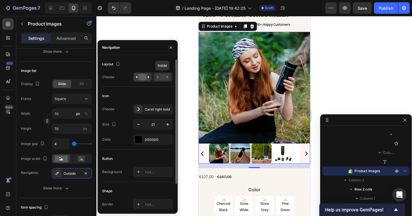
click at [157, 76] on rect at bounding box center [162, 77] width 13 height 6
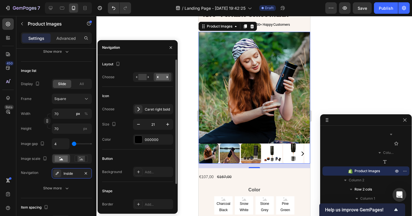
click at [144, 71] on div "Layout Choose" at bounding box center [137, 73] width 71 height 27
click at [144, 74] on rect at bounding box center [142, 77] width 8 height 6
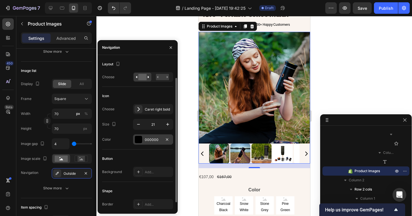
scroll to position [30, 0]
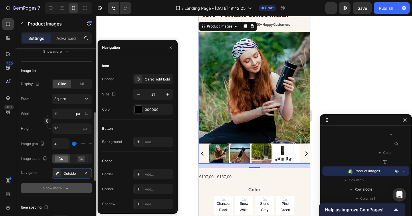
click at [60, 186] on div "Show more" at bounding box center [56, 188] width 27 height 6
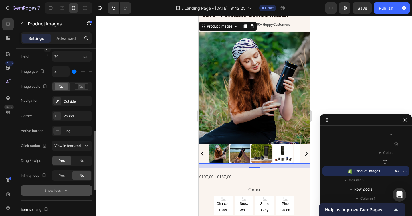
scroll to position [246, 0]
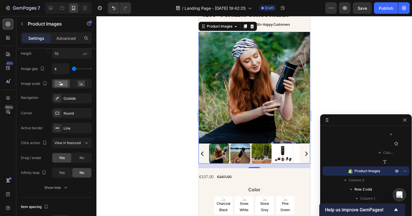
click at [201, 157] on icon "Carousel Back Arrow" at bounding box center [202, 154] width 6 height 6
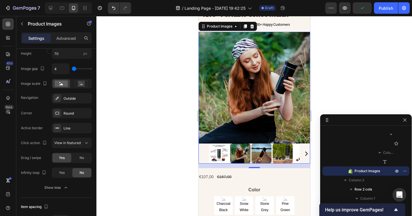
click at [201, 162] on div at bounding box center [254, 153] width 112 height 20
click at [86, 98] on icon "button" at bounding box center [86, 98] width 2 height 2
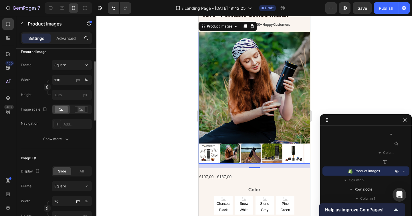
scroll to position [72, 0]
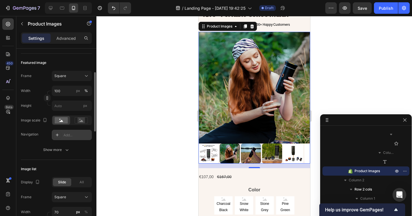
click at [73, 133] on div "Add..." at bounding box center [77, 134] width 27 height 5
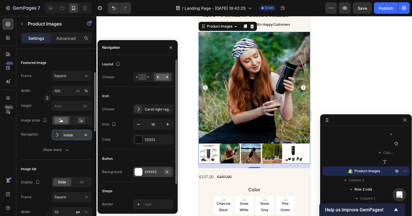
click at [168, 171] on icon "button" at bounding box center [167, 171] width 5 height 5
click at [167, 125] on icon "button" at bounding box center [168, 124] width 6 height 6
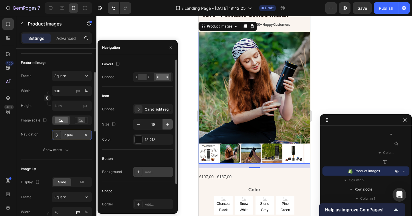
click at [167, 125] on icon "button" at bounding box center [168, 124] width 6 height 6
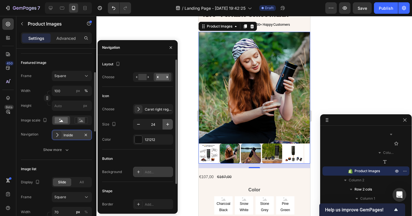
click at [167, 125] on icon "button" at bounding box center [168, 124] width 6 height 6
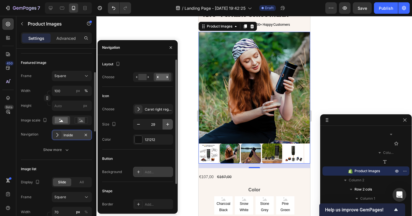
click at [167, 125] on icon "button" at bounding box center [168, 124] width 6 height 6
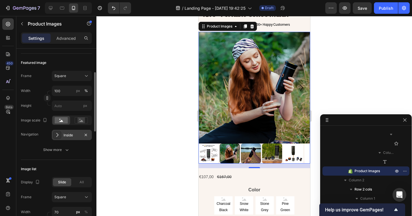
click at [208, 92] on icon "Carousel Back Arrow" at bounding box center [207, 87] width 9 height 9
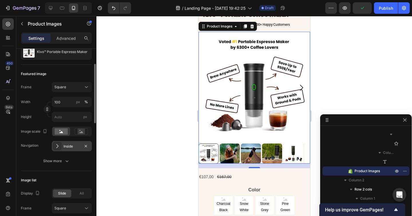
scroll to position [50, 0]
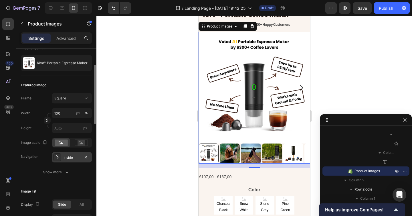
click at [66, 157] on div "Inside" at bounding box center [72, 157] width 17 height 5
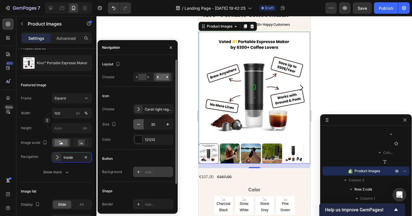
click at [139, 124] on icon "button" at bounding box center [139, 124] width 6 height 6
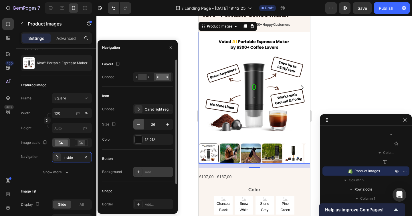
click at [139, 124] on icon "button" at bounding box center [139, 124] width 6 height 6
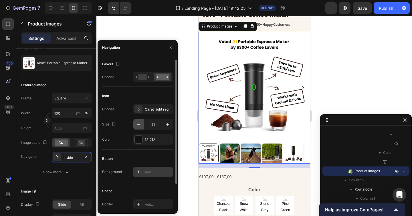
click at [139, 124] on icon "button" at bounding box center [139, 124] width 6 height 6
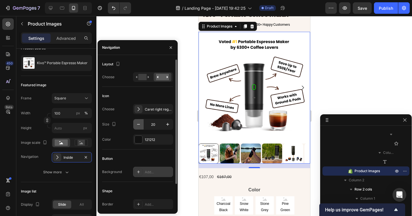
click at [139, 124] on icon "button" at bounding box center [139, 124] width 6 height 6
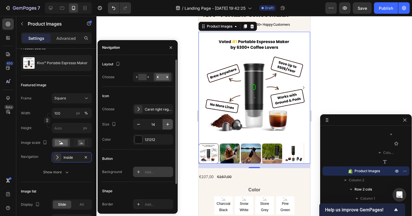
click at [166, 123] on icon "button" at bounding box center [168, 124] width 6 height 6
type input "15"
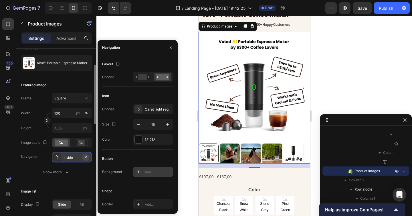
click at [85, 155] on icon "button" at bounding box center [86, 157] width 5 height 5
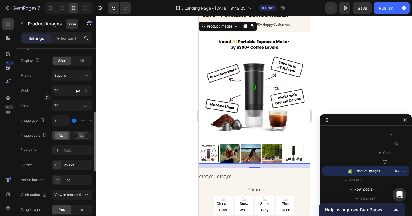
scroll to position [219, 0]
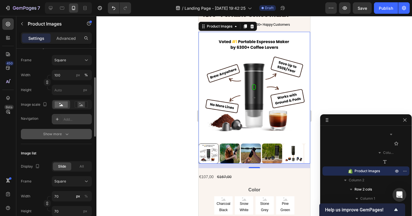
click at [59, 130] on button "Show more" at bounding box center [56, 134] width 71 height 10
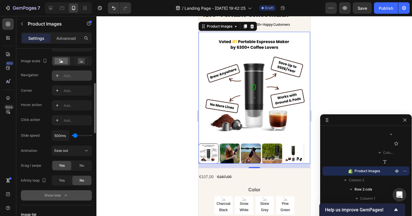
scroll to position [132, 0]
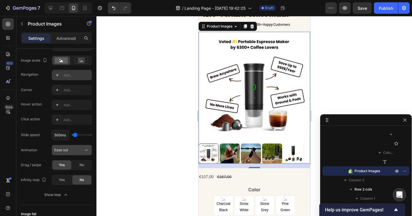
click at [69, 146] on button "Ease out" at bounding box center [72, 150] width 40 height 10
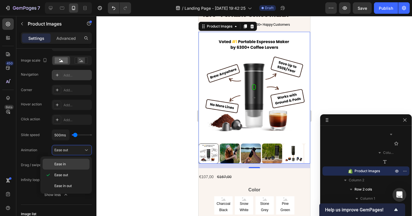
click at [63, 163] on span "Ease in" at bounding box center [59, 163] width 11 height 5
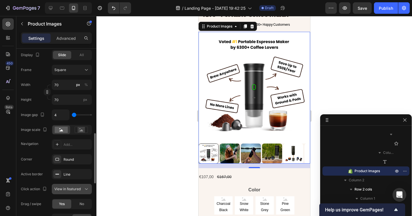
scroll to position [305, 0]
click at [74, 174] on div "Line" at bounding box center [72, 173] width 17 height 5
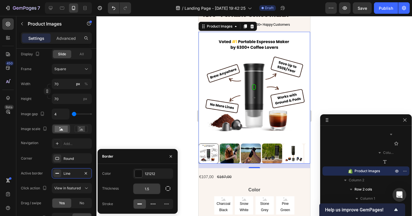
click at [149, 188] on input "1.5" at bounding box center [146, 188] width 27 height 10
type input "2"
click at [166, 129] on div at bounding box center [254, 116] width 316 height 200
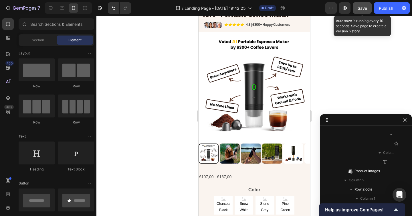
click at [364, 6] on span "Save" at bounding box center [362, 8] width 9 height 5
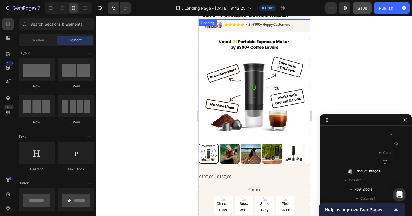
click at [226, 19] on strong "Kivo ™ Portable Coffee Maker" at bounding box center [246, 14] width 86 height 9
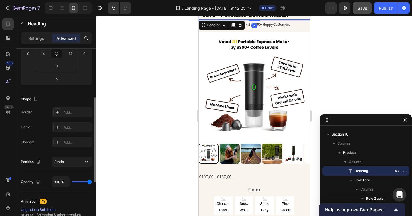
scroll to position [106, 0]
click at [330, 58] on div at bounding box center [254, 116] width 316 height 200
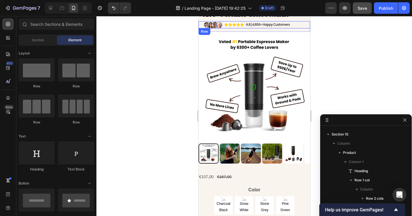
click at [294, 29] on div "Image Icon Icon Icon Icon Icon Icon List 4.8 | 6300+ Happy Customers Text Block…" at bounding box center [254, 24] width 112 height 7
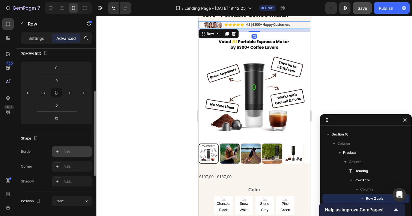
scroll to position [75, 0]
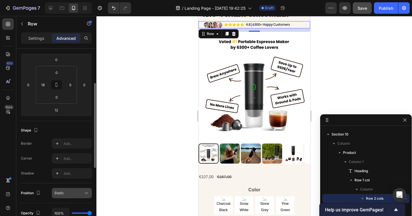
click at [70, 196] on button "Static" at bounding box center [72, 193] width 40 height 10
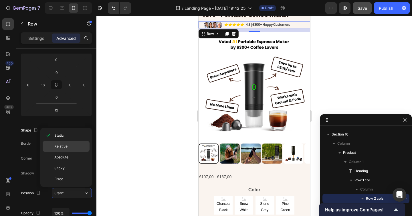
click at [62, 146] on span "Relative" at bounding box center [60, 146] width 13 height 5
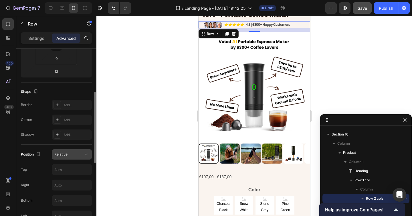
scroll to position [113, 0]
click at [69, 155] on div "Relative" at bounding box center [68, 154] width 29 height 5
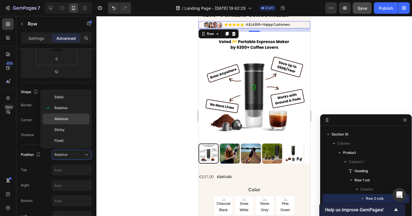
click at [64, 122] on div "Absolute" at bounding box center [66, 118] width 47 height 11
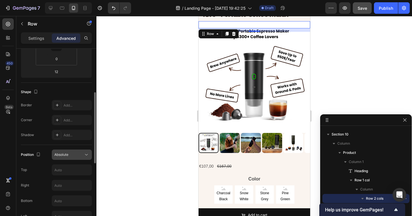
click at [74, 152] on div "Absolute" at bounding box center [68, 154] width 29 height 5
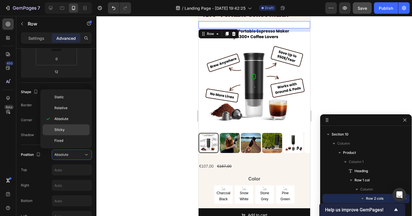
click at [64, 130] on span "Sticky" at bounding box center [59, 129] width 10 height 5
type input "0"
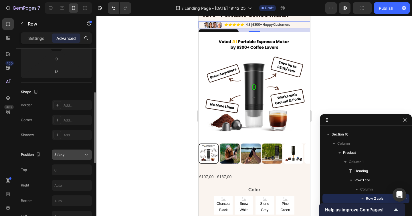
click at [70, 153] on div "Sticky" at bounding box center [68, 154] width 29 height 5
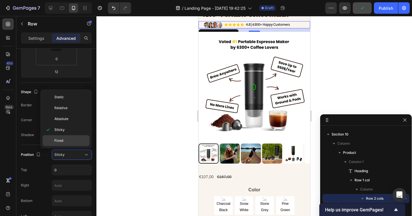
click at [65, 143] on p "Fixed" at bounding box center [70, 140] width 33 height 5
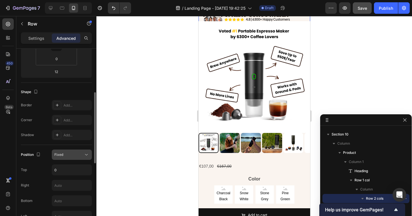
click at [68, 153] on div "Fixed" at bounding box center [68, 154] width 29 height 5
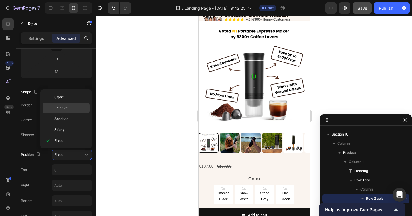
click at [64, 106] on span "Relative" at bounding box center [60, 107] width 13 height 5
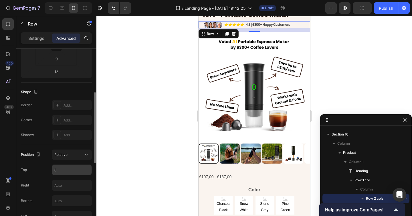
click at [63, 170] on input "0" at bounding box center [71, 170] width 39 height 10
click at [60, 199] on input "text" at bounding box center [71, 200] width 39 height 10
click at [48, 180] on div "Right" at bounding box center [56, 185] width 71 height 11
click at [62, 201] on input "10" at bounding box center [71, 200] width 39 height 10
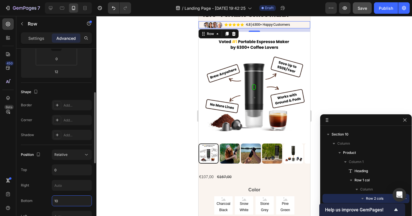
click at [62, 201] on input "10" at bounding box center [71, 200] width 39 height 10
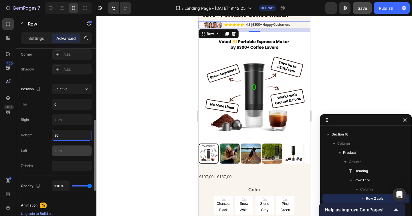
scroll to position [180, 0]
type input "30"
click at [61, 151] on input "text" at bounding box center [71, 149] width 39 height 10
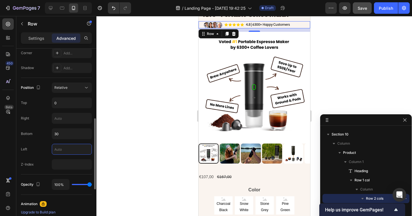
click at [61, 151] on input "text" at bounding box center [71, 149] width 39 height 10
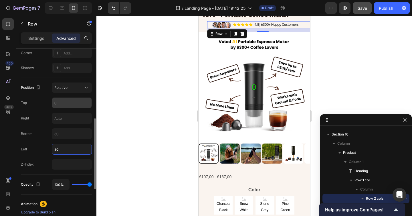
type input "30"
click at [59, 101] on input "0" at bounding box center [71, 103] width 39 height 10
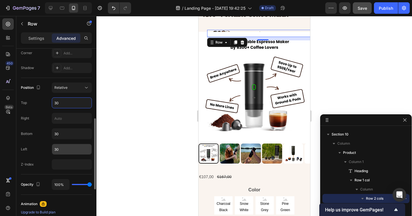
type input "30"
click at [72, 149] on input "30" at bounding box center [71, 149] width 39 height 10
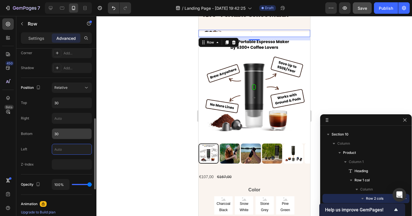
click at [71, 132] on input "30" at bounding box center [71, 133] width 39 height 10
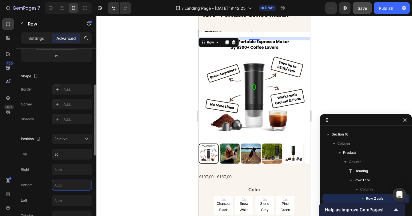
scroll to position [115, 0]
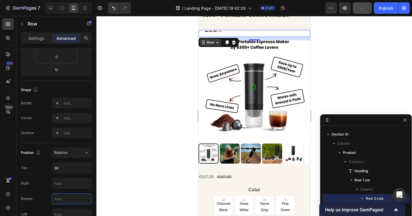
click at [217, 45] on icon at bounding box center [217, 42] width 5 height 5
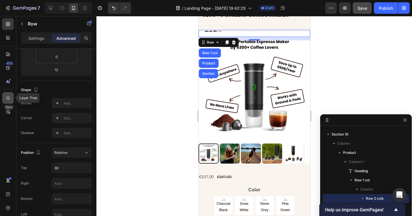
click at [6, 99] on icon at bounding box center [8, 98] width 6 height 6
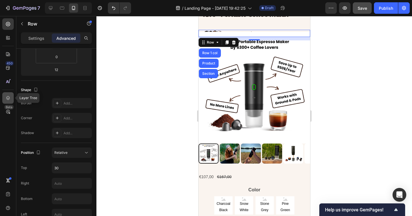
click at [9, 96] on icon at bounding box center [8, 98] width 4 height 4
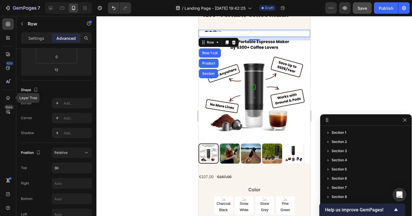
scroll to position [107, 0]
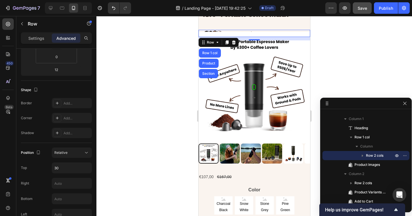
drag, startPoint x: 347, startPoint y: 119, endPoint x: 347, endPoint y: 57, distance: 62.4
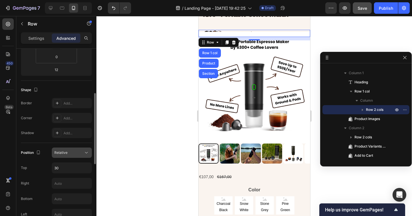
click at [73, 150] on div "Relative" at bounding box center [68, 152] width 29 height 5
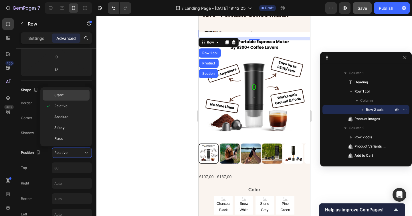
click at [70, 98] on div "Static" at bounding box center [66, 95] width 47 height 11
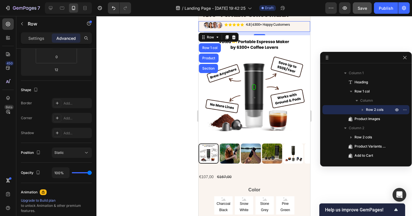
click at [189, 107] on div at bounding box center [254, 116] width 316 height 200
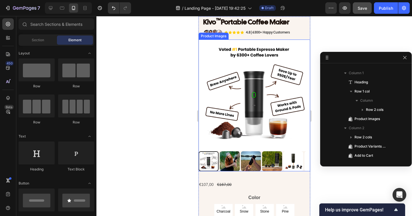
scroll to position [2424, 0]
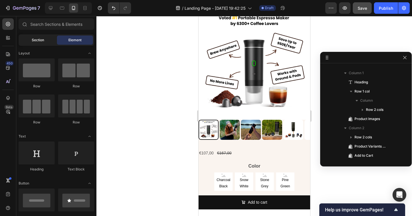
click at [37, 42] on span "Section" at bounding box center [38, 39] width 12 height 5
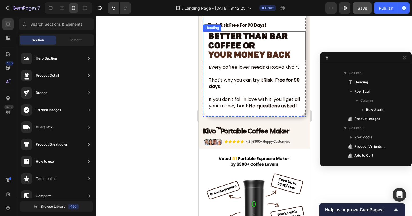
scroll to position [2236, 0]
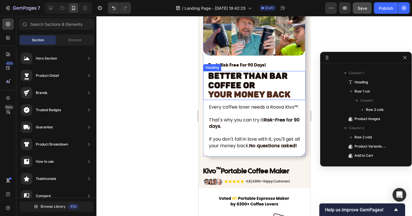
click at [249, 83] on strong "Better Than Bar Coffee or" at bounding box center [248, 80] width 80 height 19
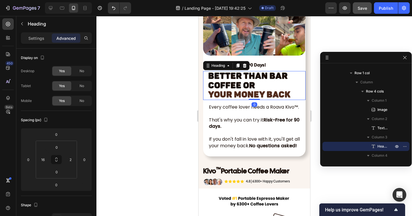
scroll to position [2239, 0]
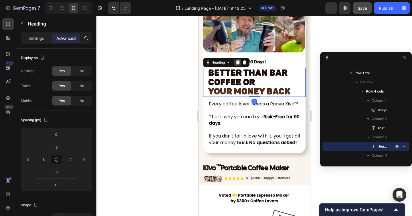
click at [237, 63] on icon at bounding box center [237, 63] width 3 height 4
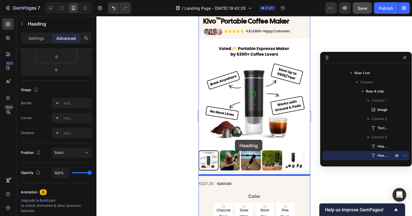
scroll to position [2413, 0]
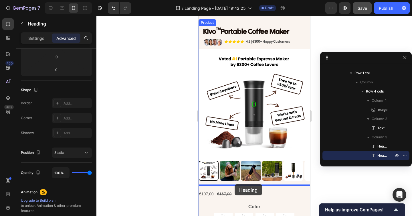
drag, startPoint x: 207, startPoint y: 23, endPoint x: 234, endPoint y: 184, distance: 163.6
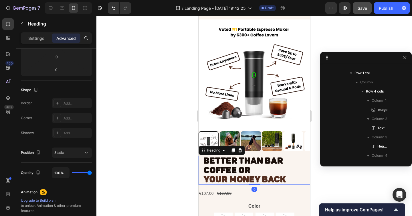
scroll to position [2427, 0]
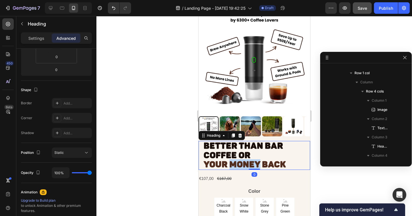
click at [236, 163] on strong "YOUR MONEY BACK" at bounding box center [244, 164] width 82 height 10
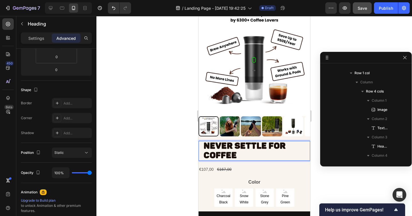
click at [250, 148] on strong "NEVER SETTLE FOR COFFEE" at bounding box center [244, 150] width 82 height 19
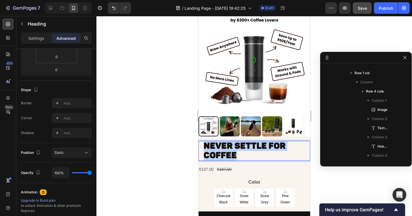
click at [250, 148] on strong "NEVER SETTLE FOR COFFEE" at bounding box center [244, 150] width 82 height 19
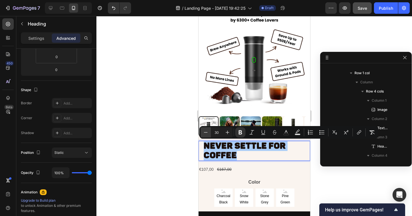
click at [205, 132] on icon "Editor contextual toolbar" at bounding box center [206, 132] width 6 height 6
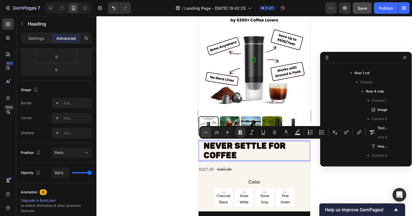
click at [205, 132] on icon "Editor contextual toolbar" at bounding box center [206, 132] width 6 height 6
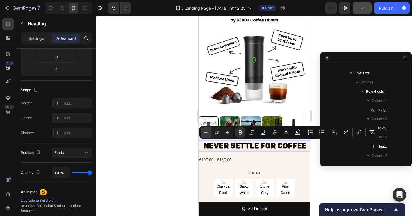
click at [205, 132] on icon "Editor contextual toolbar" at bounding box center [206, 132] width 6 height 6
type input "24"
click at [184, 145] on div at bounding box center [254, 116] width 316 height 200
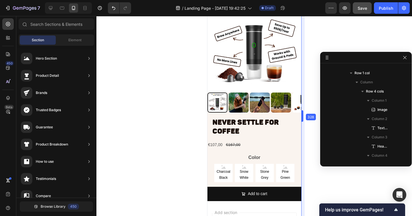
scroll to position [2437, 0]
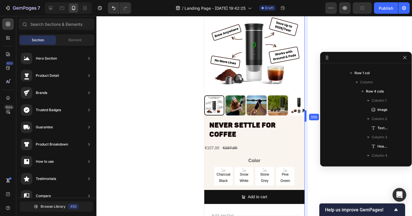
drag, startPoint x: 311, startPoint y: 116, endPoint x: 300, endPoint y: 117, distance: 11.5
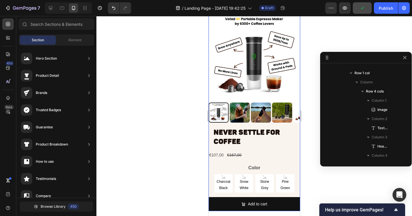
click at [257, 138] on p "⁠⁠⁠⁠⁠⁠⁠ NEVER SETTLE FOR COFFEE" at bounding box center [255, 137] width 85 height 18
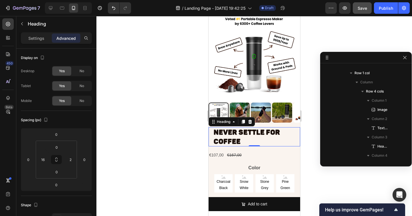
scroll to position [291, 0]
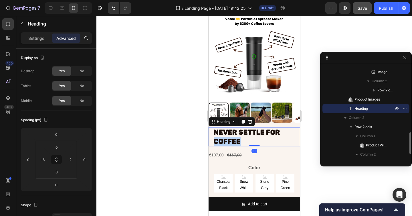
click at [235, 138] on strong "NEVER SETTLE FOR COFFEE" at bounding box center [246, 136] width 66 height 17
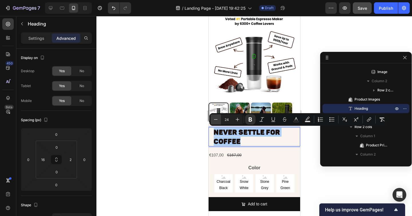
click at [215, 120] on icon "Editor contextual toolbar" at bounding box center [216, 119] width 6 height 6
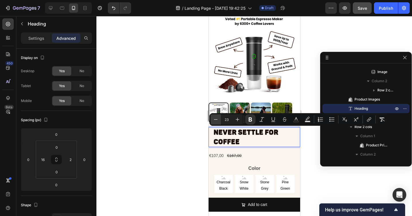
click at [215, 120] on icon "Editor contextual toolbar" at bounding box center [216, 119] width 6 height 6
type input "21"
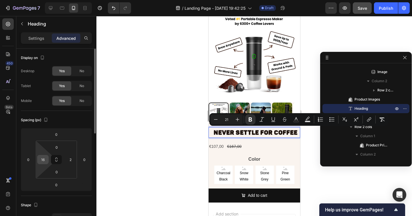
click at [48, 157] on div "16" at bounding box center [42, 159] width 11 height 9
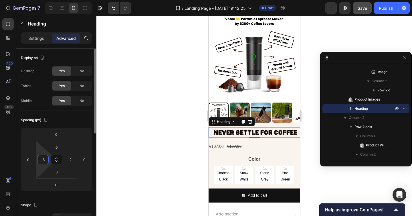
click at [43, 158] on input "16" at bounding box center [43, 159] width 9 height 9
type input "0"
click at [82, 121] on div "Spacing (px)" at bounding box center [56, 119] width 71 height 9
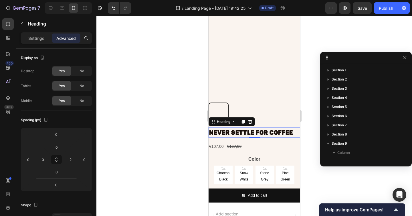
scroll to position [291, 0]
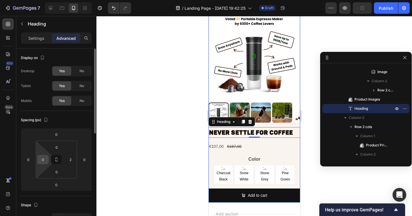
click at [42, 159] on input "0" at bounding box center [43, 159] width 9 height 9
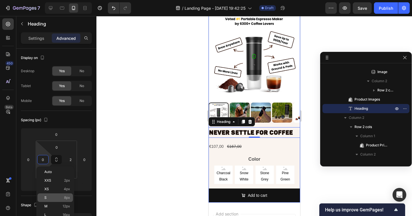
click at [57, 196] on p "S 8px" at bounding box center [57, 197] width 26 height 4
type input "8"
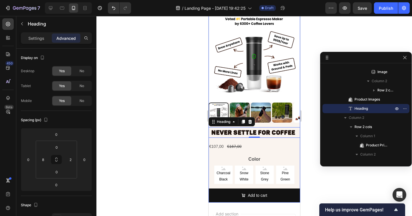
click at [153, 175] on div at bounding box center [254, 116] width 316 height 200
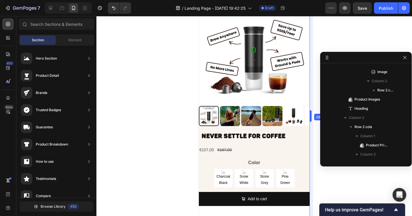
scroll to position [2421, 0]
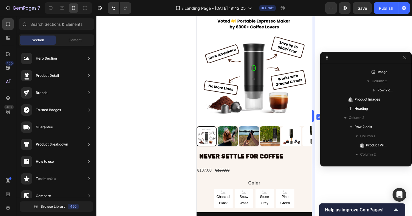
drag, startPoint x: 301, startPoint y: 116, endPoint x: 316, endPoint y: 116, distance: 15.5
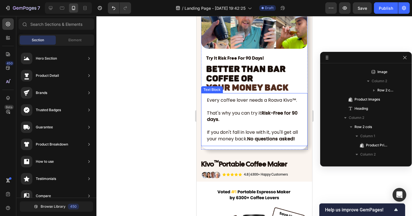
scroll to position [2235, 0]
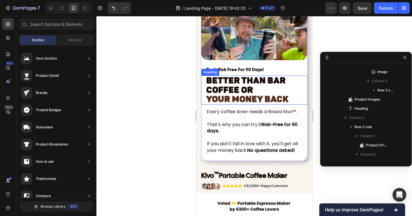
click at [262, 93] on h2 "Better Than Bar Coffee or YOUR MONEY BACK" at bounding box center [255, 90] width 101 height 29
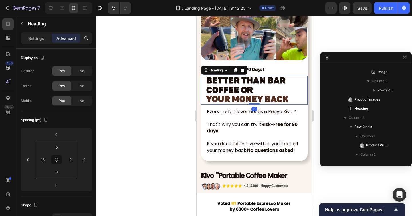
scroll to position [145, 0]
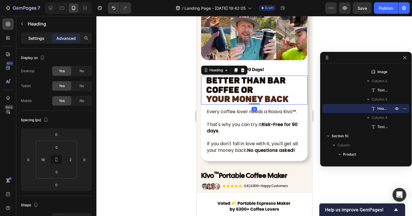
click at [35, 41] on div "Settings" at bounding box center [36, 37] width 29 height 9
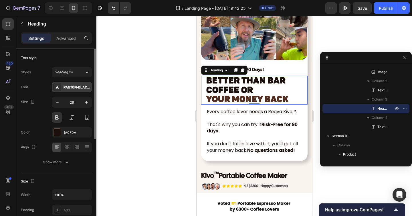
click at [67, 89] on div "Panton-BlackCaps" at bounding box center [77, 87] width 27 height 5
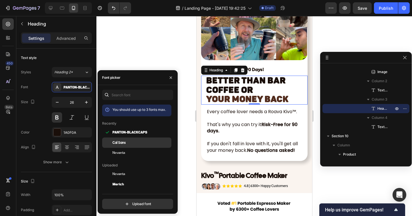
click at [123, 140] on div "Cal Sans" at bounding box center [136, 142] width 69 height 10
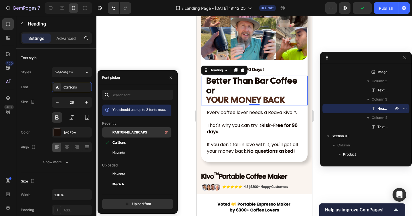
click at [122, 133] on span "Panton-BlackCaps" at bounding box center [129, 132] width 35 height 5
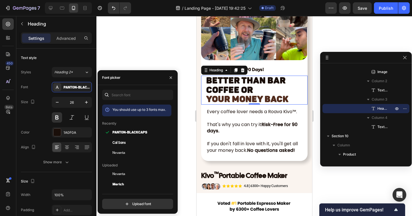
click at [143, 55] on div at bounding box center [254, 116] width 316 height 200
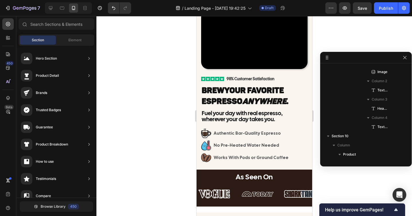
scroll to position [7, 0]
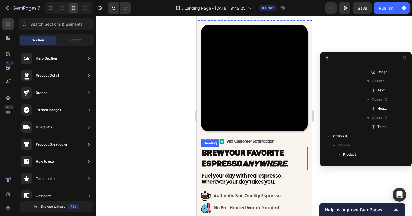
click at [238, 155] on span "Your Favorite Espresso Anywhere ." at bounding box center [244, 158] width 87 height 20
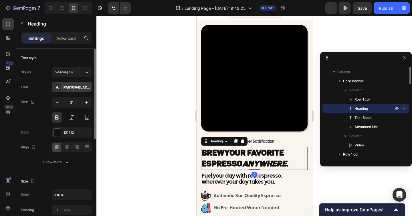
click at [80, 89] on div "Panton-BlackCaps" at bounding box center [77, 87] width 27 height 5
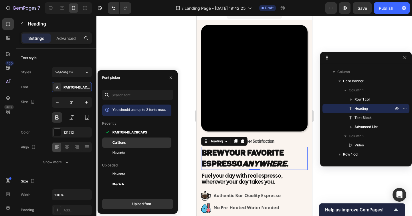
click at [119, 143] on span "Cal Sans" at bounding box center [118, 142] width 13 height 5
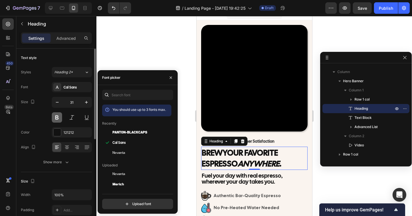
click at [60, 118] on button at bounding box center [57, 117] width 10 height 10
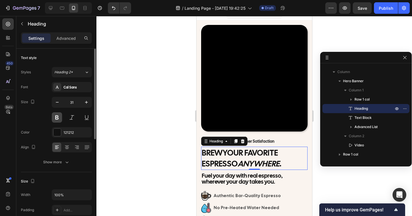
click at [60, 118] on button at bounding box center [57, 117] width 10 height 10
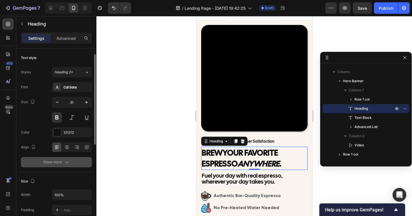
scroll to position [13, 0]
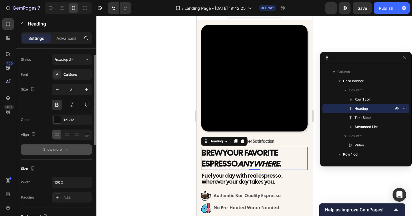
click at [69, 147] on icon "button" at bounding box center [67, 150] width 6 height 6
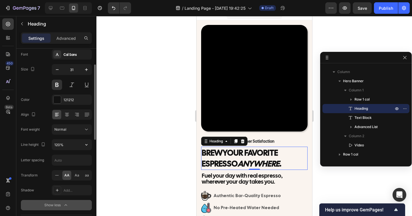
scroll to position [36, 0]
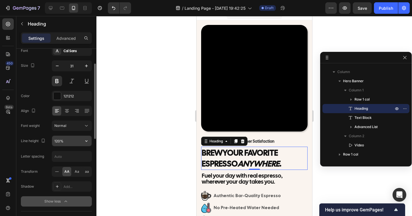
click at [64, 143] on input "120%" at bounding box center [71, 141] width 39 height 10
click at [67, 126] on div "Normal" at bounding box center [68, 125] width 29 height 5
click at [49, 111] on div "Align" at bounding box center [56, 111] width 71 height 10
click at [71, 54] on div "Cal Sans" at bounding box center [72, 50] width 40 height 10
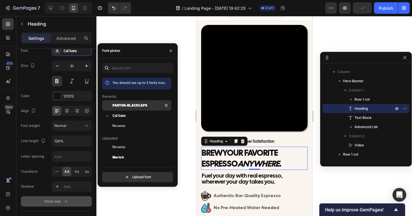
click at [118, 105] on span "Panton-BlackCaps" at bounding box center [129, 105] width 35 height 5
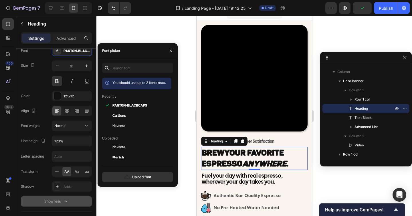
click at [185, 118] on div at bounding box center [254, 116] width 316 height 200
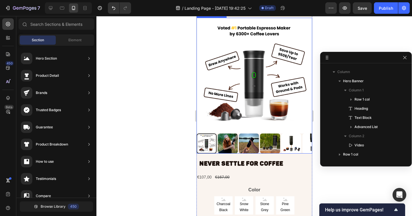
scroll to position [2421, 0]
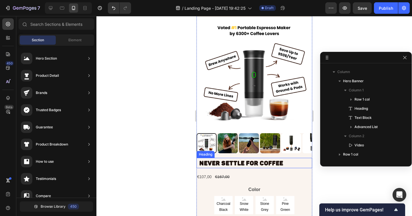
click at [247, 163] on strong "NEVER SETTLE FOR COFFEE" at bounding box center [241, 162] width 84 height 7
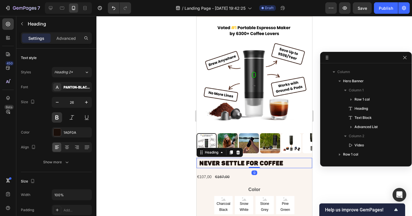
scroll to position [429, 0]
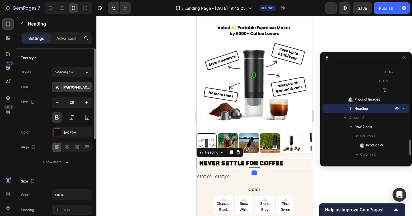
click at [72, 89] on div "Panton-BlackCaps" at bounding box center [77, 87] width 27 height 5
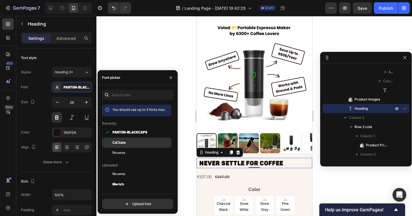
click at [126, 140] on div "Cal Sans" at bounding box center [141, 142] width 58 height 5
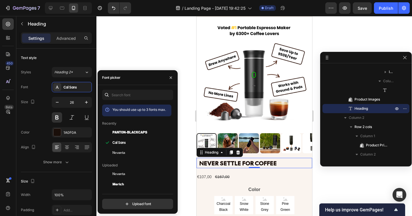
click at [138, 45] on div at bounding box center [254, 116] width 316 height 200
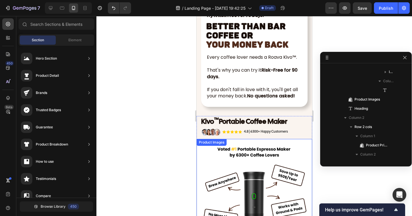
scroll to position [2297, 0]
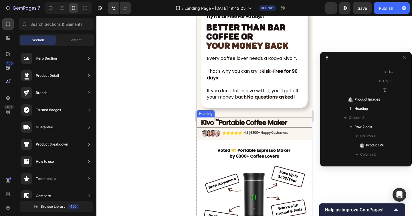
click at [215, 121] on sup "™" at bounding box center [216, 120] width 5 height 7
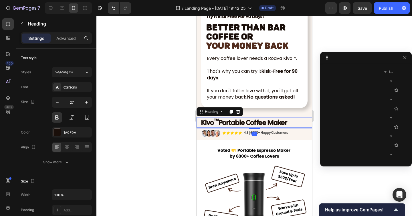
scroll to position [310, 0]
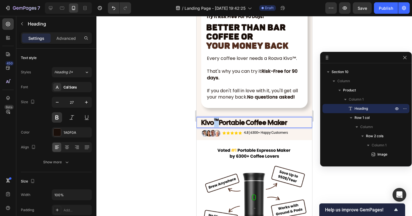
drag, startPoint x: 215, startPoint y: 121, endPoint x: 218, endPoint y: 122, distance: 3.2
click at [218, 122] on sup "™" at bounding box center [216, 120] width 5 height 7
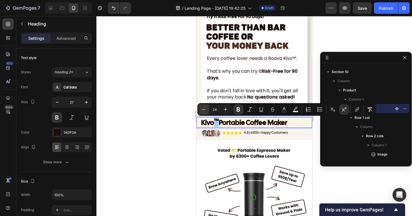
click at [205, 110] on icon "Editor contextual toolbar" at bounding box center [204, 109] width 6 height 6
type input "20"
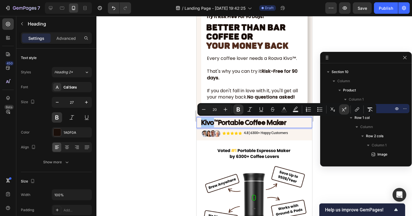
click at [180, 116] on div at bounding box center [254, 116] width 316 height 200
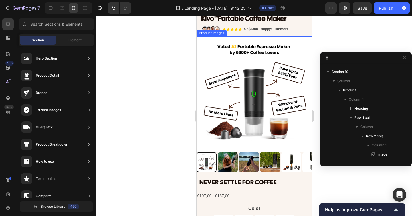
scroll to position [2421, 0]
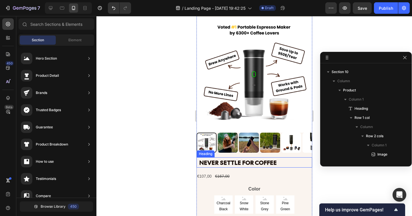
click at [210, 165] on strong "NEVER SETTLE FOR COFFEE" at bounding box center [238, 163] width 78 height 8
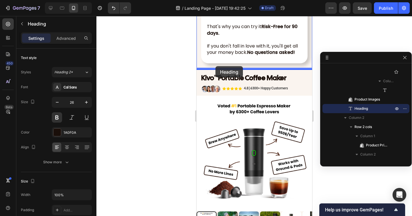
scroll to position [2336, 0]
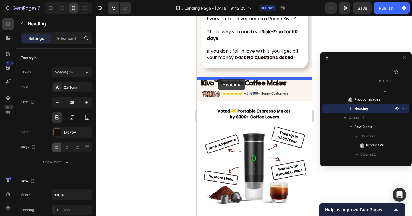
drag, startPoint x: 200, startPoint y: 193, endPoint x: 217, endPoint y: 78, distance: 115.8
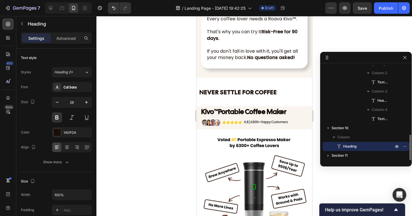
scroll to position [254, 0]
click at [213, 102] on div "NEVER SETTLE FOR COFFEE Heading 0 Section 10" at bounding box center [254, 92] width 116 height 29
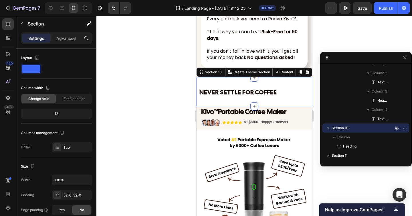
click at [202, 92] on strong "NEVER SETTLE FOR COFFEE" at bounding box center [238, 92] width 78 height 8
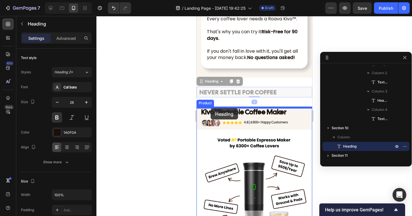
drag, startPoint x: 199, startPoint y: 83, endPoint x: 210, endPoint y: 108, distance: 27.7
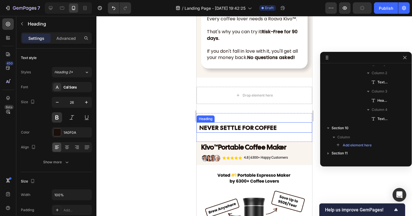
click at [216, 124] on h2 "NEVER SETTLE FOR COFFEE" at bounding box center [255, 127] width 113 height 10
click at [206, 118] on div "NEVER SETTLE FOR COFFEE Heading 0 Section 11" at bounding box center [254, 127] width 116 height 29
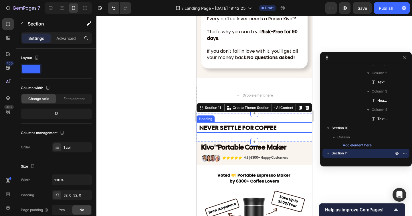
click at [206, 123] on h2 "⁠⁠⁠⁠⁠⁠⁠ NEVER SETTLE FOR COFFEE" at bounding box center [255, 127] width 113 height 10
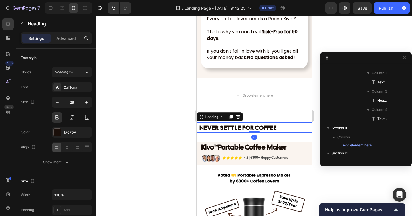
scroll to position [279, 0]
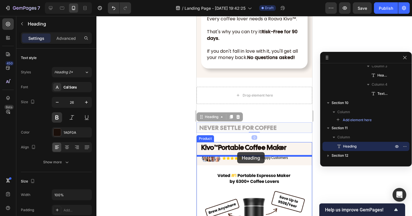
drag, startPoint x: 202, startPoint y: 119, endPoint x: 237, endPoint y: 152, distance: 48.2
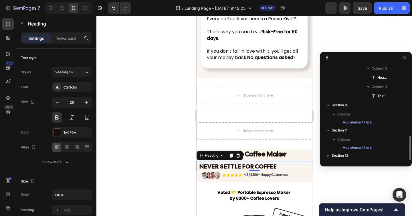
scroll to position [276, 0]
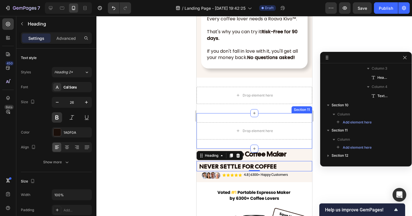
click at [298, 117] on div "Drop element here Section 11" at bounding box center [254, 130] width 116 height 35
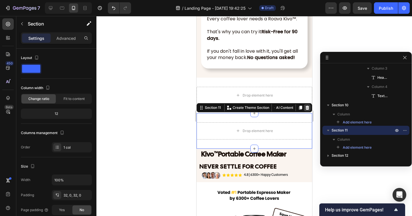
click at [306, 110] on icon at bounding box center [307, 108] width 4 height 4
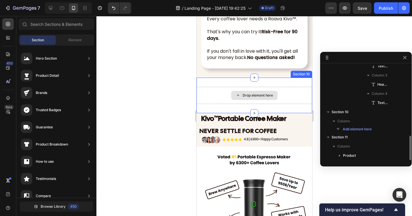
scroll to position [270, 0]
click at [300, 84] on div "Drop element here Section 10" at bounding box center [254, 95] width 116 height 35
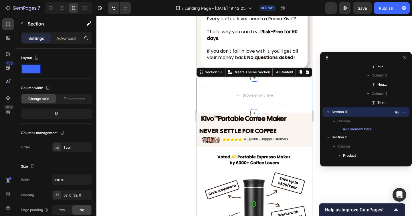
click at [307, 74] on icon at bounding box center [307, 72] width 4 height 4
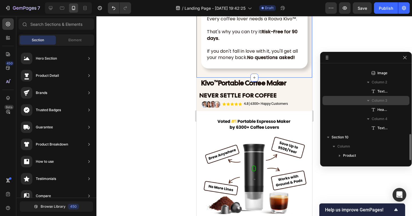
scroll to position [244, 0]
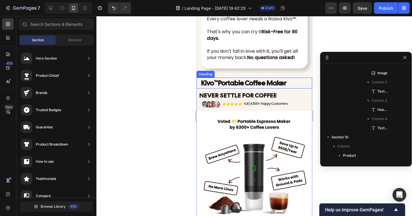
click at [292, 85] on p "⁠⁠⁠⁠⁠⁠⁠ Kivo ™ Portable Coffee Maker" at bounding box center [254, 83] width 106 height 10
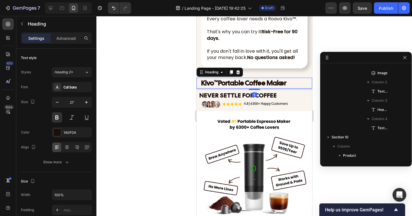
scroll to position [310, 0]
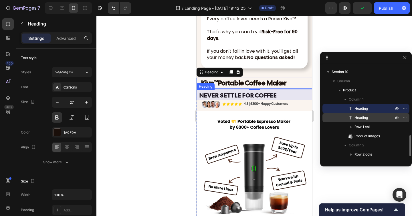
click at [379, 121] on div "Heading" at bounding box center [366, 117] width 82 height 9
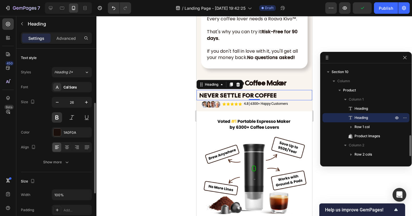
scroll to position [36, 0]
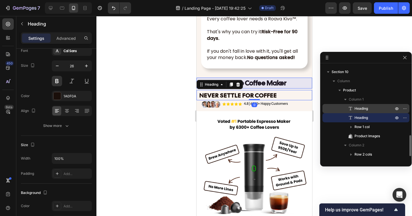
drag, startPoint x: 364, startPoint y: 118, endPoint x: 364, endPoint y: 107, distance: 11.4
click at [364, 107] on div "Heading Heading Row 1 col Product Images" at bounding box center [366, 122] width 87 height 37
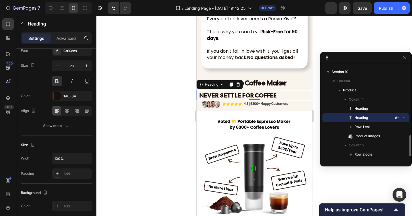
drag, startPoint x: 407, startPoint y: 117, endPoint x: 382, endPoint y: 120, distance: 25.4
click at [382, 120] on div "Heading" at bounding box center [366, 117] width 82 height 9
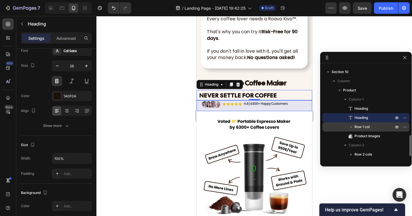
click at [363, 125] on span "Row 1 col" at bounding box center [362, 127] width 15 height 6
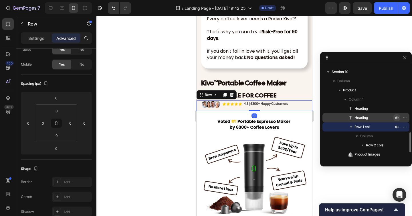
scroll to position [0, 0]
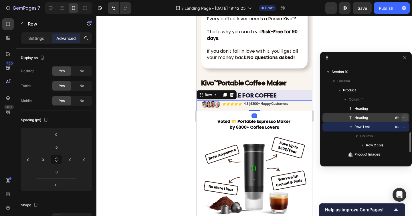
click at [403, 116] on icon "button" at bounding box center [405, 117] width 5 height 5
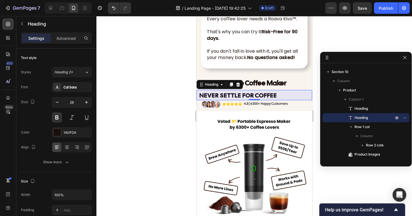
click at [292, 97] on h2 "NEVER SETTLE FOR COFFEE" at bounding box center [255, 95] width 113 height 10
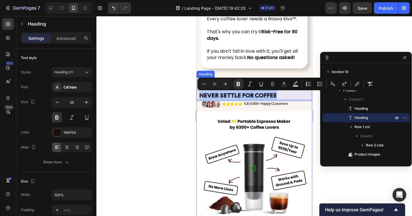
drag, startPoint x: 287, startPoint y: 95, endPoint x: 289, endPoint y: 82, distance: 13.0
click at [289, 82] on div "⁠⁠⁠⁠⁠⁠⁠ Kivo ™ Portable Coffee Maker Heading NEVER SETTLE FOR COFFEE Heading 0 …" at bounding box center [254, 165] width 116 height 174
click at [279, 97] on p "NEVER SETTLE FOR COFFEE" at bounding box center [255, 94] width 112 height 9
click at [288, 105] on div "Image Icon Icon Icon Icon Icon Icon List 4.8 | 6300+ Happy Customers Text Block…" at bounding box center [254, 103] width 116 height 7
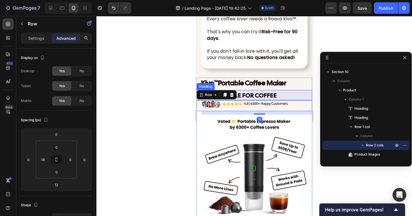
click at [283, 96] on p "⁠⁠⁠⁠⁠⁠⁠ NEVER SETTLE FOR COFFEE" at bounding box center [255, 94] width 112 height 9
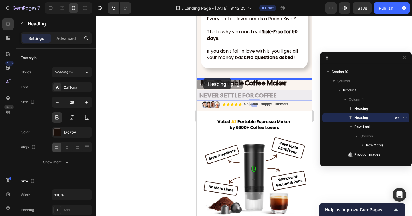
drag, startPoint x: 202, startPoint y: 86, endPoint x: 203, endPoint y: 78, distance: 8.4
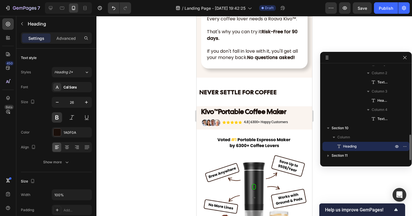
scroll to position [254, 0]
click at [212, 102] on div "NEVER SETTLE FOR COFFEE Heading 0 Section 10" at bounding box center [254, 92] width 116 height 29
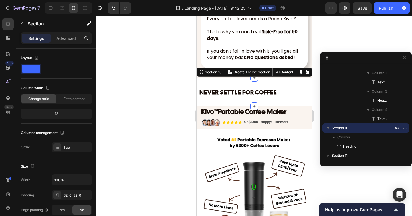
click at [210, 94] on strong "NEVER SETTLE FOR COFFEE" at bounding box center [238, 92] width 78 height 8
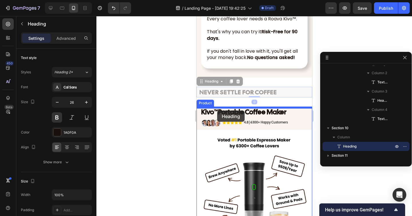
drag, startPoint x: 201, startPoint y: 82, endPoint x: 217, endPoint y: 110, distance: 32.4
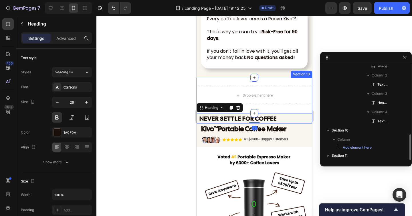
scroll to position [251, 0]
click at [275, 83] on div "Drop element here Section 10" at bounding box center [254, 95] width 116 height 35
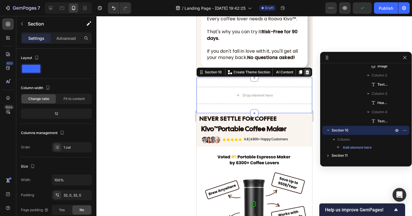
click at [305, 72] on icon at bounding box center [307, 72] width 5 height 5
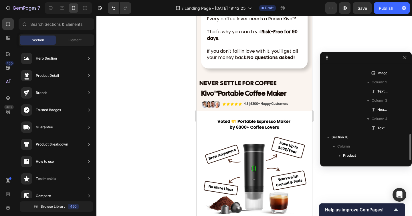
scroll to position [244, 0]
click at [242, 83] on strong "NEVER SETTLE FOR COFFEE" at bounding box center [238, 83] width 78 height 8
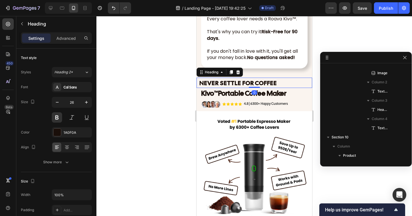
scroll to position [310, 0]
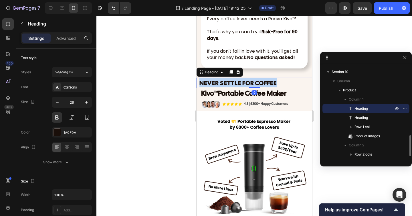
click at [242, 83] on strong "NEVER SETTLE FOR COFFEE" at bounding box center [238, 83] width 78 height 8
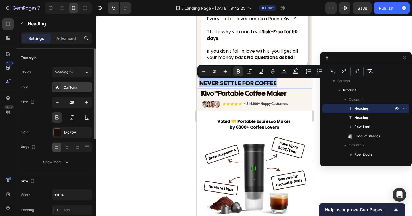
click at [78, 85] on div "Cal Sans" at bounding box center [77, 87] width 27 height 5
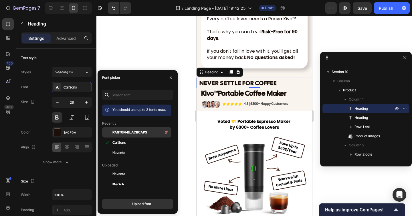
click at [128, 129] on div "Panton-BlackCaps" at bounding box center [141, 132] width 58 height 7
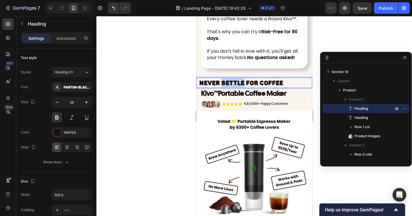
click at [237, 82] on strong "NEVER SETTLE FOR COFFEE" at bounding box center [241, 82] width 84 height 7
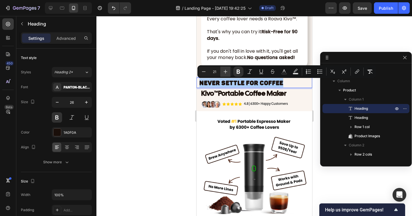
click at [225, 72] on icon "Editor contextual toolbar" at bounding box center [226, 72] width 6 height 6
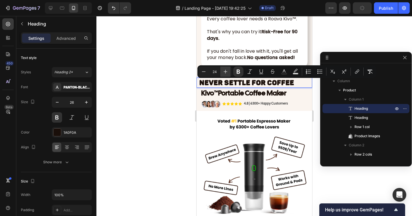
click at [225, 72] on icon "Editor contextual toolbar" at bounding box center [226, 72] width 6 height 6
type input "25"
click at [191, 87] on div at bounding box center [254, 116] width 316 height 200
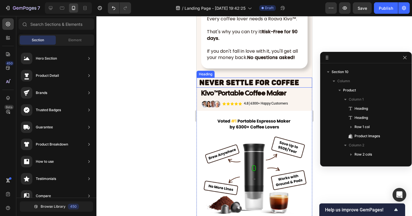
click at [218, 84] on strong "NEVER SETTLE FOR COFFEE" at bounding box center [249, 82] width 100 height 9
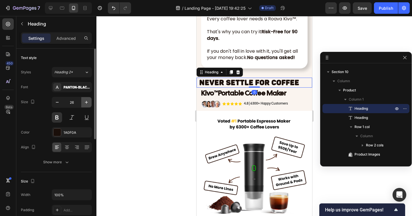
click at [88, 100] on icon "button" at bounding box center [87, 102] width 6 height 6
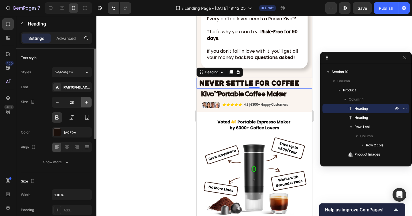
click at [88, 100] on icon "button" at bounding box center [87, 102] width 6 height 6
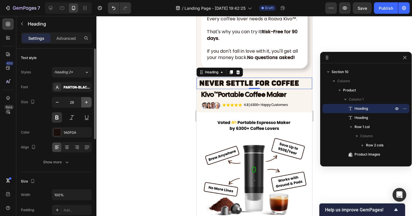
type input "30"
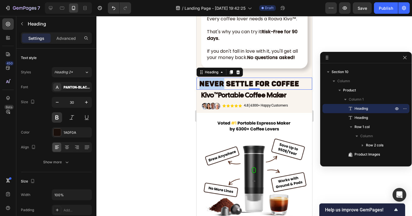
click at [215, 84] on strong "NEVER SETTLE FOR COFFEE" at bounding box center [249, 83] width 100 height 9
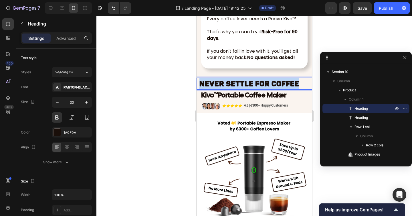
click at [215, 84] on strong "NEVER SETTLE FOR COFFEE" at bounding box center [249, 83] width 100 height 9
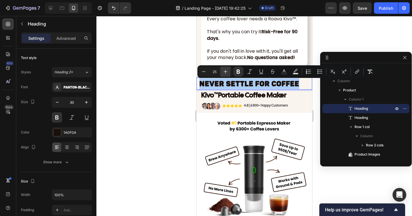
click at [227, 71] on icon "Editor contextual toolbar" at bounding box center [226, 72] width 4 height 4
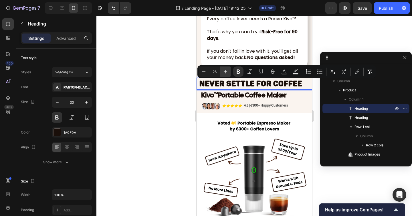
click at [227, 71] on icon "Editor contextual toolbar" at bounding box center [226, 72] width 4 height 4
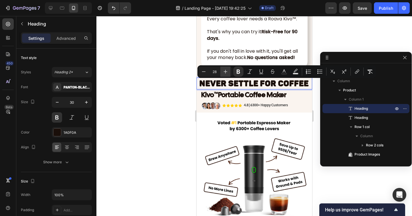
click at [227, 71] on icon "Editor contextual toolbar" at bounding box center [226, 72] width 4 height 4
type input "29"
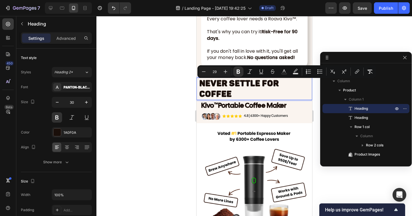
click at [179, 92] on div at bounding box center [254, 116] width 316 height 200
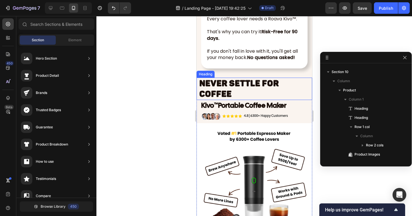
click at [243, 92] on p "⁠⁠⁠⁠⁠⁠⁠ NEVER SETTLE FOR COFFEE" at bounding box center [255, 88] width 112 height 21
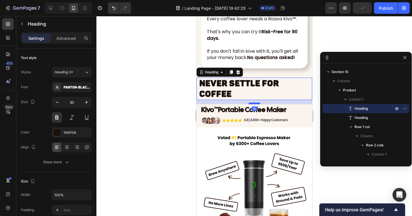
drag, startPoint x: 254, startPoint y: 100, endPoint x: 356, endPoint y: 132, distance: 107.5
click at [254, 104] on div at bounding box center [253, 103] width 11 height 2
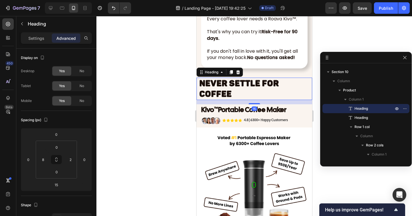
click at [160, 117] on div at bounding box center [254, 116] width 316 height 200
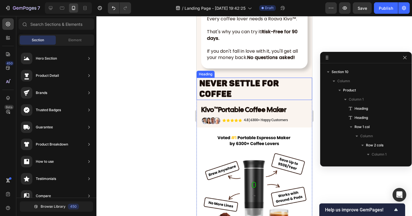
click at [232, 86] on strong "NEVER SETTLE FOR COFFEE" at bounding box center [239, 88] width 80 height 21
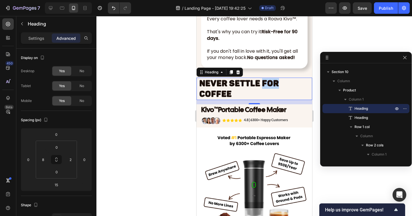
click at [276, 86] on strong "NEVER SETTLE FOR COFFEE" at bounding box center [239, 88] width 80 height 21
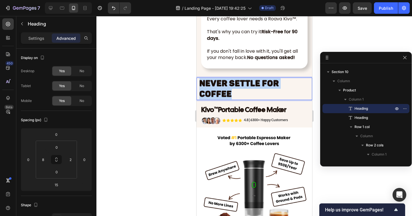
click at [276, 86] on strong "NEVER SETTLE FOR COFFEE" at bounding box center [239, 88] width 80 height 21
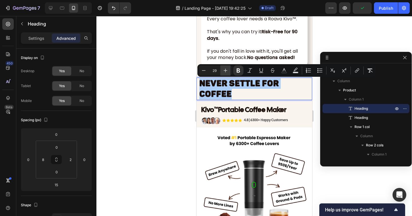
click at [225, 70] on icon "Editor contextual toolbar" at bounding box center [226, 71] width 4 height 4
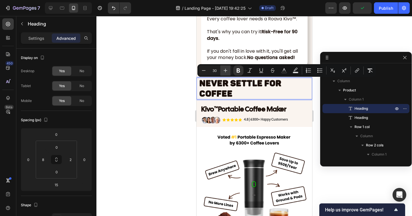
click at [225, 70] on icon "Editor contextual toolbar" at bounding box center [226, 71] width 4 height 4
type input "31"
click at [181, 90] on div at bounding box center [254, 116] width 316 height 200
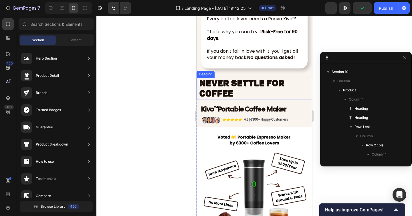
click at [227, 90] on strong "NEVER SETTLE FOR COFFEE" at bounding box center [241, 88] width 85 height 21
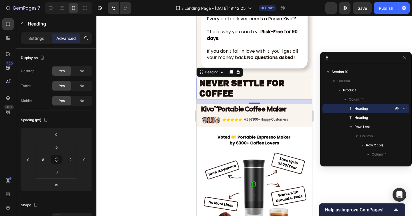
click at [157, 107] on div at bounding box center [254, 116] width 316 height 200
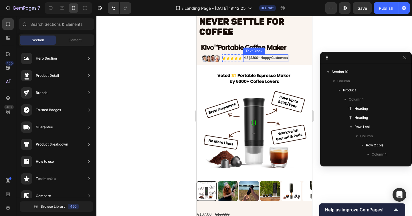
scroll to position [2396, 0]
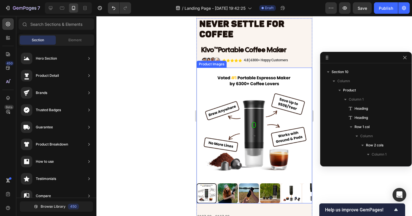
click at [136, 99] on div at bounding box center [254, 116] width 316 height 200
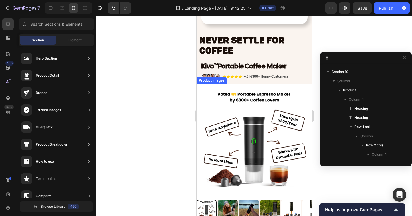
scroll to position [2367, 0]
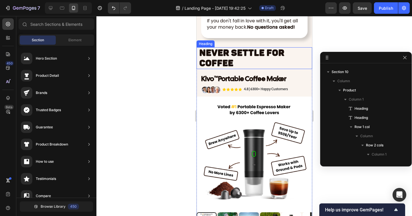
click at [237, 62] on p "⁠⁠⁠⁠⁠⁠⁠ NEVER SETTLE FOR COFFEE" at bounding box center [255, 58] width 112 height 21
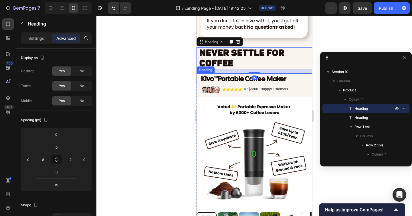
click at [253, 75] on p "⁠⁠⁠⁠⁠⁠⁠ Kivo ™ Portable Coffee Maker" at bounding box center [254, 79] width 106 height 10
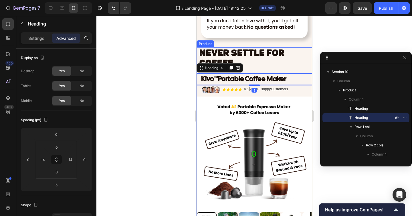
click at [253, 71] on div "⁠⁠⁠⁠⁠⁠⁠ NEVER SETTLE FOR COFFEE Heading ⁠⁠⁠⁠⁠⁠⁠ Kivo ™ Portable Coffee Maker He…" at bounding box center [254, 141] width 116 height 189
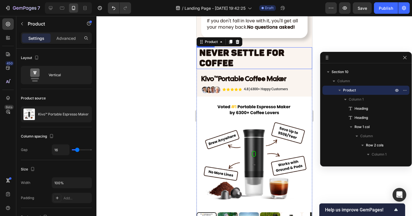
click at [253, 63] on p "⁠⁠⁠⁠⁠⁠⁠ NEVER SETTLE FOR COFFEE" at bounding box center [255, 58] width 112 height 21
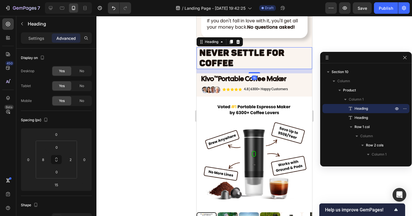
click at [254, 73] on div "15" at bounding box center [254, 71] width 116 height 4
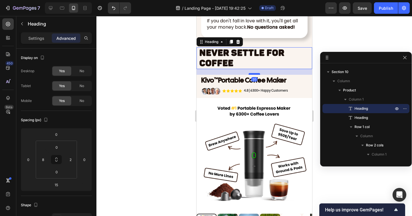
click at [254, 75] on div at bounding box center [253, 74] width 11 height 2
type input "20"
click at [171, 76] on div at bounding box center [254, 116] width 316 height 200
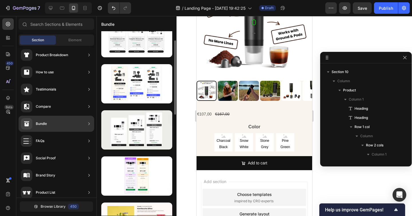
scroll to position [17, 0]
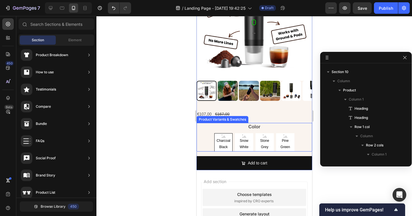
click at [224, 138] on span "Charcoal Black" at bounding box center [223, 144] width 18 height 12
click at [223, 133] on input "Charcoal Black Charcoal Black Charcoal Black" at bounding box center [223, 133] width 0 height 0
radio input "true"
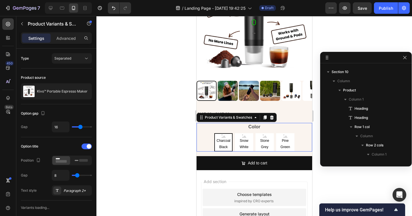
scroll to position [547, 0]
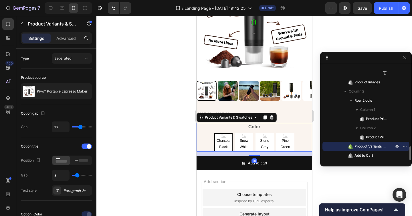
click at [207, 130] on div "Color Charcoal Black Charcoal Black Charcoal Black Snow White Snow White Snow W…" at bounding box center [254, 137] width 116 height 29
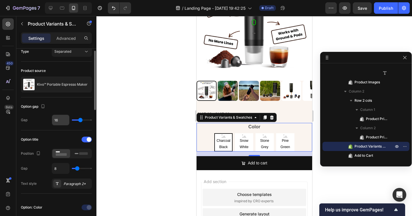
scroll to position [0, 0]
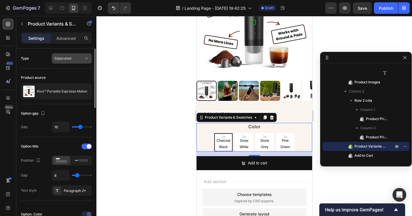
click at [68, 55] on button "Separated" at bounding box center [72, 58] width 40 height 10
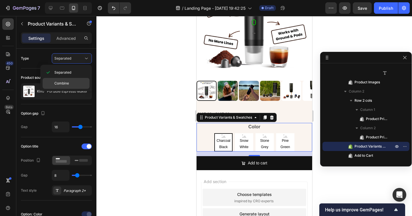
click at [70, 80] on div "Combine" at bounding box center [66, 83] width 47 height 11
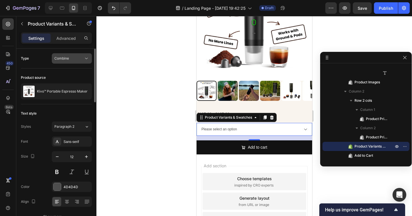
click at [69, 59] on span "Combine" at bounding box center [61, 58] width 15 height 4
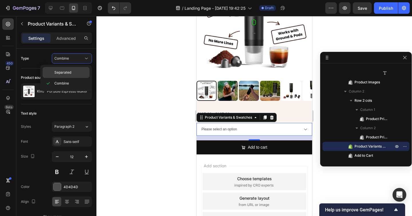
click at [68, 70] on span "Separated" at bounding box center [62, 72] width 17 height 5
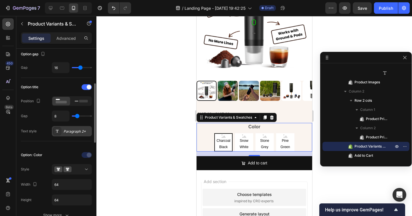
scroll to position [82, 0]
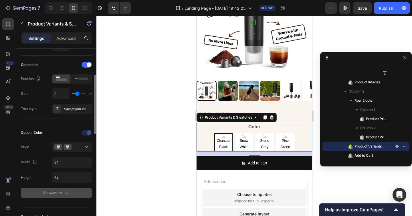
click at [66, 194] on icon "button" at bounding box center [67, 193] width 6 height 6
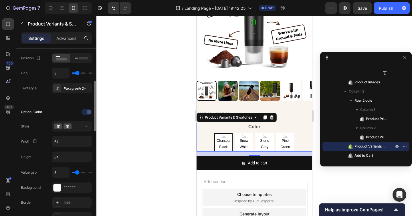
scroll to position [106, 0]
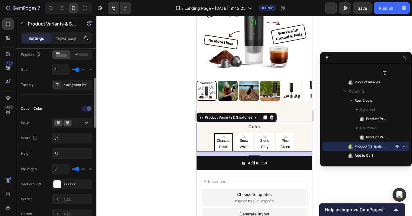
click at [223, 136] on icon at bounding box center [223, 135] width 4 height 3
click at [223, 133] on input "Charcoal Black Charcoal Black Charcoal Black" at bounding box center [223, 133] width 0 height 0
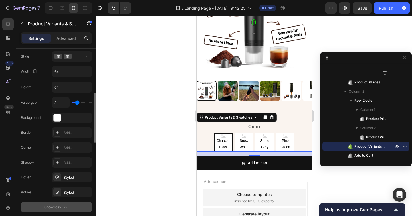
scroll to position [153, 0]
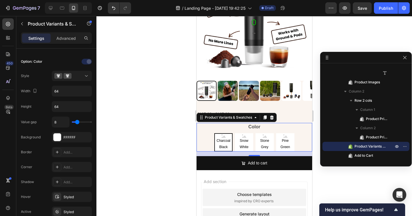
click at [254, 127] on legend "Color" at bounding box center [254, 127] width 13 height 8
click at [269, 128] on div "Color Charcoal Black Charcoal Black Charcoal Black Snow White Snow White Snow W…" at bounding box center [254, 137] width 116 height 29
click at [175, 128] on div at bounding box center [254, 116] width 316 height 200
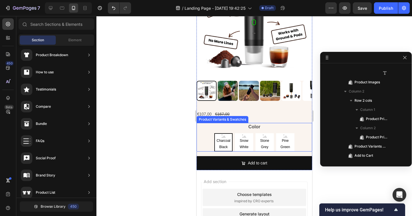
click at [238, 125] on div "Color Charcoal Black Charcoal Black Charcoal Black Snow White Snow White Snow W…" at bounding box center [254, 137] width 116 height 29
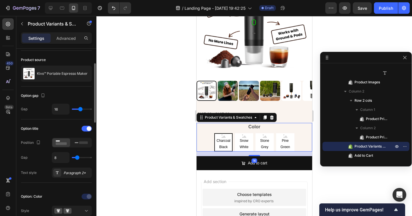
scroll to position [33, 0]
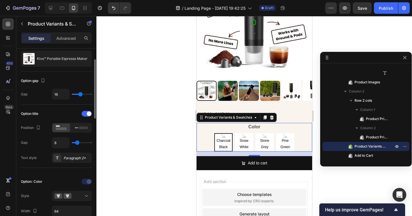
click at [86, 110] on div "Option title" at bounding box center [56, 113] width 71 height 9
click at [87, 113] on span at bounding box center [89, 113] width 5 height 5
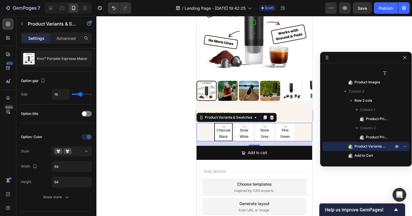
click at [138, 107] on div at bounding box center [254, 116] width 316 height 200
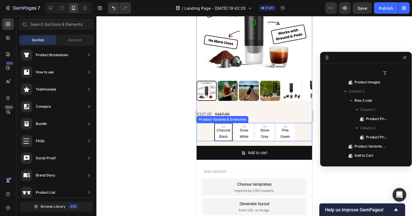
click at [208, 128] on div "Charcoal Black Charcoal Black Charcoal Black Snow White Snow White Snow White S…" at bounding box center [254, 132] width 116 height 18
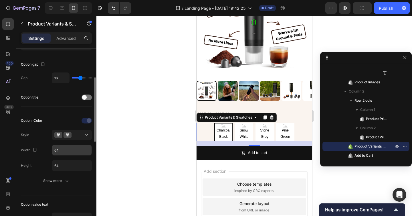
scroll to position [58, 0]
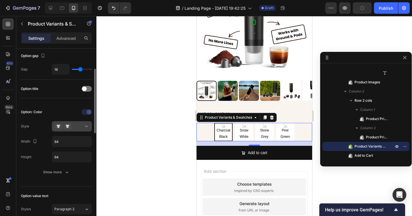
click at [73, 126] on div at bounding box center [71, 126] width 35 height 6
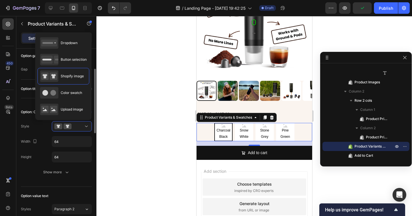
click at [27, 117] on div "Option: Color Style Width 64 Height 64 Show more" at bounding box center [56, 142] width 71 height 70
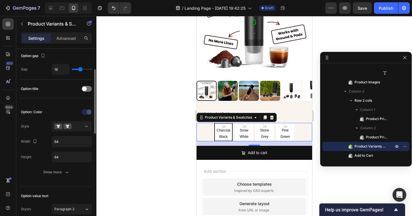
scroll to position [58, 0]
click at [49, 170] on div "Show more" at bounding box center [56, 172] width 27 height 6
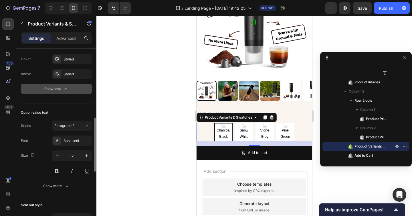
scroll to position [246, 0]
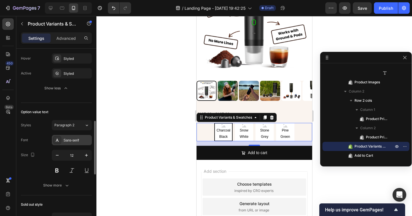
click at [78, 140] on div "Sans-serif" at bounding box center [77, 140] width 27 height 5
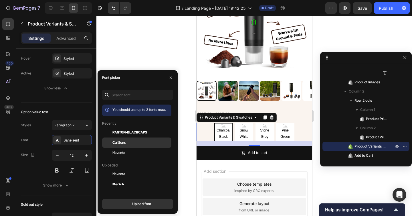
click at [125, 144] on span "Cal Sans" at bounding box center [118, 142] width 13 height 5
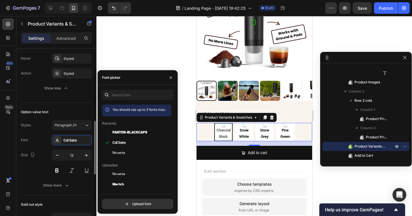
click at [35, 172] on div "Size 12" at bounding box center [56, 163] width 71 height 26
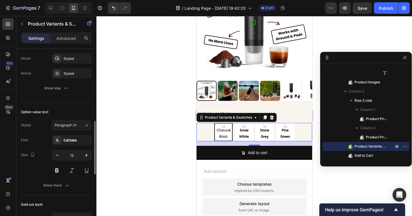
click at [53, 191] on div "Option value text Styles Paragraph 2* Font Cal Sans Size 12 Show more" at bounding box center [56, 149] width 71 height 92
click at [56, 188] on div "Show more" at bounding box center [56, 185] width 27 height 6
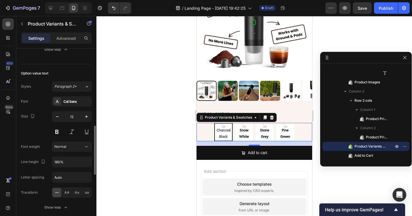
scroll to position [286, 0]
click at [74, 116] on input "12" at bounding box center [71, 115] width 19 height 10
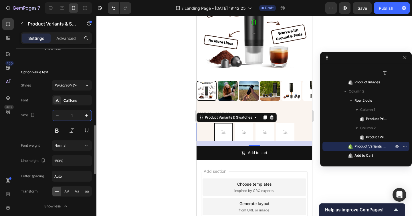
type input "1"
click at [33, 132] on div "Size 1" at bounding box center [56, 123] width 71 height 26
click at [45, 123] on div "Size 1" at bounding box center [56, 123] width 71 height 26
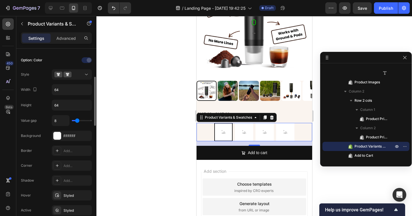
scroll to position [108, 0]
click at [66, 89] on input "64" at bounding box center [71, 90] width 39 height 10
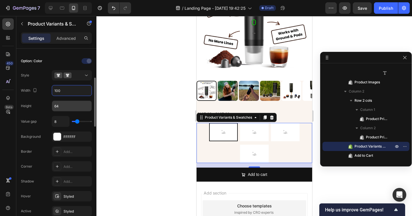
type input "100"
click at [59, 107] on input "64" at bounding box center [71, 106] width 39 height 10
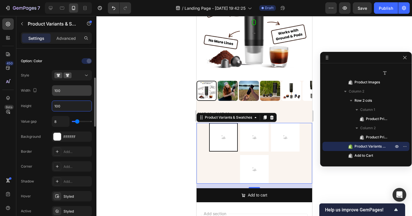
type input "100"
click at [61, 92] on input "100" at bounding box center [71, 90] width 39 height 10
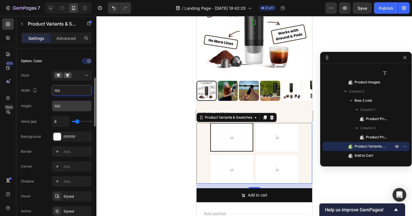
type input "150"
click at [76, 109] on input "100" at bounding box center [71, 106] width 39 height 10
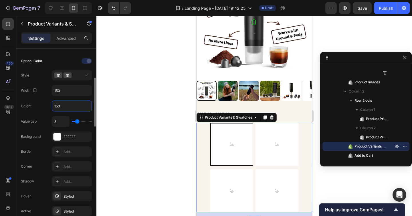
click at [58, 106] on input "150" at bounding box center [71, 106] width 39 height 10
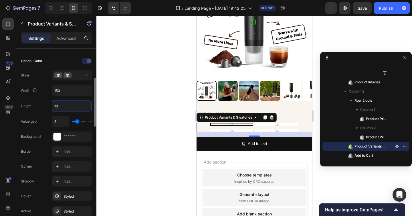
type input "100"
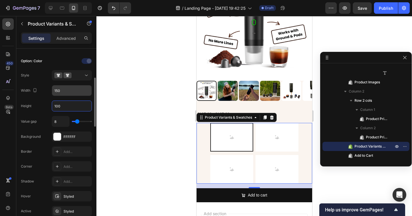
click at [70, 89] on input "150" at bounding box center [71, 90] width 39 height 10
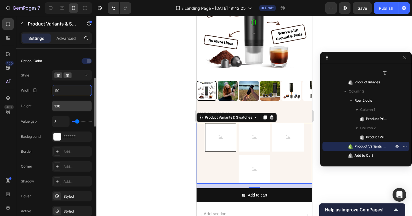
type input "110"
click at [59, 106] on input "100" at bounding box center [71, 106] width 39 height 10
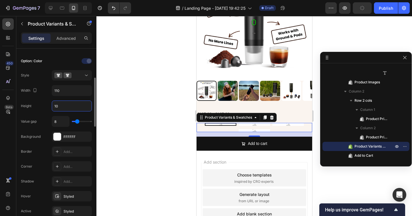
type input "110"
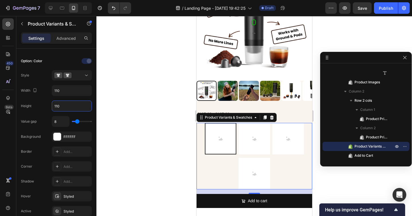
click at [332, 176] on div at bounding box center [254, 116] width 316 height 200
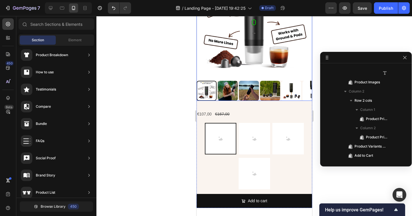
click at [299, 88] on img at bounding box center [291, 91] width 20 height 20
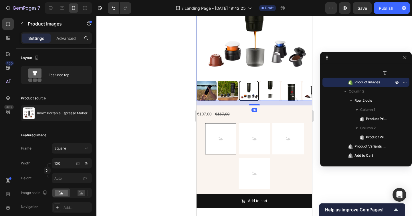
click at [286, 94] on img at bounding box center [291, 91] width 20 height 20
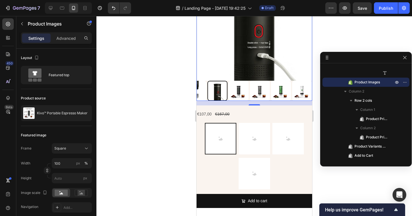
click at [259, 90] on img at bounding box center [260, 91] width 20 height 20
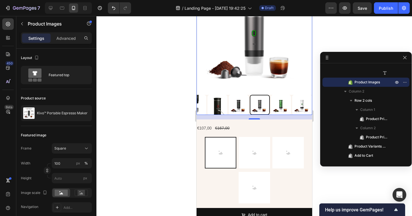
scroll to position [2474, 0]
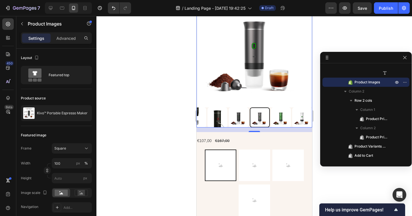
click at [277, 118] on img at bounding box center [281, 117] width 20 height 20
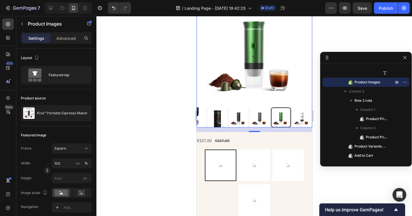
click at [297, 117] on img at bounding box center [302, 117] width 20 height 20
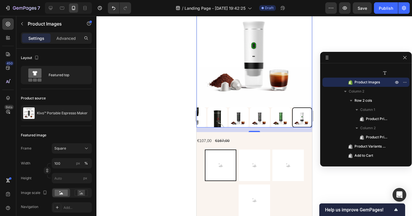
click at [206, 96] on img at bounding box center [254, 50] width 116 height 116
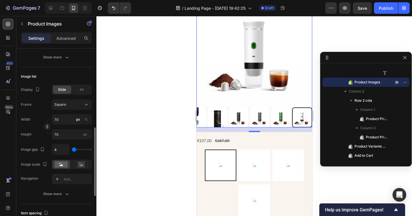
scroll to position [188, 0]
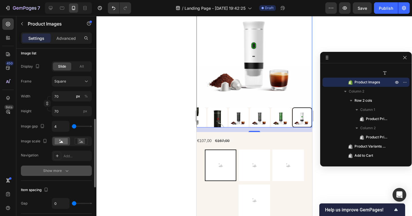
click at [58, 175] on button "Show more" at bounding box center [56, 170] width 71 height 10
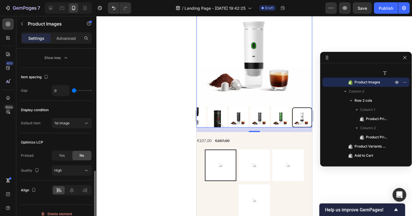
scroll to position [382, 0]
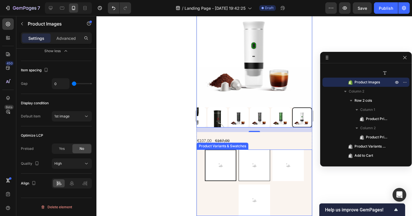
click at [248, 162] on White "Snow White" at bounding box center [253, 164] width 31 height 31
click at [254, 149] on input "Snow White Snow White Snow White" at bounding box center [254, 149] width 0 height 0
radio input "true"
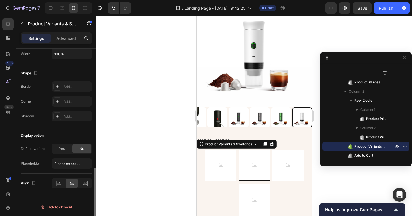
scroll to position [0, 0]
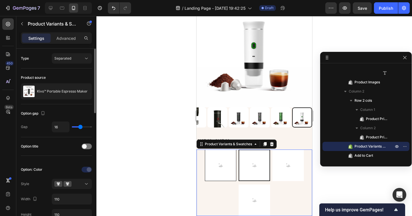
click at [224, 163] on Black "Charcoal Black" at bounding box center [220, 164] width 31 height 31
click at [220, 149] on input "Charcoal Black Charcoal Black Charcoal Black" at bounding box center [220, 149] width 0 height 0
radio input "true"
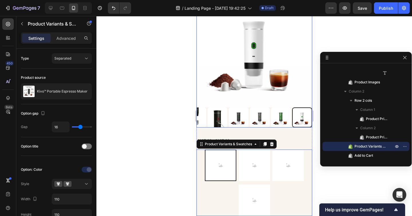
click at [222, 122] on img at bounding box center [217, 117] width 20 height 20
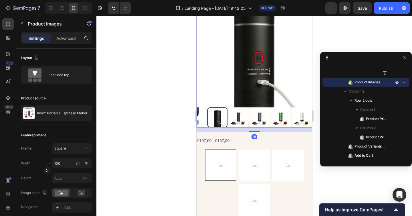
click at [202, 122] on img at bounding box center [196, 117] width 20 height 20
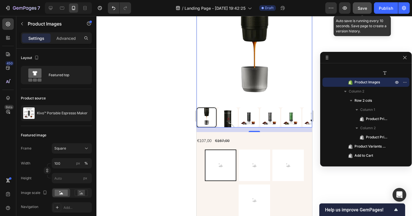
click at [358, 9] on span "Save" at bounding box center [362, 8] width 9 height 5
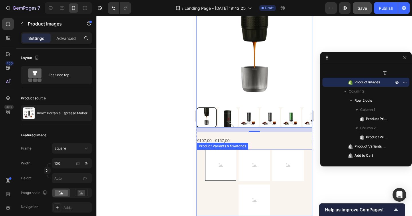
click at [219, 189] on div "Charcoal Black Charcoal Black Charcoal Black Snow White Snow White Snow White S…" at bounding box center [254, 182] width 116 height 66
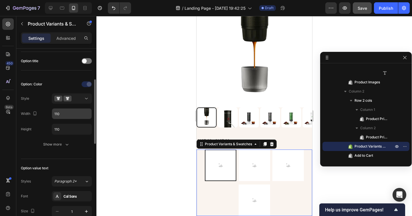
scroll to position [86, 0]
click at [78, 102] on button at bounding box center [72, 98] width 40 height 10
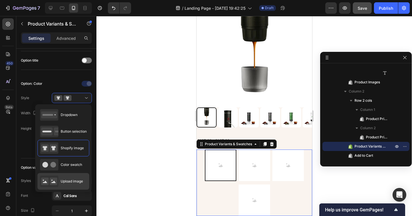
click at [74, 179] on span "Upload image" at bounding box center [72, 181] width 22 height 5
type input "64"
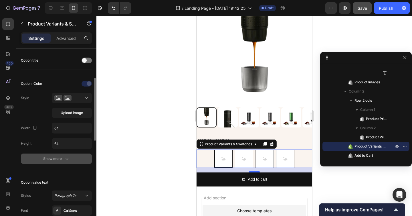
click at [65, 162] on button "Show more" at bounding box center [56, 158] width 71 height 10
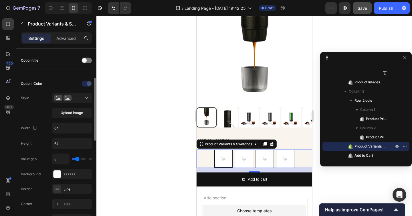
click at [70, 118] on div "Option: Color Style Upload image Width 64 Height 64 Value gap 8 Background FFFF…" at bounding box center [56, 173] width 71 height 189
click at [72, 113] on span "Upload image" at bounding box center [72, 112] width 22 height 5
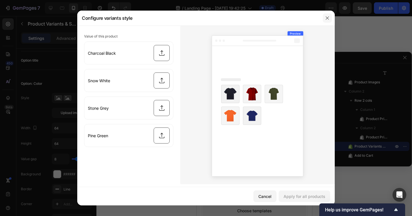
click at [328, 20] on icon "button" at bounding box center [327, 18] width 5 height 5
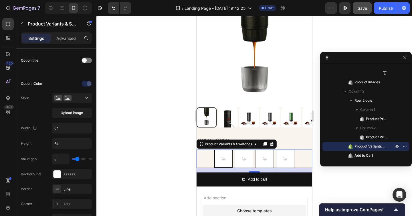
click at [186, 137] on div at bounding box center [254, 116] width 316 height 200
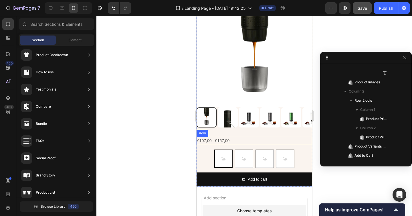
click at [215, 141] on div "€107,00 Product Price Product Price €167,00 Product Price Product Price Row" at bounding box center [254, 140] width 116 height 8
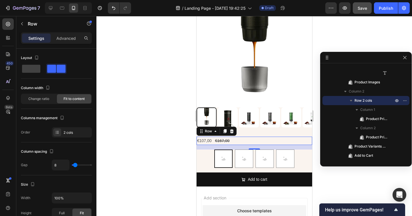
click at [241, 141] on div "€107,00 Product Price Product Price €167,00 Product Price Product Price Row 16" at bounding box center [254, 140] width 116 height 8
click at [230, 130] on icon at bounding box center [232, 131] width 4 height 4
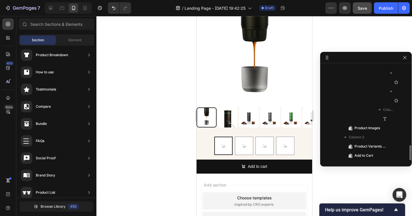
scroll to position [501, 0]
click at [67, 38] on div "Element" at bounding box center [75, 39] width 36 height 9
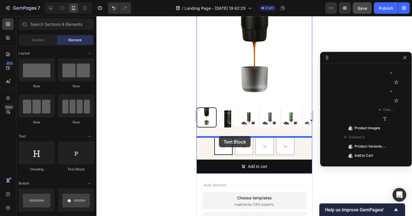
drag, startPoint x: 284, startPoint y: 174, endPoint x: 219, endPoint y: 136, distance: 76.2
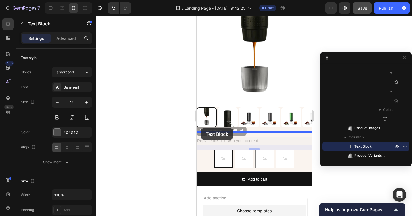
drag, startPoint x: 201, startPoint y: 134, endPoint x: 201, endPoint y: 128, distance: 5.4
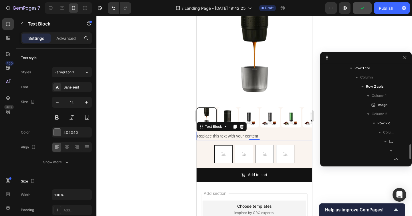
scroll to position [357, 0]
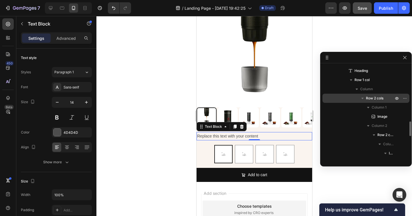
click at [363, 99] on icon "button" at bounding box center [363, 98] width 6 height 6
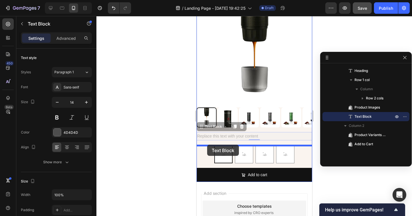
drag, startPoint x: 200, startPoint y: 128, endPoint x: 207, endPoint y: 145, distance: 18.2
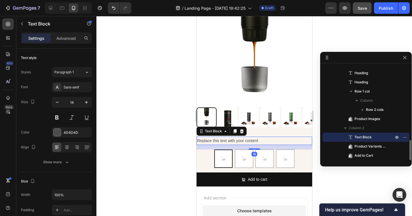
scroll to position [345, 0]
click at [227, 139] on div "Replace this text with your content" at bounding box center [254, 140] width 116 height 8
click at [227, 139] on p "Replace this text with your content" at bounding box center [254, 140] width 114 height 7
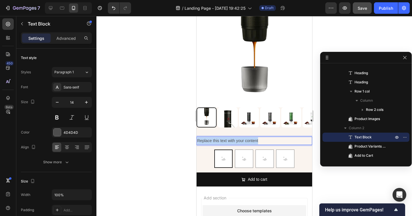
click at [227, 139] on p "Replace this text with your content" at bounding box center [254, 140] width 114 height 7
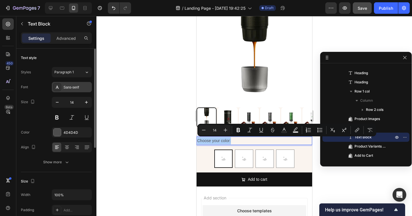
click at [74, 90] on div "Sans-serif" at bounding box center [72, 87] width 40 height 10
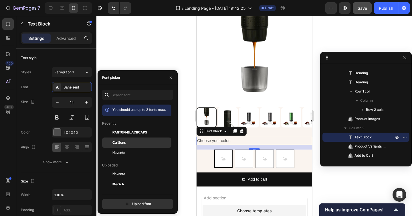
click at [126, 141] on div "Cal Sans" at bounding box center [141, 142] width 58 height 5
click at [68, 38] on p "Advanced" at bounding box center [65, 38] width 19 height 6
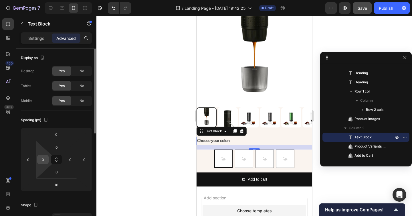
click at [42, 163] on input "0" at bounding box center [43, 159] width 9 height 9
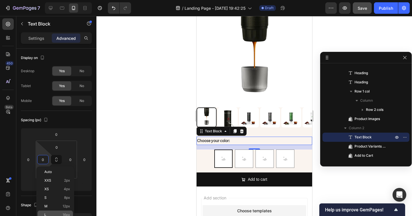
click at [50, 210] on div "L 16px" at bounding box center [54, 214] width 35 height 9
type input "16"
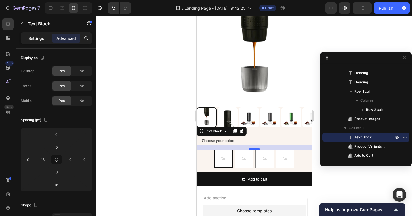
click at [31, 39] on p "Settings" at bounding box center [36, 38] width 16 height 6
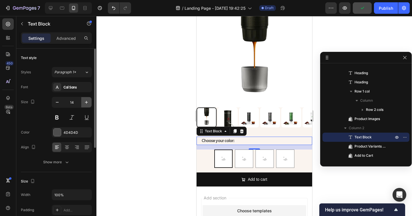
click at [88, 101] on icon "button" at bounding box center [87, 102] width 6 height 6
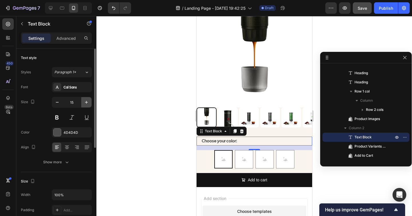
click at [88, 101] on icon "button" at bounding box center [87, 102] width 6 height 6
click at [88, 102] on icon "button" at bounding box center [86, 102] width 3 height 3
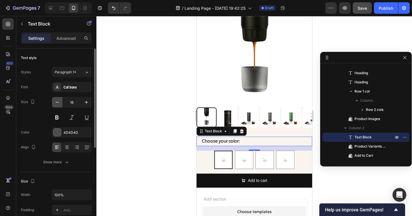
click at [59, 100] on icon "button" at bounding box center [57, 102] width 6 height 6
click at [56, 101] on icon "button" at bounding box center [57, 102] width 6 height 6
type input "15"
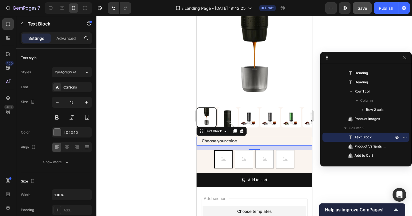
click at [132, 116] on div at bounding box center [254, 116] width 316 height 200
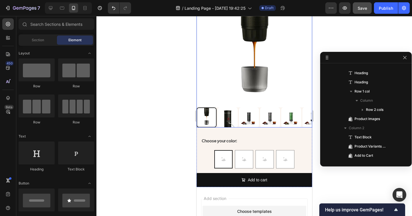
click at [246, 117] on img at bounding box center [249, 117] width 20 height 20
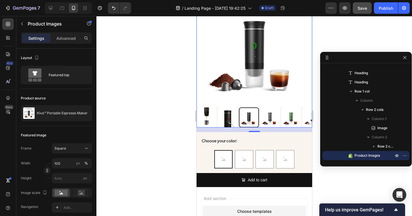
click at [286, 116] on img at bounding box center [291, 117] width 20 height 20
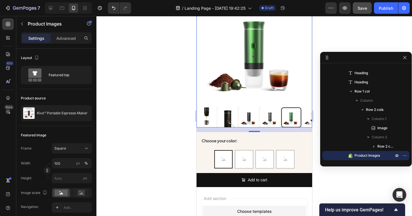
click at [306, 119] on img at bounding box center [312, 117] width 20 height 20
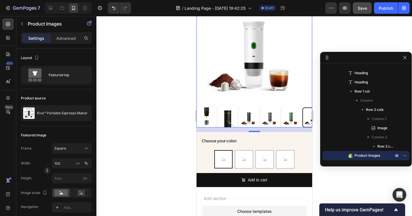
click at [292, 120] on img at bounding box center [291, 117] width 20 height 20
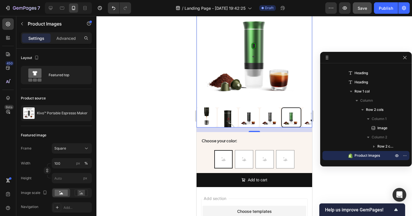
click at [250, 115] on img at bounding box center [249, 117] width 20 height 20
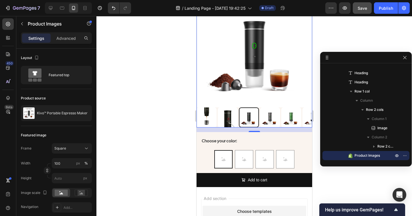
click at [264, 118] on img at bounding box center [270, 117] width 20 height 20
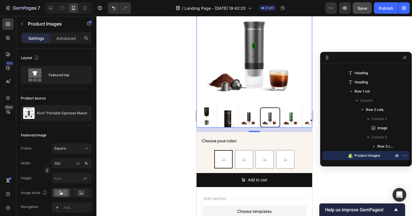
click at [268, 119] on div at bounding box center [270, 117] width 20 height 20
click at [288, 120] on img at bounding box center [291, 117] width 20 height 20
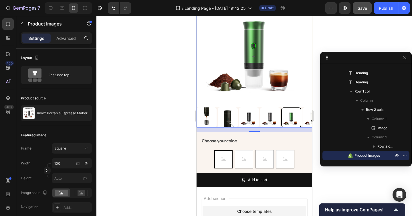
click at [306, 122] on img at bounding box center [312, 117] width 20 height 20
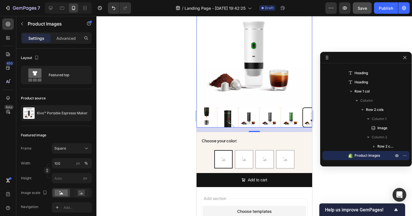
click at [296, 122] on img at bounding box center [291, 117] width 20 height 20
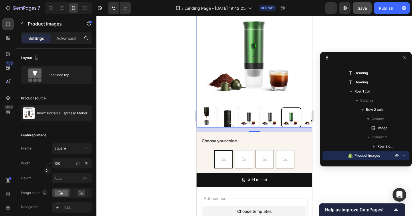
click at [273, 122] on img at bounding box center [270, 117] width 20 height 20
click at [273, 122] on div at bounding box center [270, 117] width 20 height 20
click at [251, 120] on img at bounding box center [249, 117] width 20 height 20
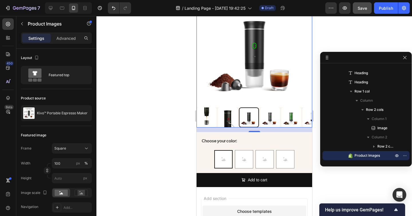
click at [272, 121] on img at bounding box center [270, 117] width 20 height 20
click at [275, 121] on div at bounding box center [270, 117] width 20 height 20
click at [287, 121] on img at bounding box center [291, 117] width 20 height 20
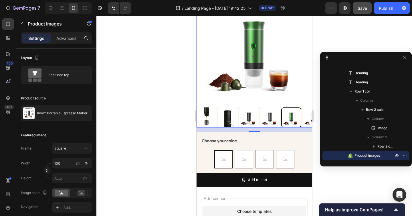
click at [270, 121] on div at bounding box center [254, 117] width 116 height 20
click at [269, 115] on img at bounding box center [270, 117] width 20 height 20
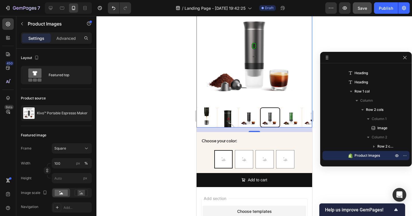
click at [250, 118] on img at bounding box center [249, 117] width 20 height 20
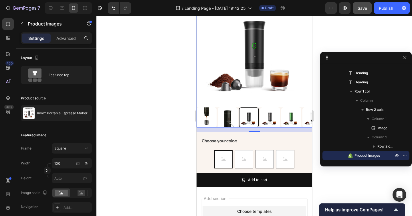
click at [294, 121] on img at bounding box center [291, 117] width 20 height 20
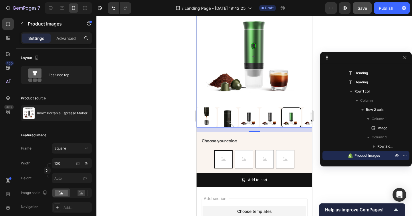
click at [306, 122] on img at bounding box center [312, 117] width 20 height 20
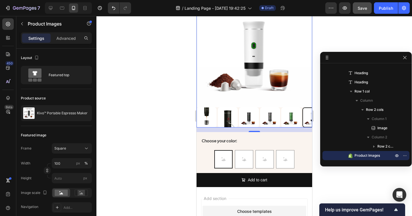
click at [250, 121] on img at bounding box center [249, 117] width 20 height 20
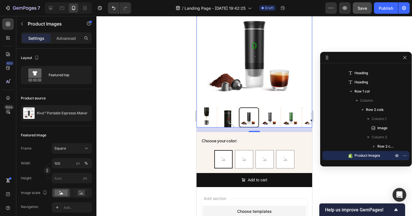
click at [289, 122] on img at bounding box center [291, 117] width 20 height 20
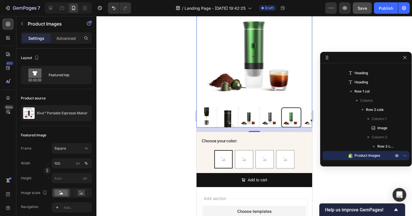
click at [307, 122] on img at bounding box center [312, 117] width 20 height 20
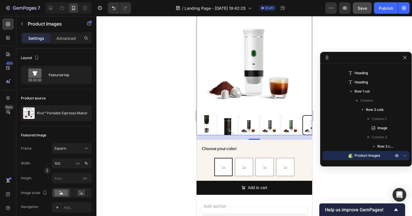
scroll to position [2473, 0]
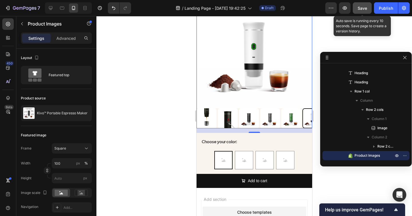
click at [358, 7] on span "Save" at bounding box center [362, 8] width 9 height 5
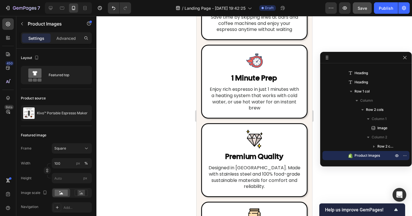
scroll to position [1849, 0]
